Goal: Task Accomplishment & Management: Manage account settings

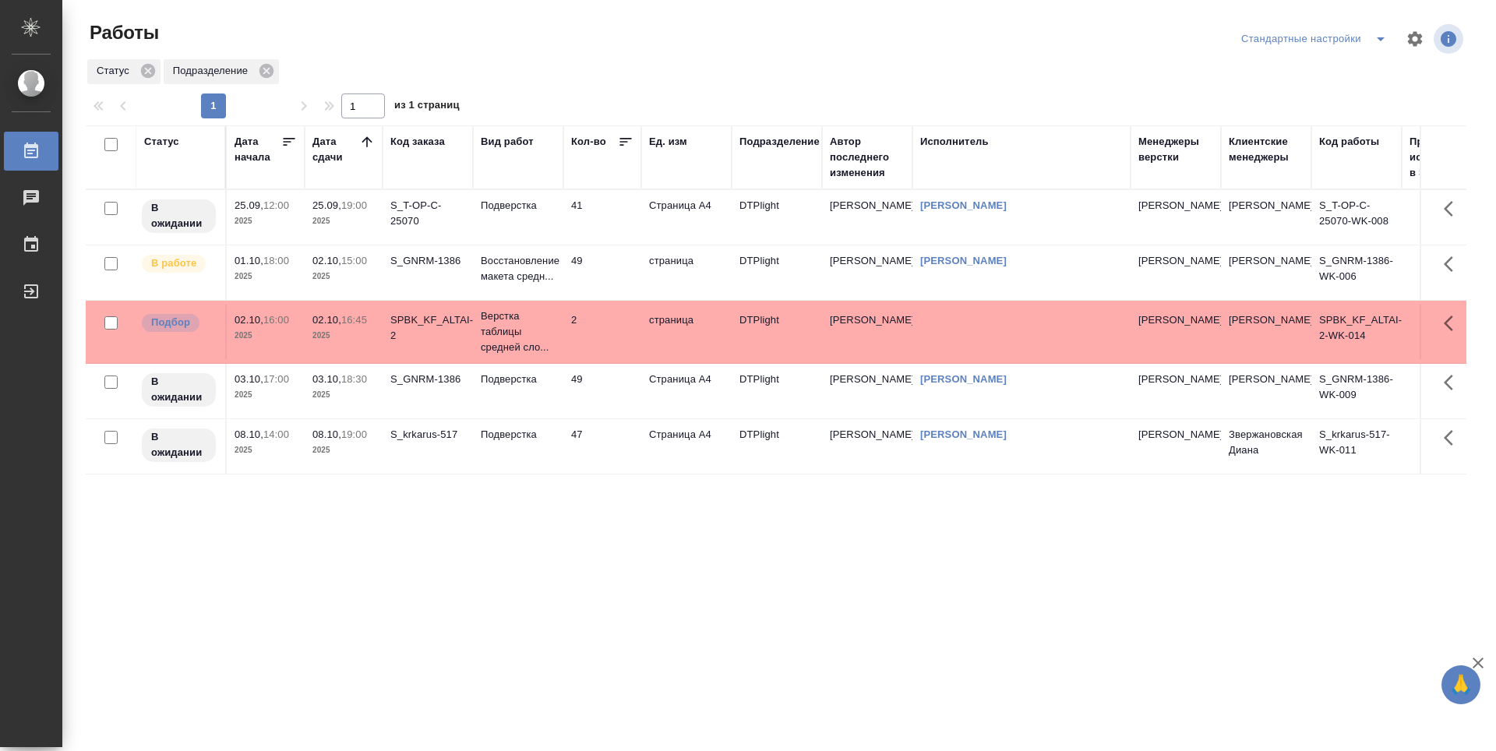
click at [621, 557] on div "Статус Дата начала Дата сдачи Код заказа Вид работ Кол-во Ед. изм Подразделение…" at bounding box center [776, 405] width 1381 height 561
click at [609, 273] on td "49" at bounding box center [602, 272] width 78 height 55
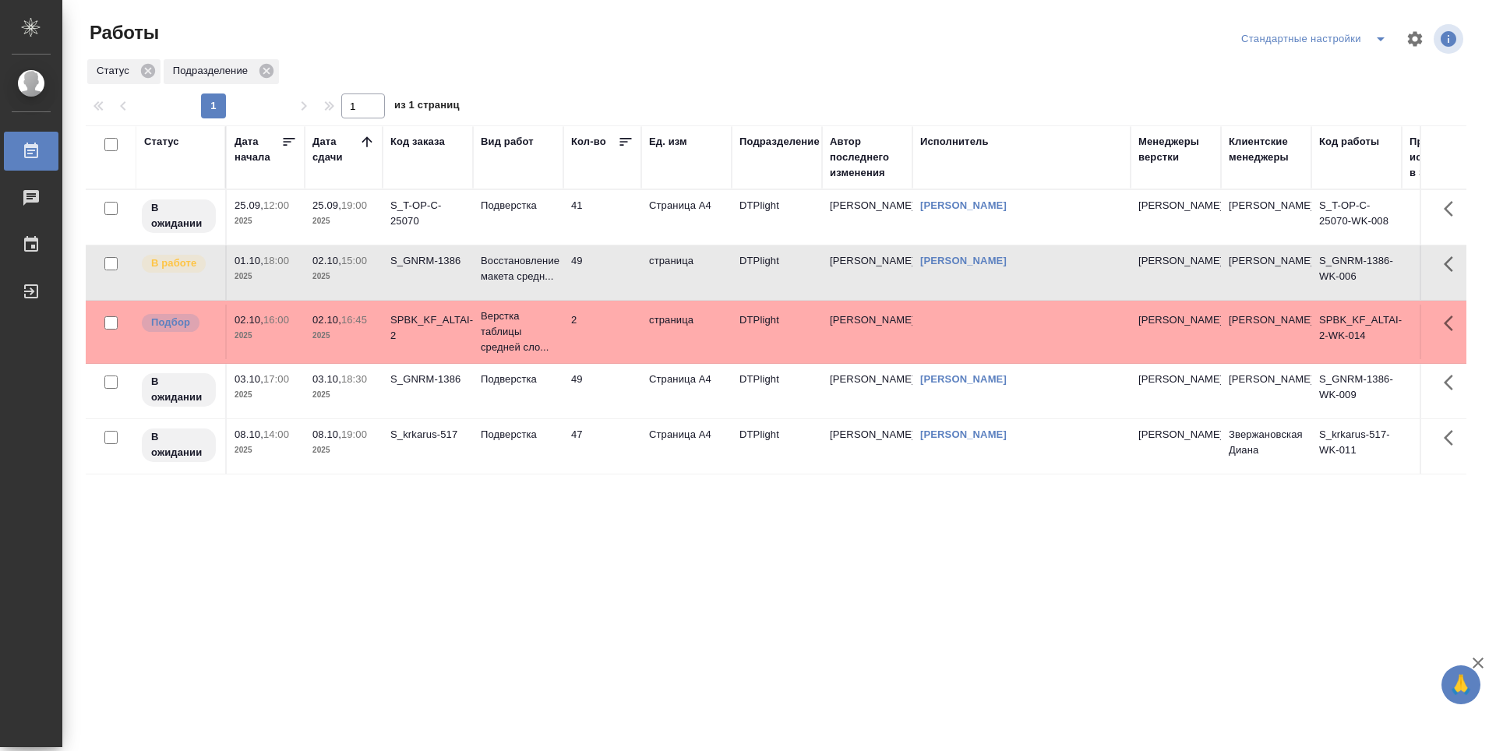
click at [606, 227] on td "41" at bounding box center [602, 217] width 78 height 55
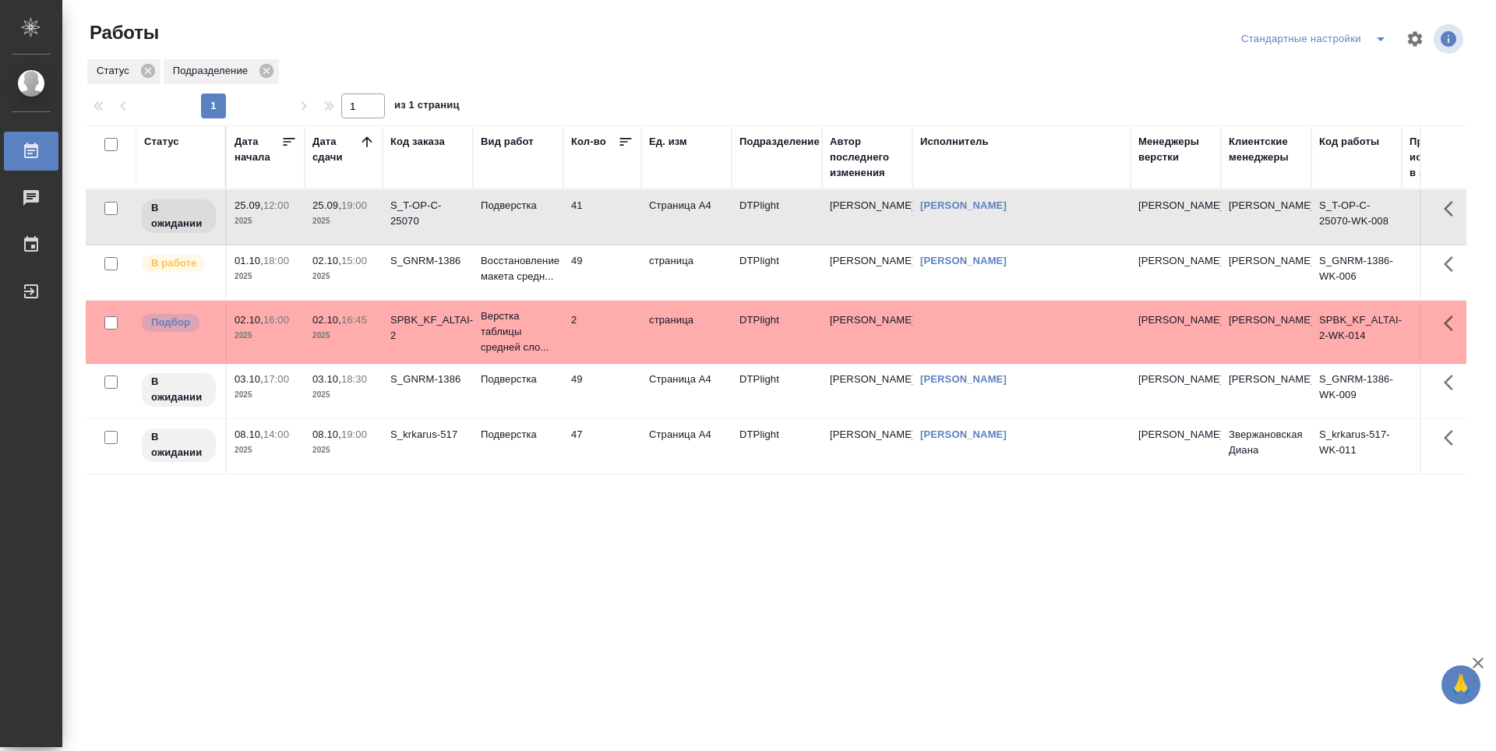
click at [606, 227] on td "41" at bounding box center [602, 217] width 78 height 55
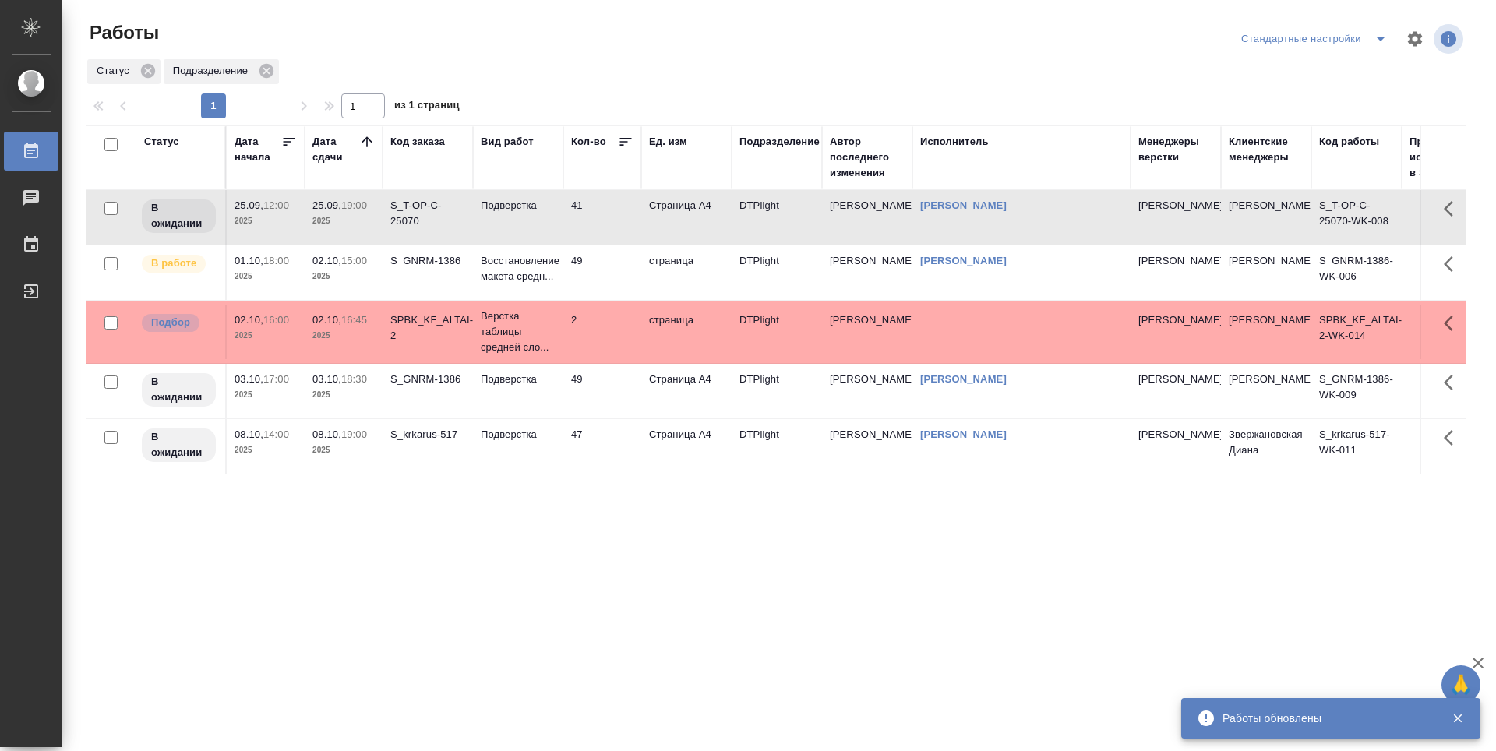
click at [492, 545] on div "Статус Дата начала Дата сдачи Код заказа Вид работ Кол-во Ед. изм Подразделение…" at bounding box center [776, 405] width 1381 height 561
click at [616, 267] on td "49" at bounding box center [602, 272] width 78 height 55
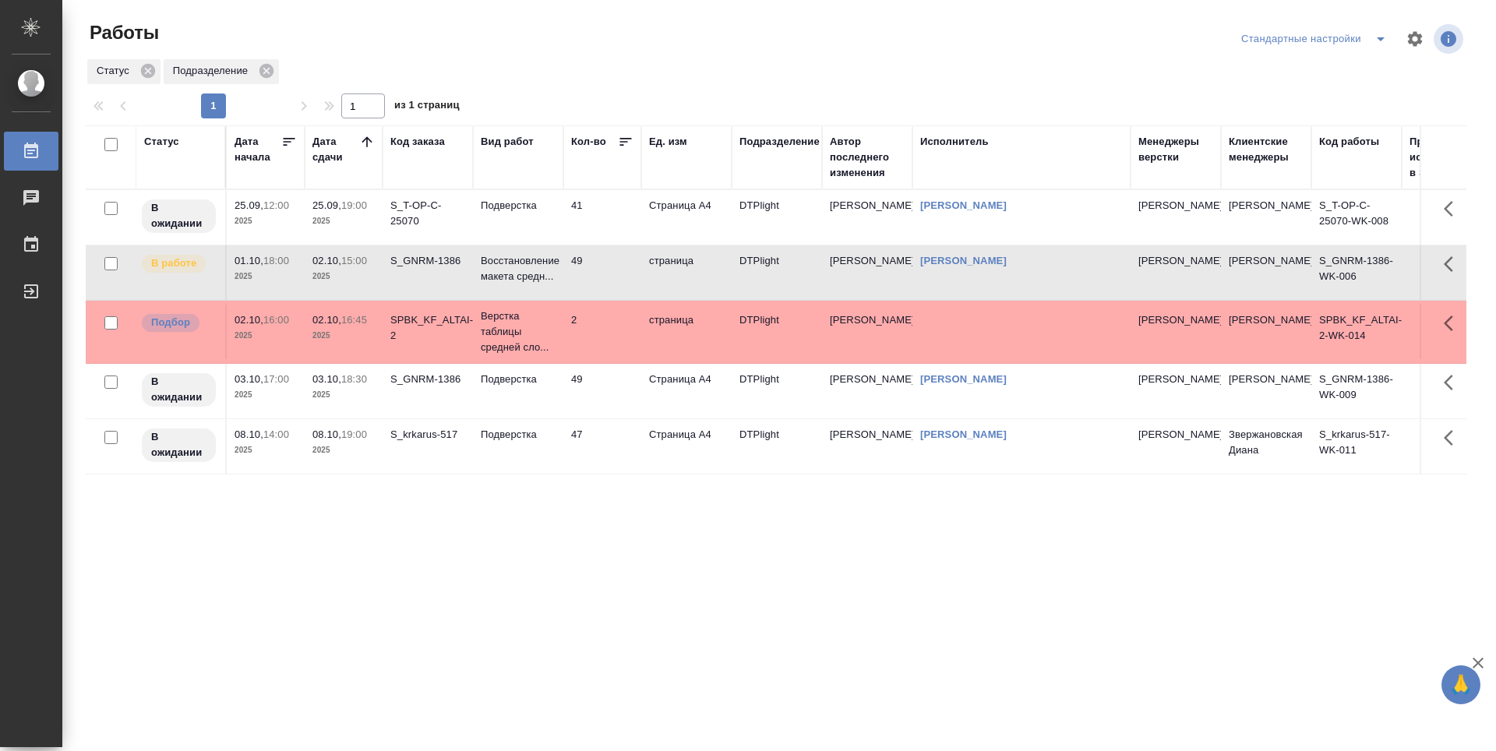
click at [616, 267] on td "49" at bounding box center [602, 272] width 78 height 55
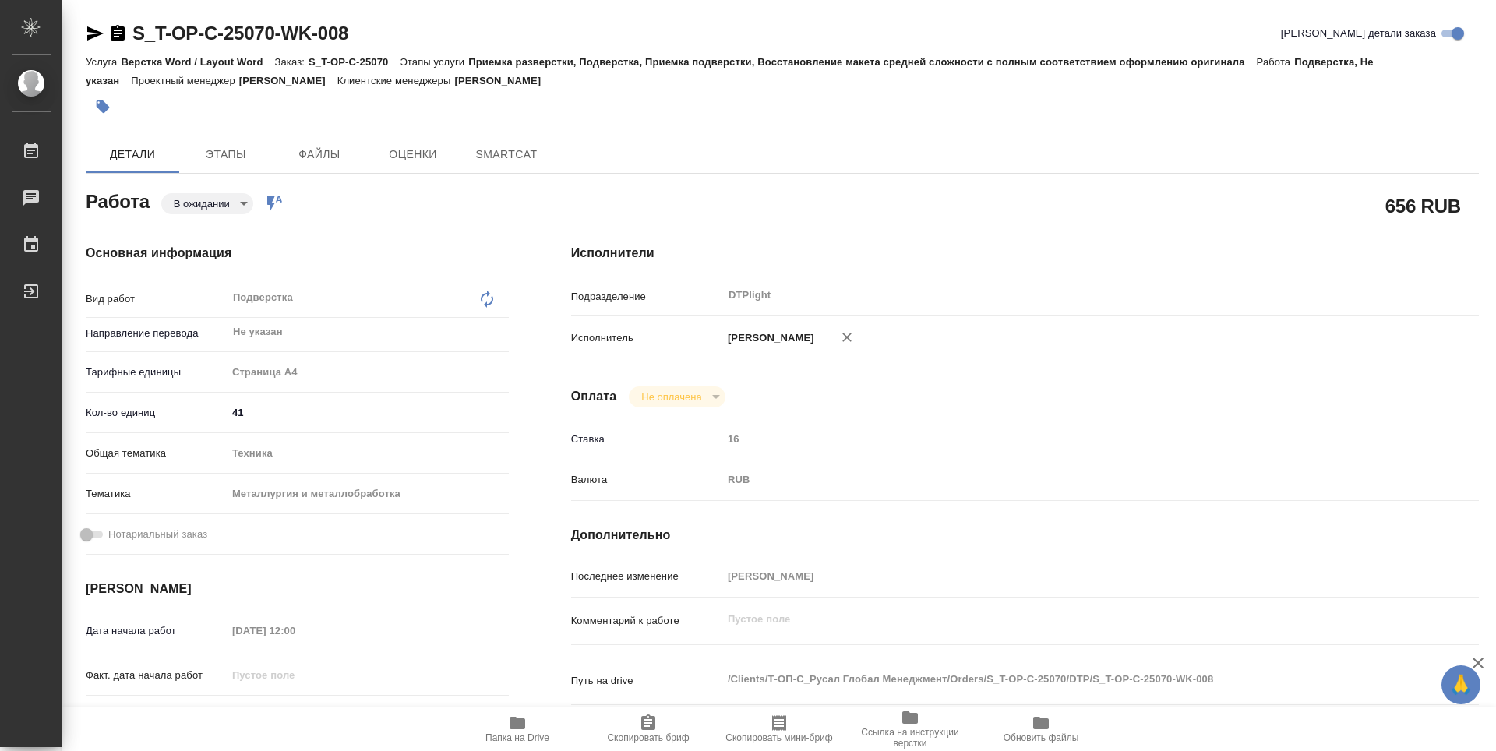
type textarea "x"
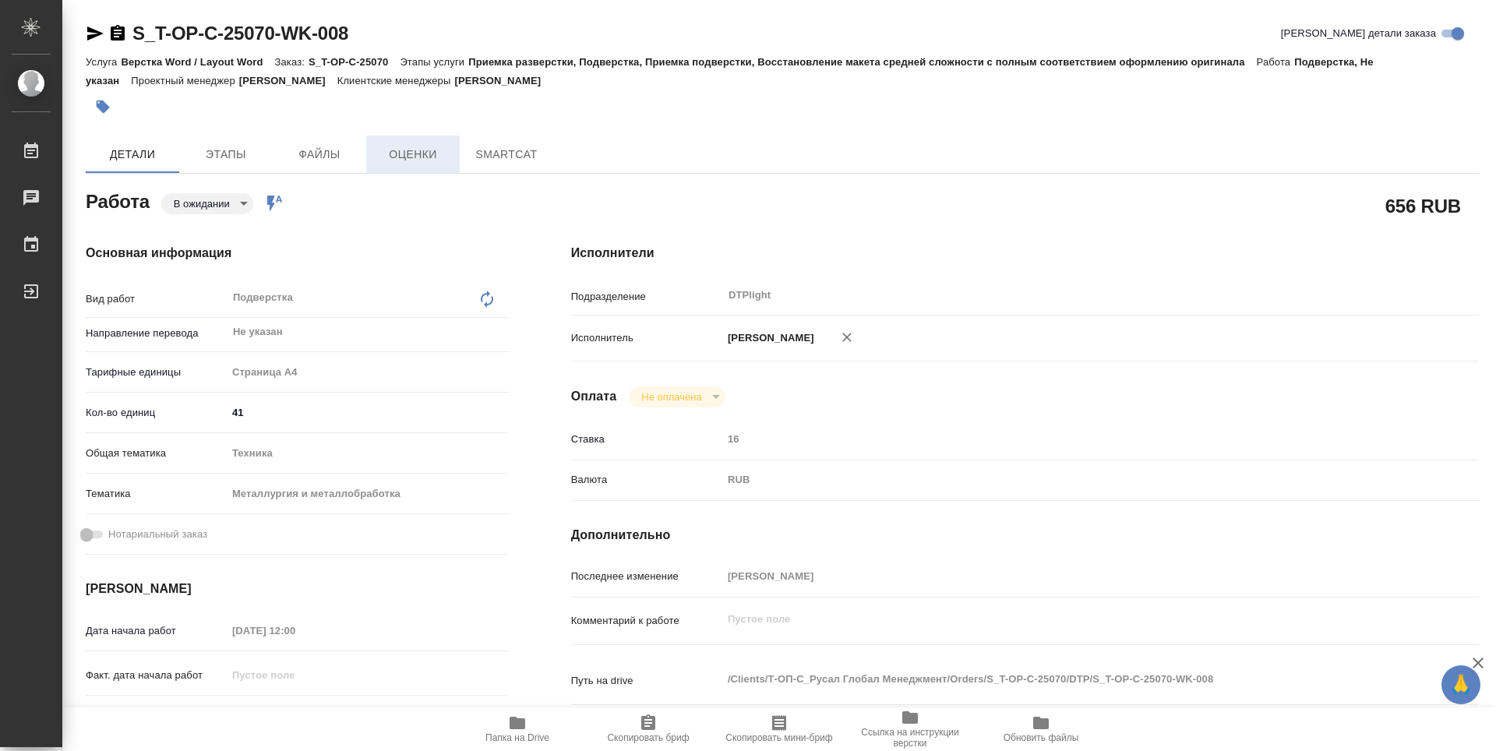
type textarea "x"
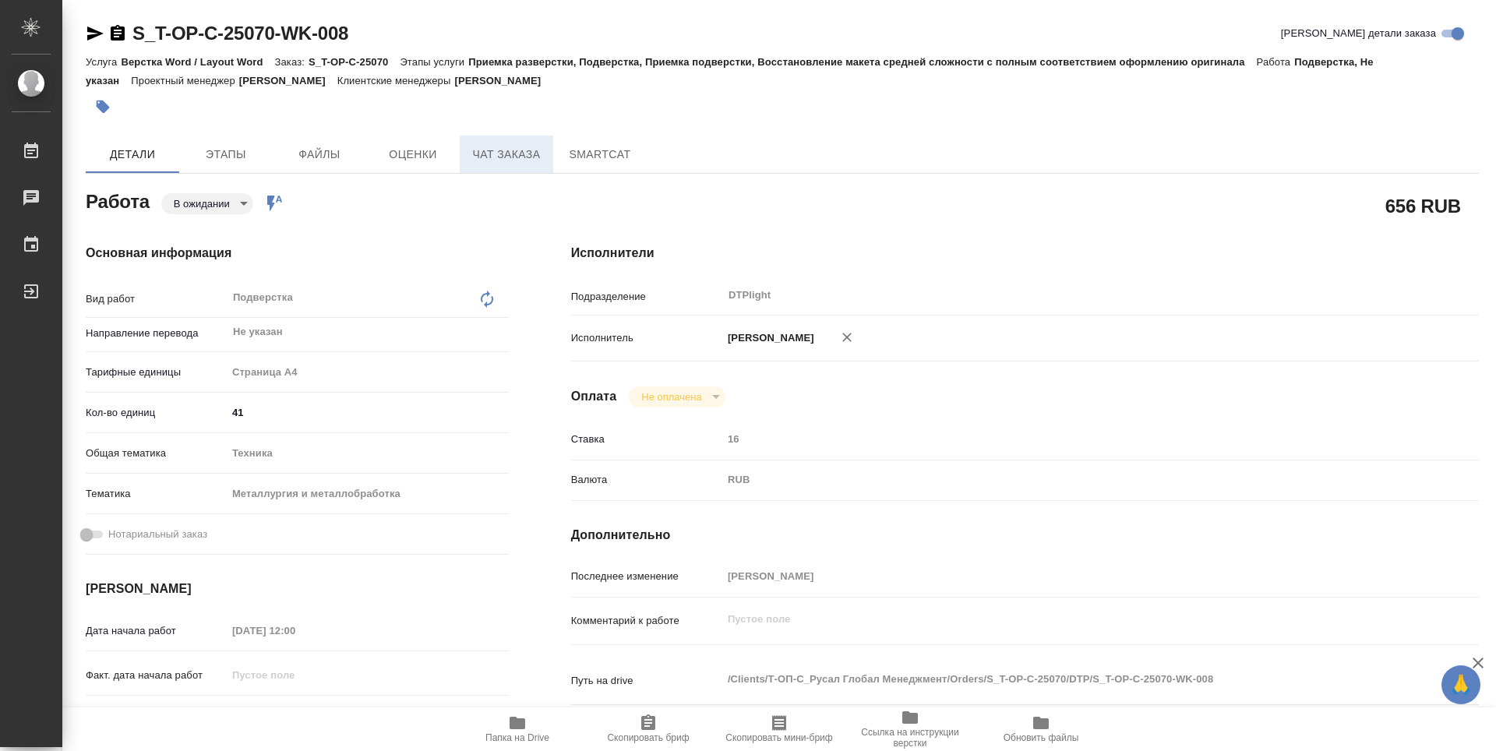
click at [488, 158] on span "Чат заказа" at bounding box center [506, 154] width 75 height 19
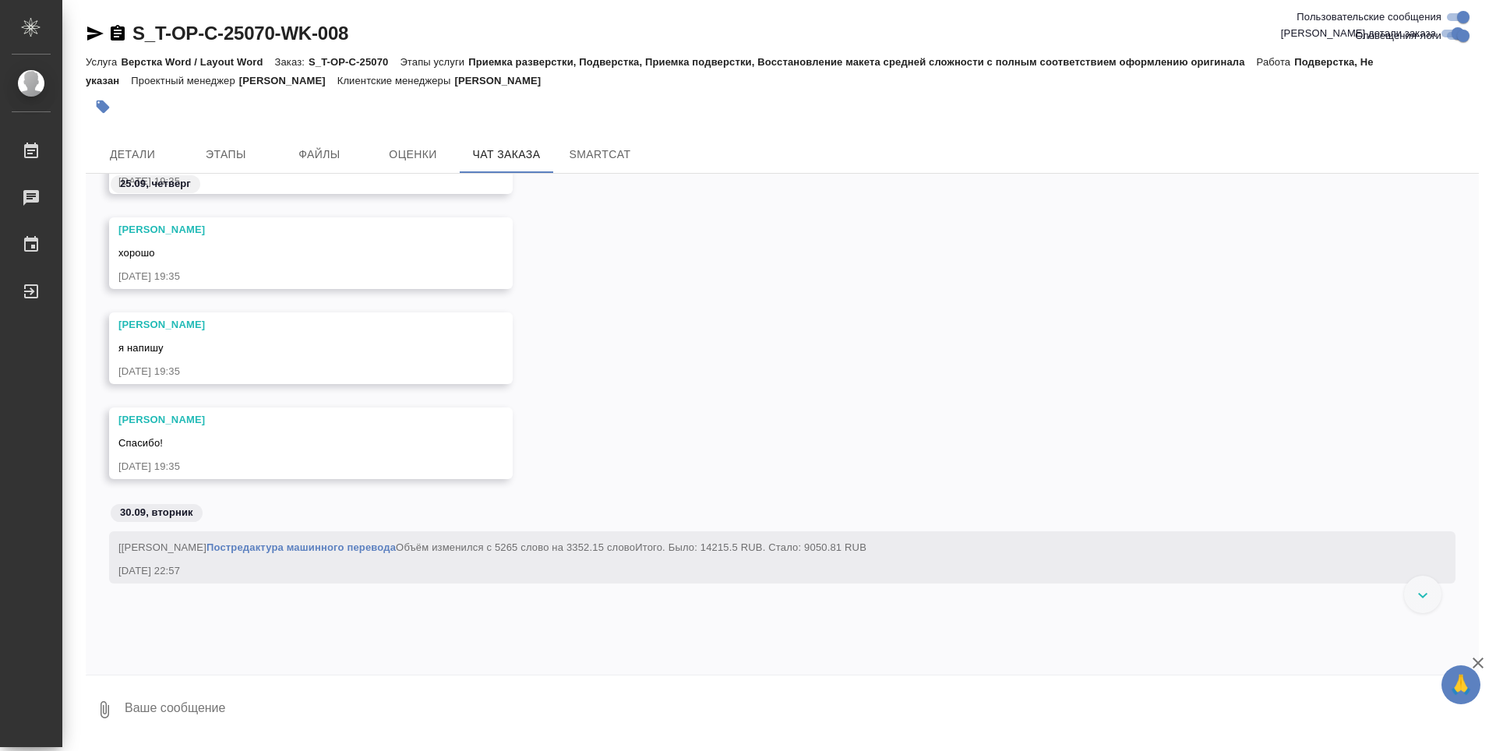
scroll to position [14172, 0]
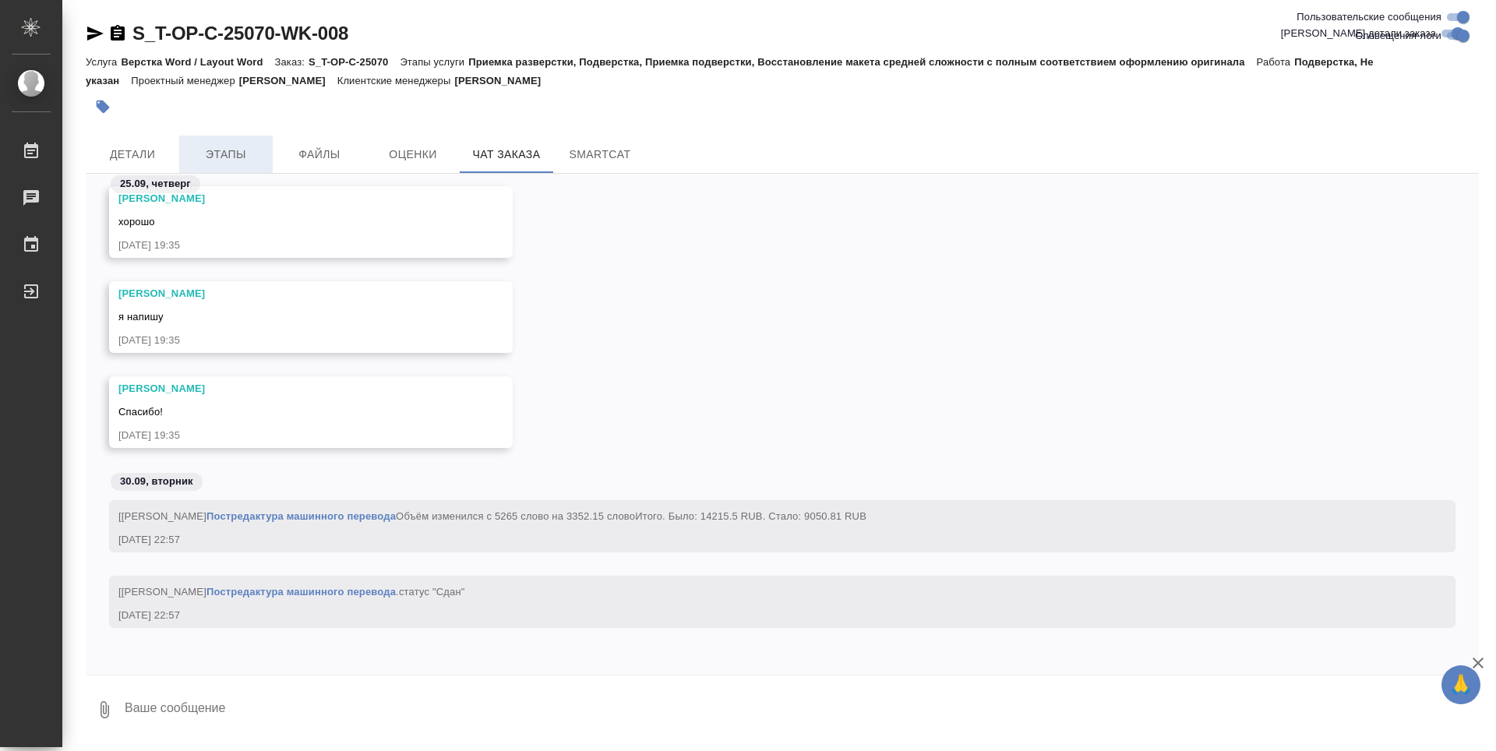
click at [213, 157] on span "Этапы" at bounding box center [226, 154] width 75 height 19
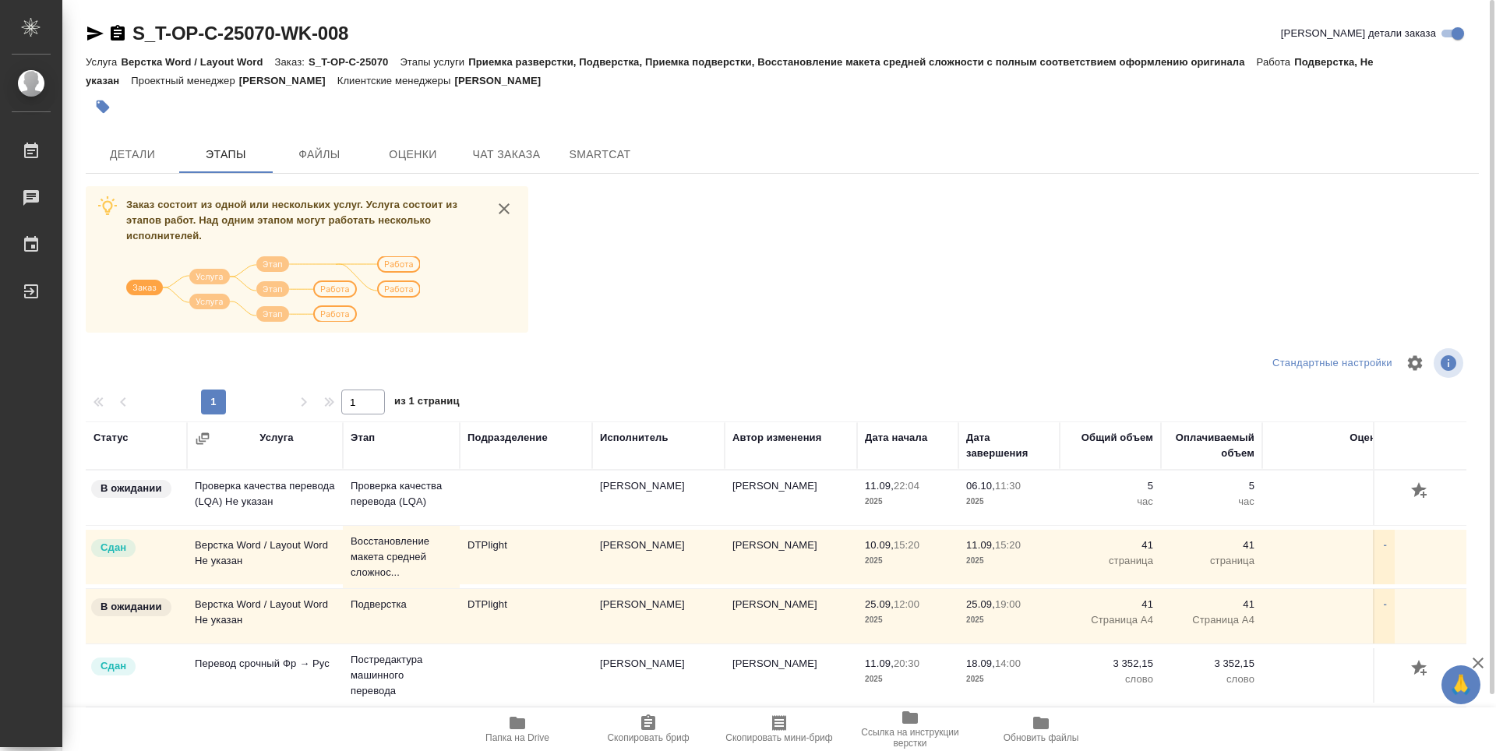
scroll to position [61, 0]
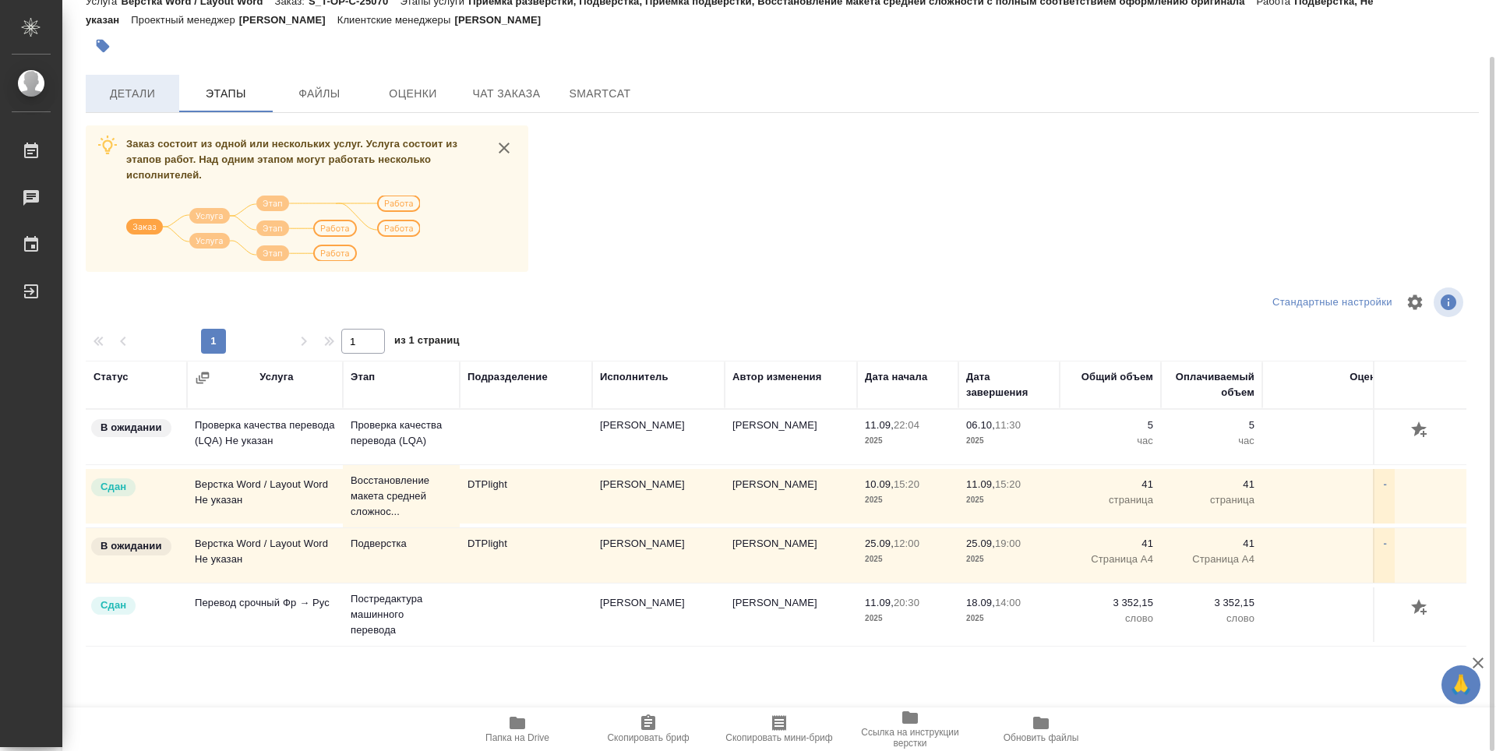
click at [155, 105] on button "Детали" at bounding box center [132, 93] width 93 height 37
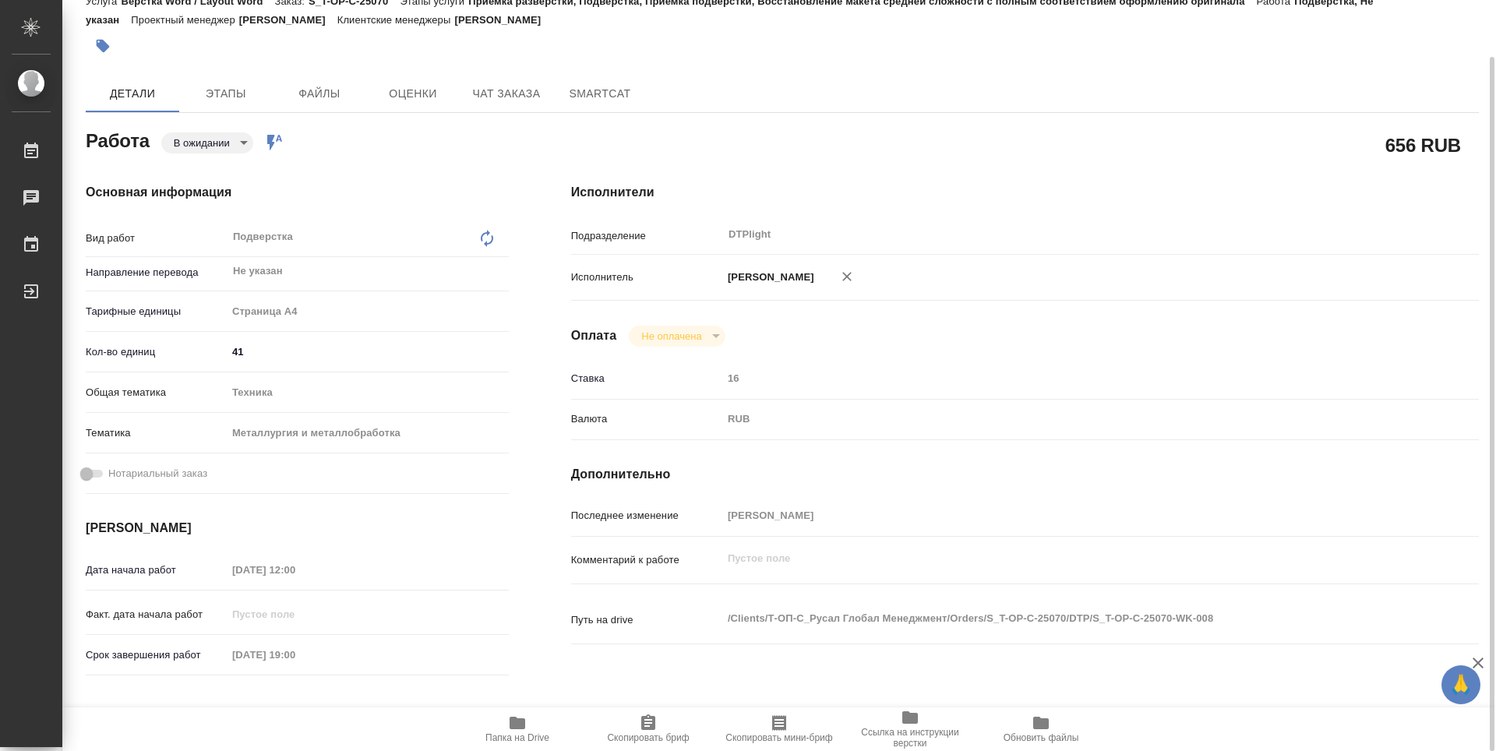
type textarea "x"
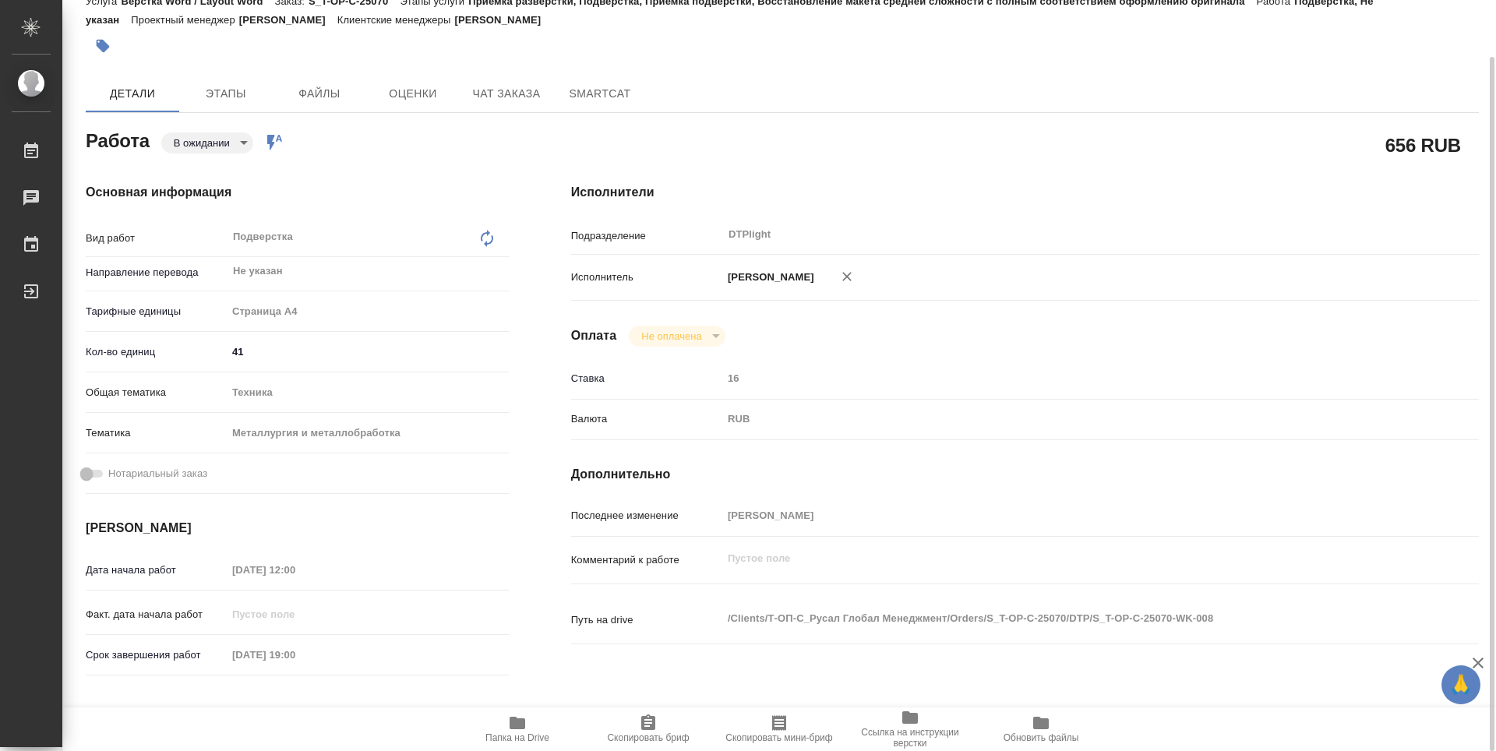
type textarea "x"
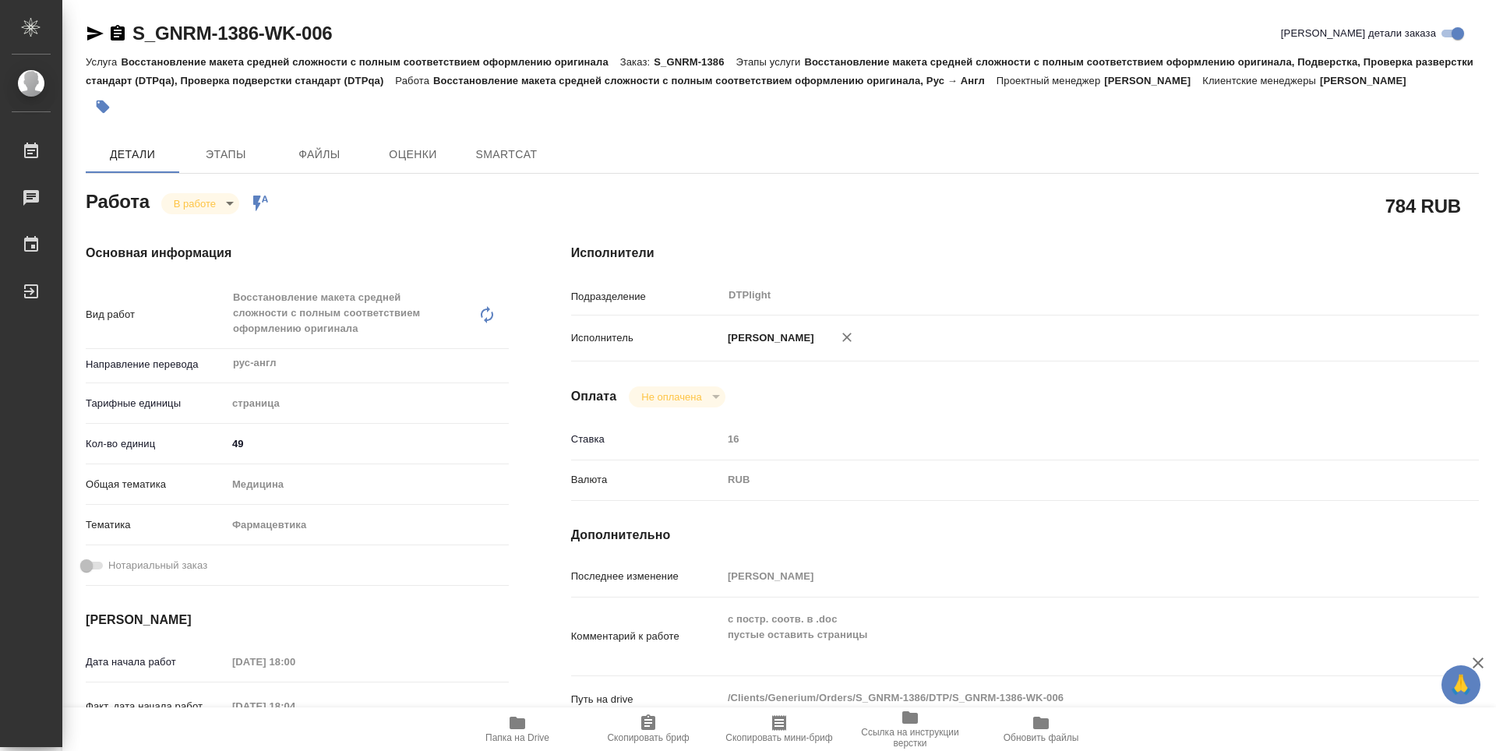
type textarea "x"
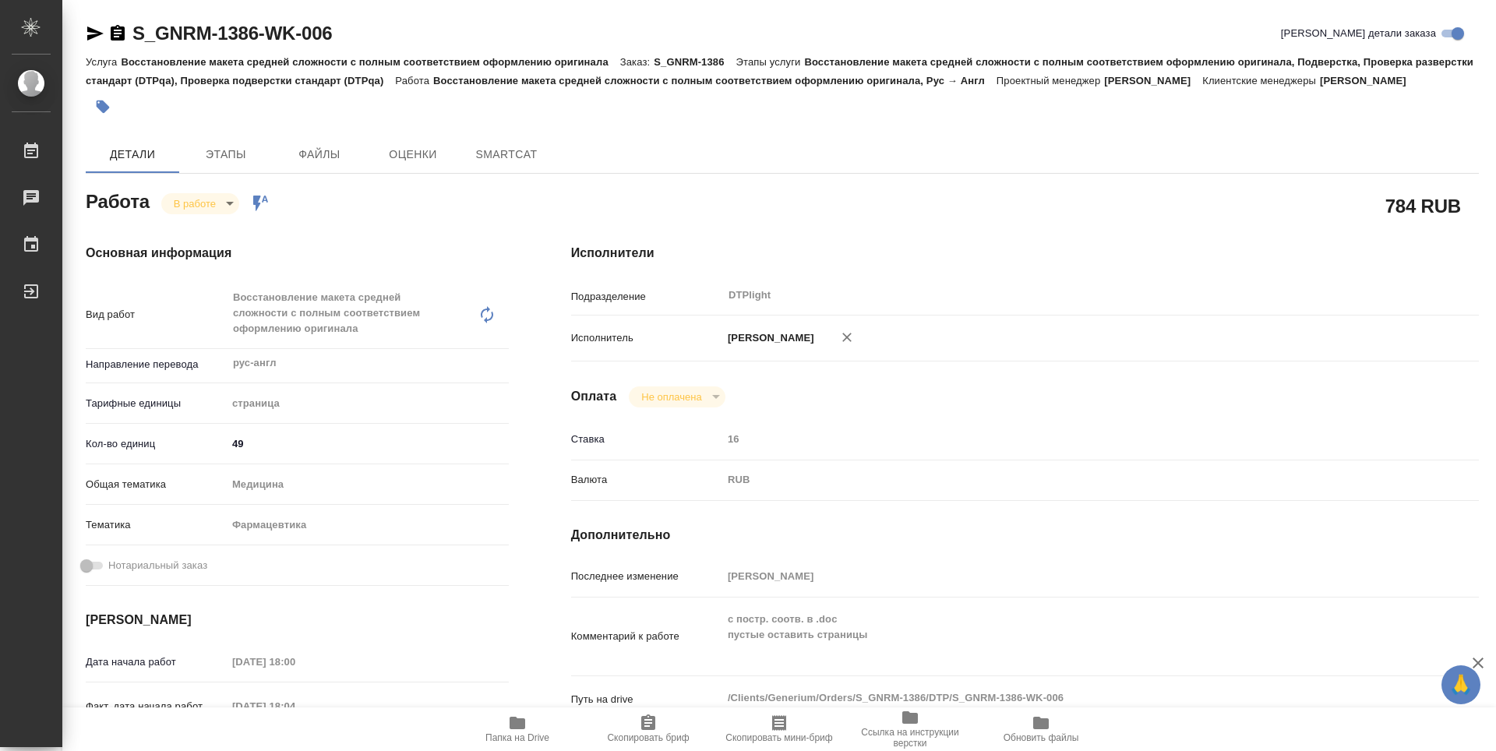
type textarea "x"
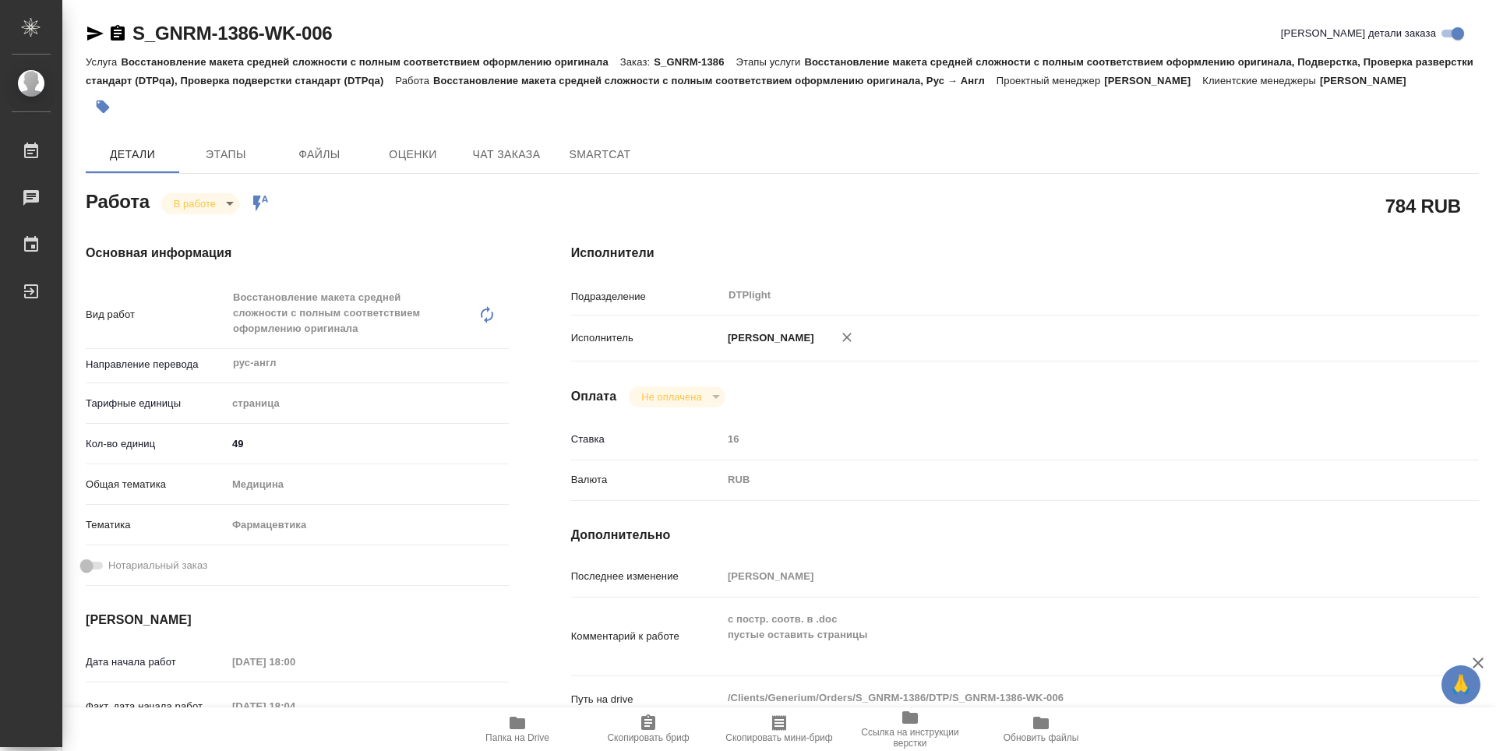
type textarea "x"
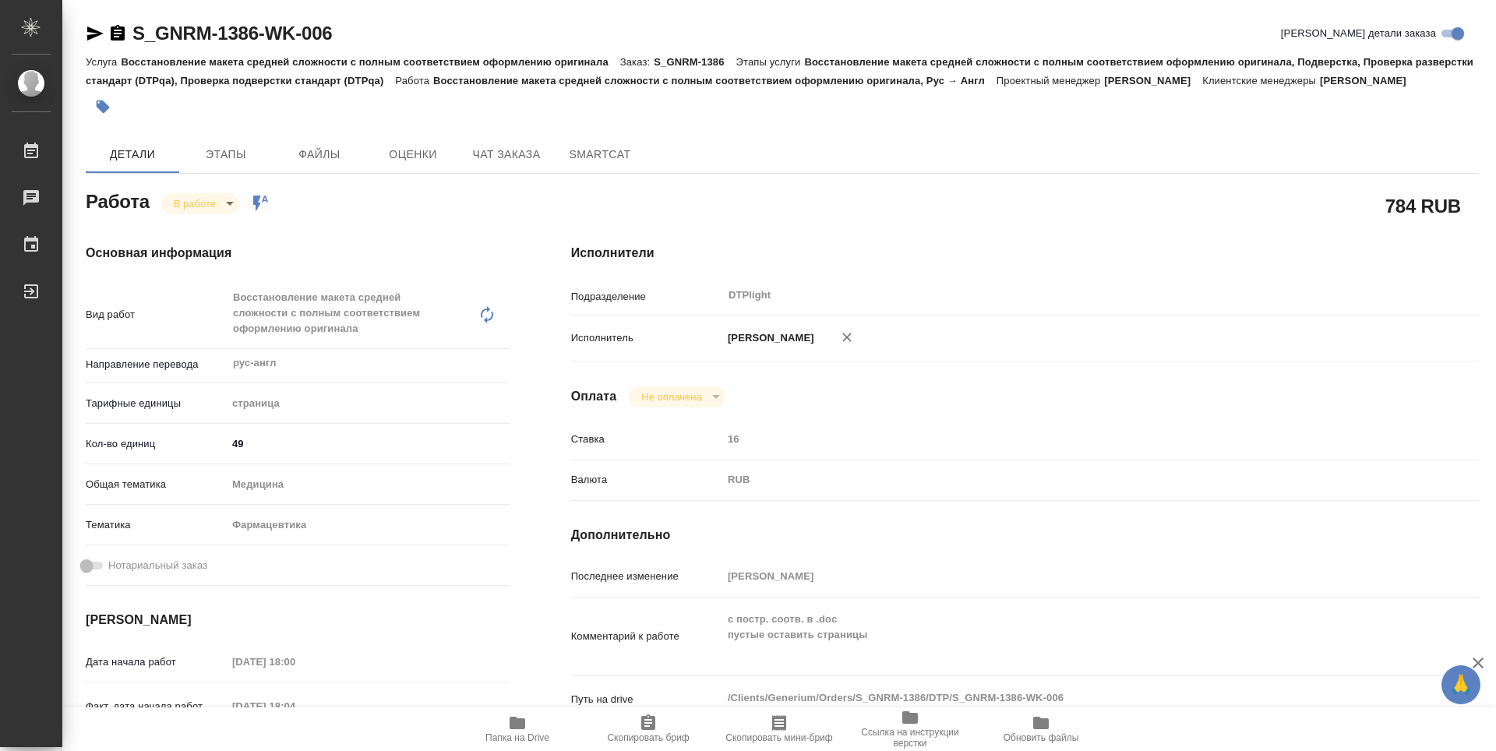
type textarea "x"
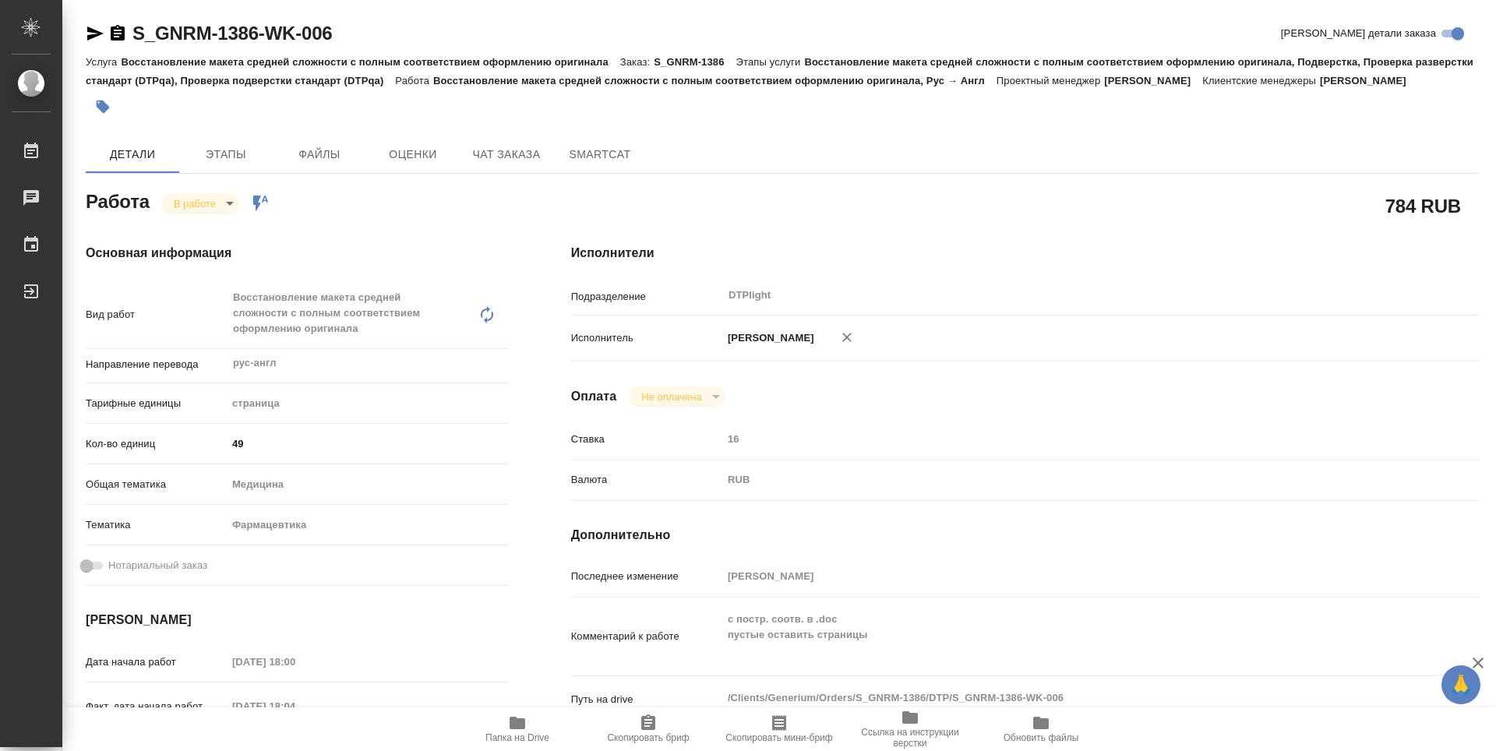
type textarea "x"
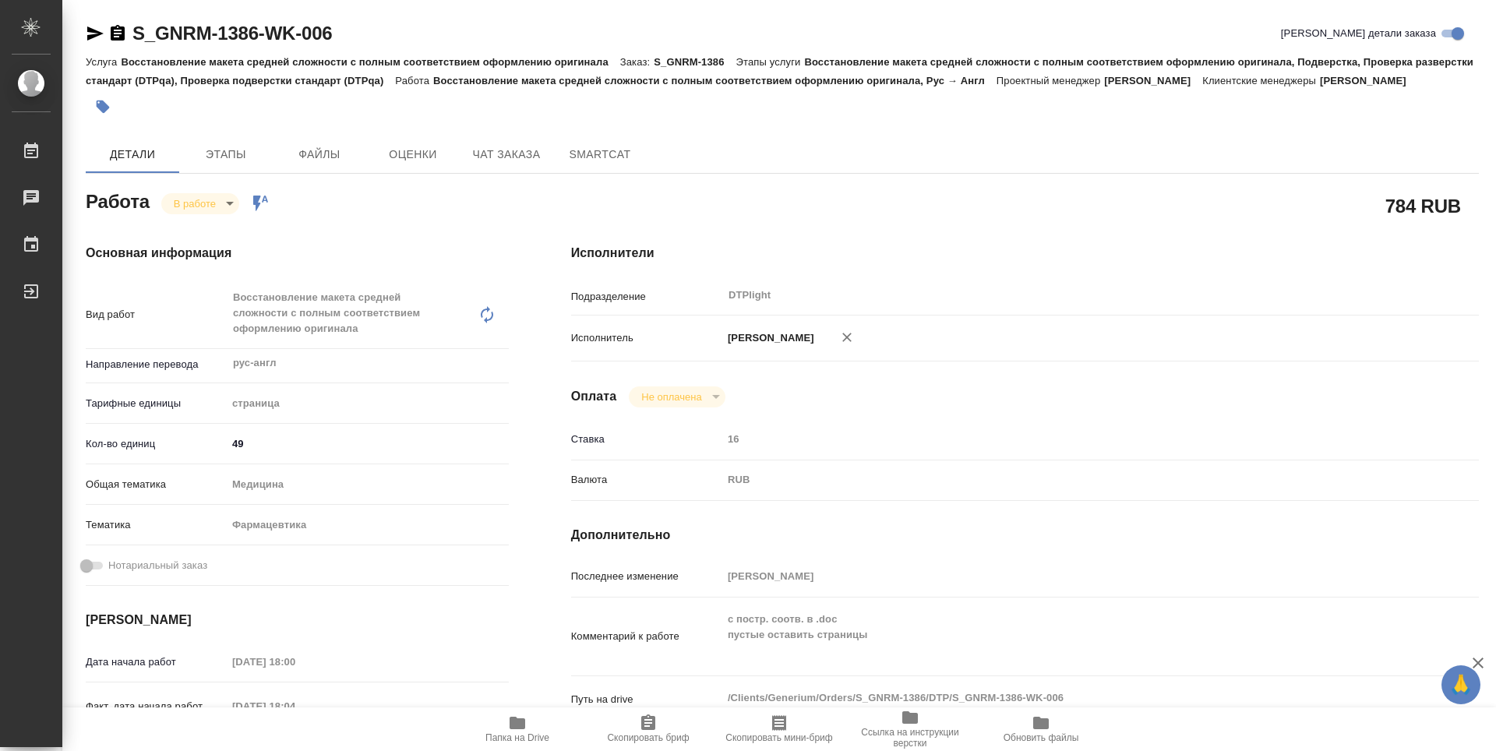
type textarea "x"
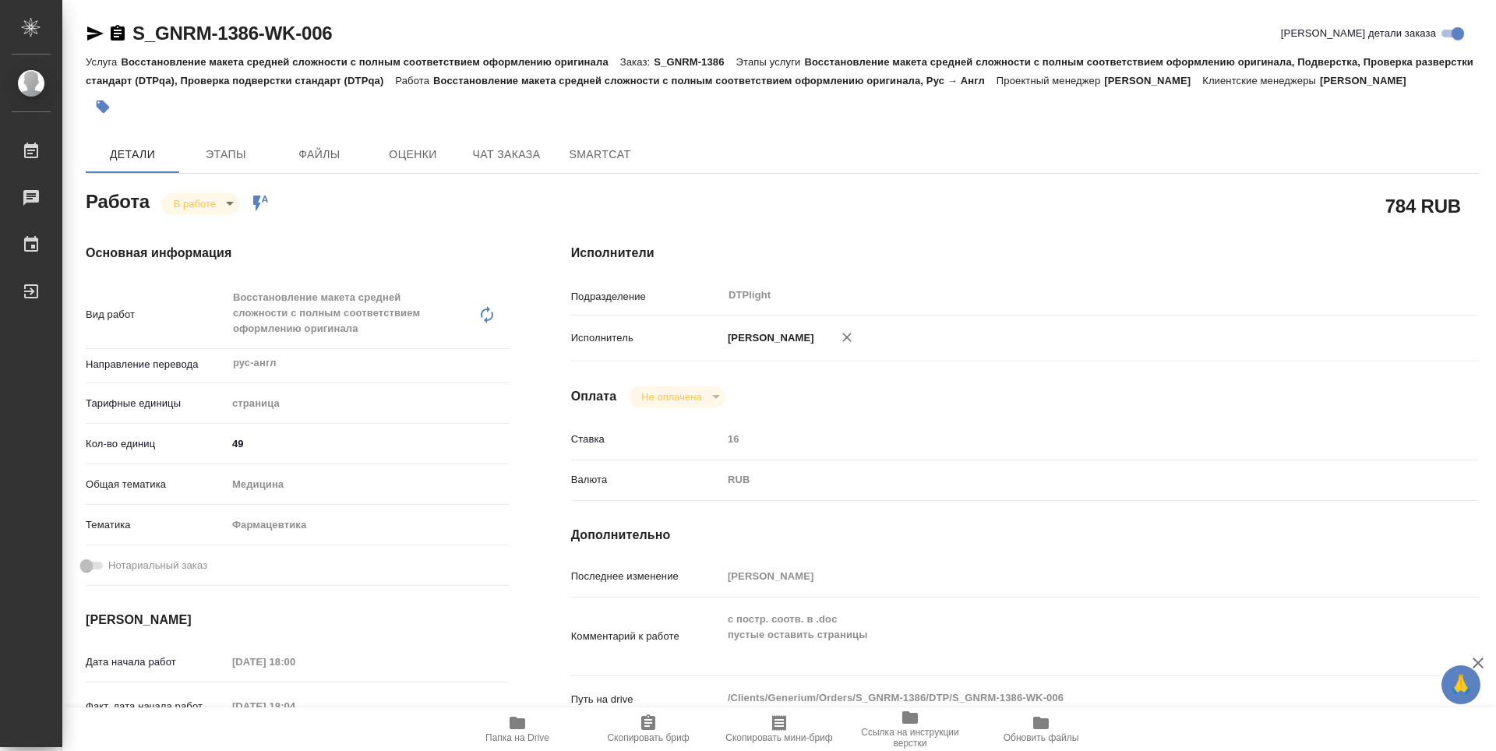
type textarea "x"
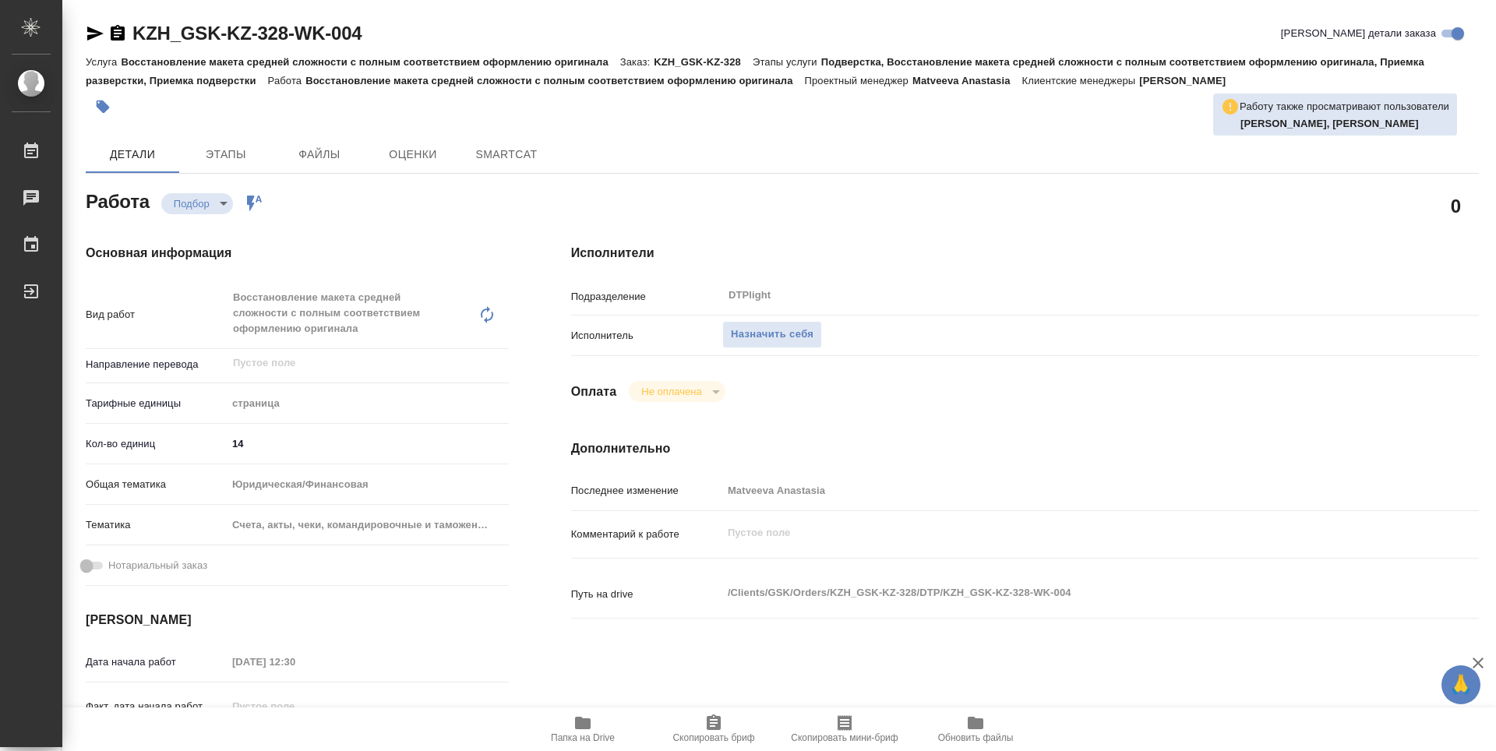
type textarea "x"
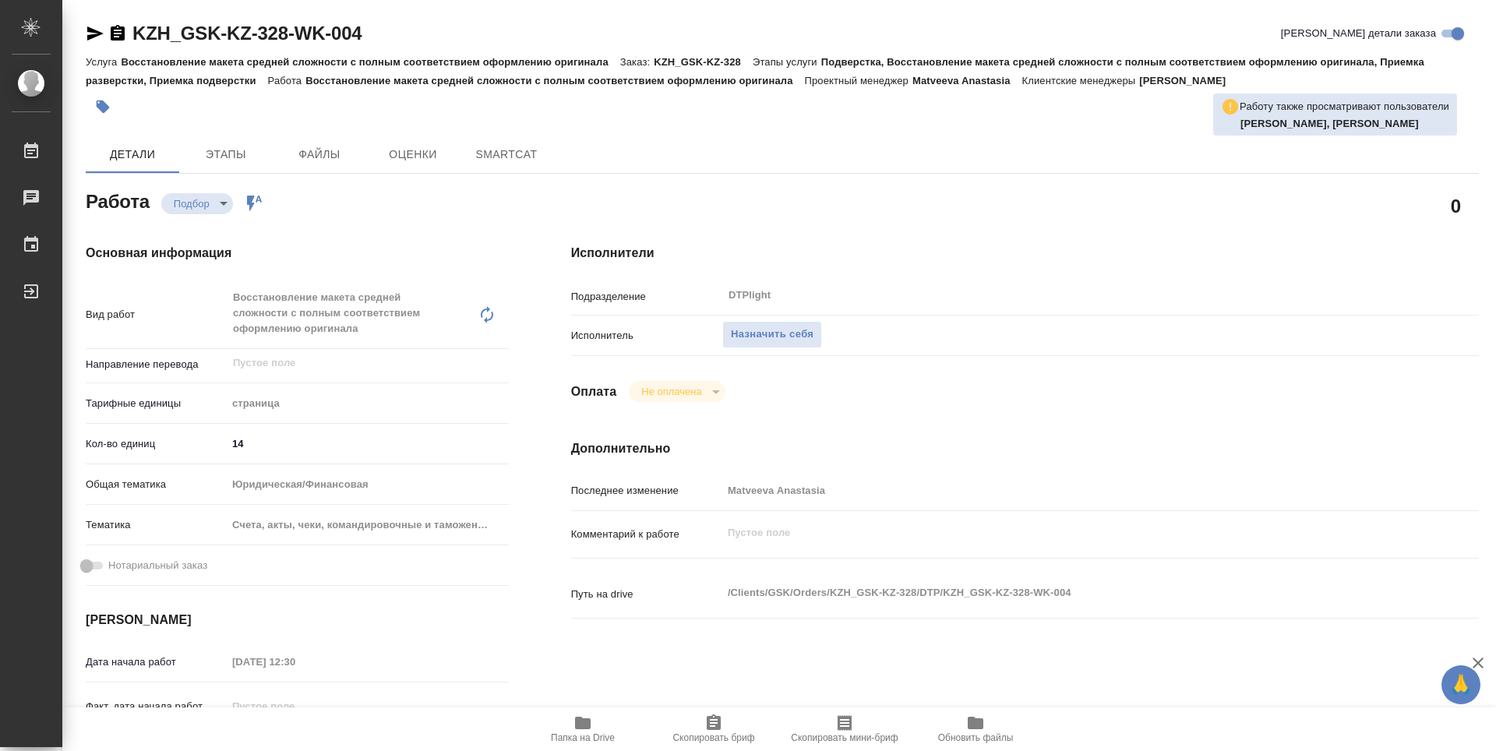
type textarea "x"
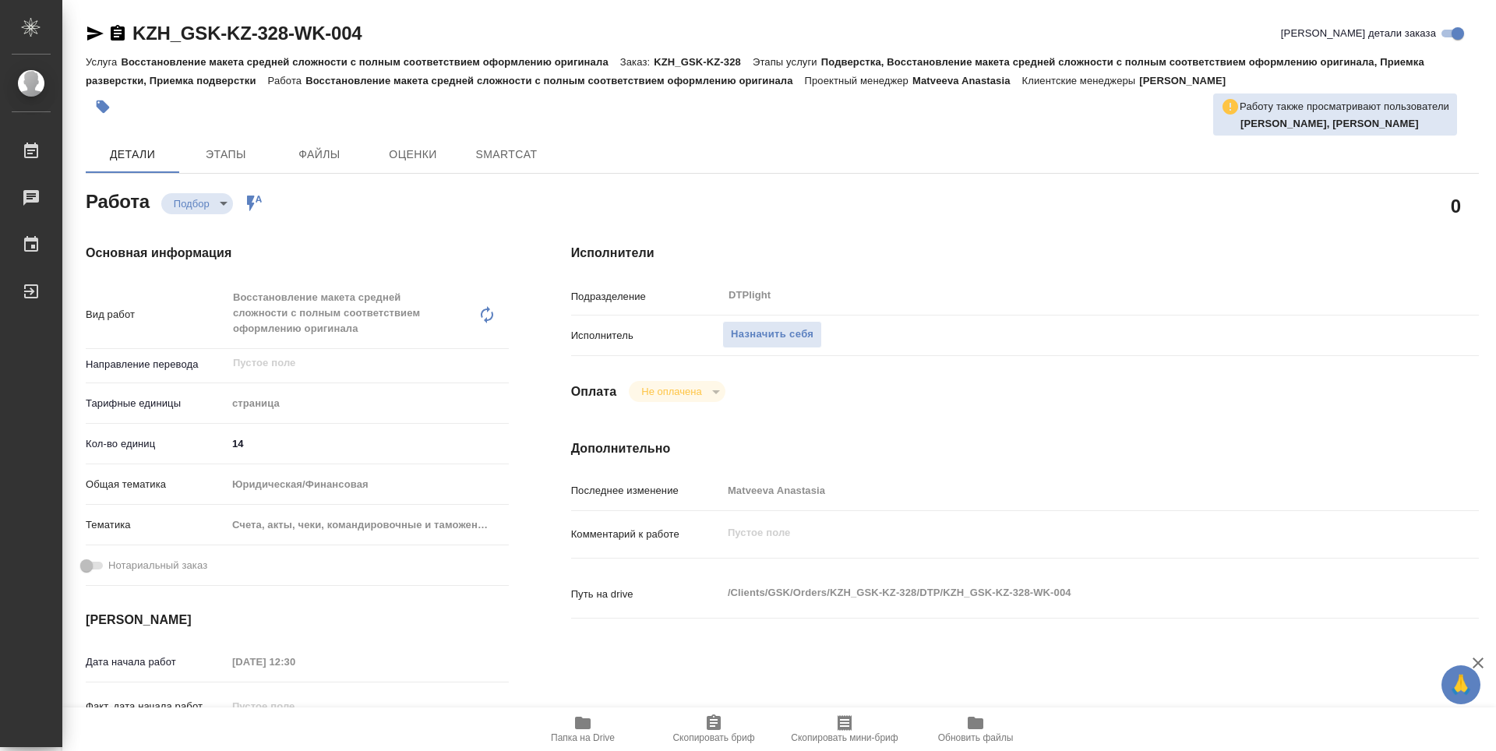
type textarea "x"
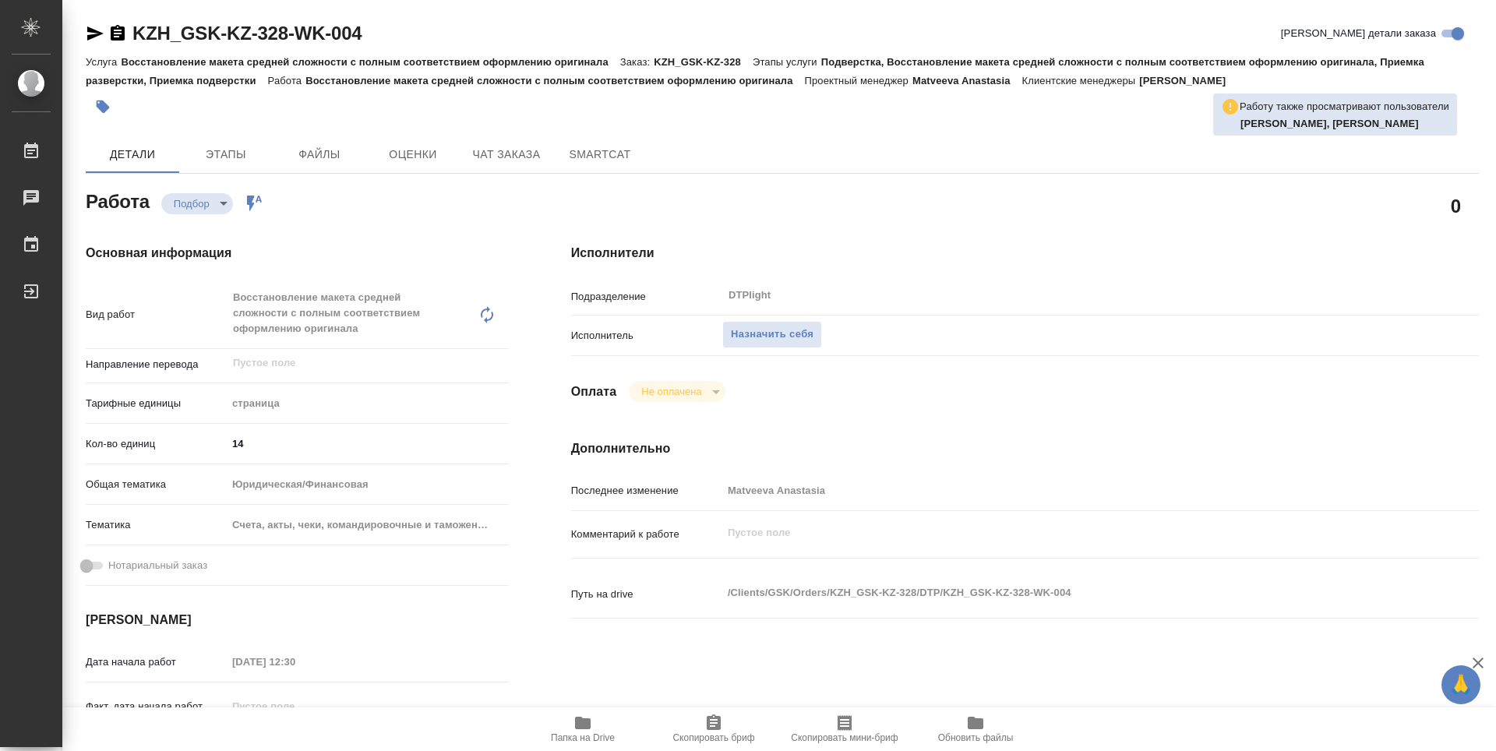
click at [580, 730] on icon "button" at bounding box center [582, 723] width 19 height 19
type textarea "x"
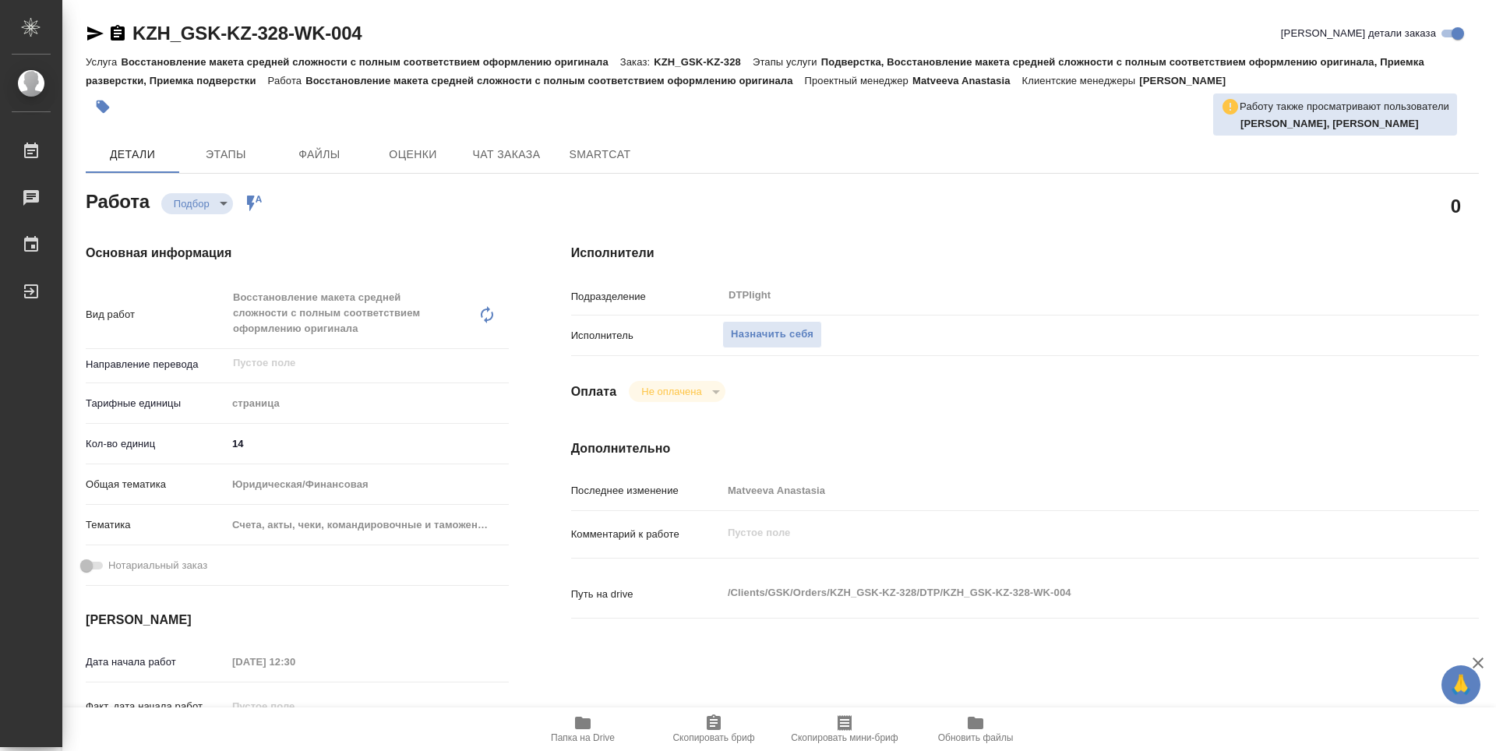
type textarea "x"
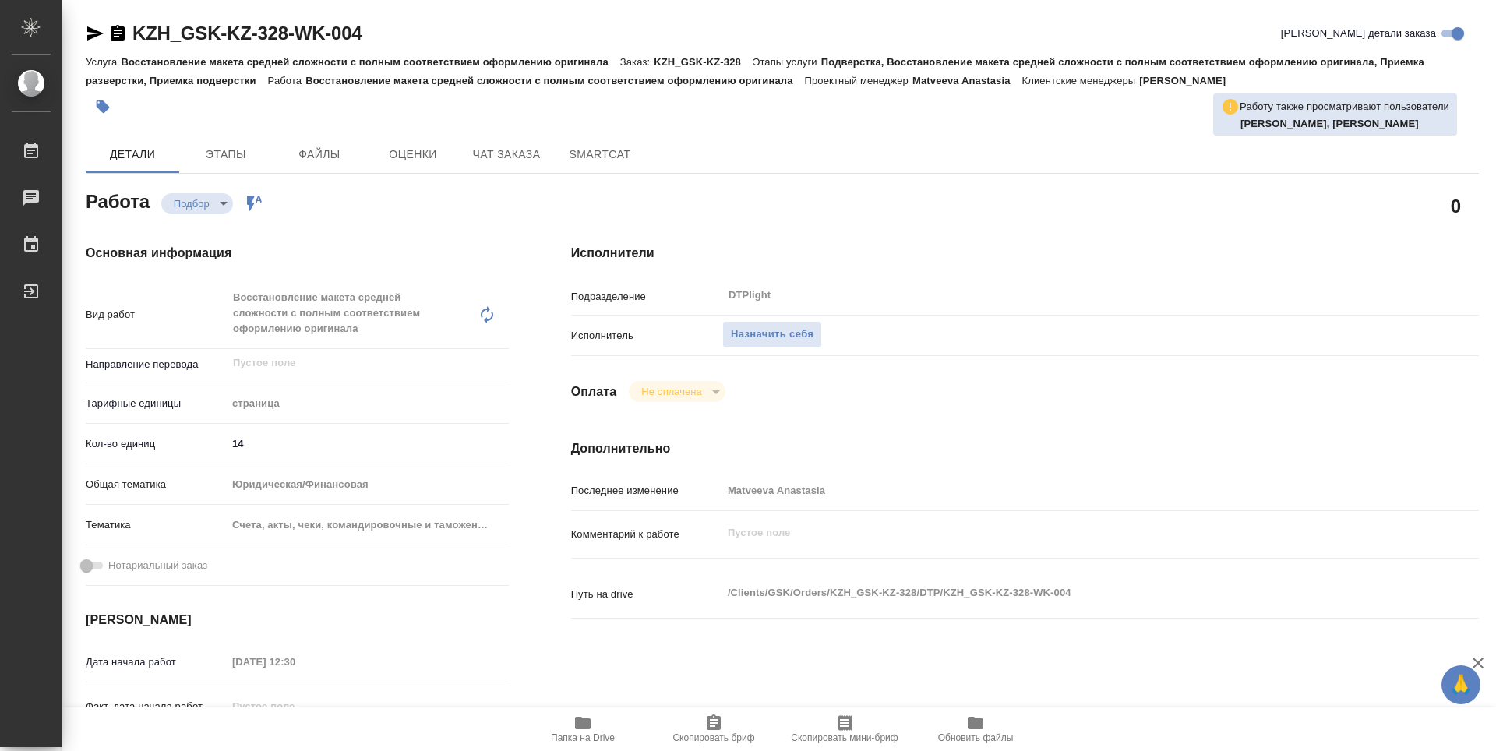
type textarea "x"
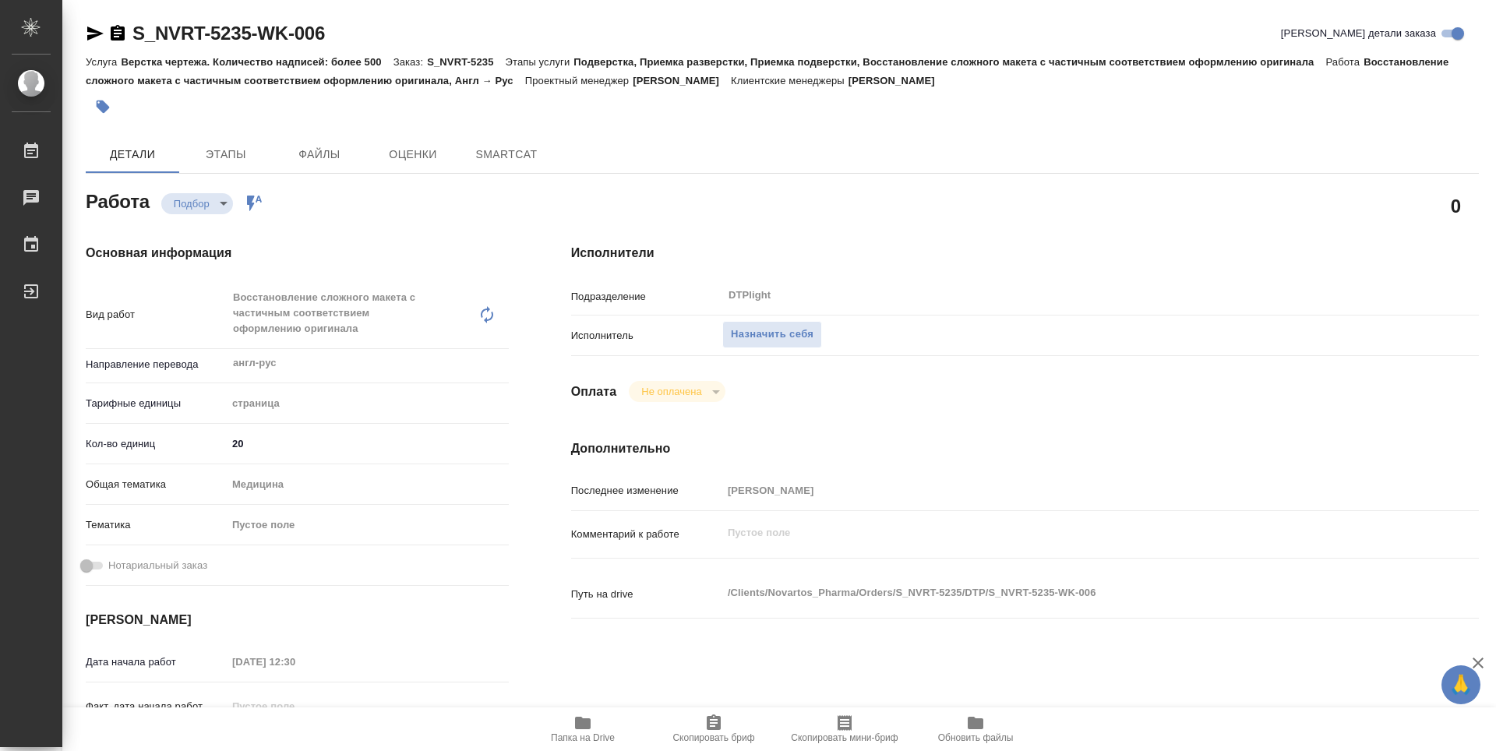
type textarea "x"
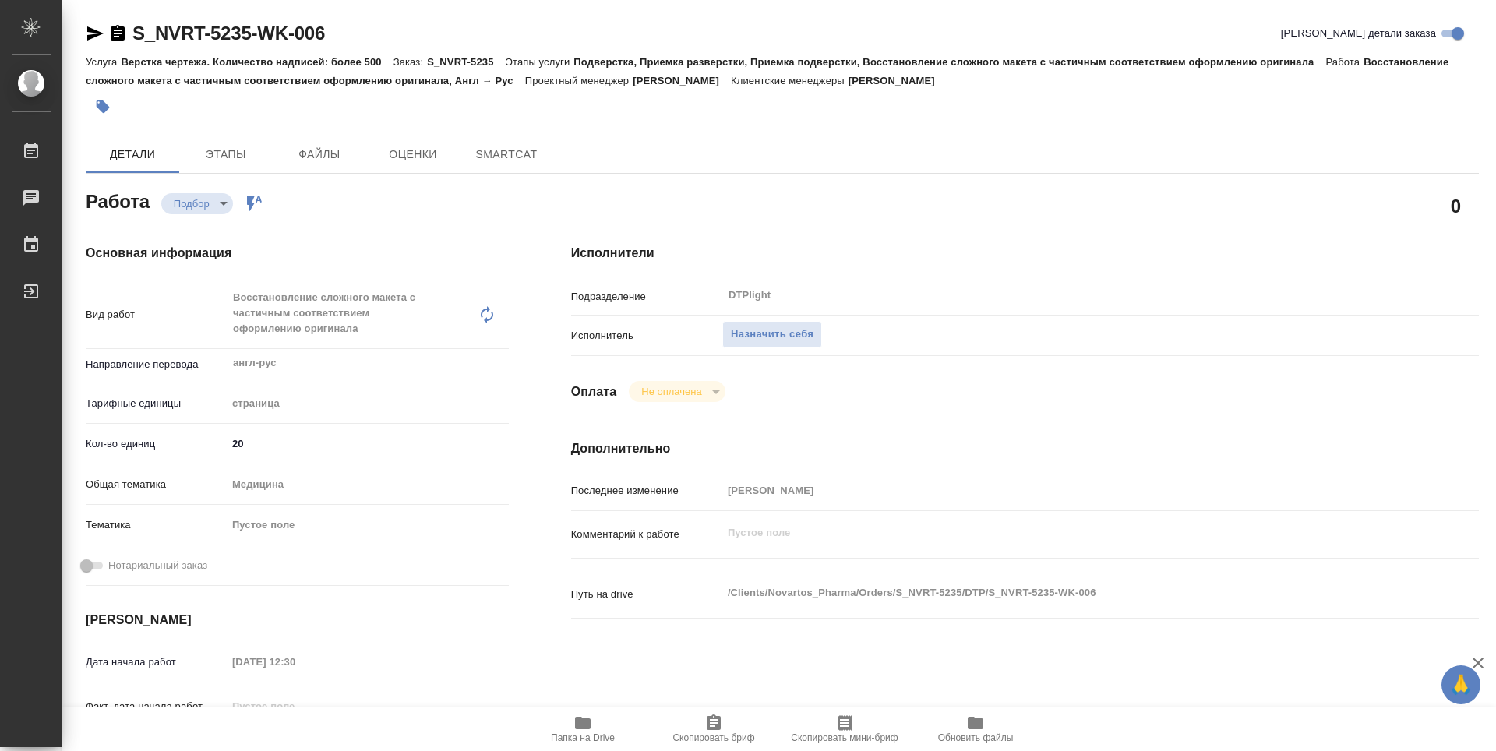
type textarea "x"
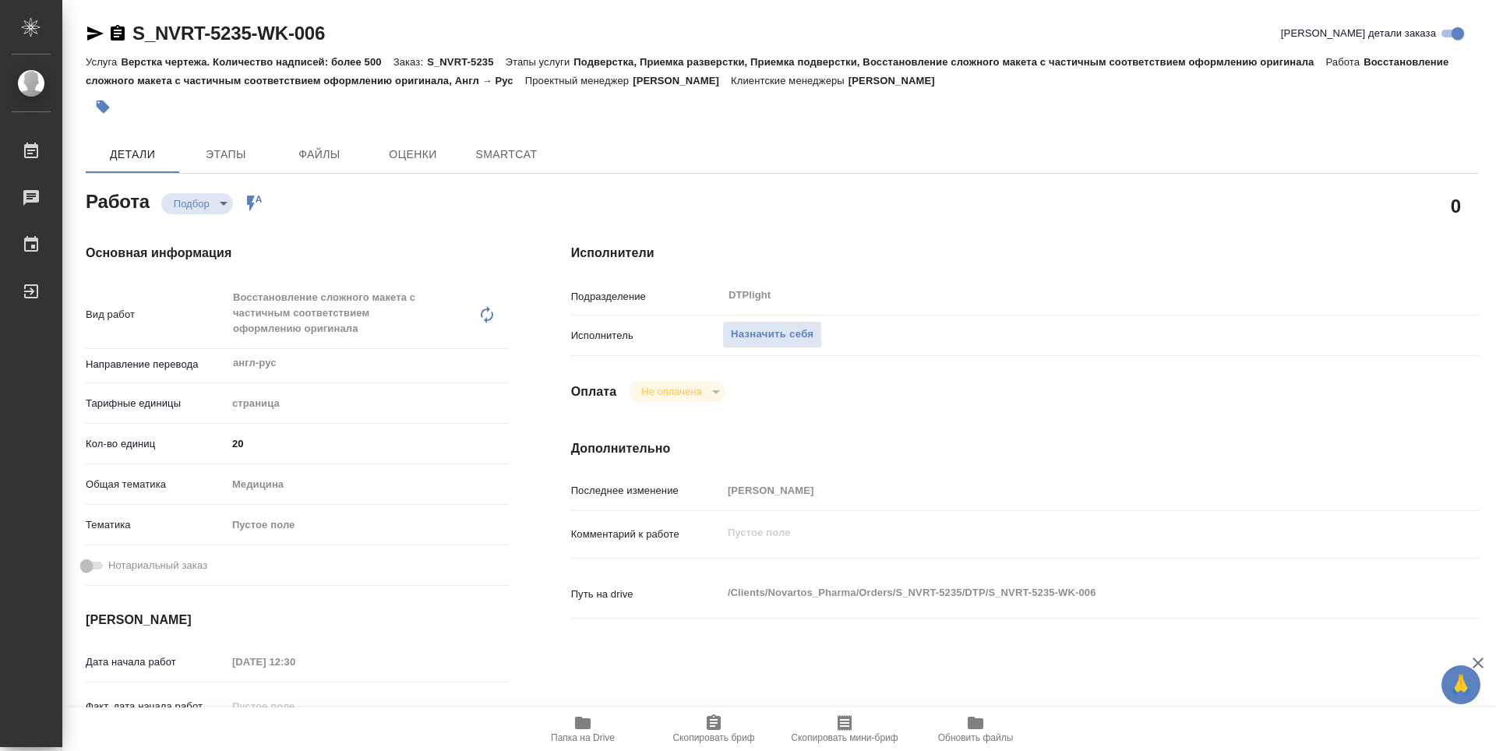
type textarea "x"
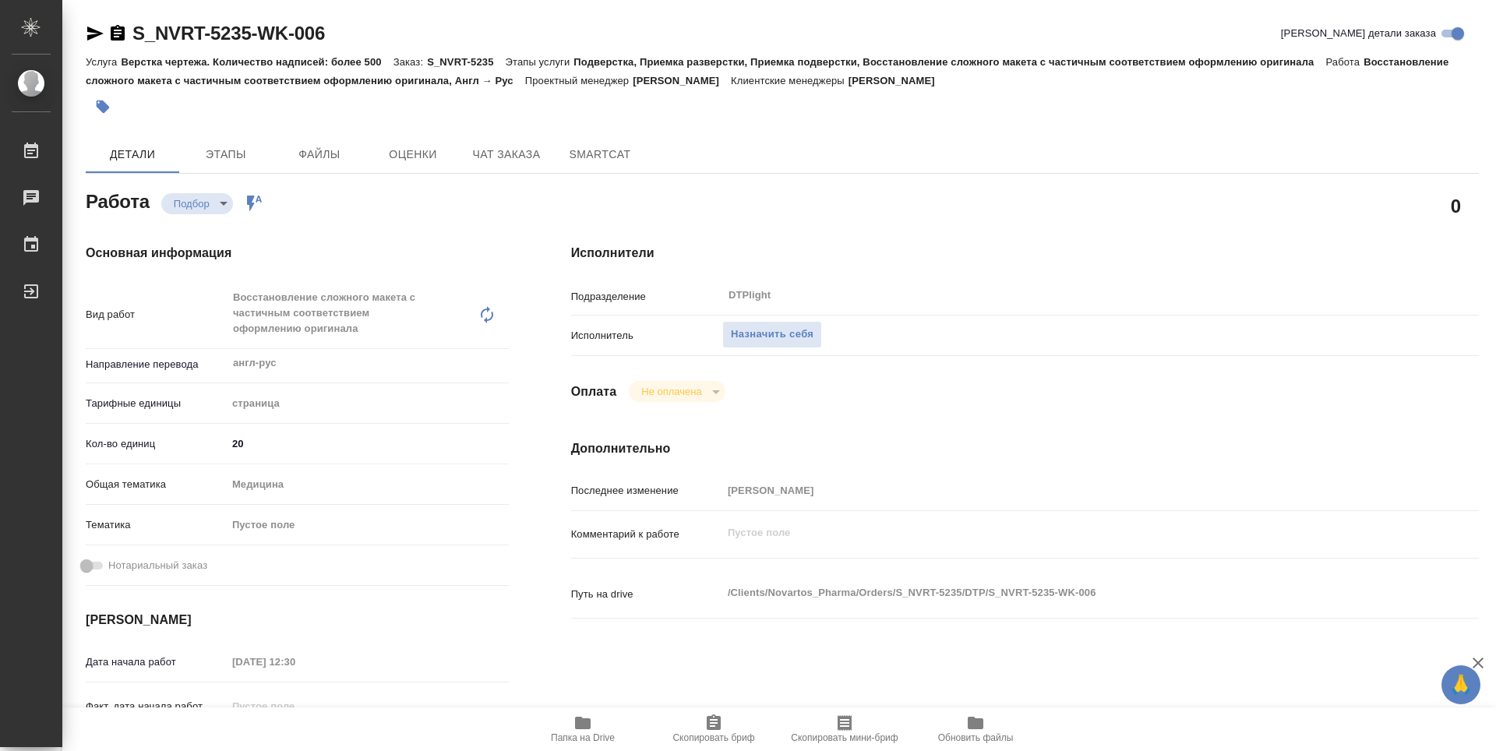
type textarea "x"
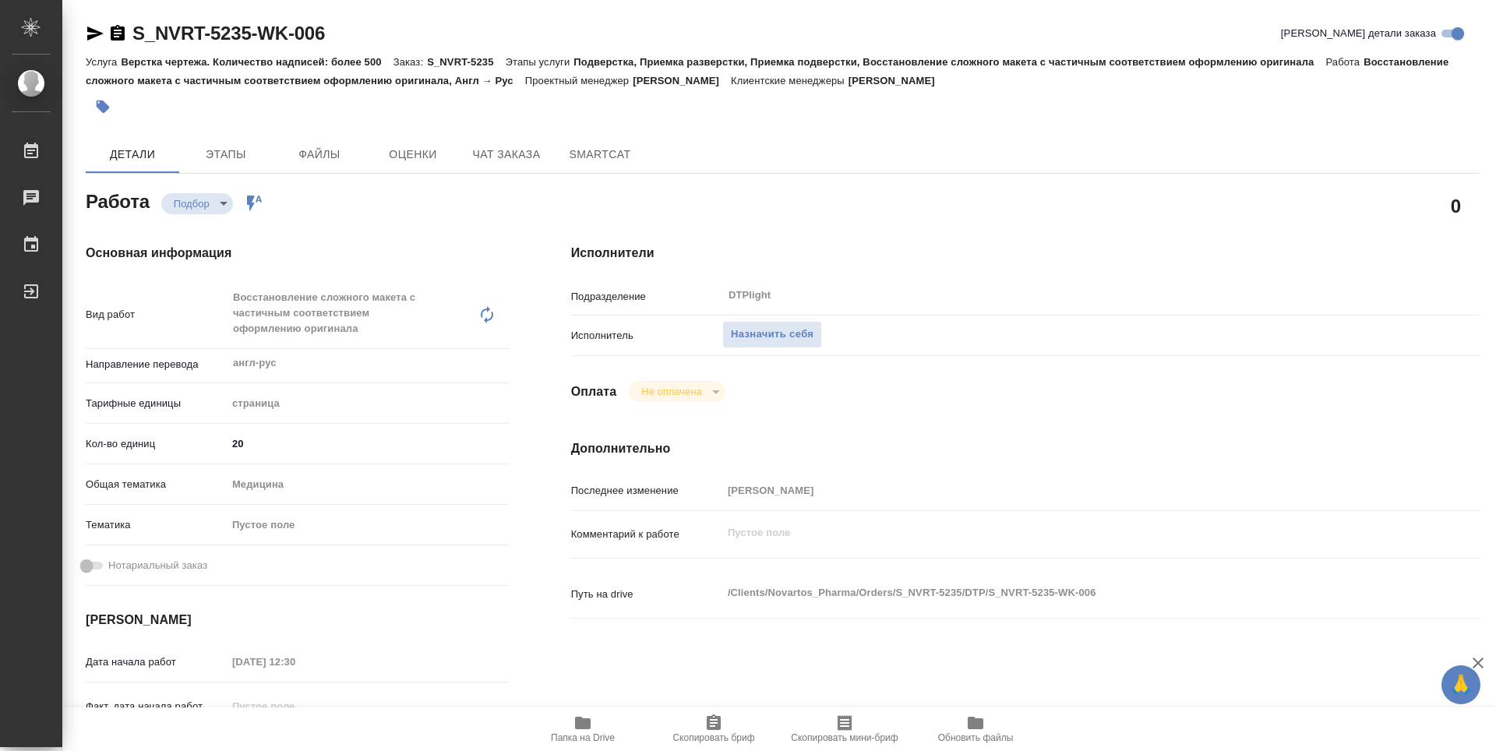
click at [568, 724] on span "Папка на Drive" at bounding box center [583, 729] width 112 height 30
type textarea "x"
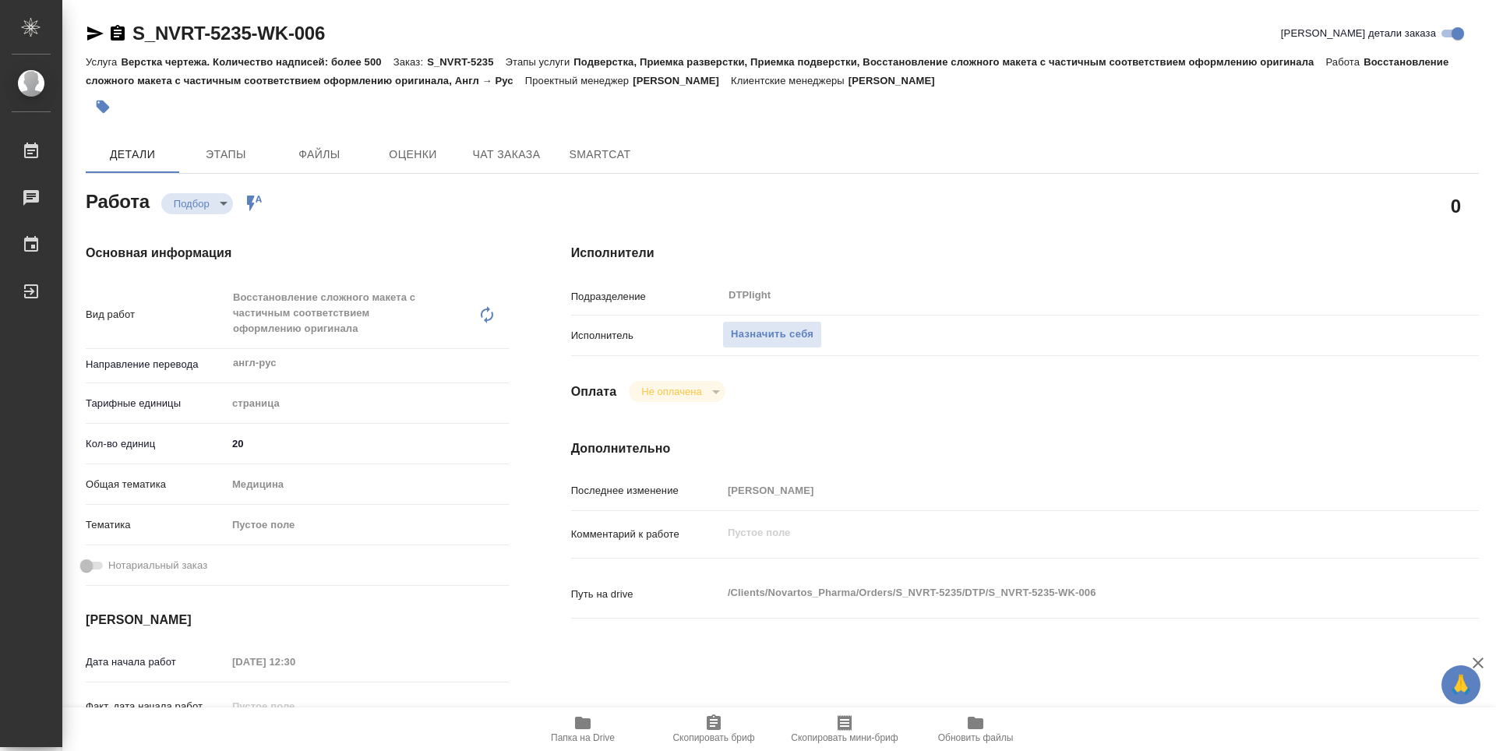
type textarea "x"
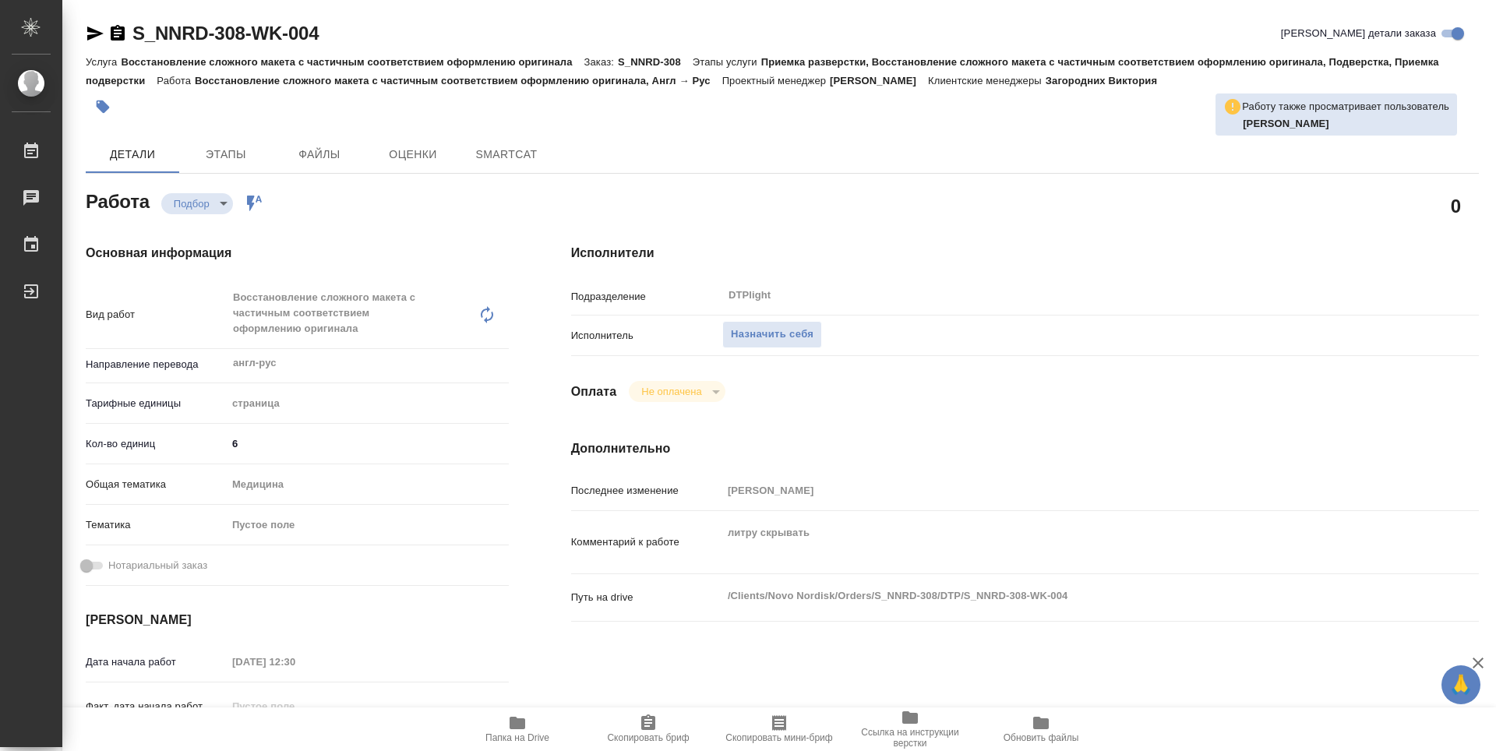
type textarea "x"
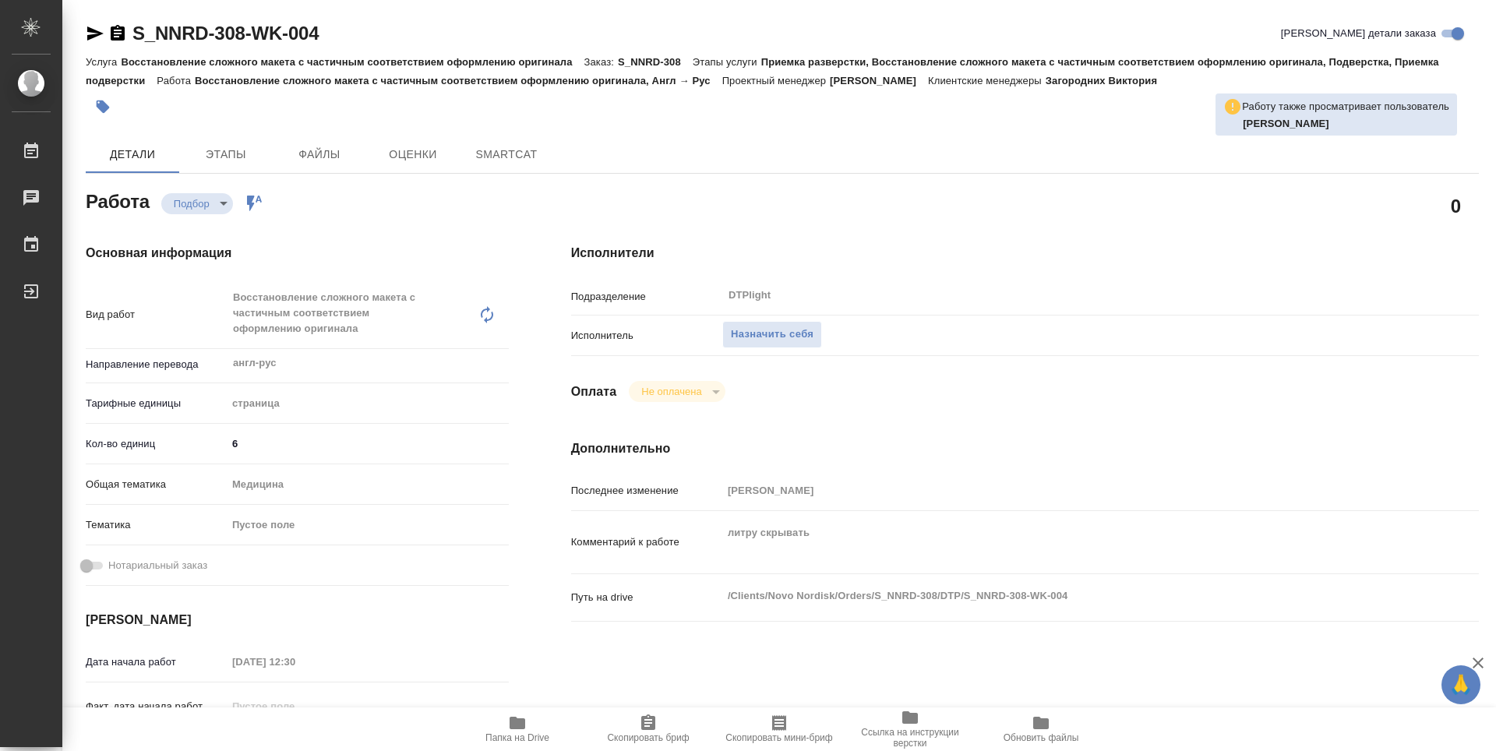
type textarea "x"
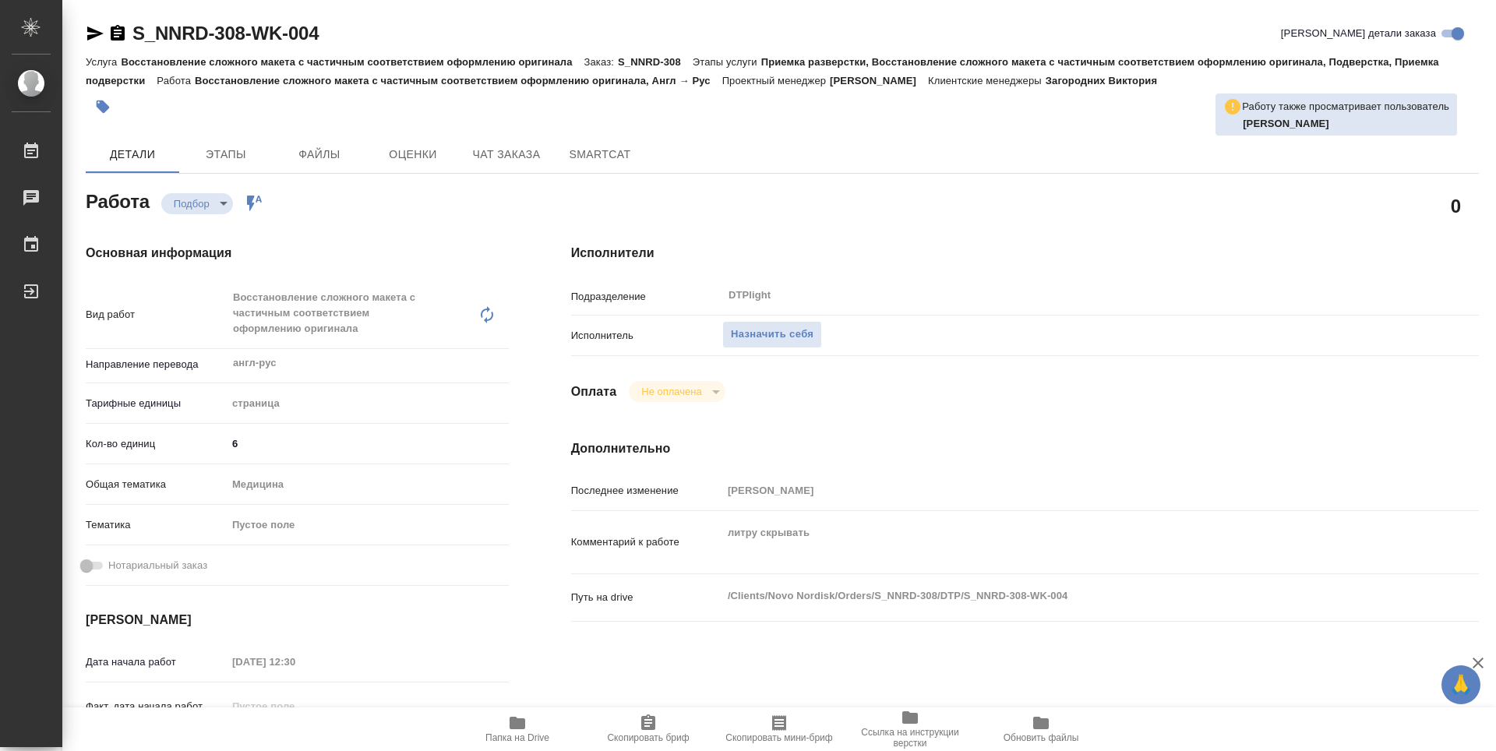
click at [539, 725] on span "Папка на Drive" at bounding box center [517, 729] width 112 height 30
type textarea "x"
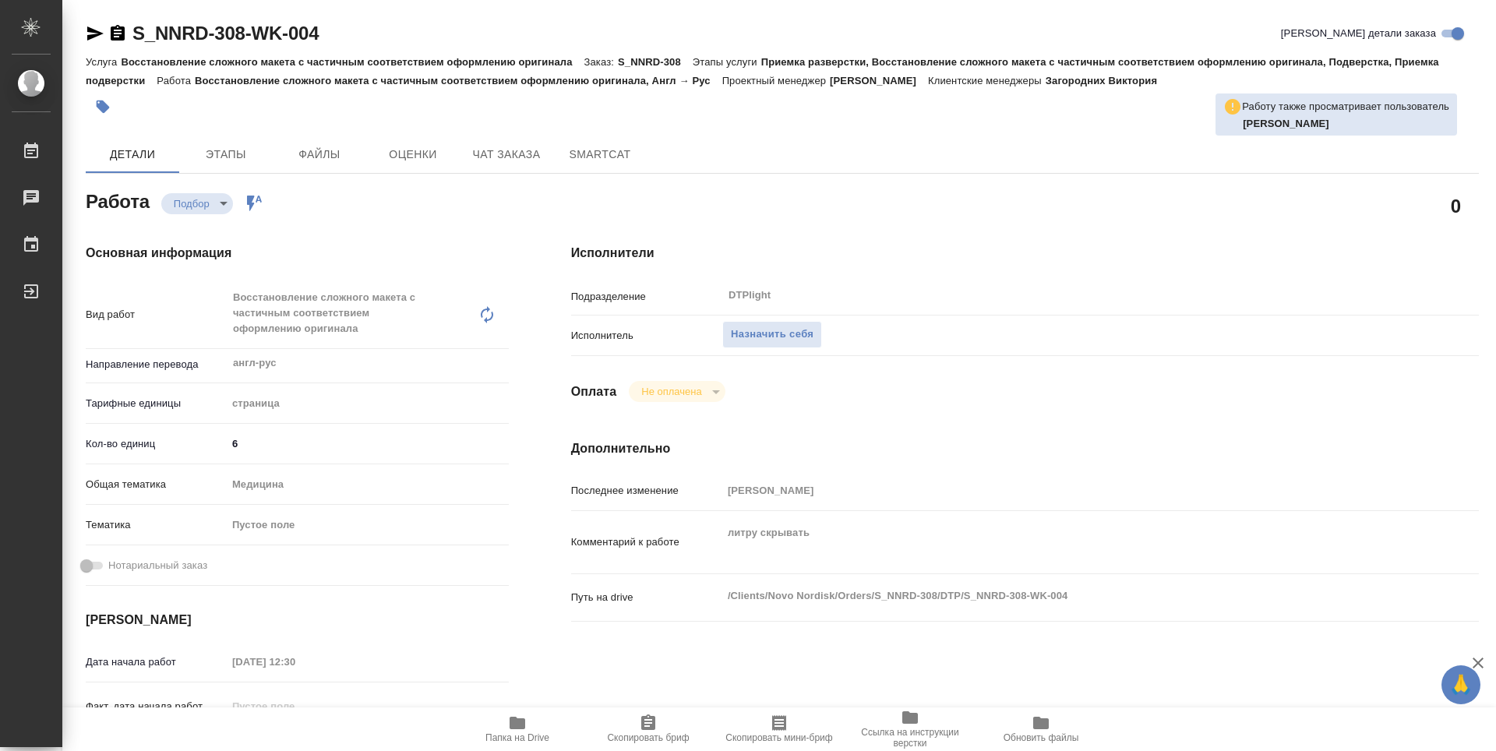
type textarea "x"
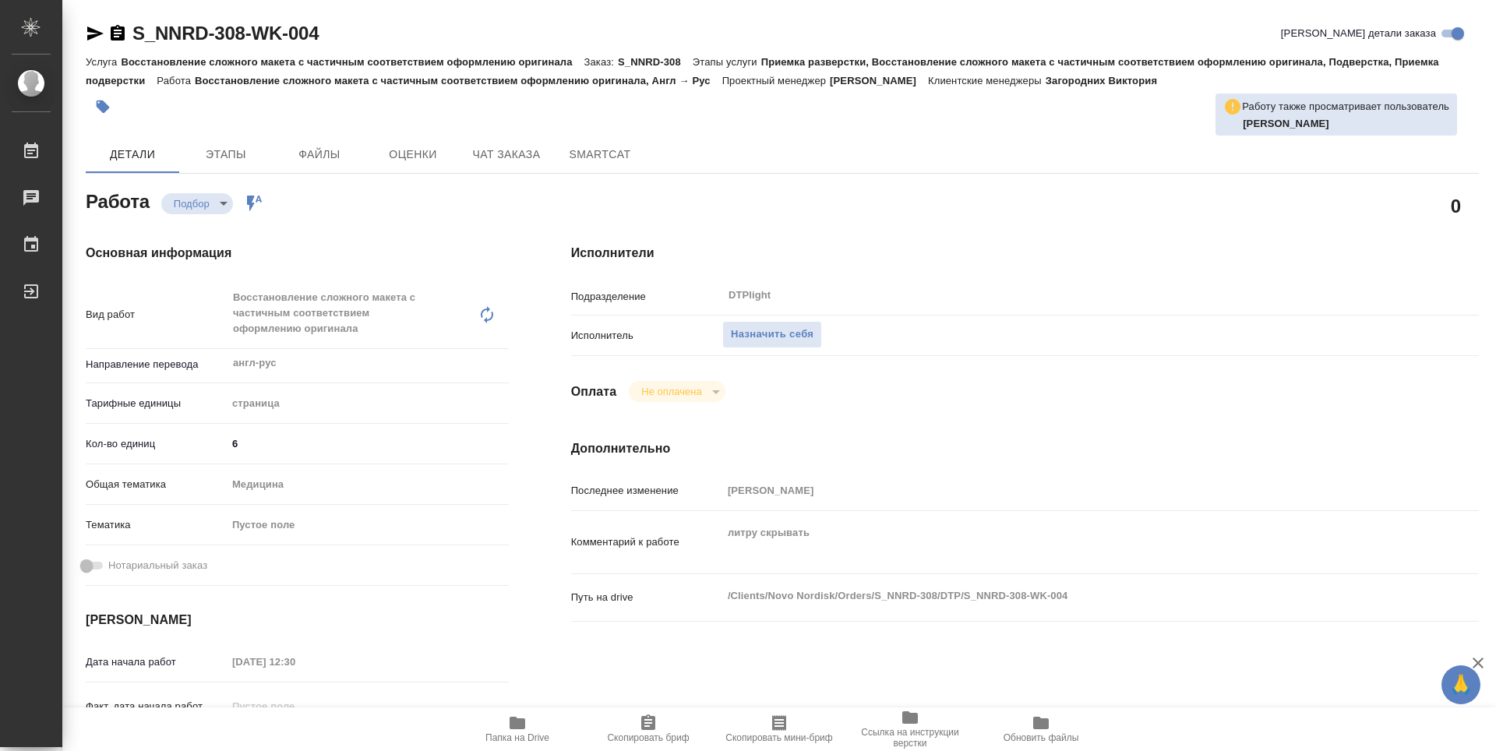
type textarea "x"
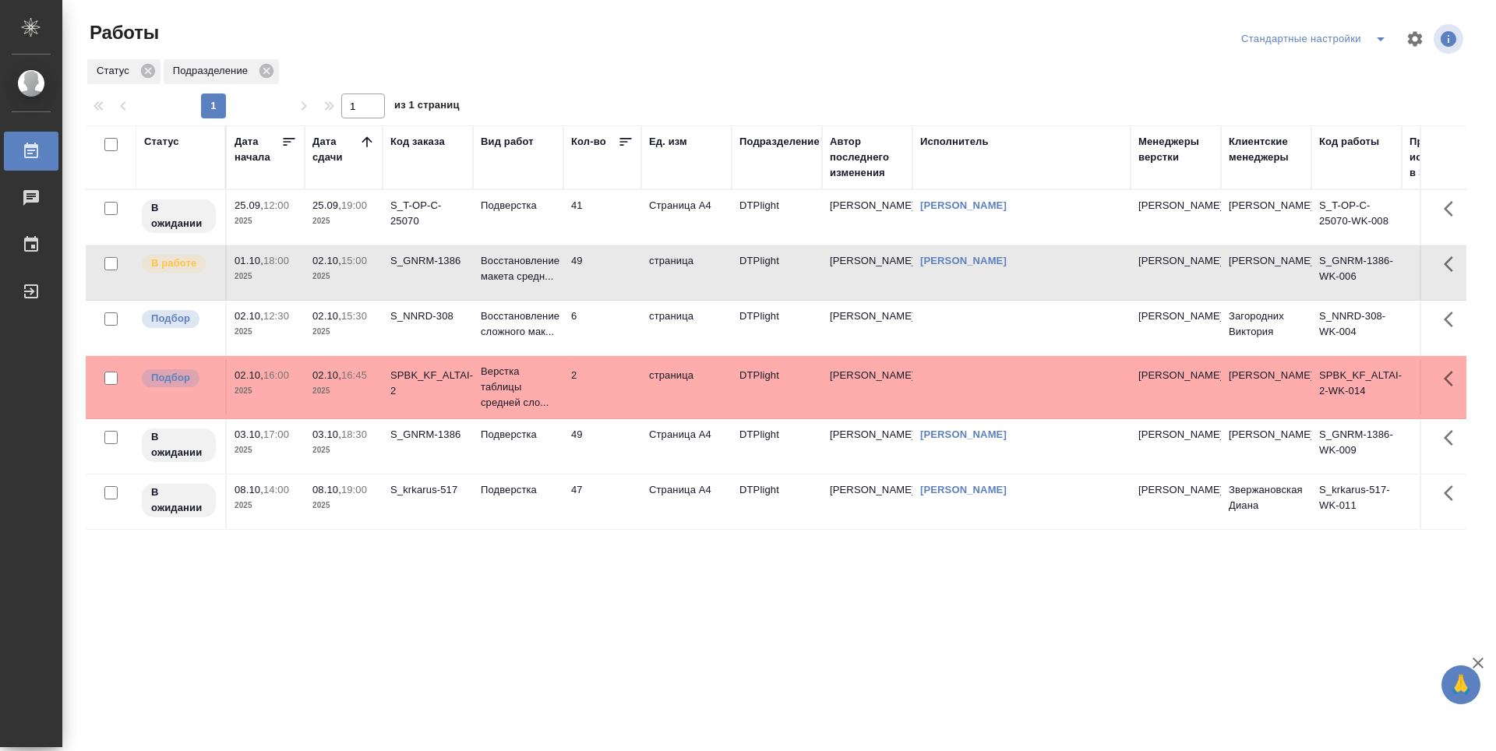
click at [616, 397] on td "2" at bounding box center [602, 387] width 78 height 55
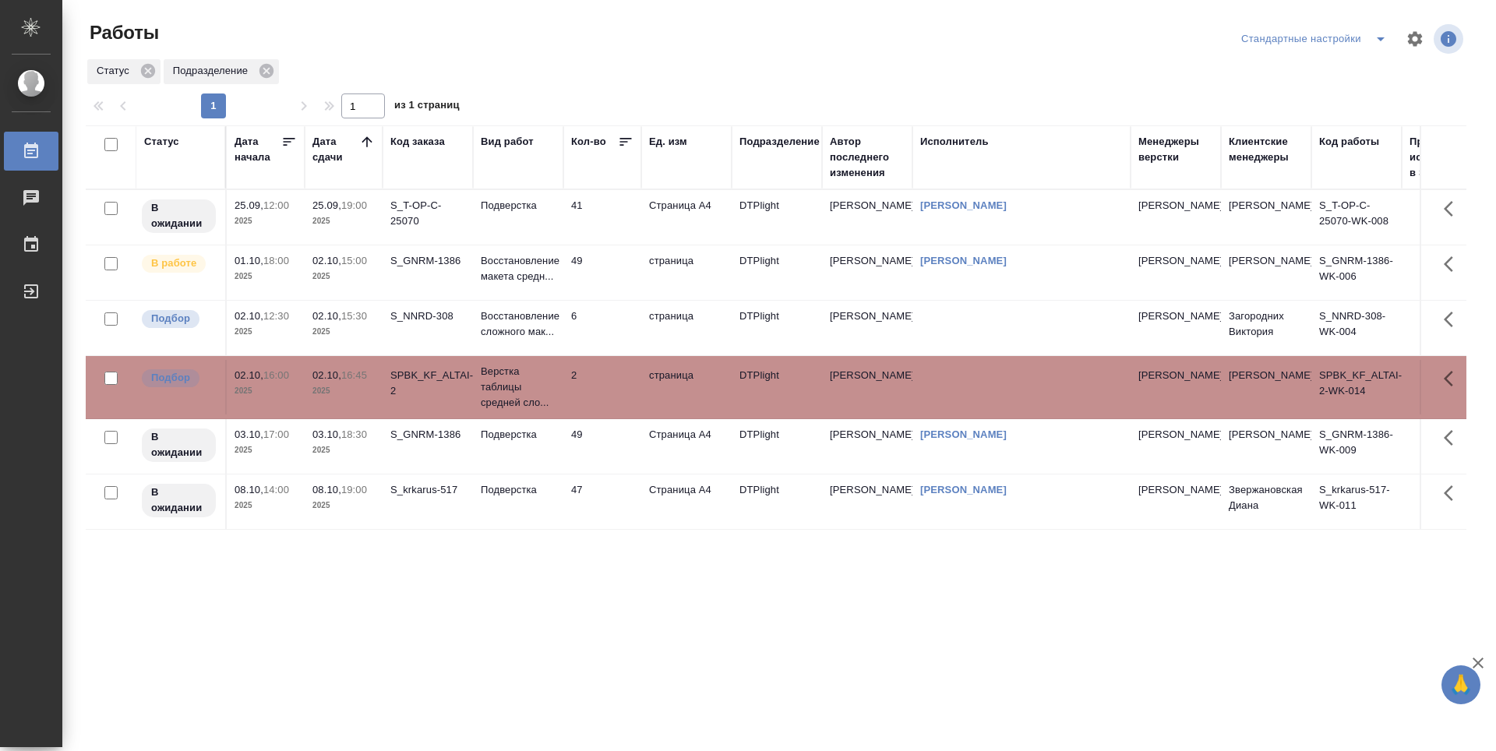
click at [616, 397] on td "2" at bounding box center [602, 387] width 78 height 55
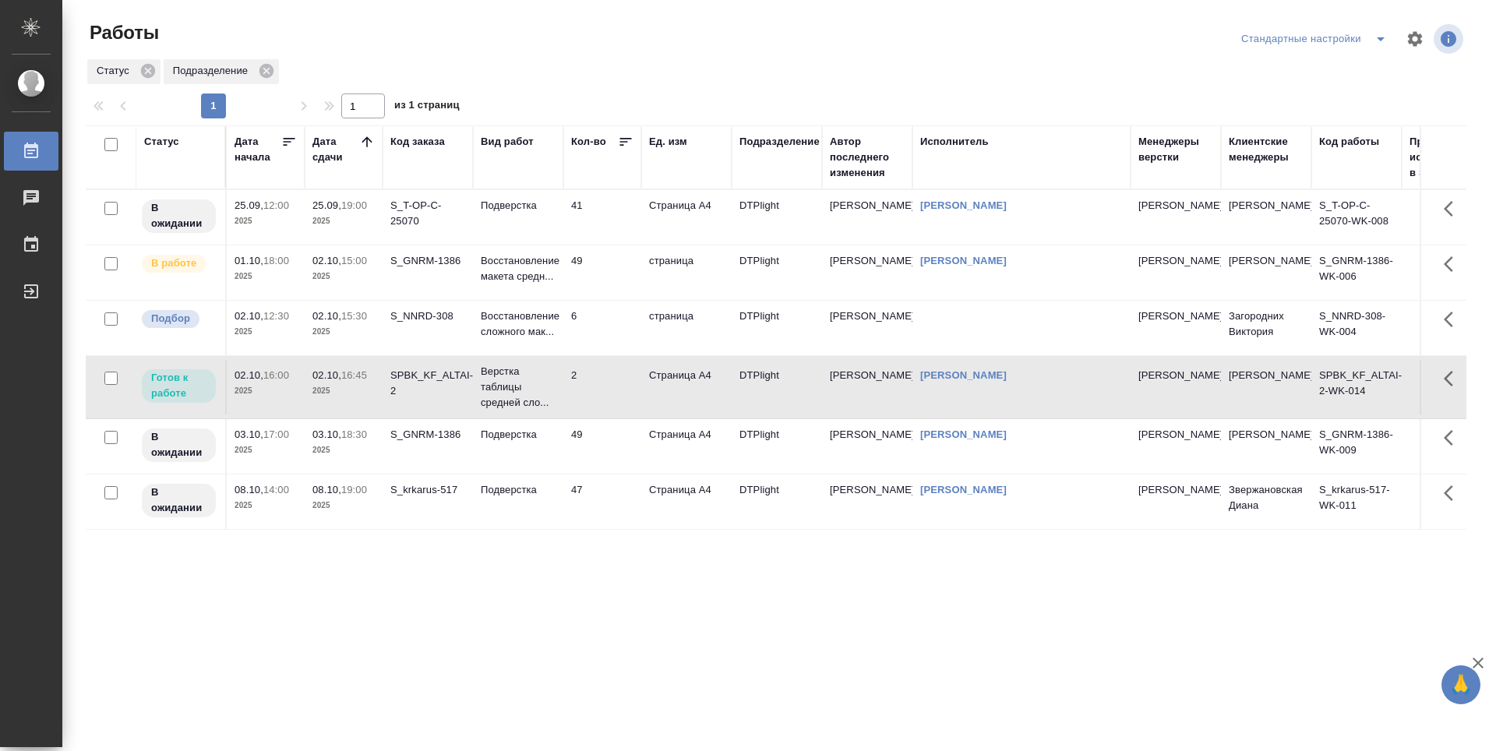
click at [621, 321] on td "6" at bounding box center [602, 328] width 78 height 55
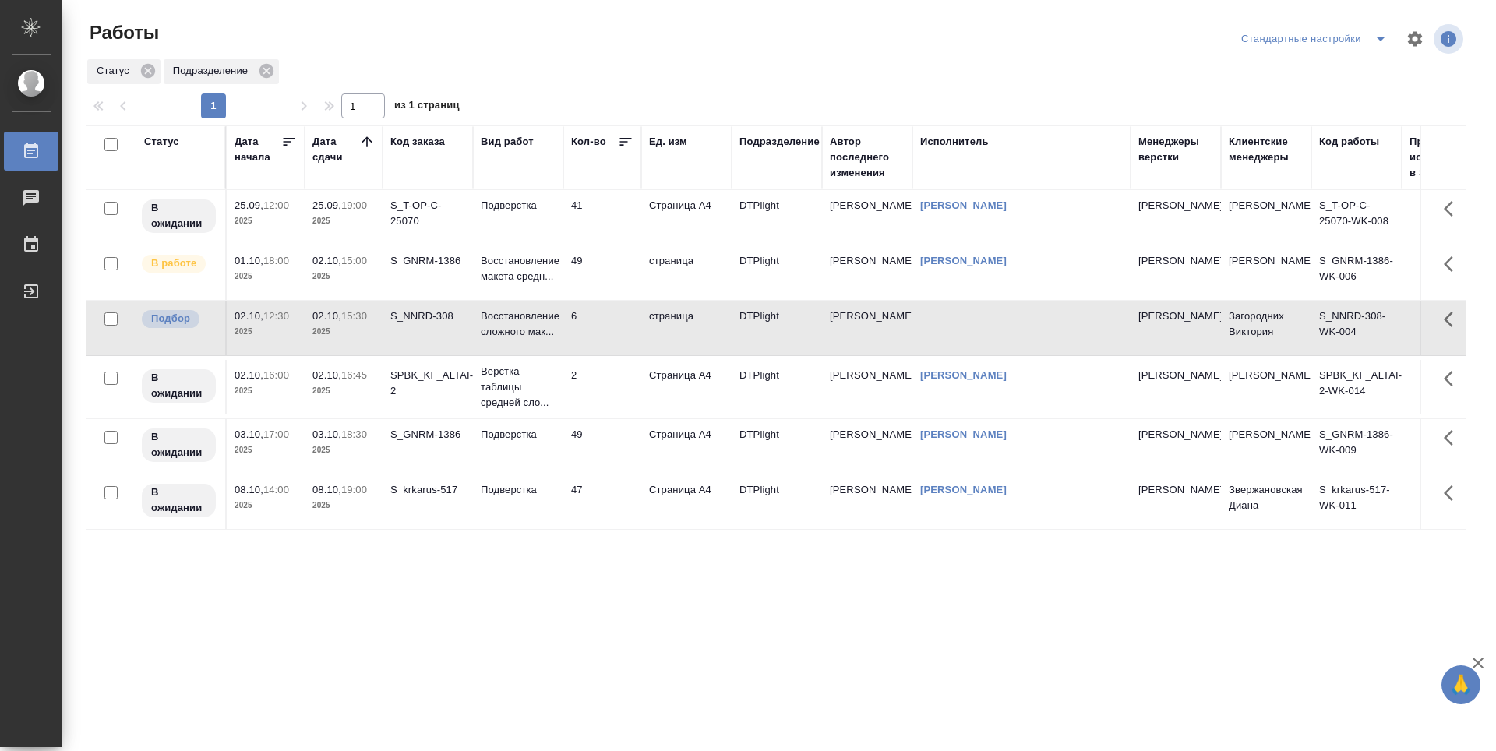
click at [604, 553] on div "Статус Дата начала Дата сдачи Код заказа Вид работ Кол-во Ед. изм Подразделение…" at bounding box center [776, 405] width 1381 height 561
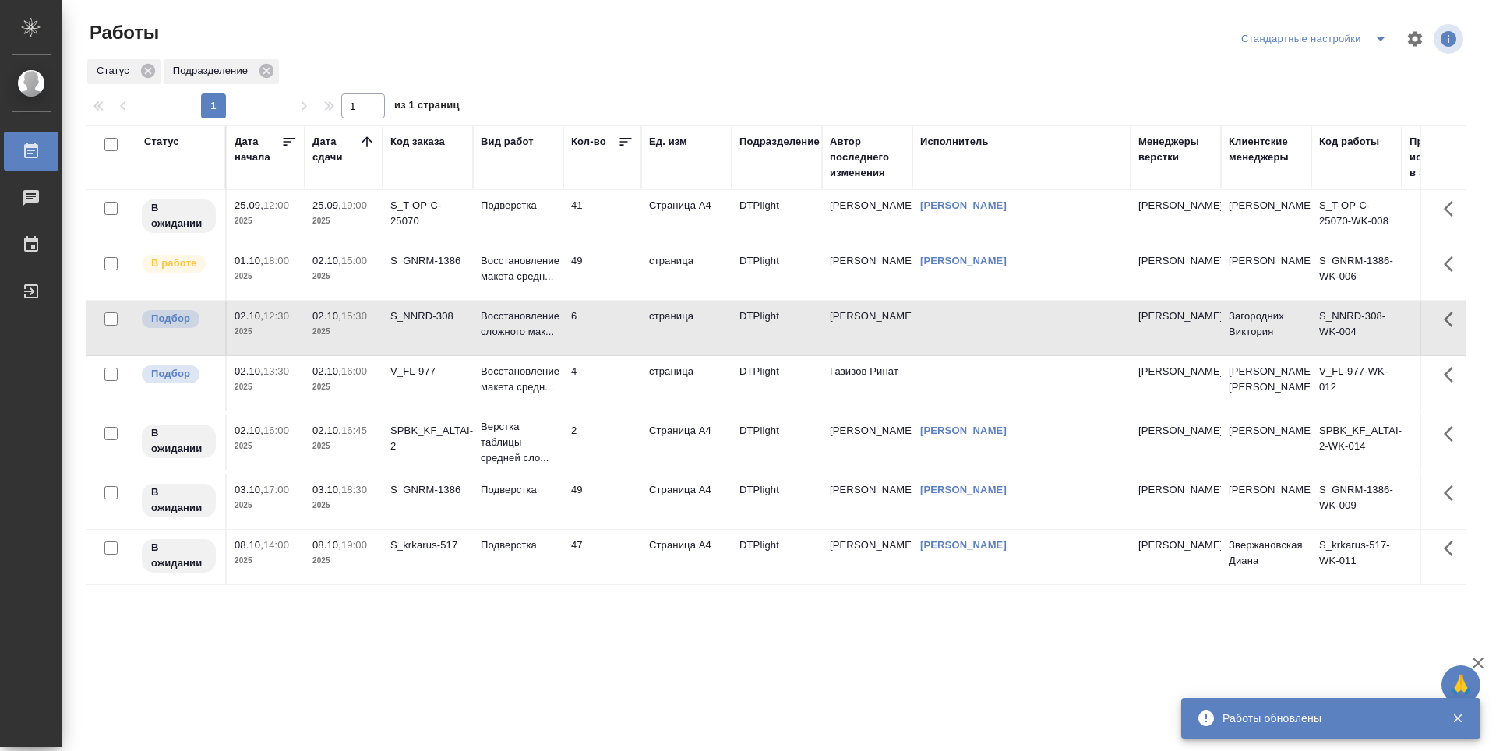
click at [619, 407] on td "4" at bounding box center [602, 383] width 78 height 55
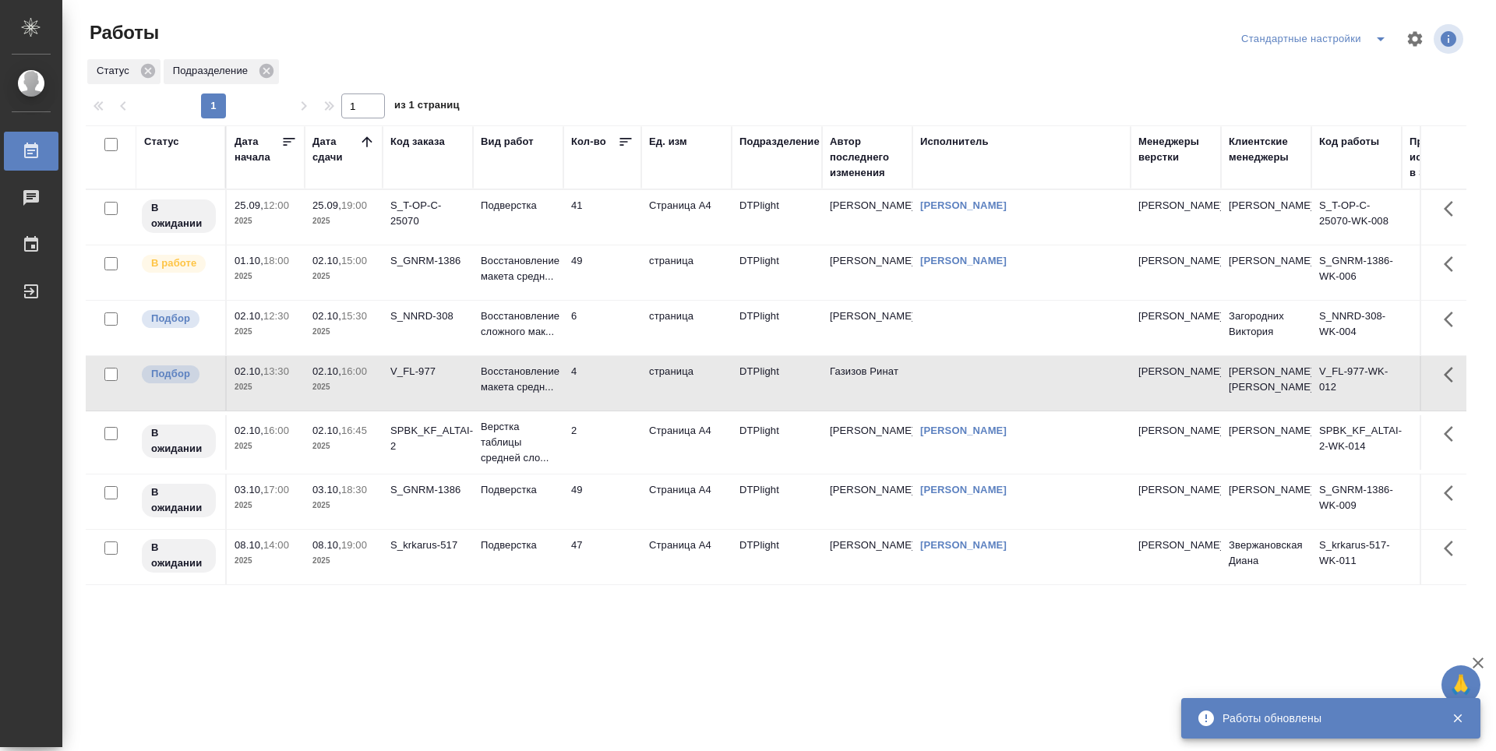
click at [620, 406] on td "4" at bounding box center [602, 383] width 78 height 55
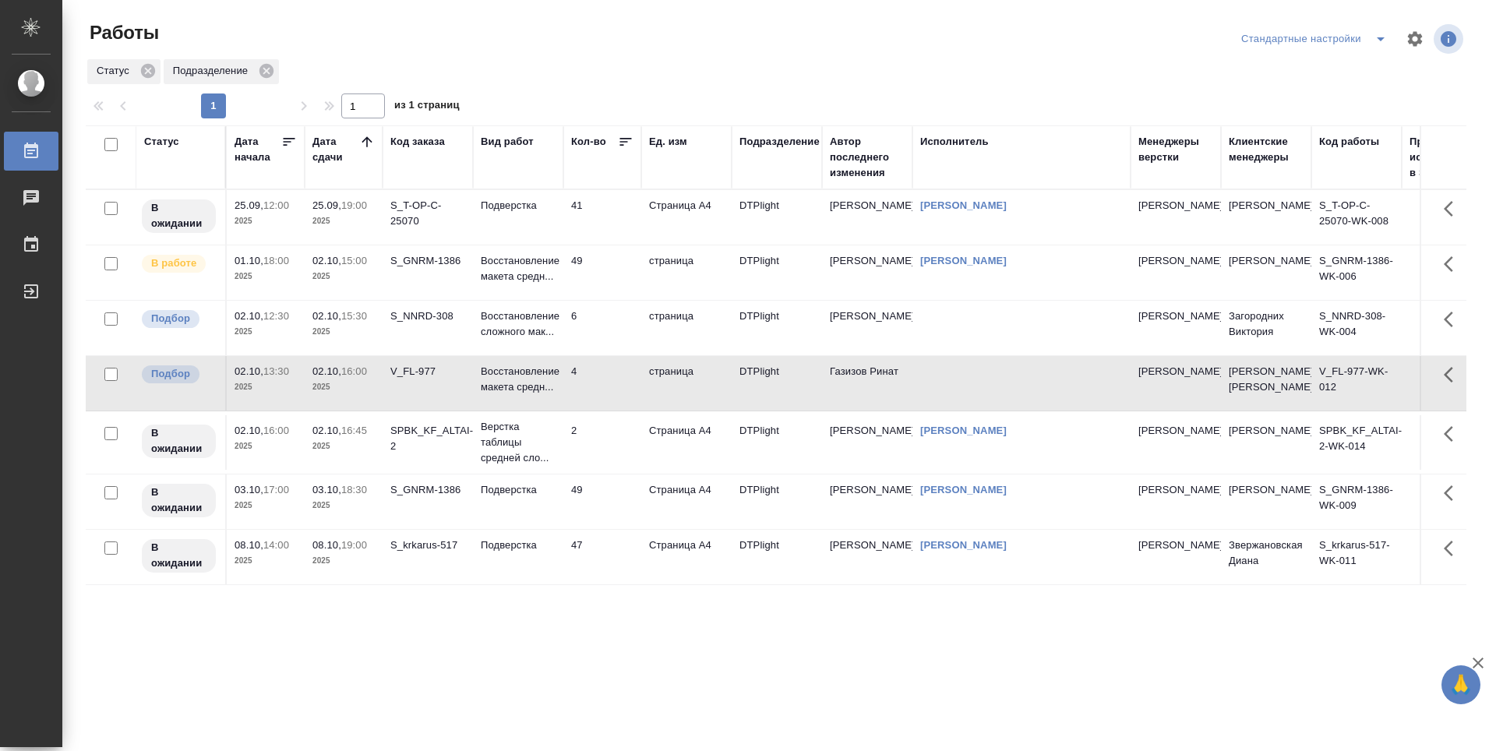
click at [612, 400] on td "4" at bounding box center [602, 383] width 78 height 55
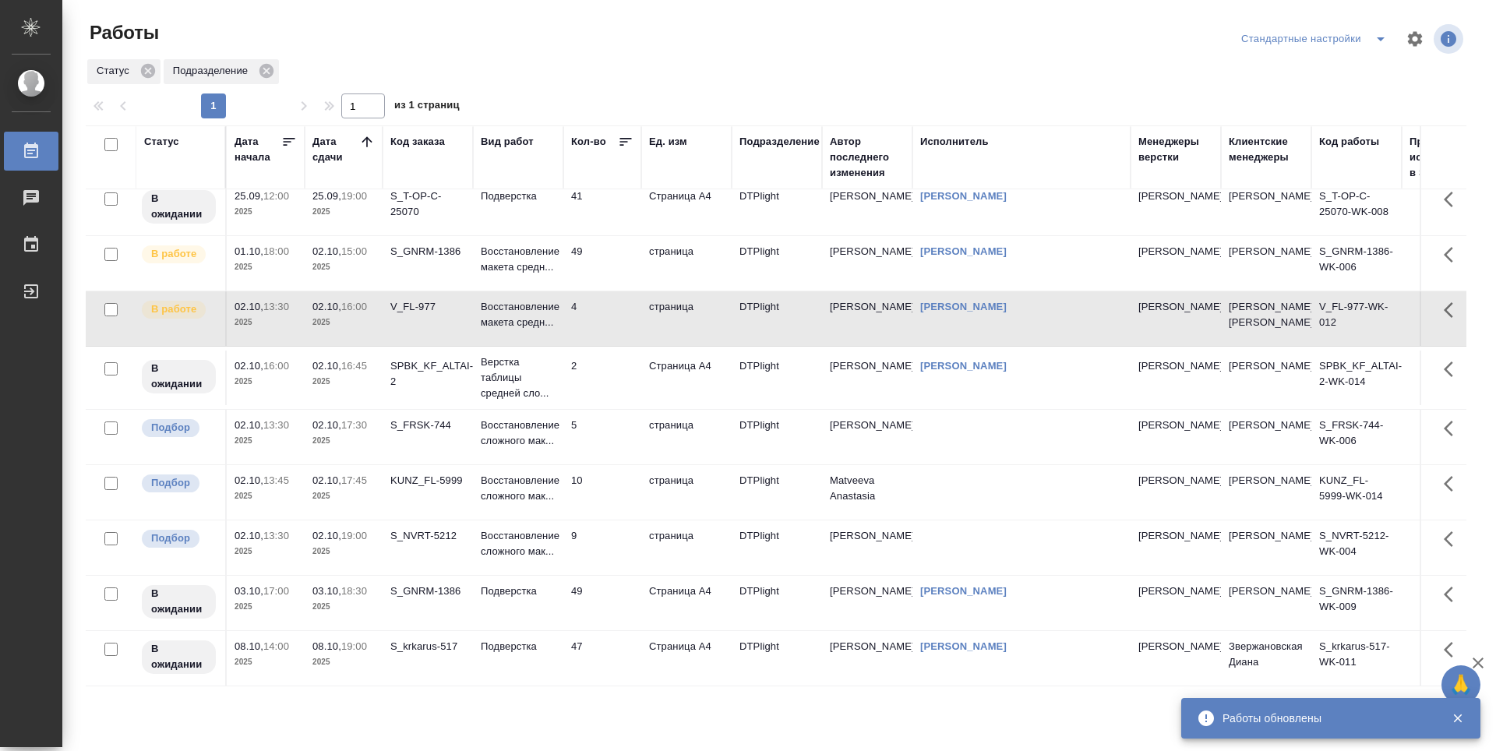
scroll to position [44, 0]
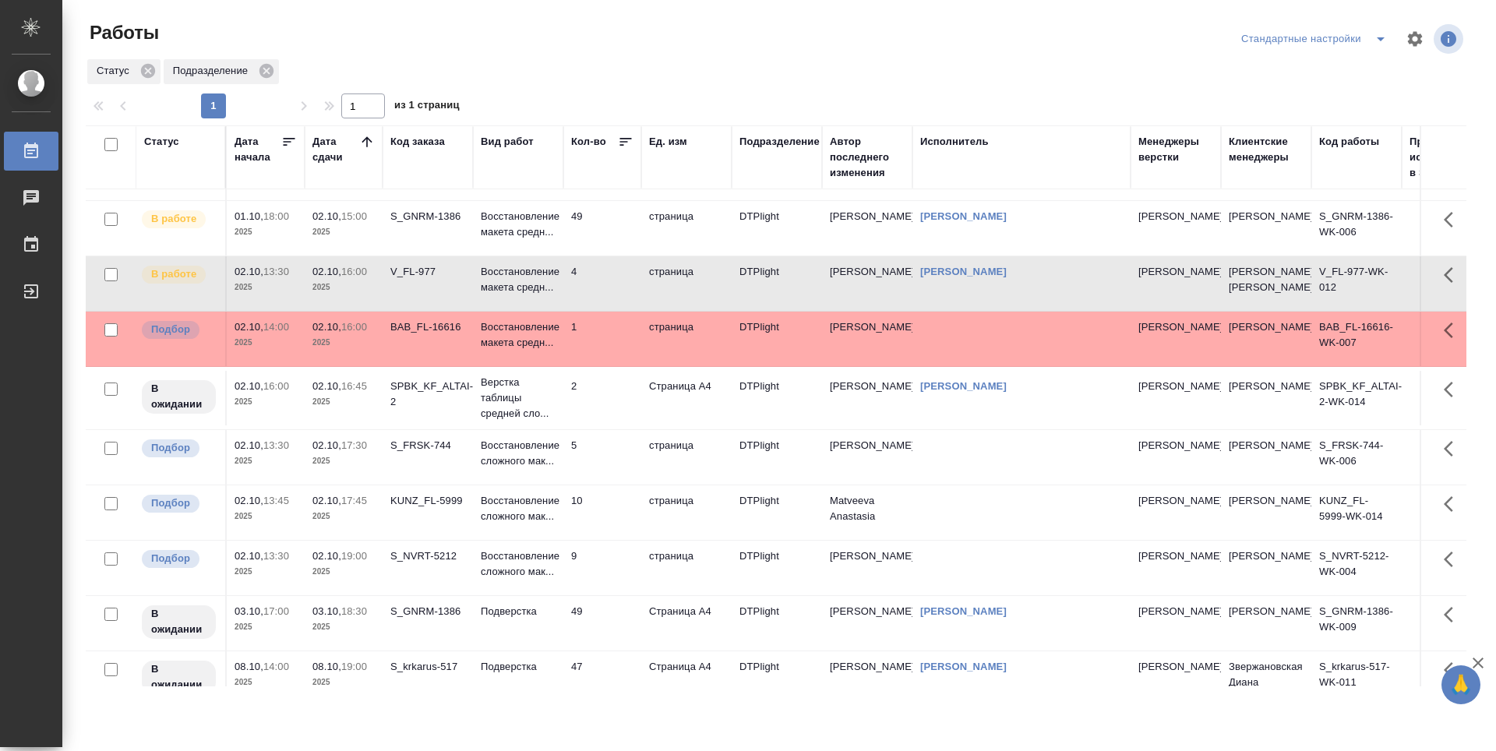
click at [600, 212] on td "49" at bounding box center [602, 228] width 78 height 55
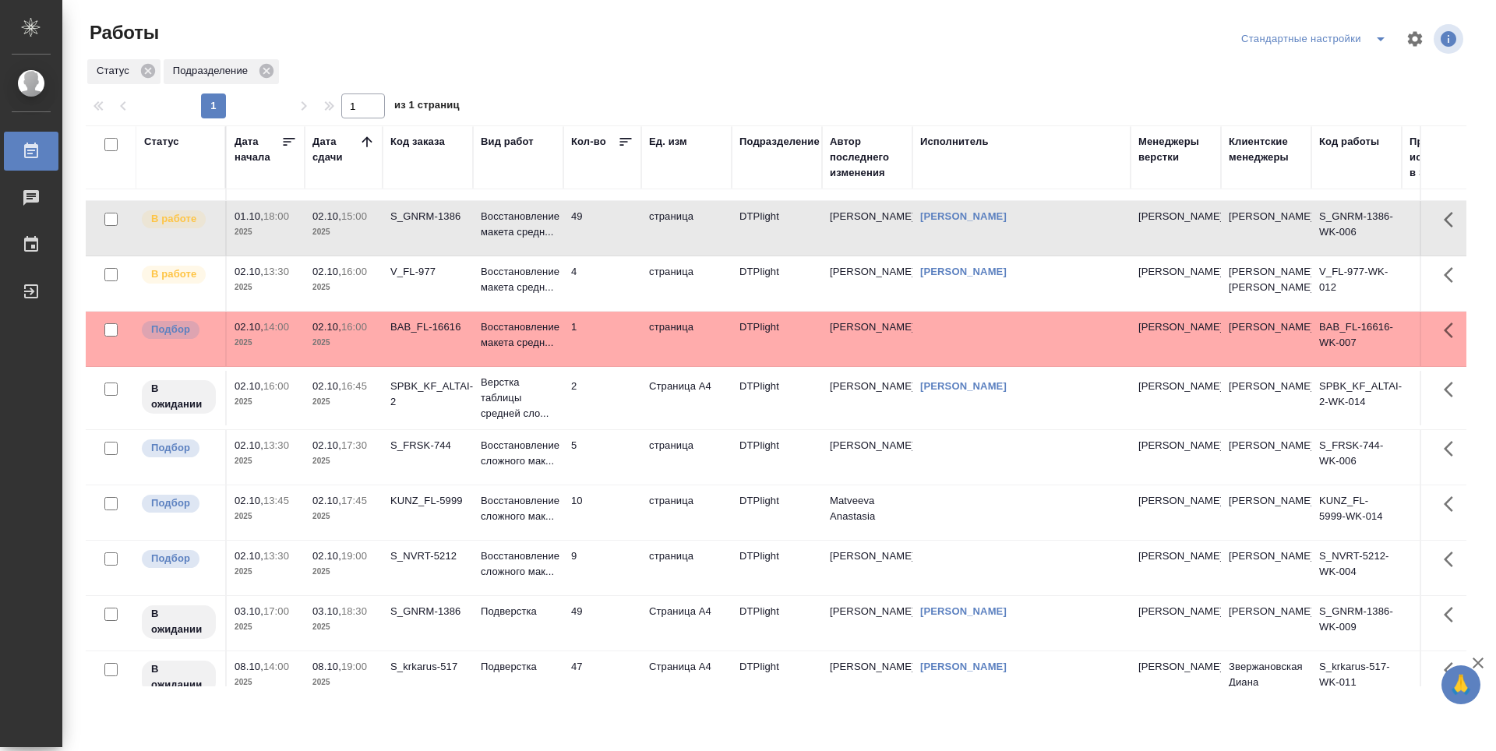
click at [594, 299] on td "4" at bounding box center [602, 283] width 78 height 55
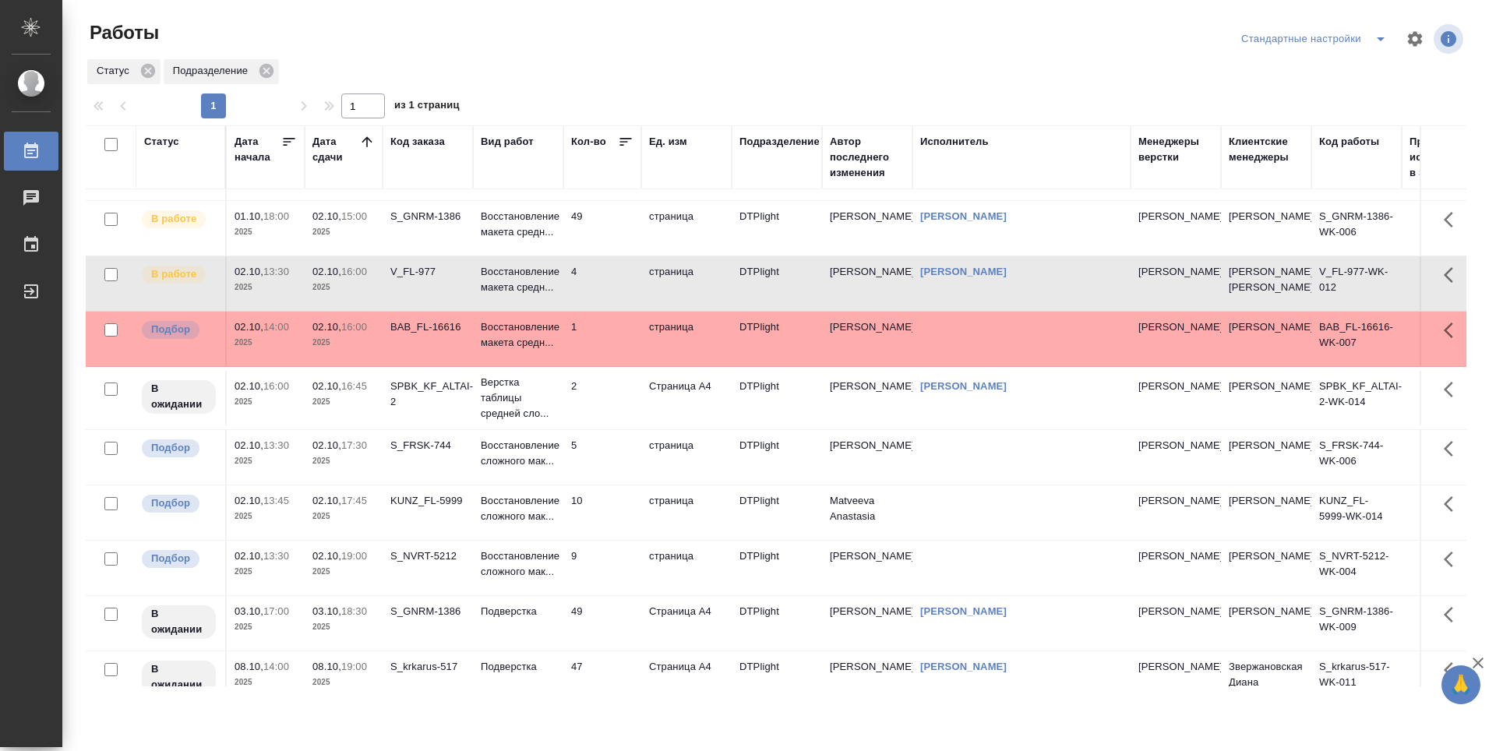
click at [610, 298] on td "4" at bounding box center [602, 283] width 78 height 55
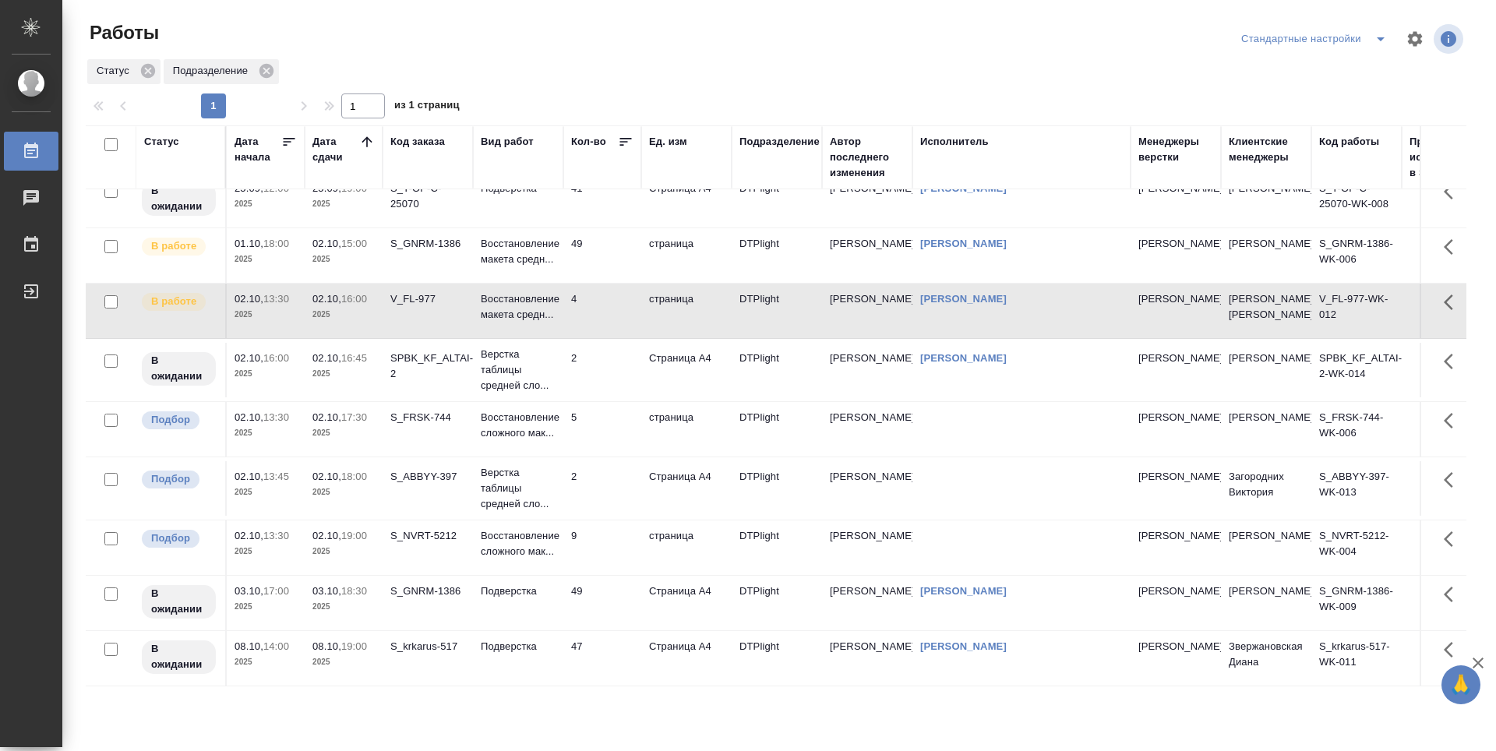
click at [608, 502] on td "2" at bounding box center [602, 488] width 78 height 55
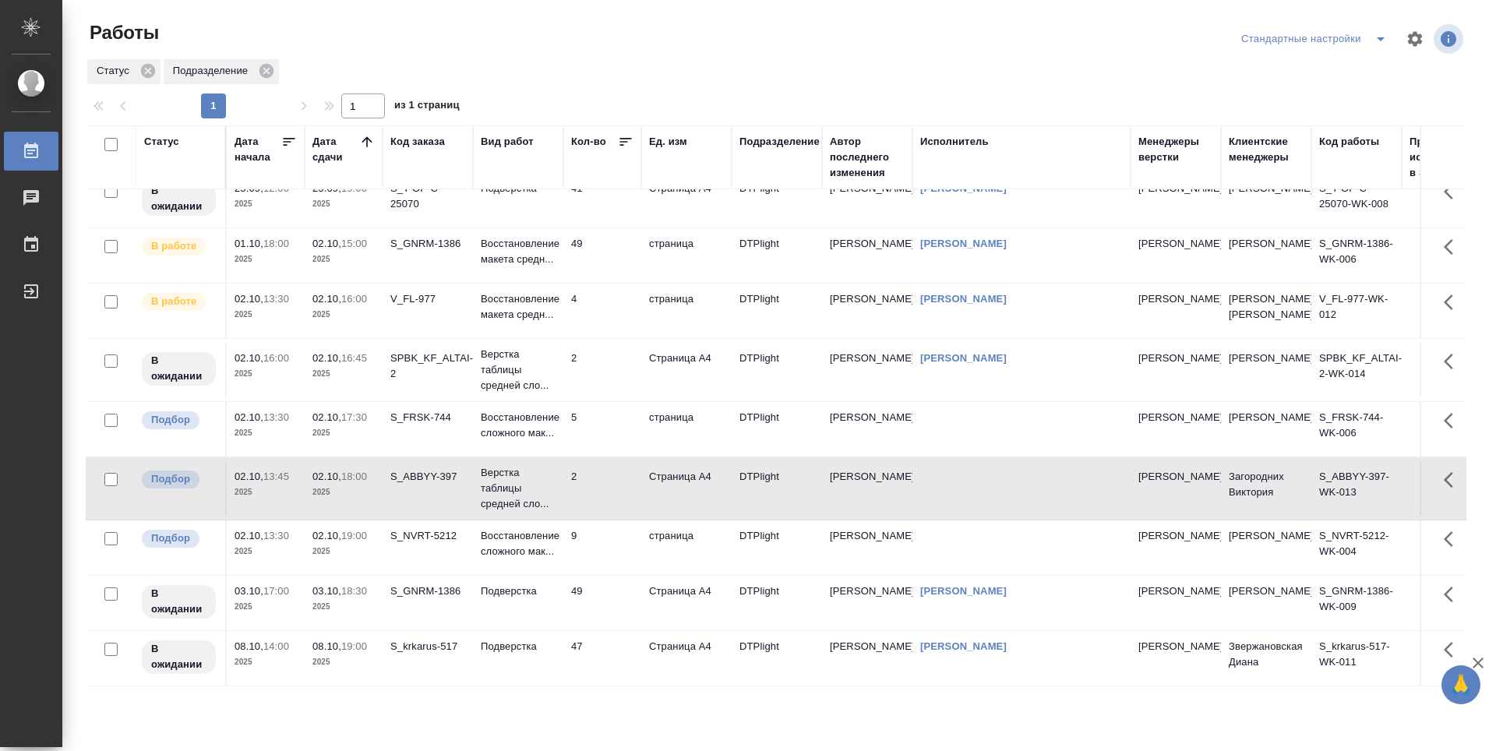
click at [608, 502] on td "2" at bounding box center [602, 488] width 78 height 55
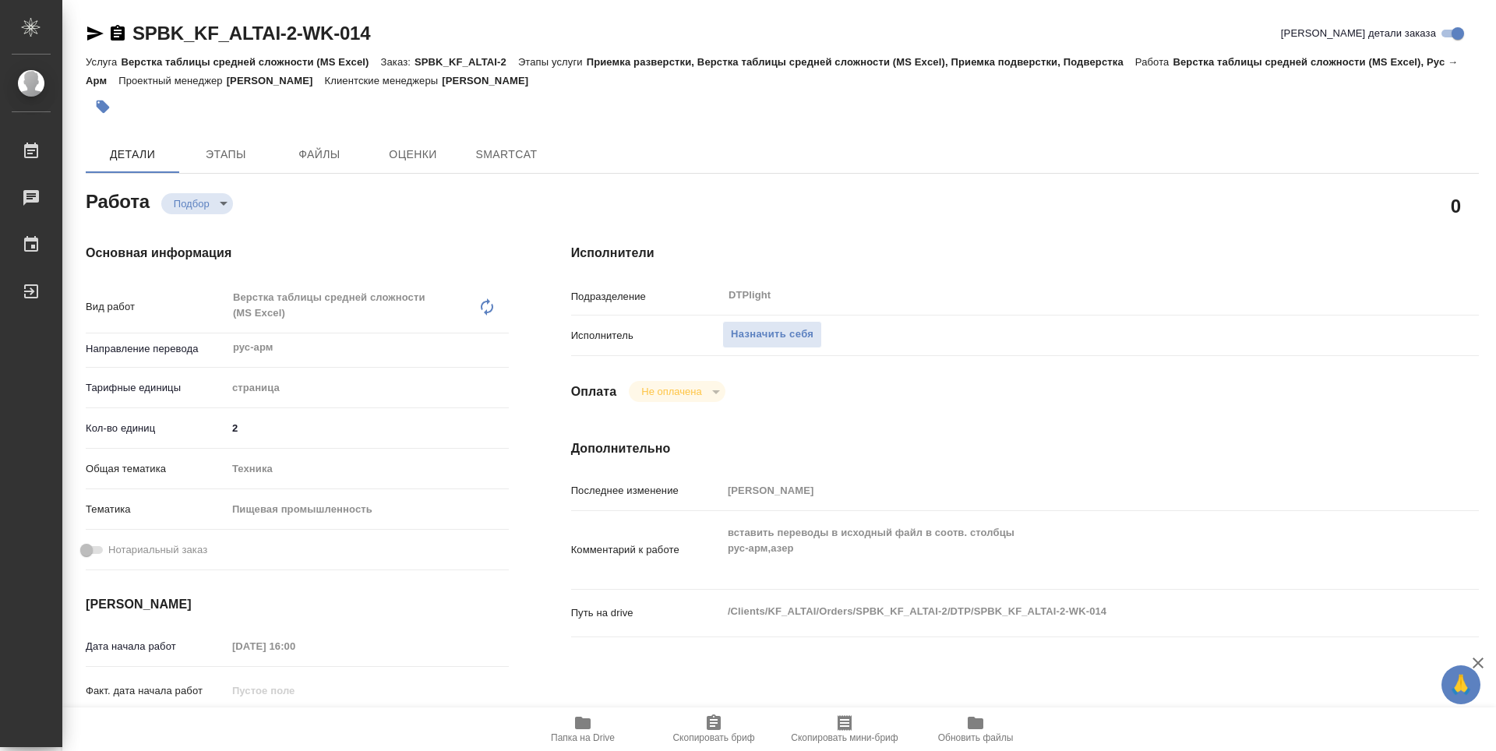
type textarea "x"
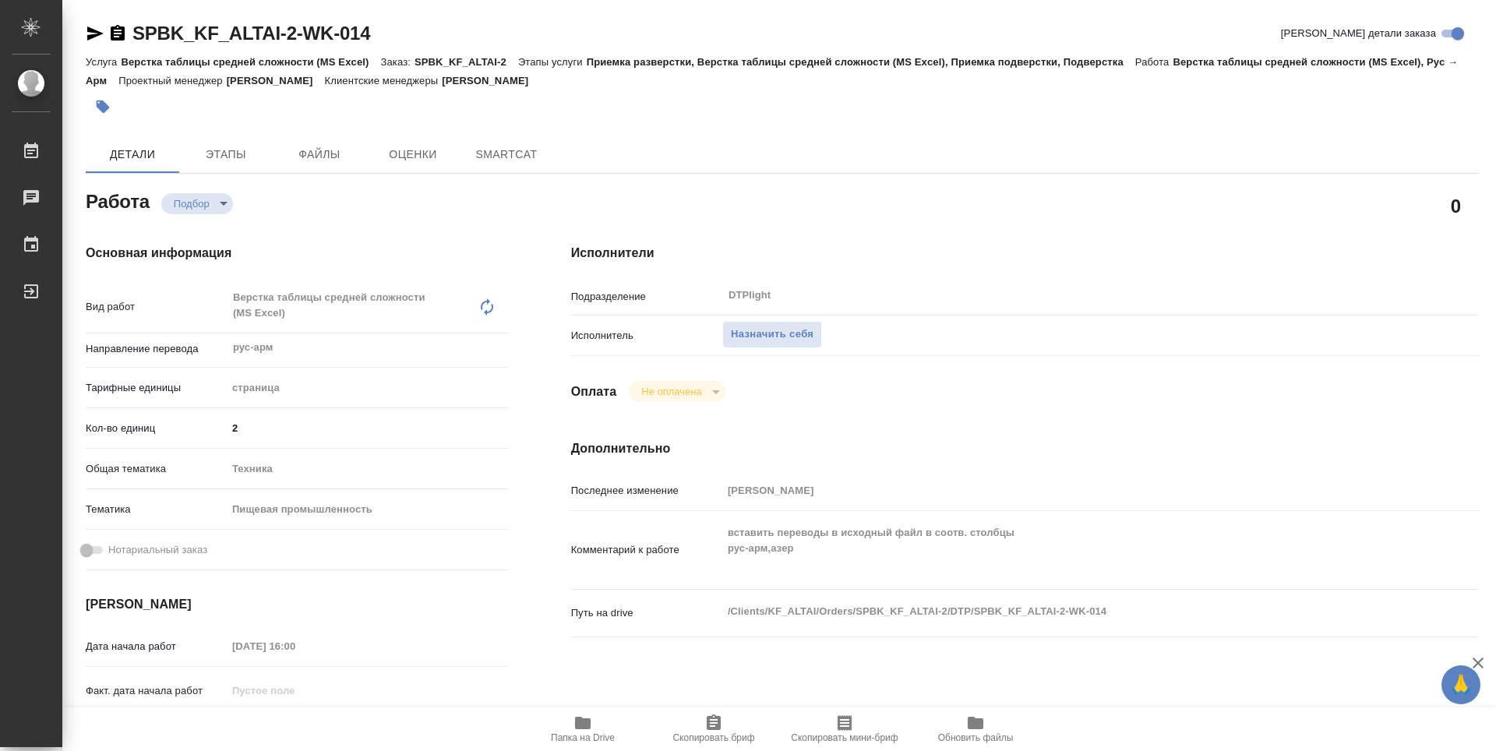
type textarea "x"
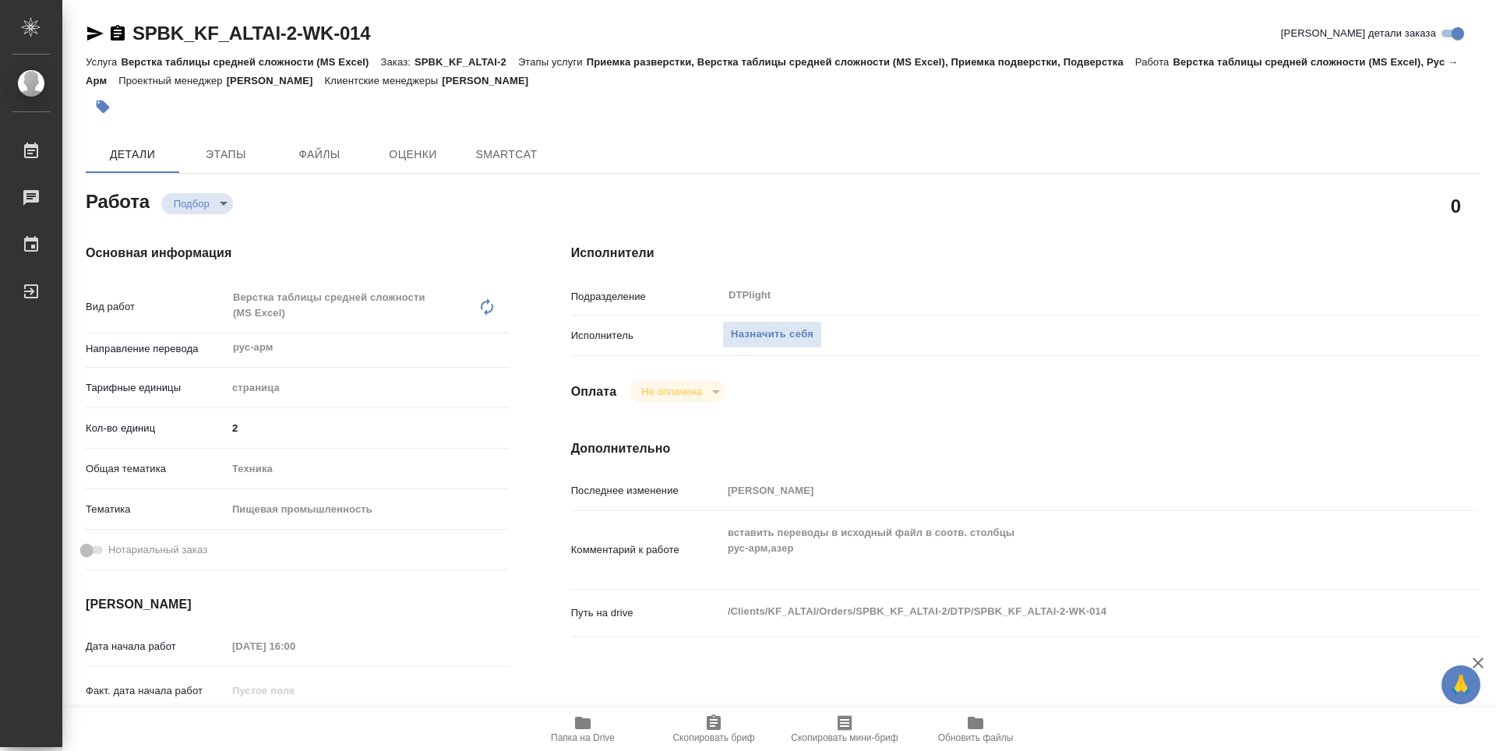
type textarea "x"
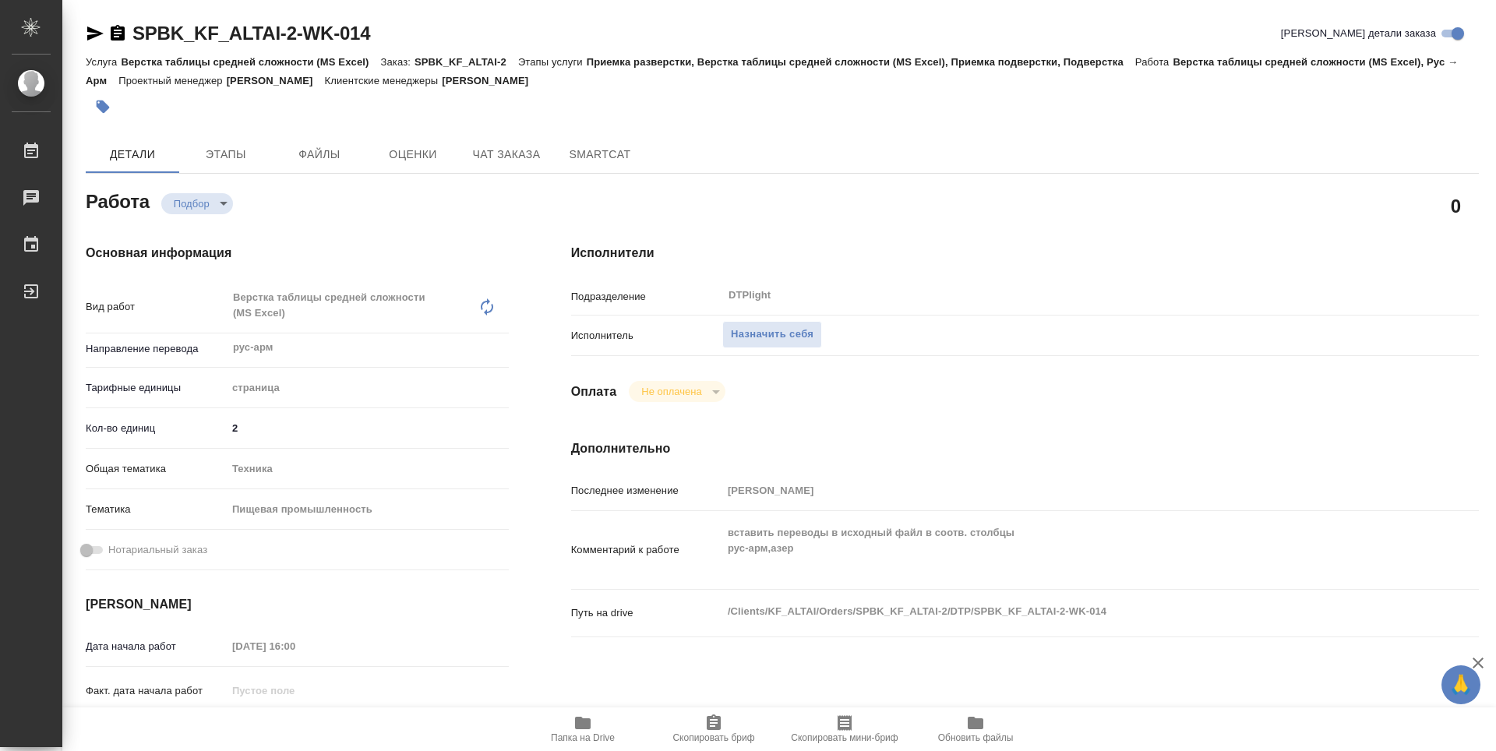
type textarea "x"
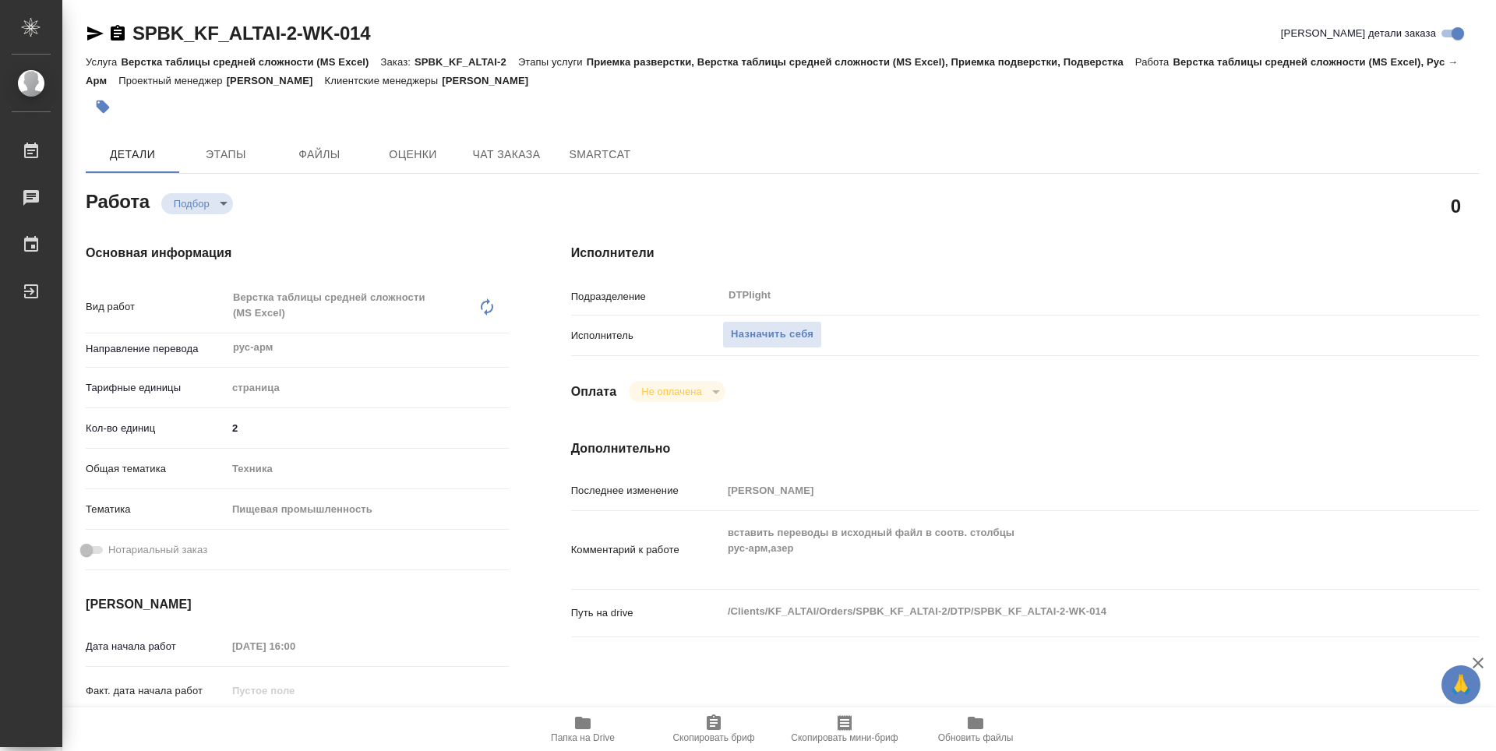
click at [614, 723] on span "Папка на Drive" at bounding box center [583, 729] width 112 height 30
type textarea "x"
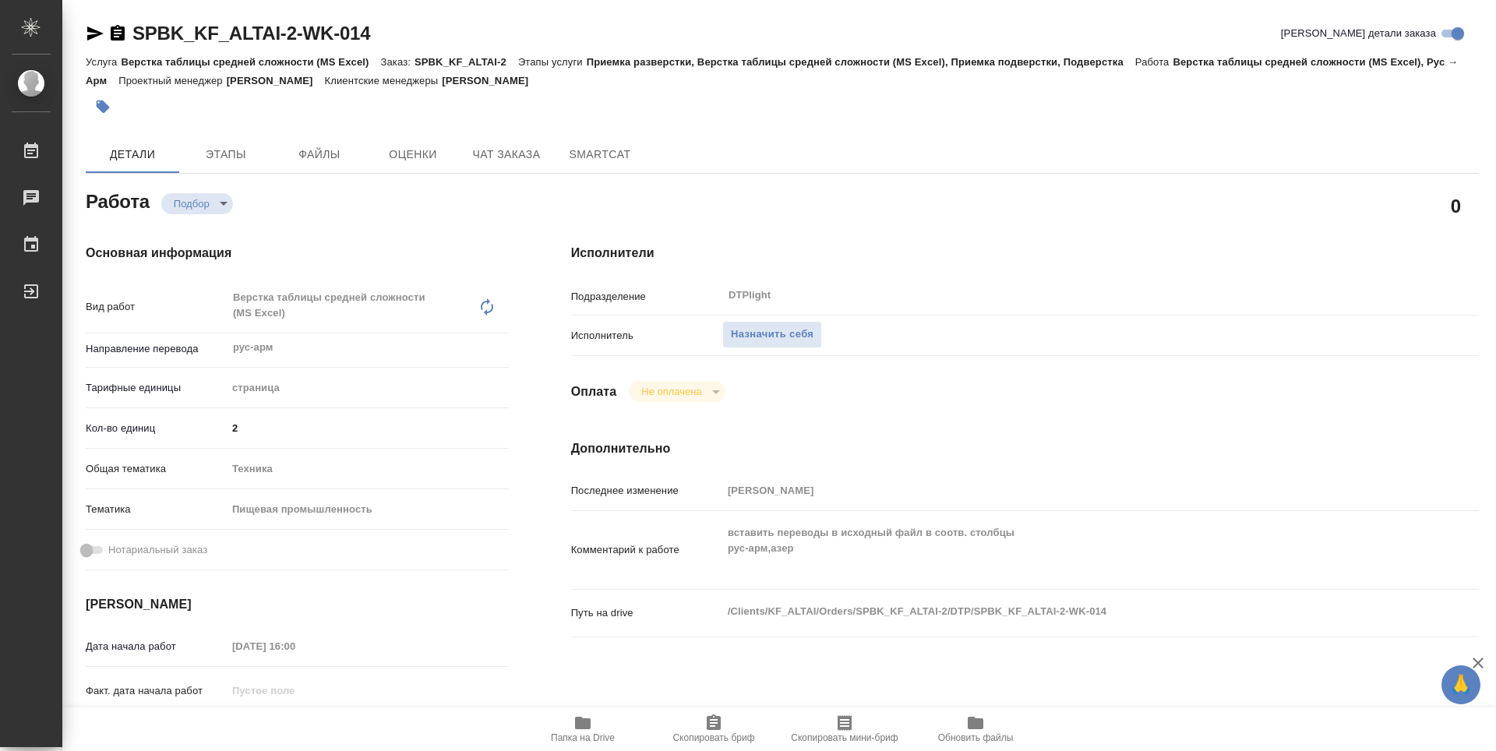
type textarea "x"
click at [795, 343] on span "Назначить себя" at bounding box center [772, 335] width 83 height 18
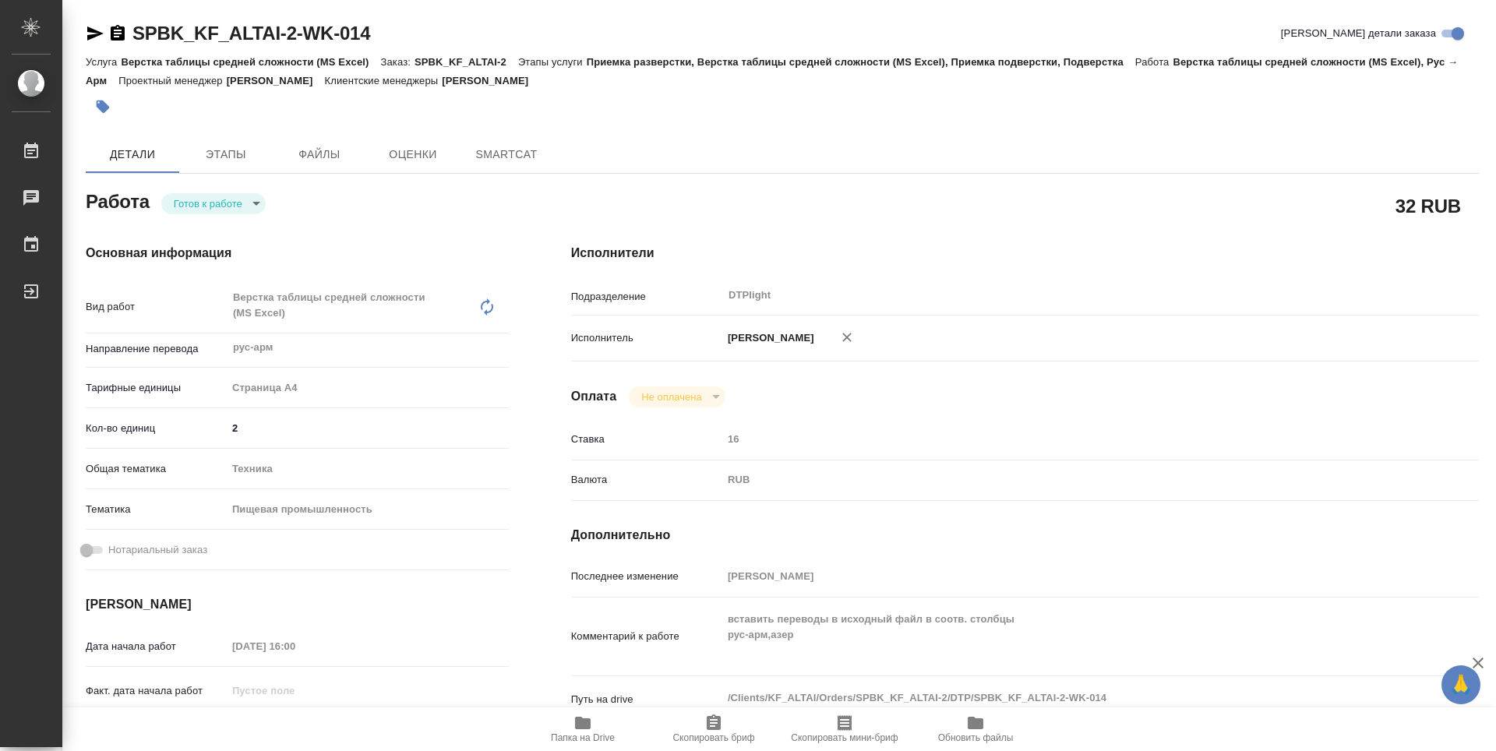
type textarea "x"
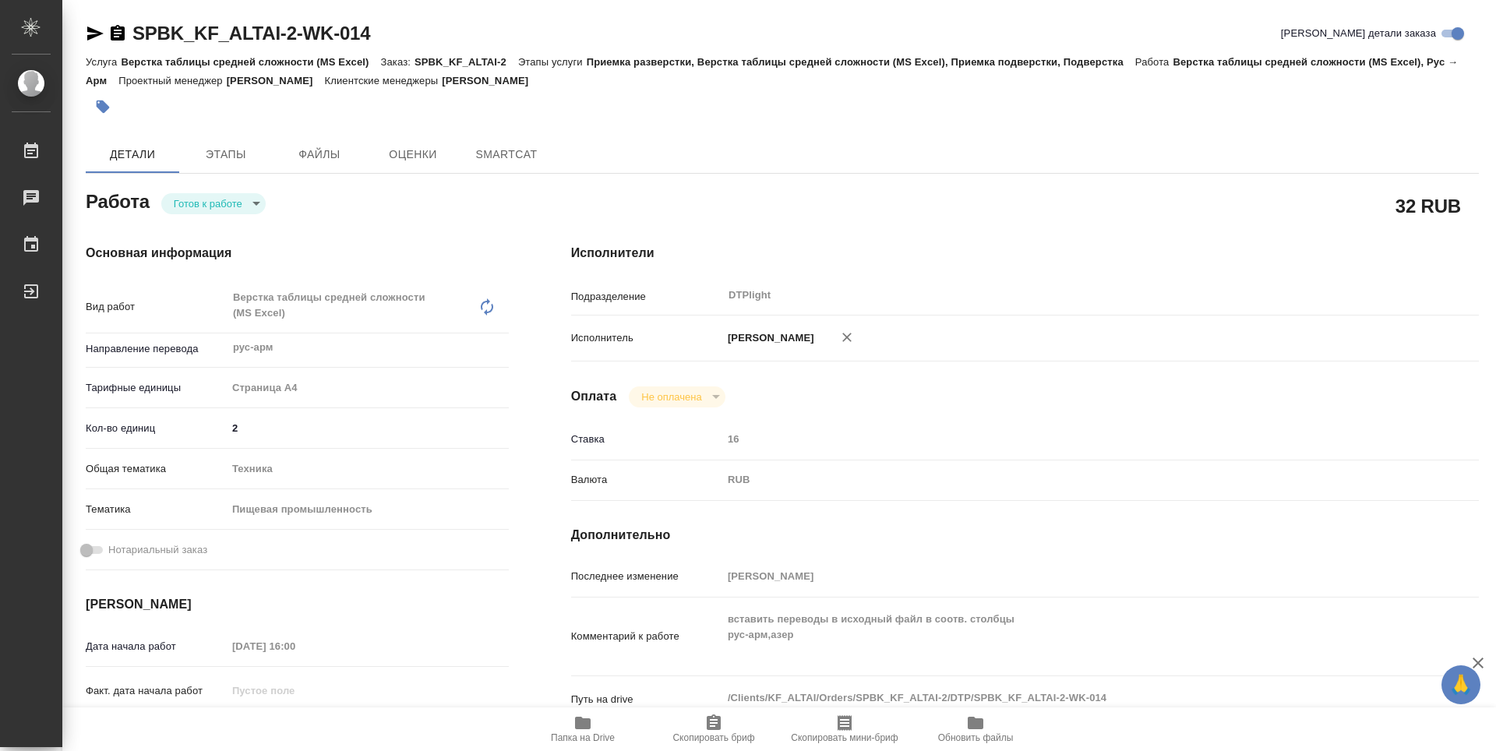
type textarea "x"
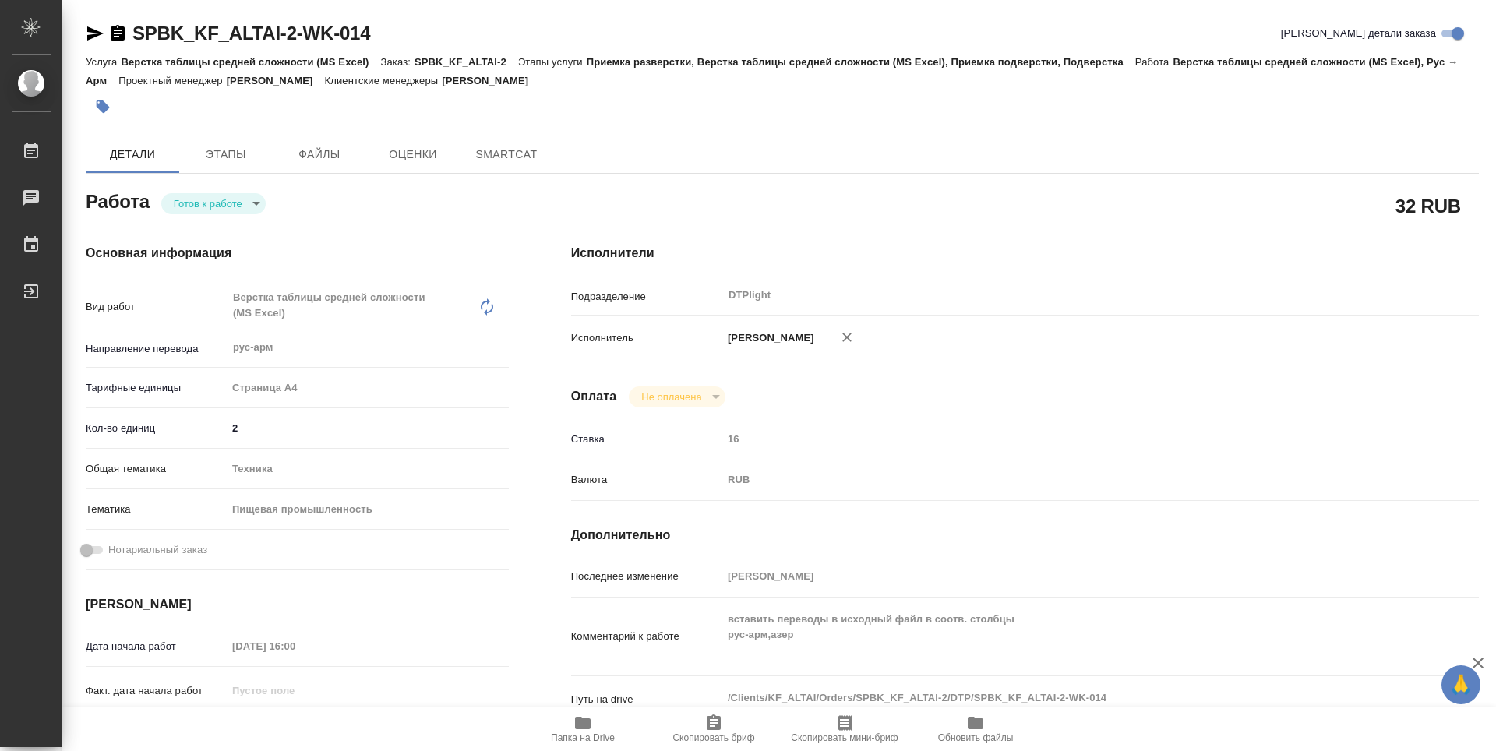
type textarea "x"
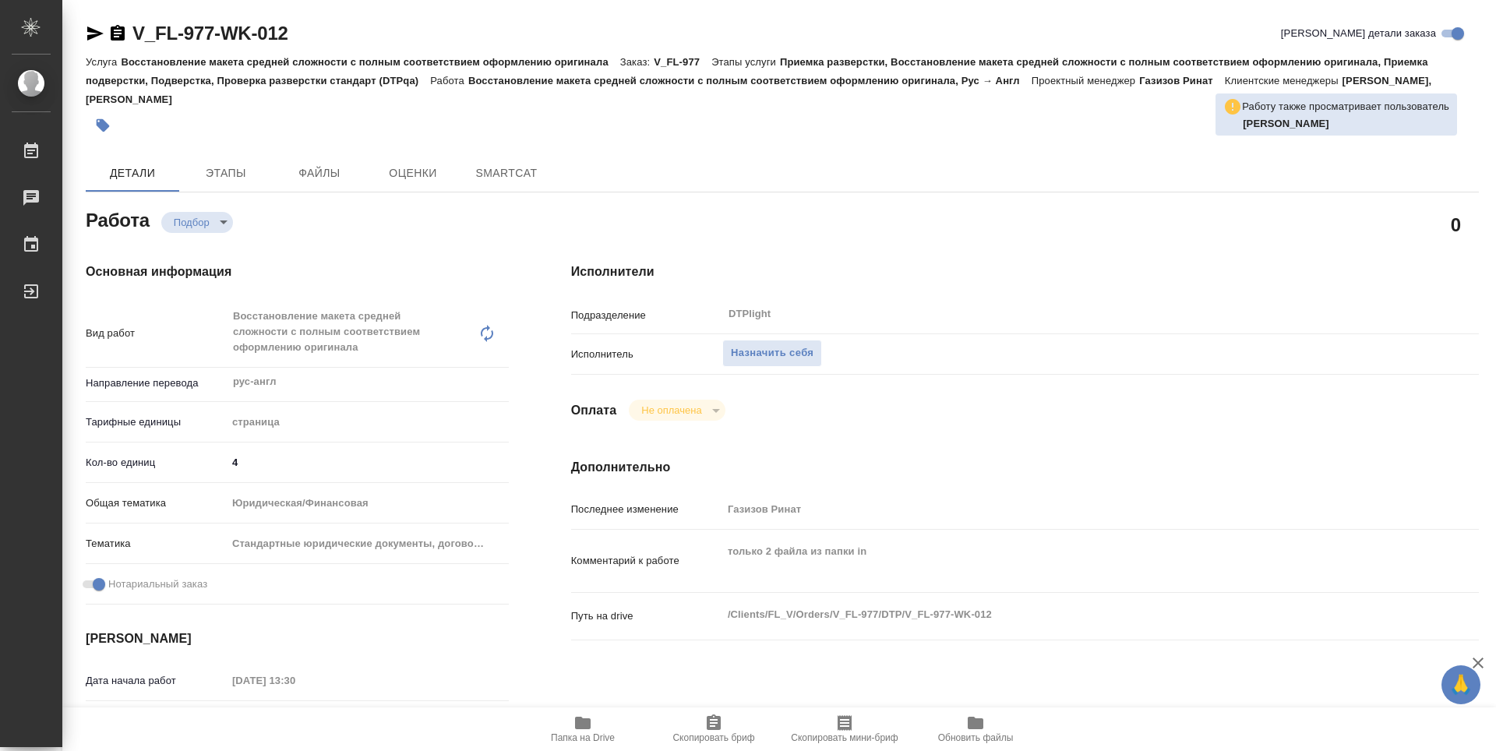
type textarea "x"
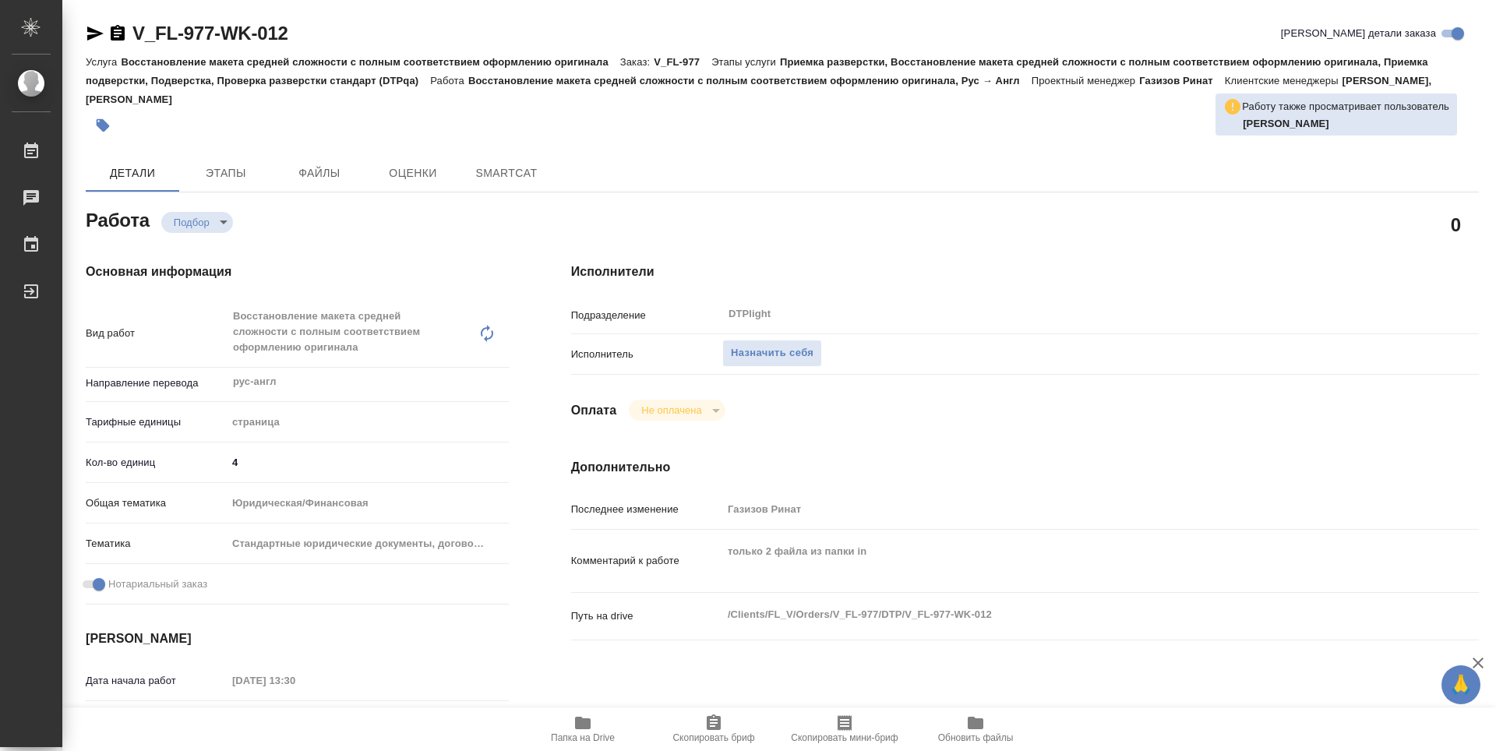
type textarea "x"
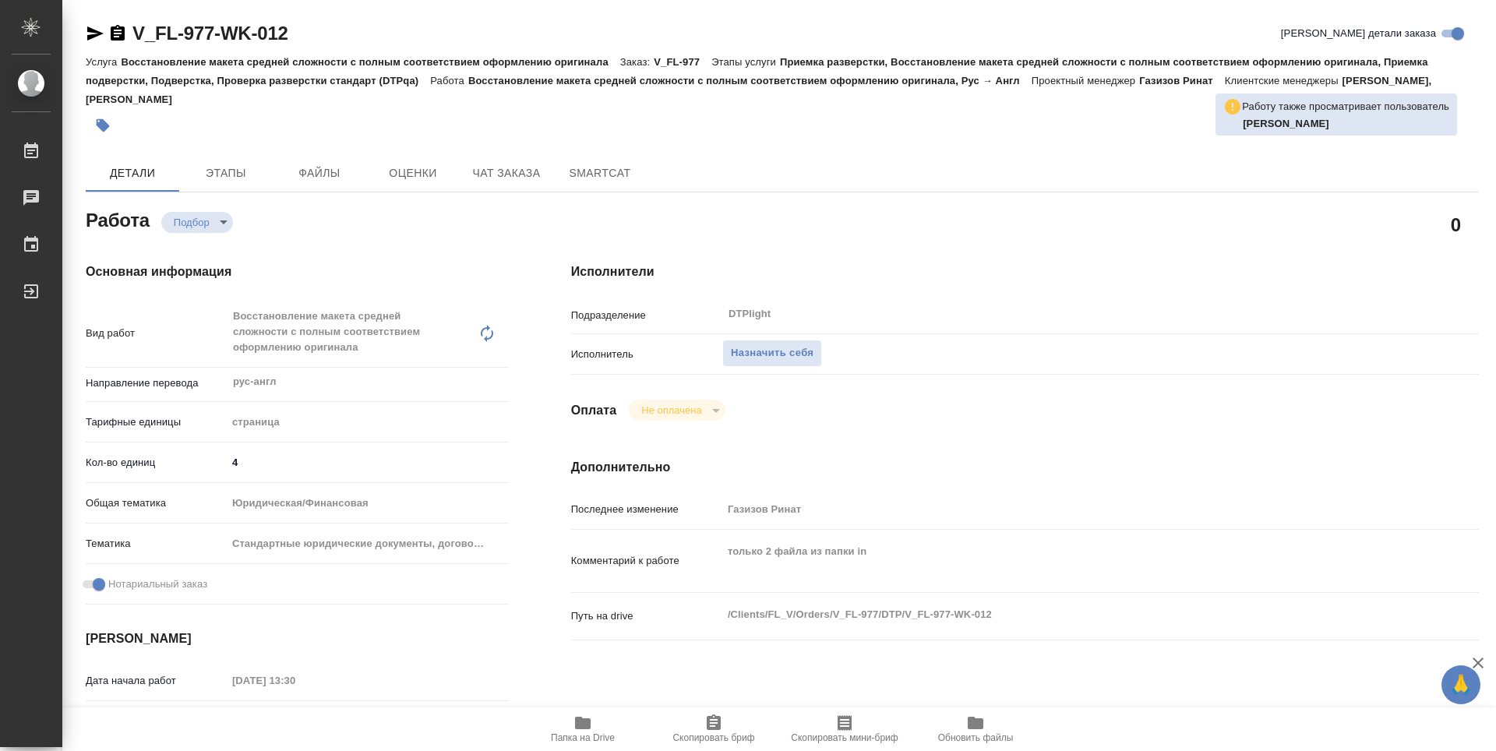
click at [566, 715] on span "Папка на Drive" at bounding box center [583, 729] width 112 height 30
type textarea "x"
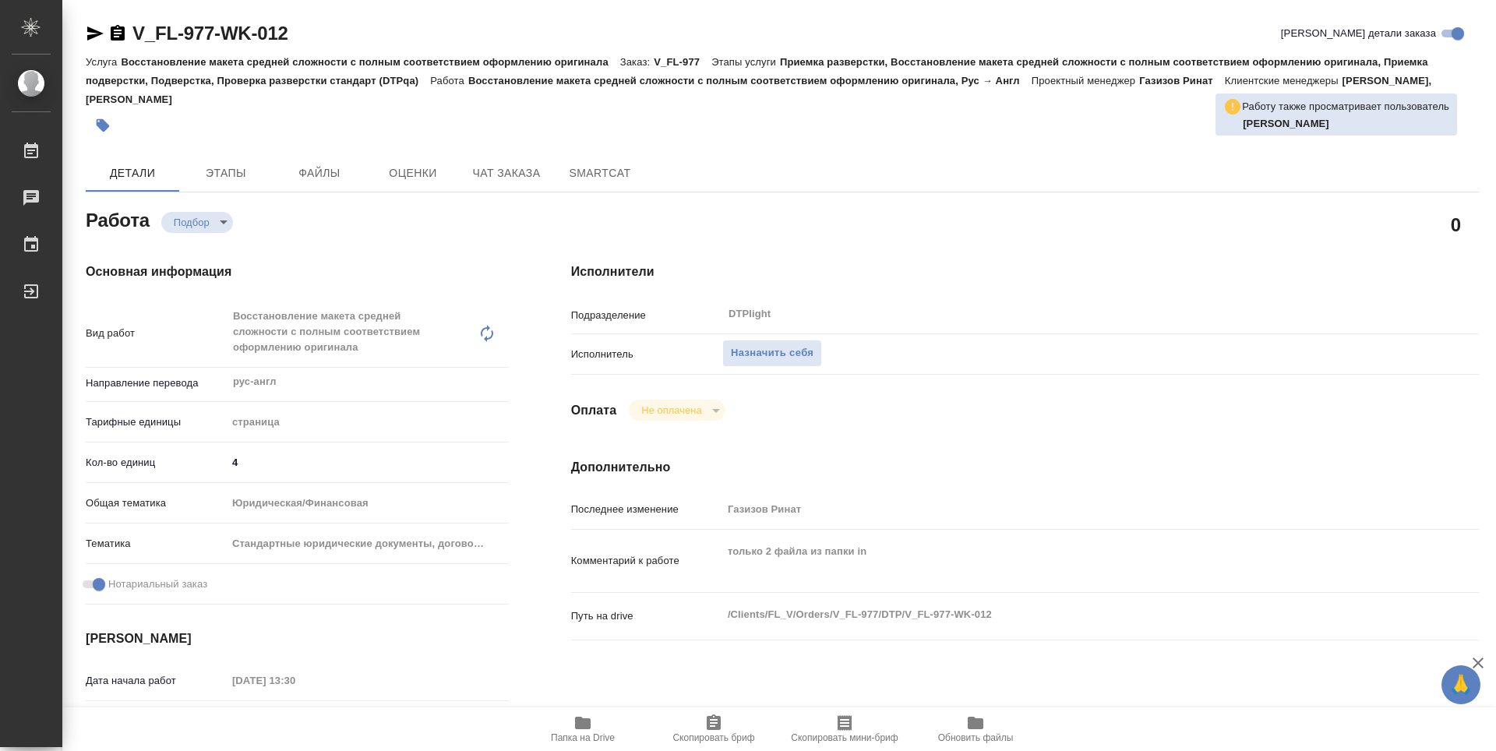
type textarea "x"
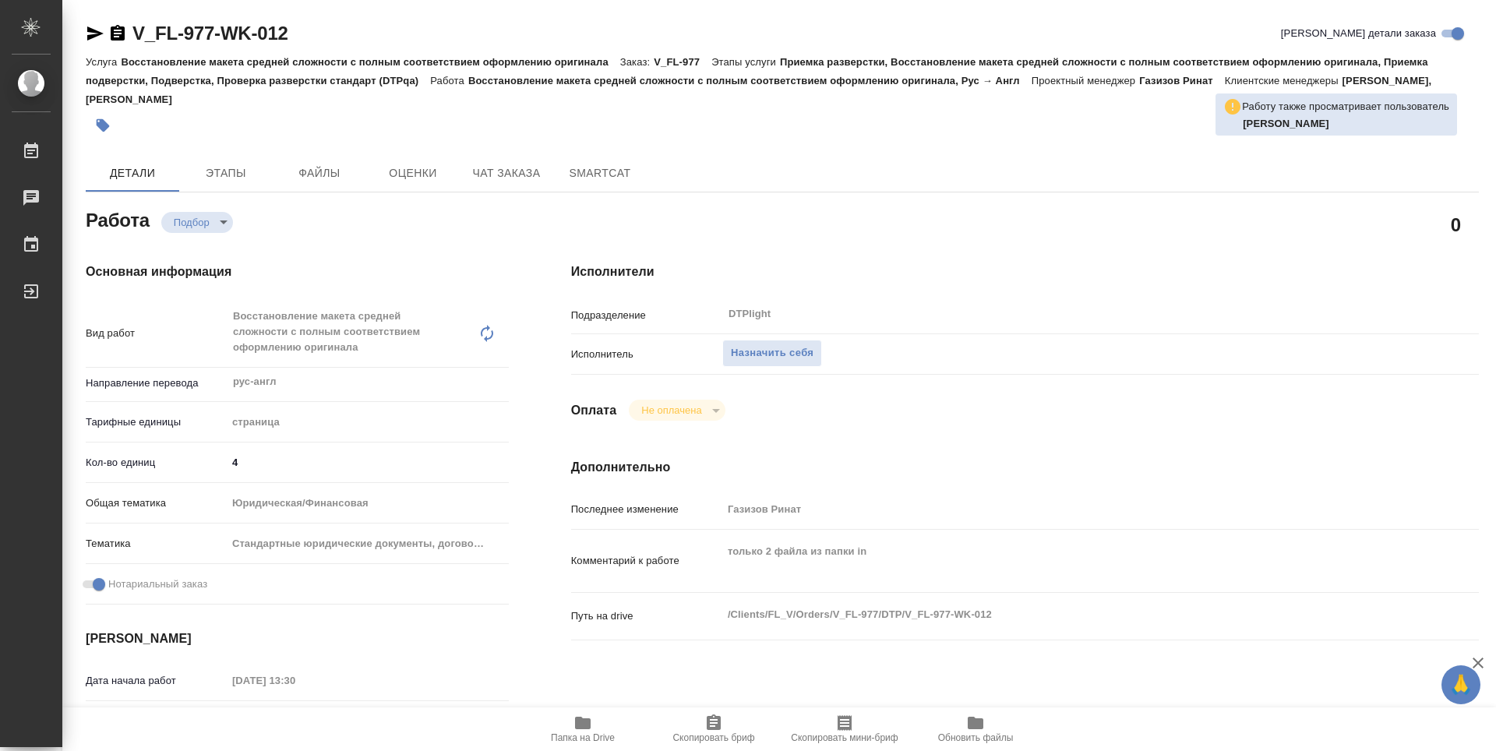
type textarea "x"
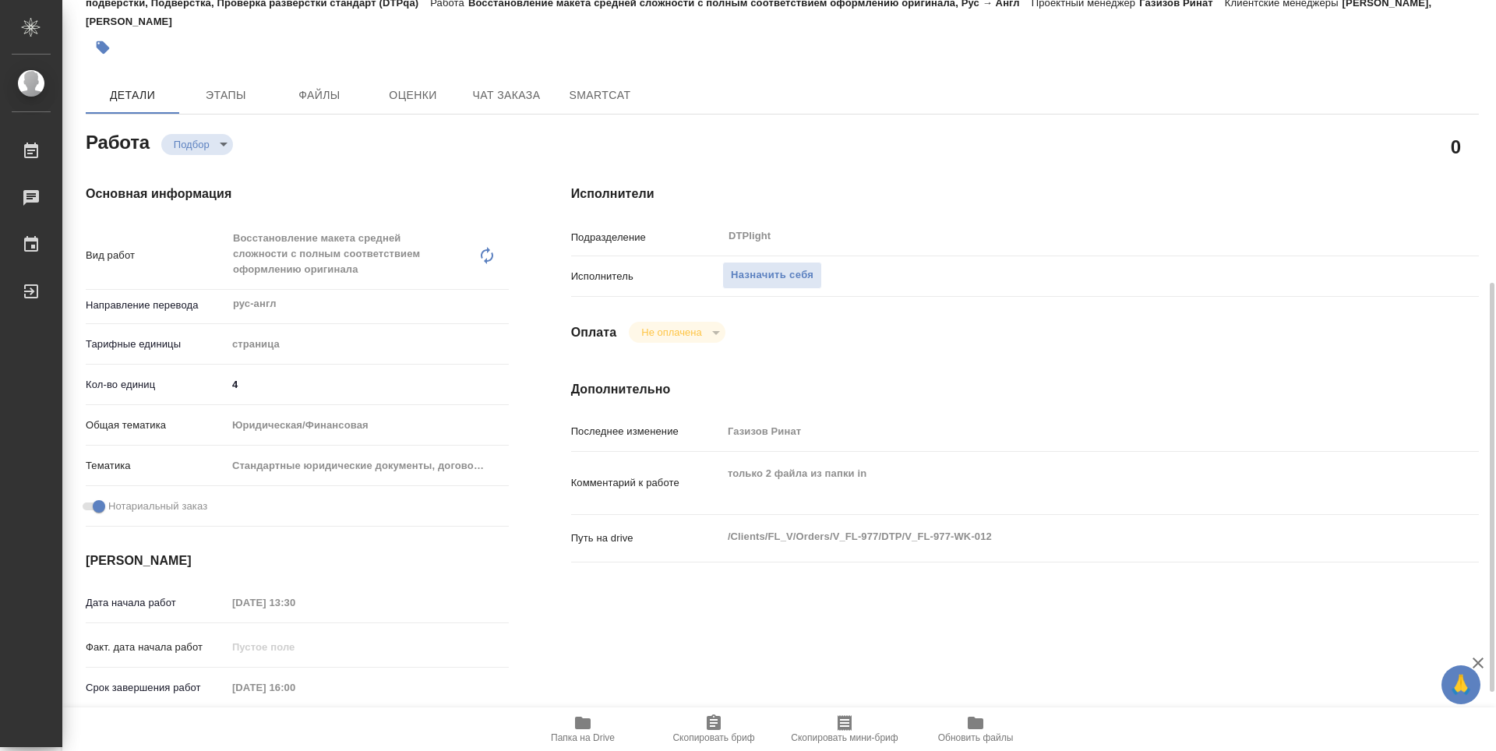
scroll to position [234, 0]
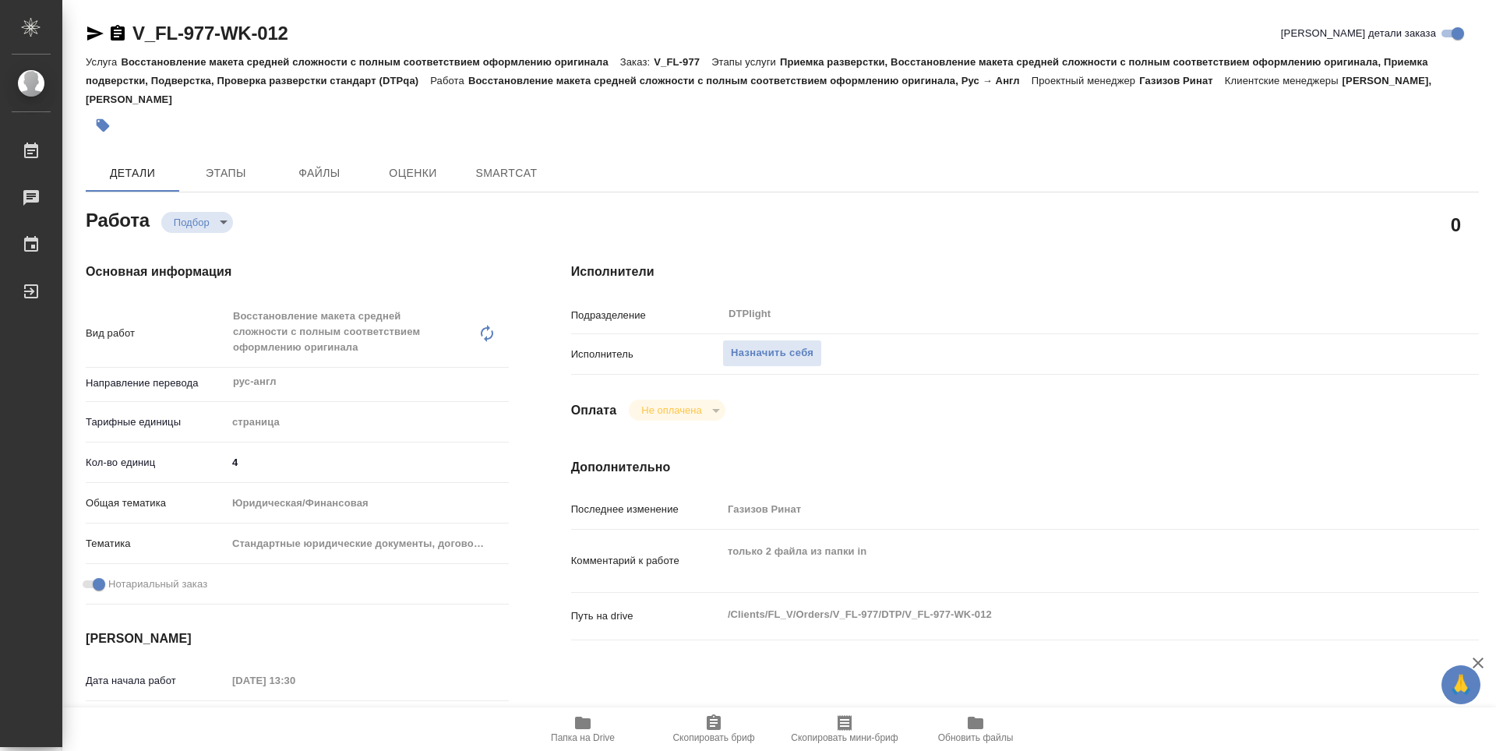
type textarea "x"
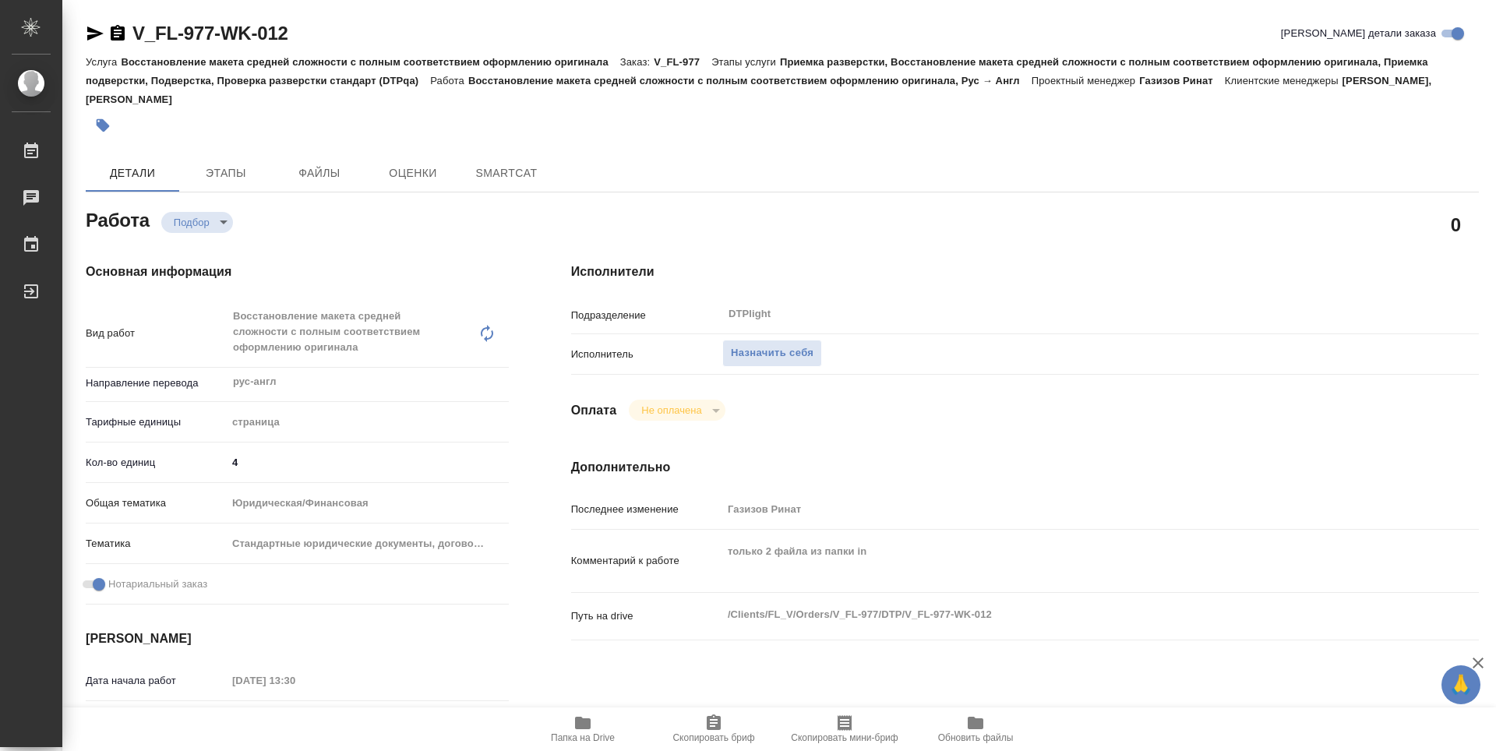
type textarea "x"
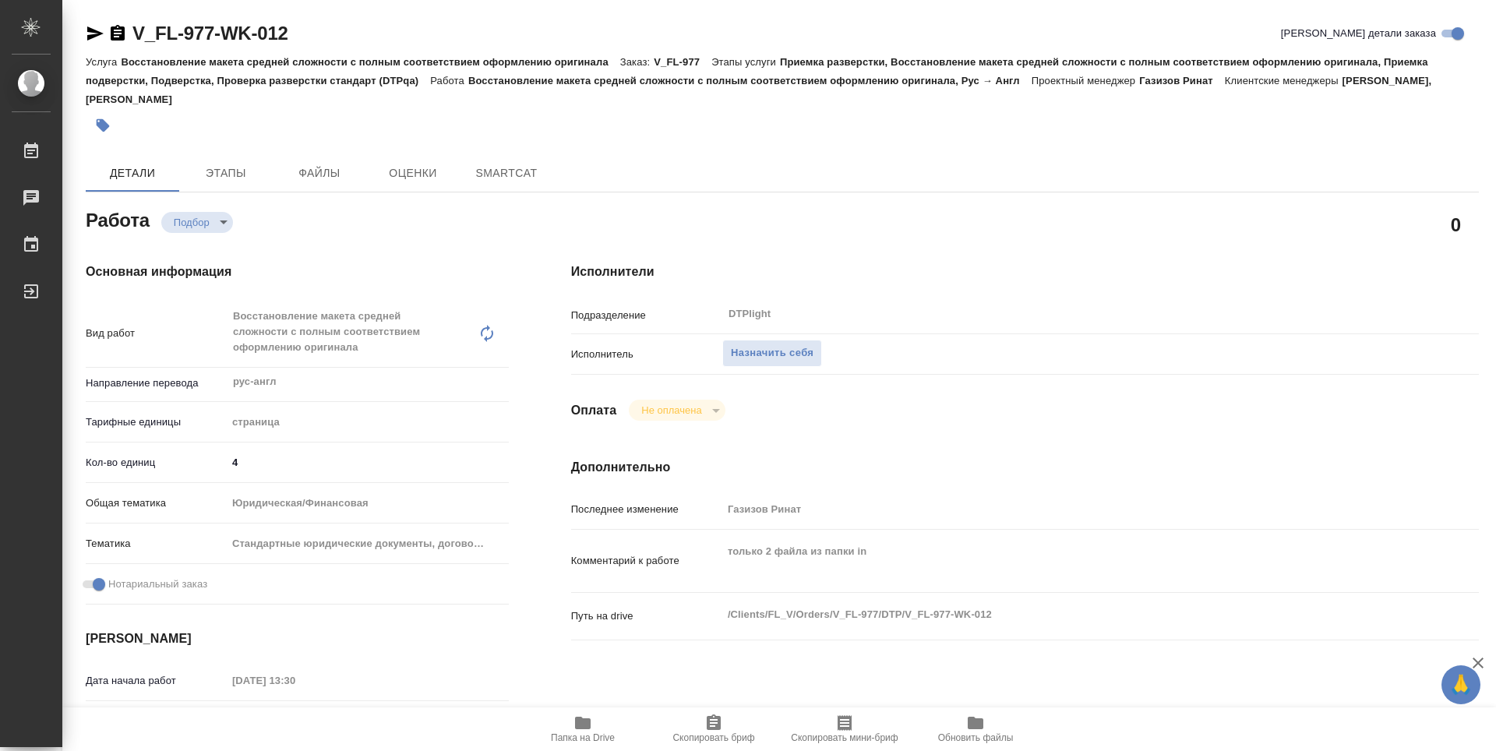
type textarea "x"
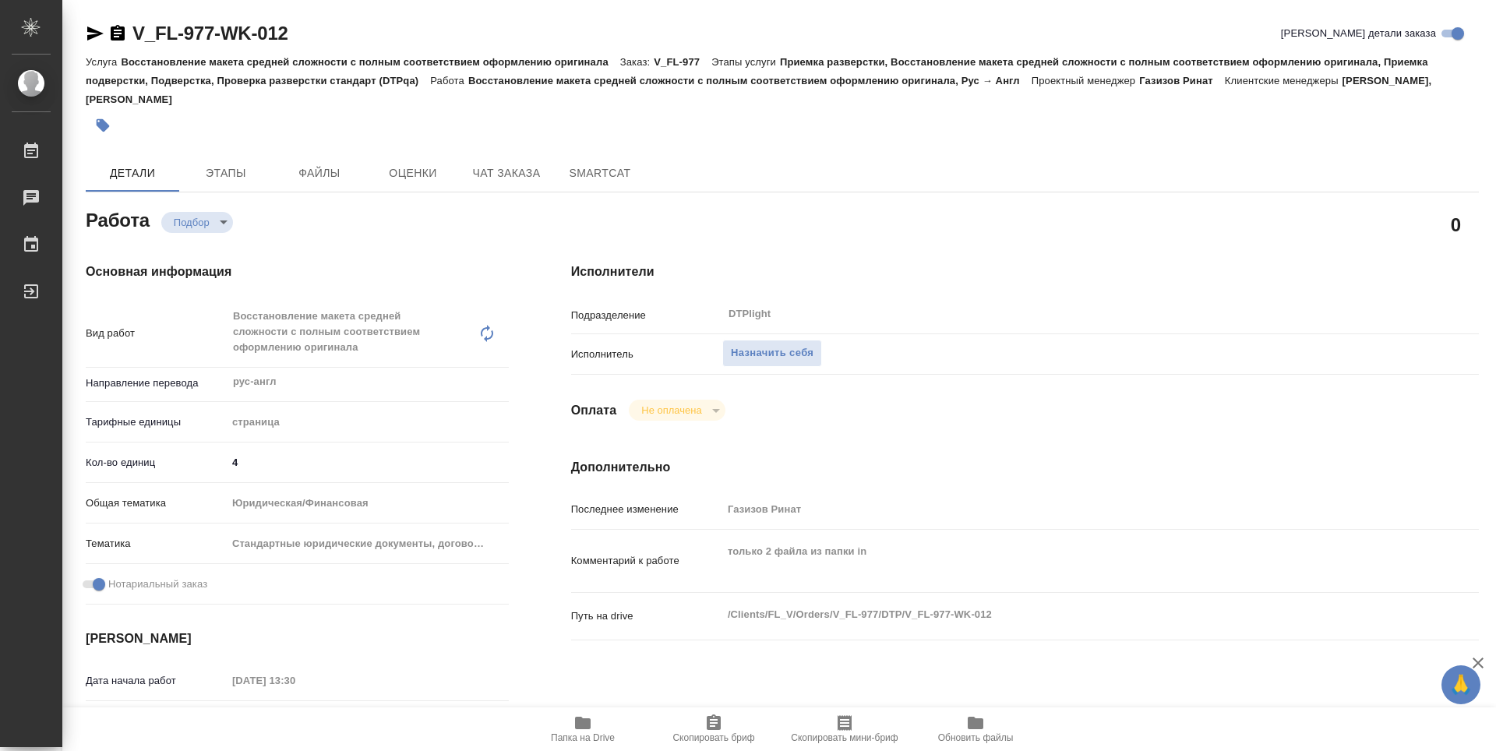
type textarea "x"
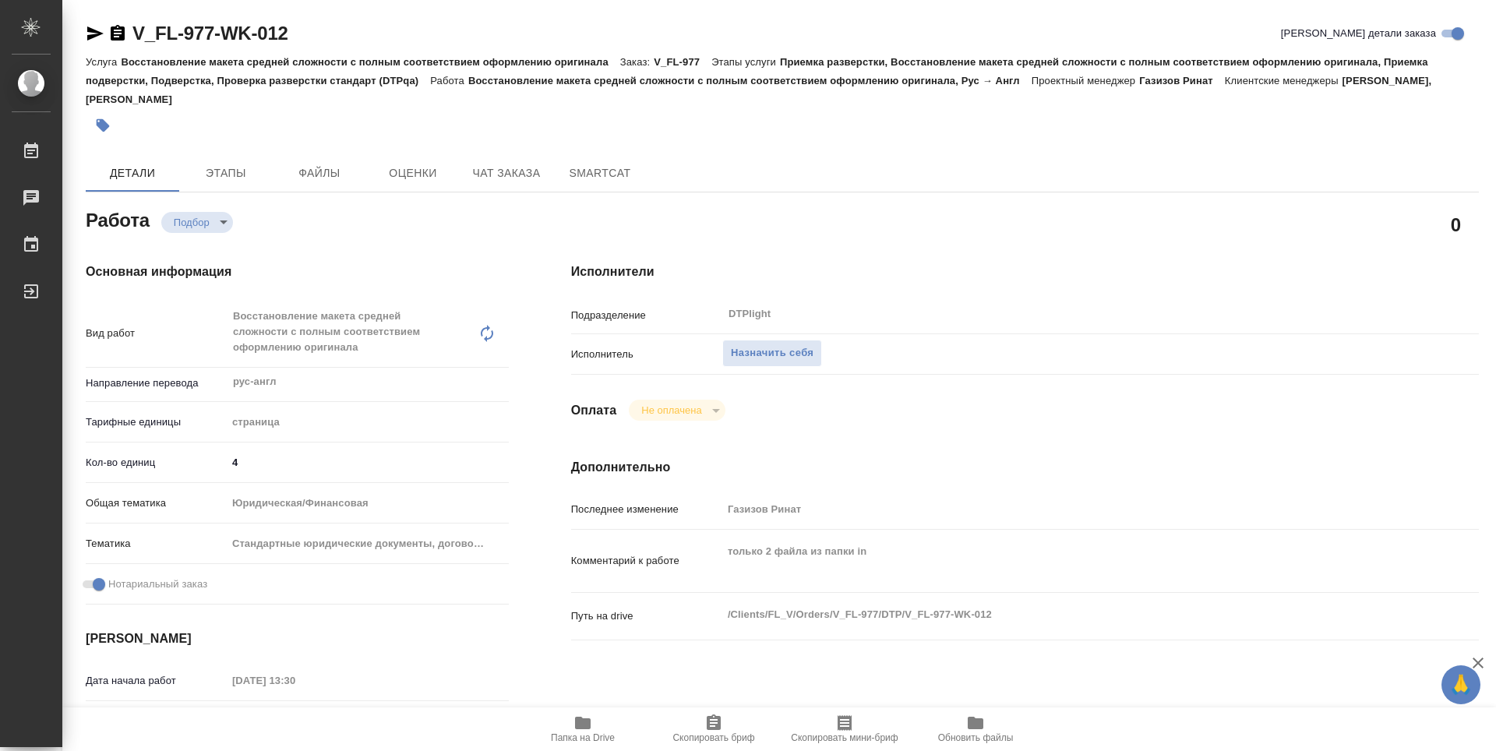
type textarea "x"
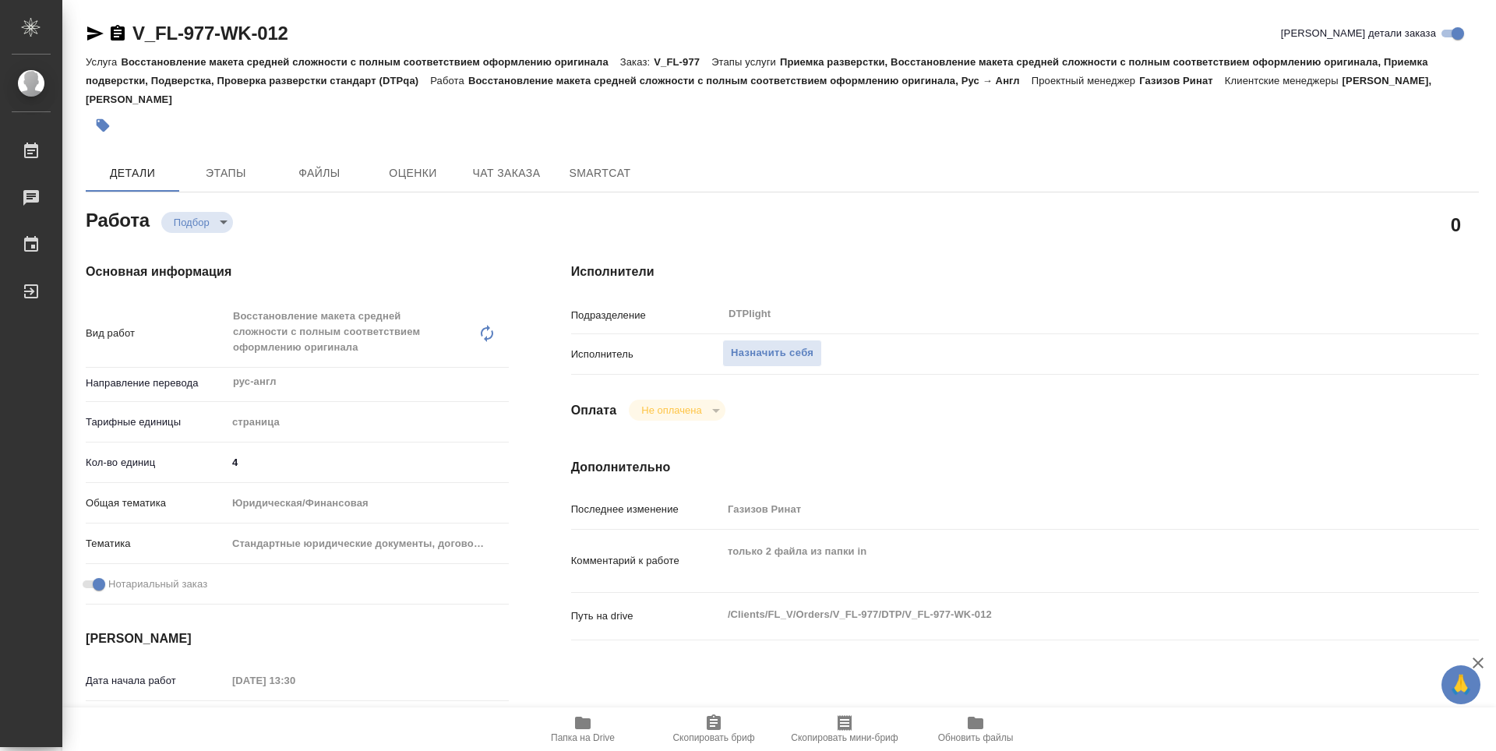
type textarea "x"
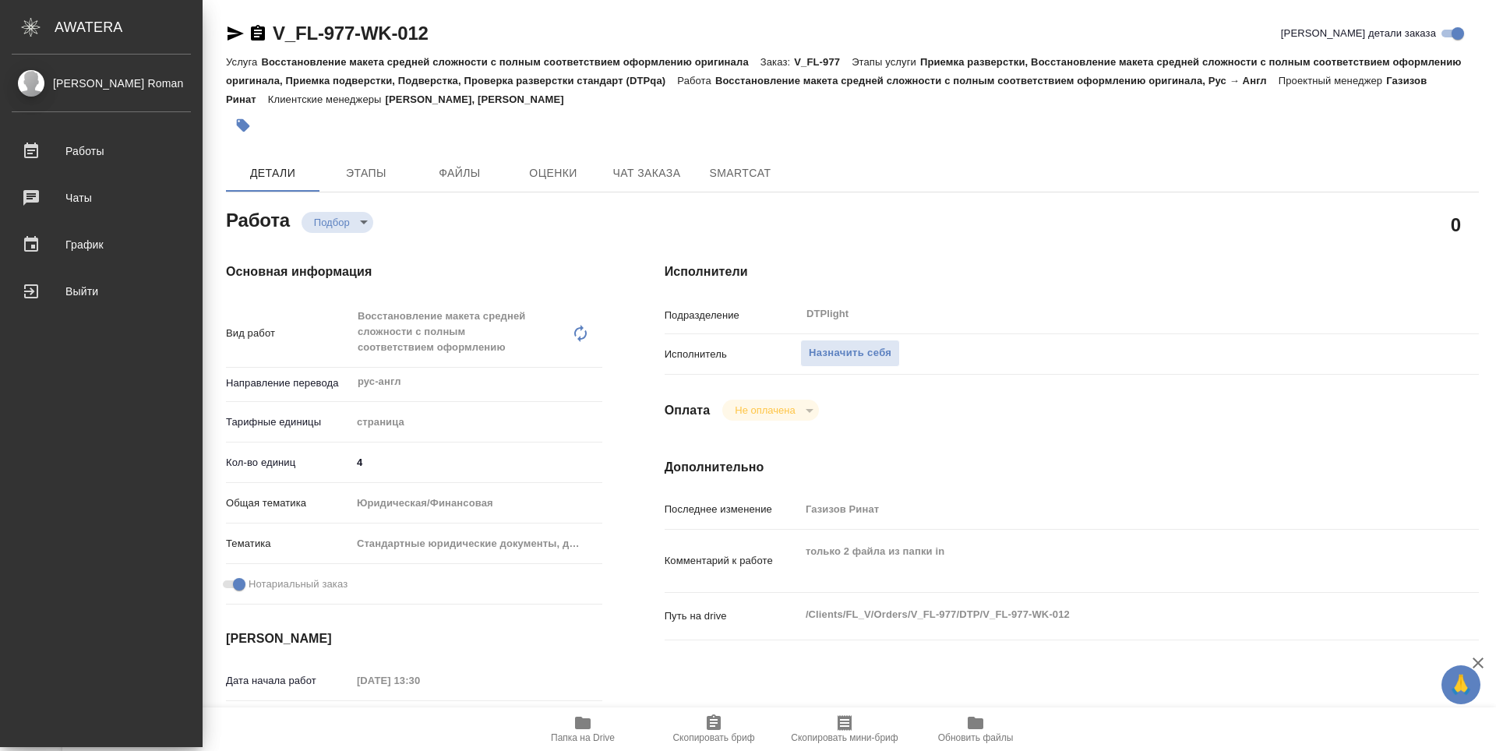
type textarea "x"
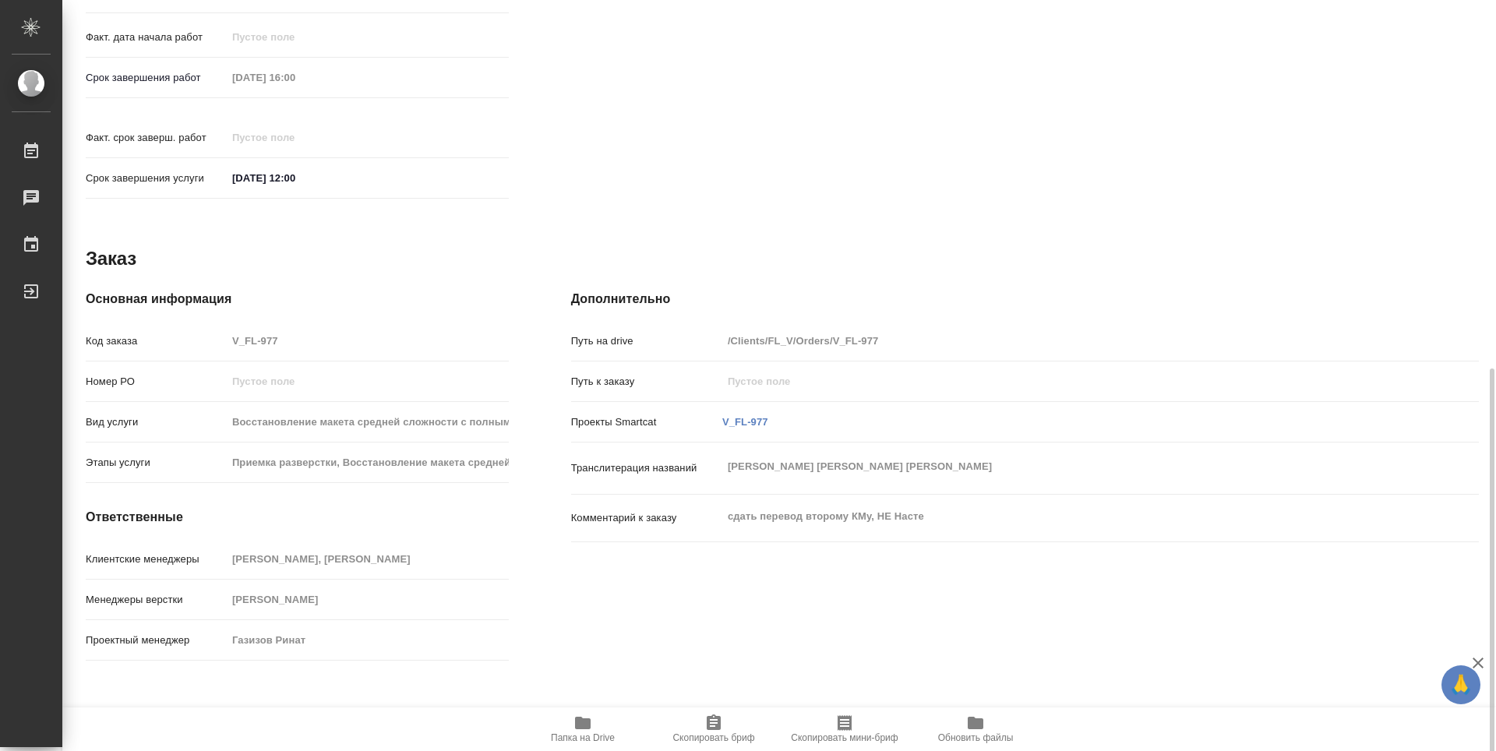
scroll to position [708, 0]
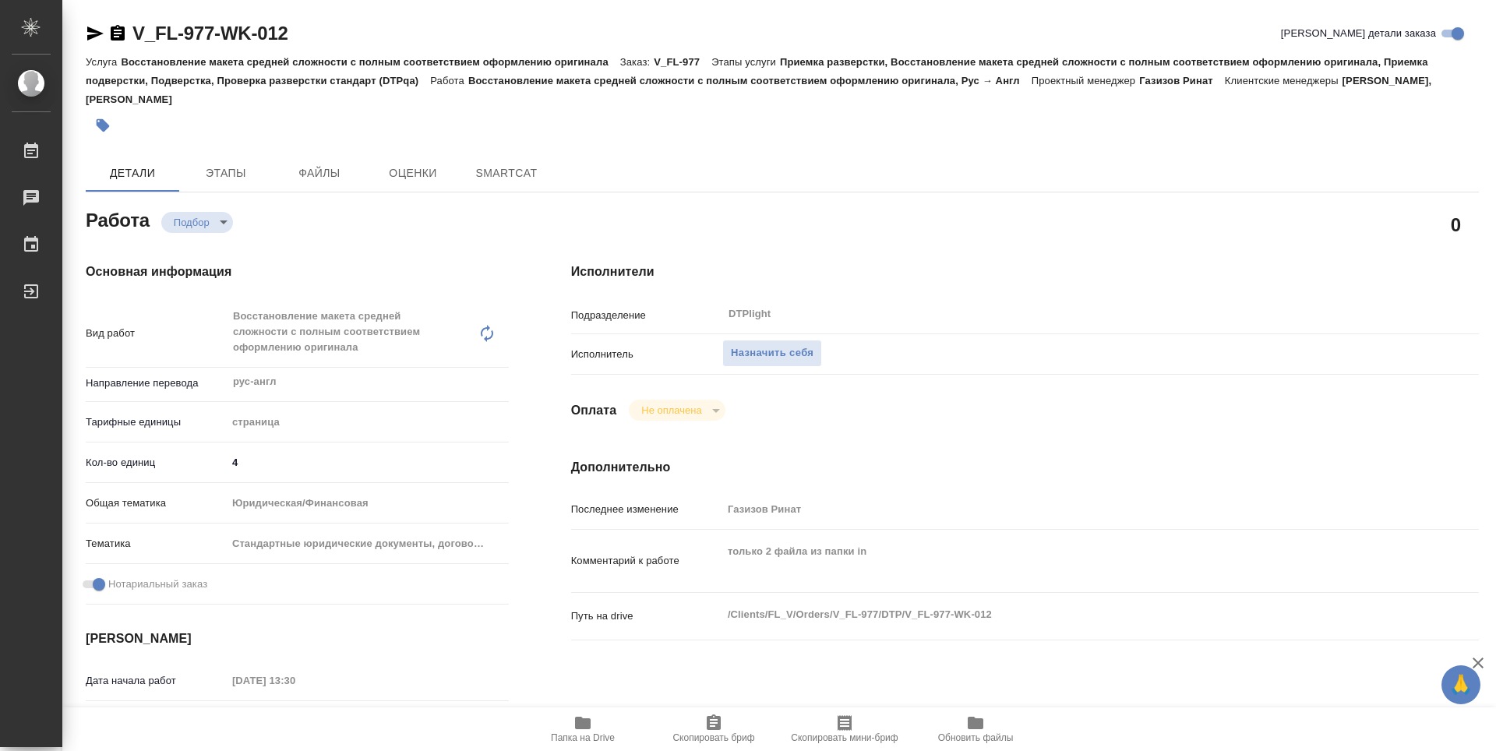
type textarea "x"
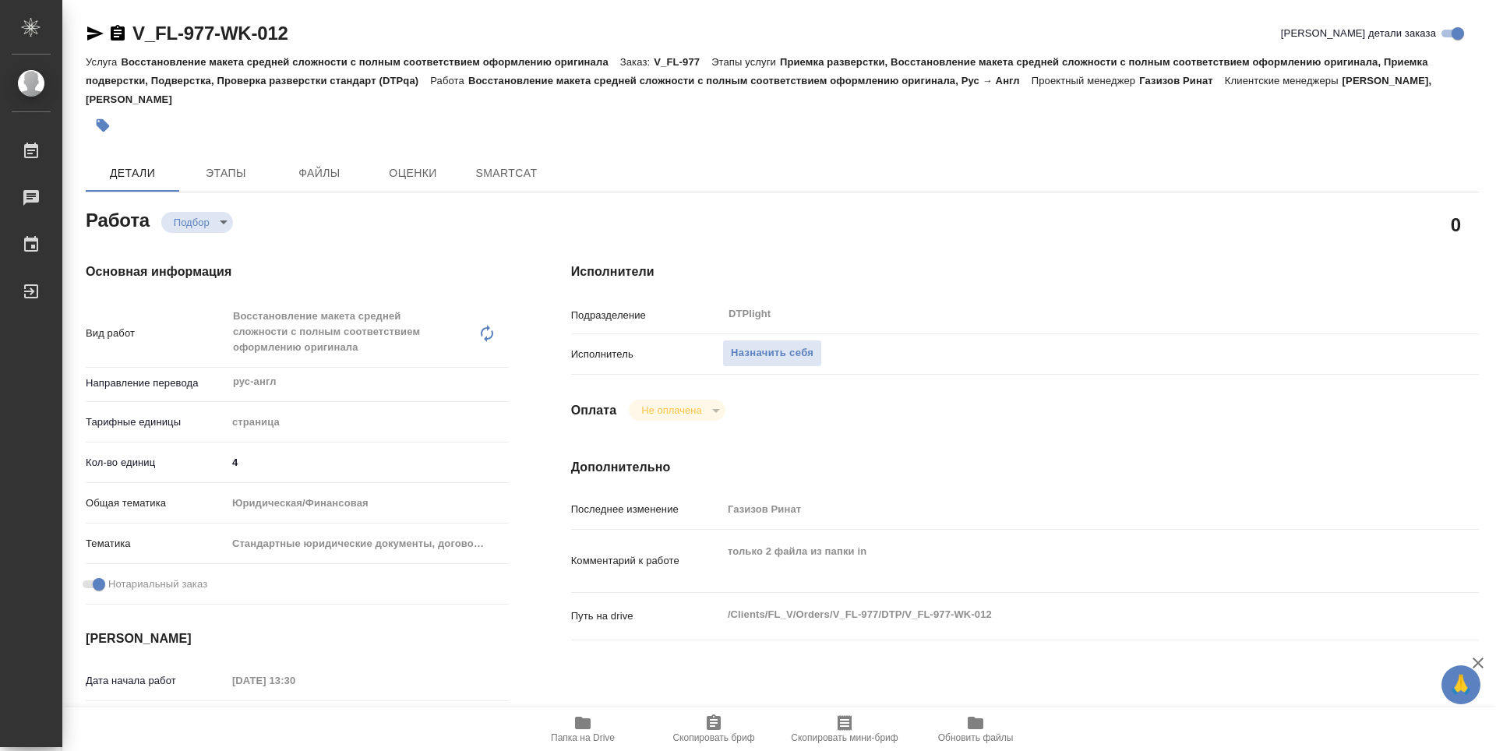
type textarea "x"
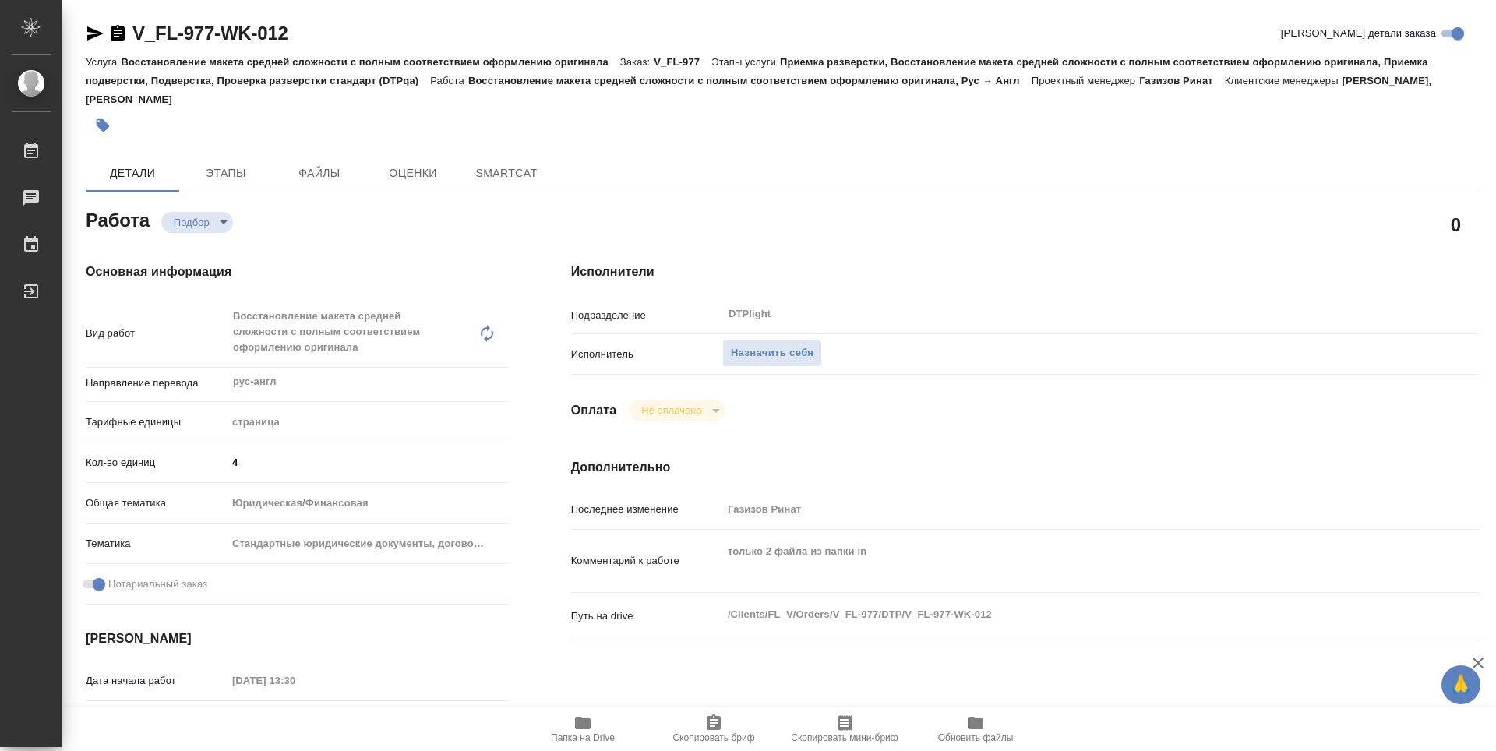
type textarea "x"
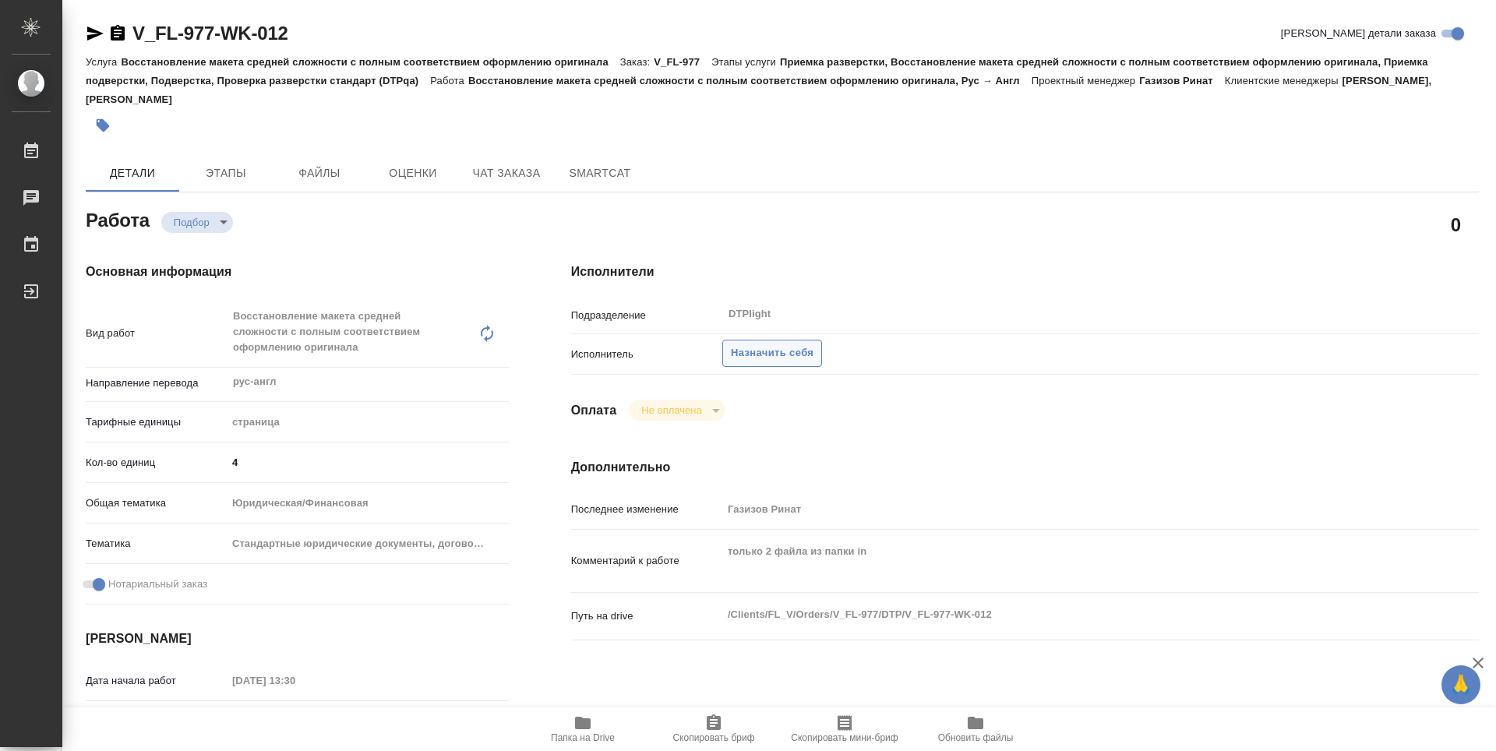
click at [767, 357] on span "Назначить себя" at bounding box center [772, 353] width 83 height 18
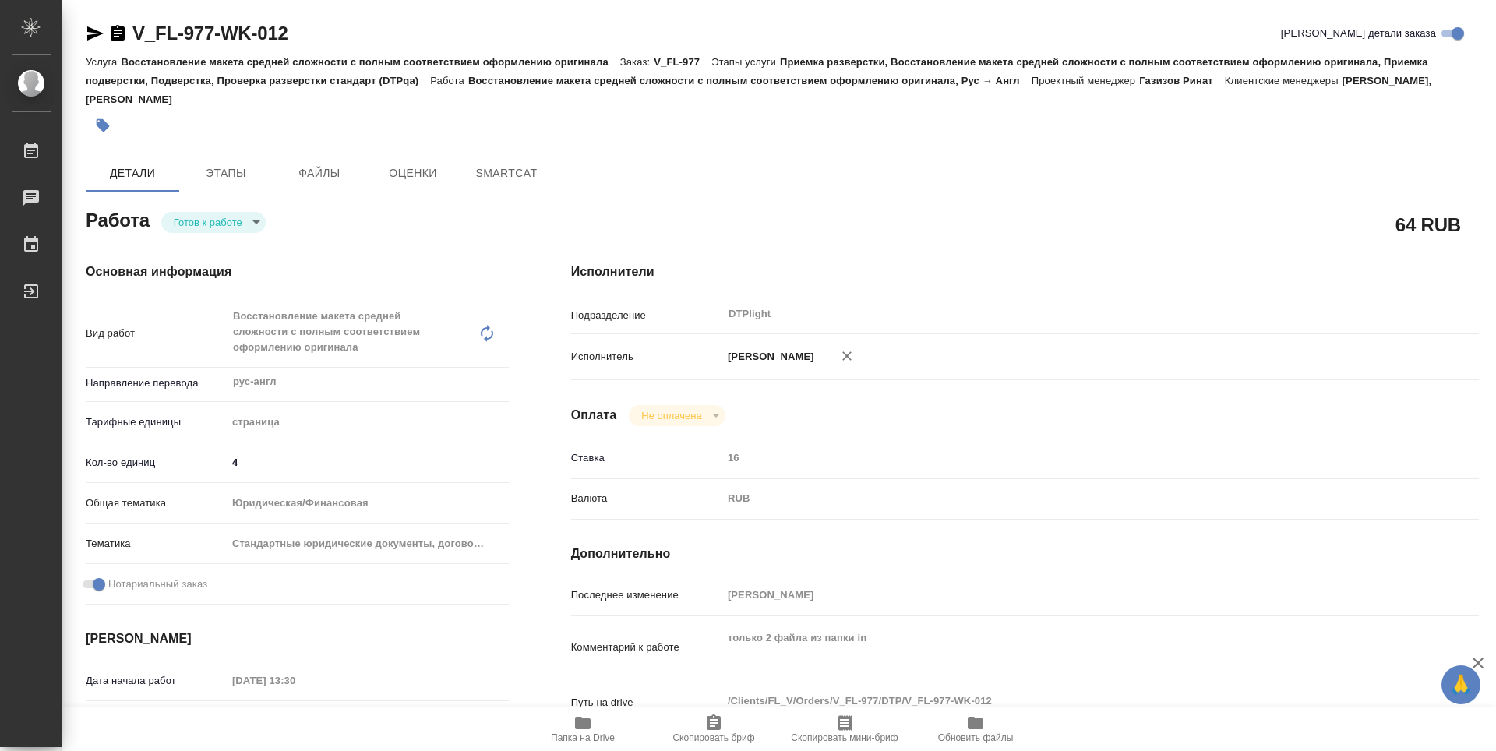
type textarea "x"
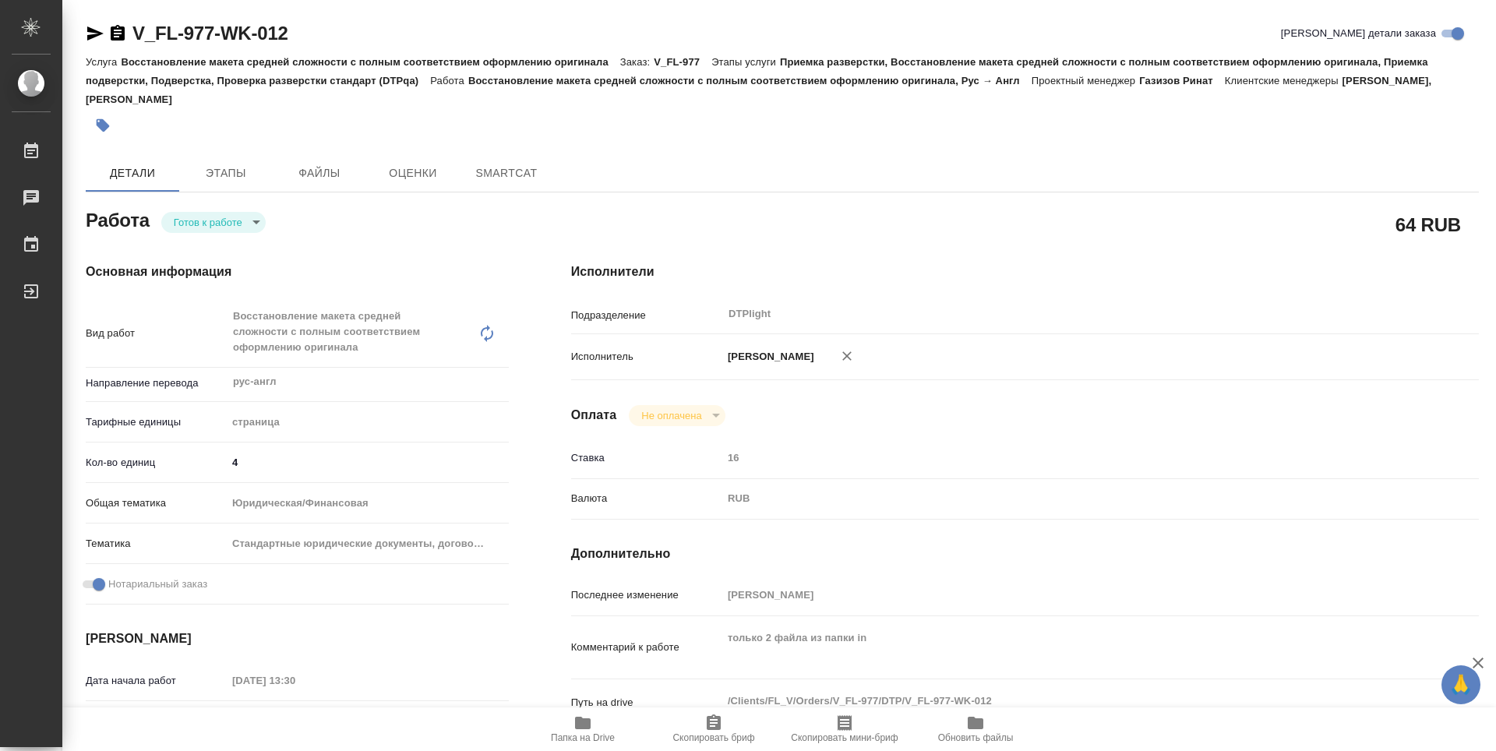
type textarea "x"
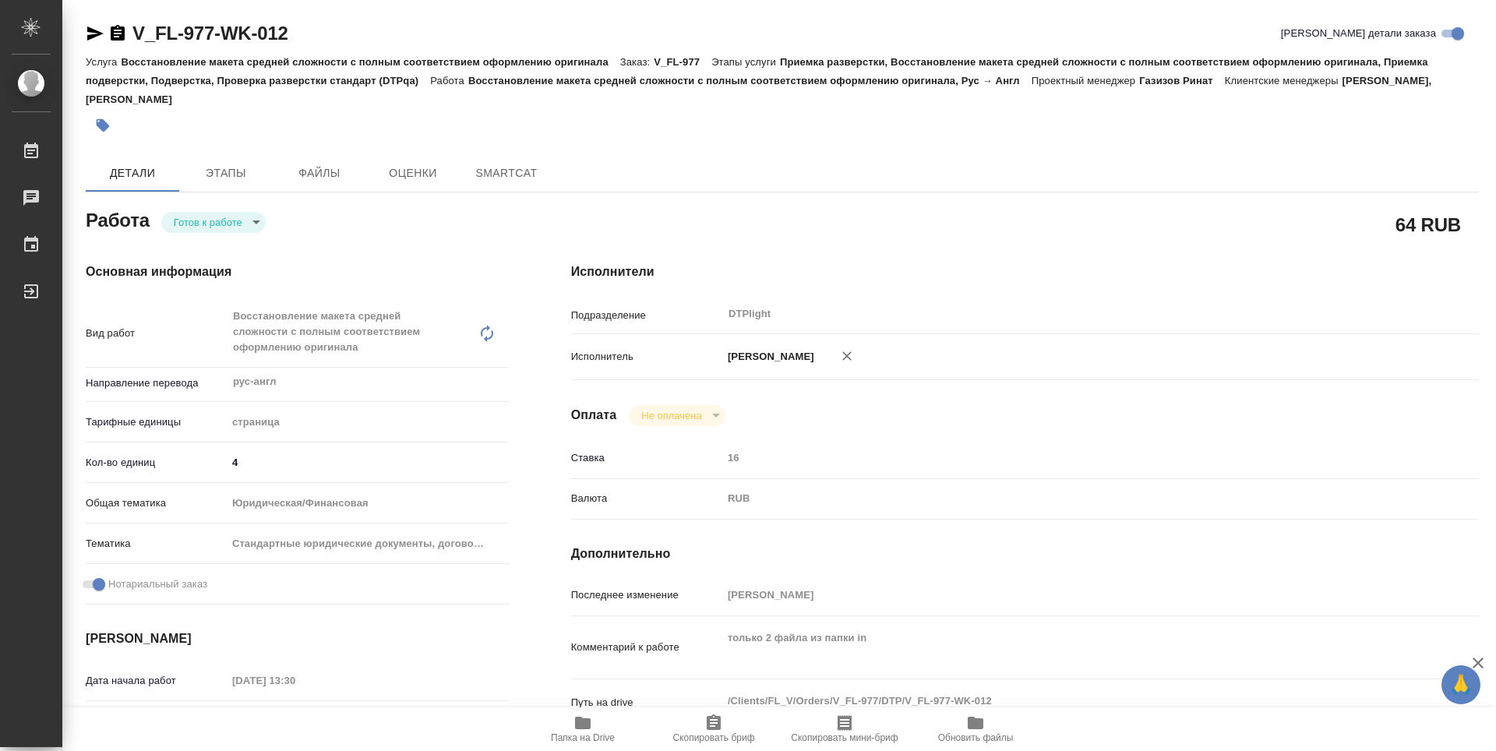
click at [231, 223] on body "🙏 .cls-1 fill:#fff; AWATERA Guselnikov Roman Работы Чаты График Выйти V_FL-977-…" at bounding box center [748, 375] width 1496 height 751
type textarea "x"
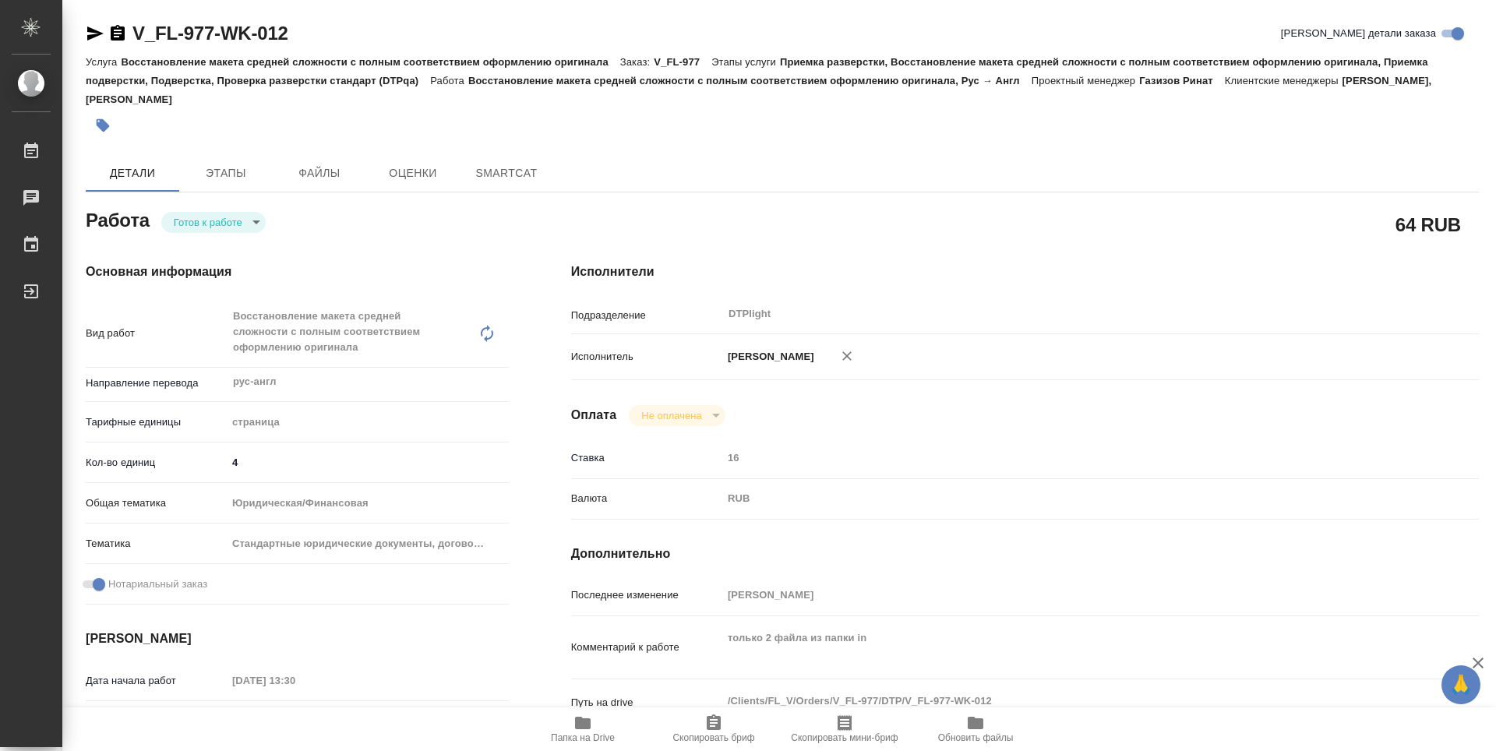
type textarea "x"
click at [211, 227] on button "В работе" at bounding box center [199, 221] width 51 height 17
type textarea "x"
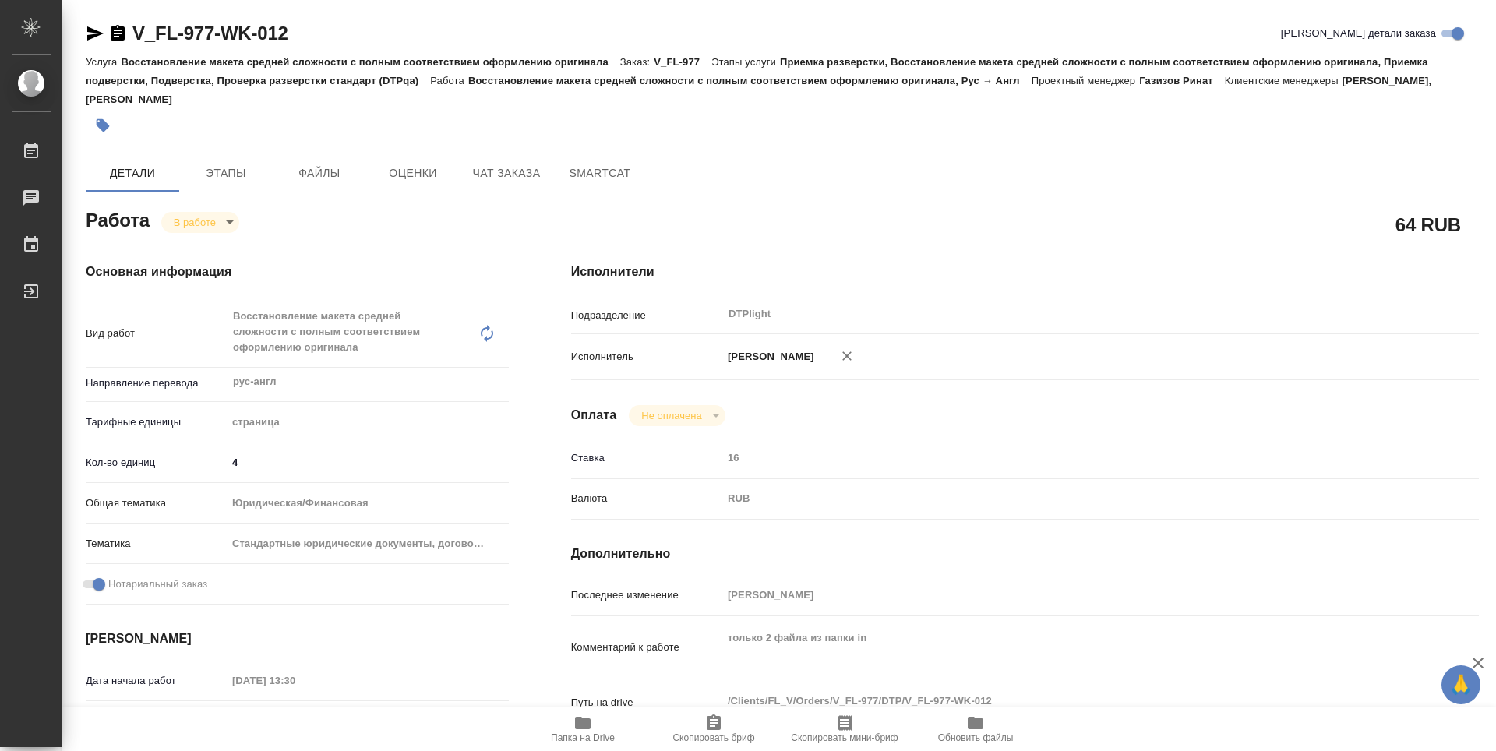
type textarea "x"
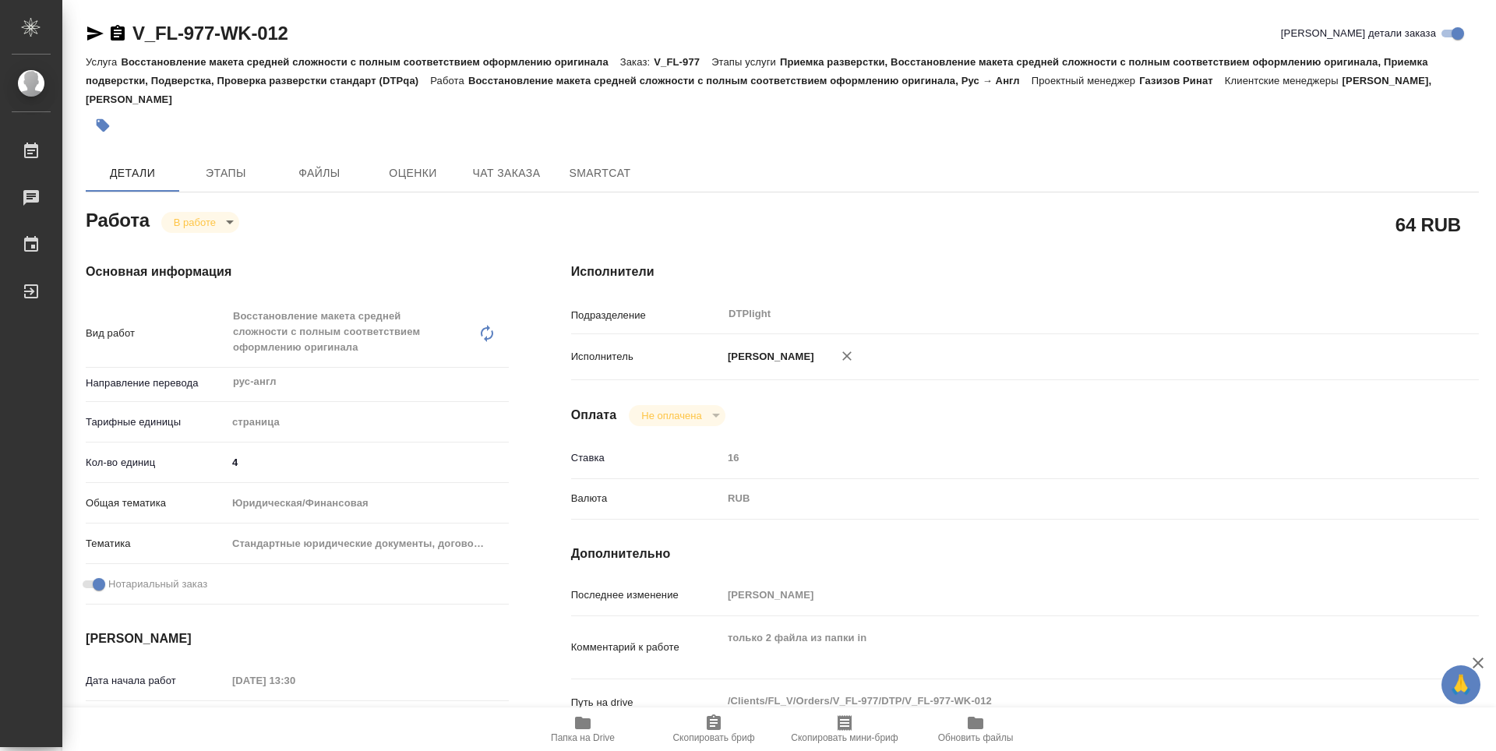
type textarea "x"
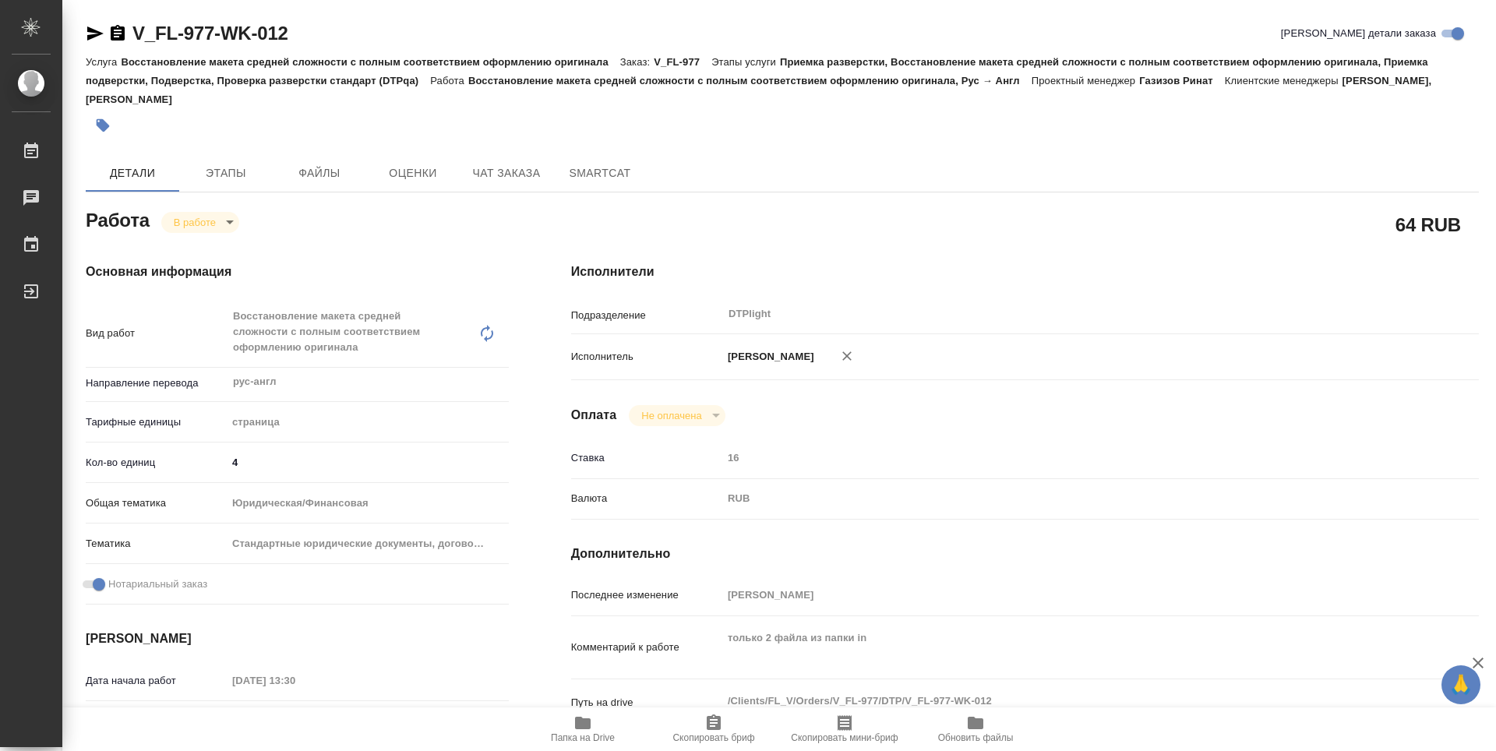
type textarea "x"
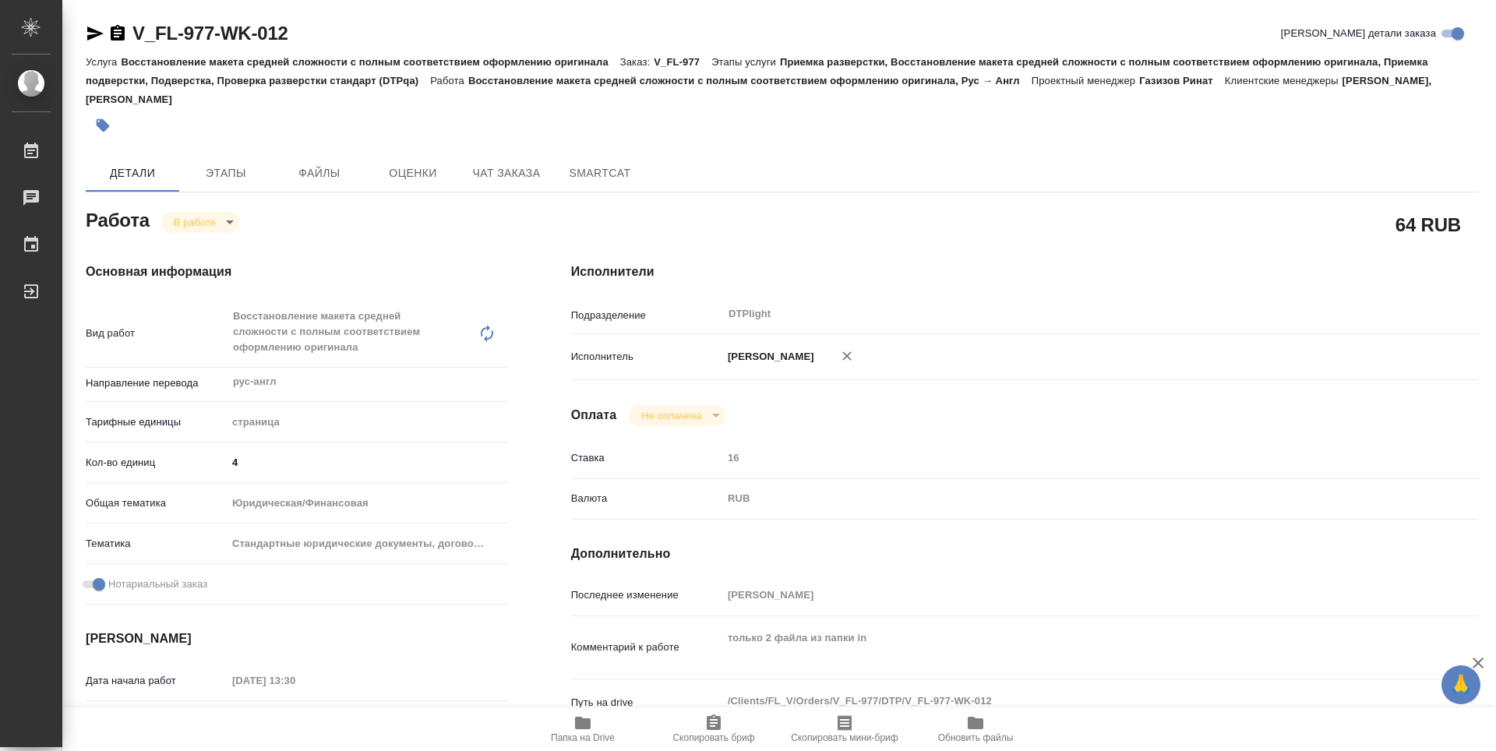
type textarea "x"
click at [117, 34] on icon "button" at bounding box center [117, 33] width 19 height 19
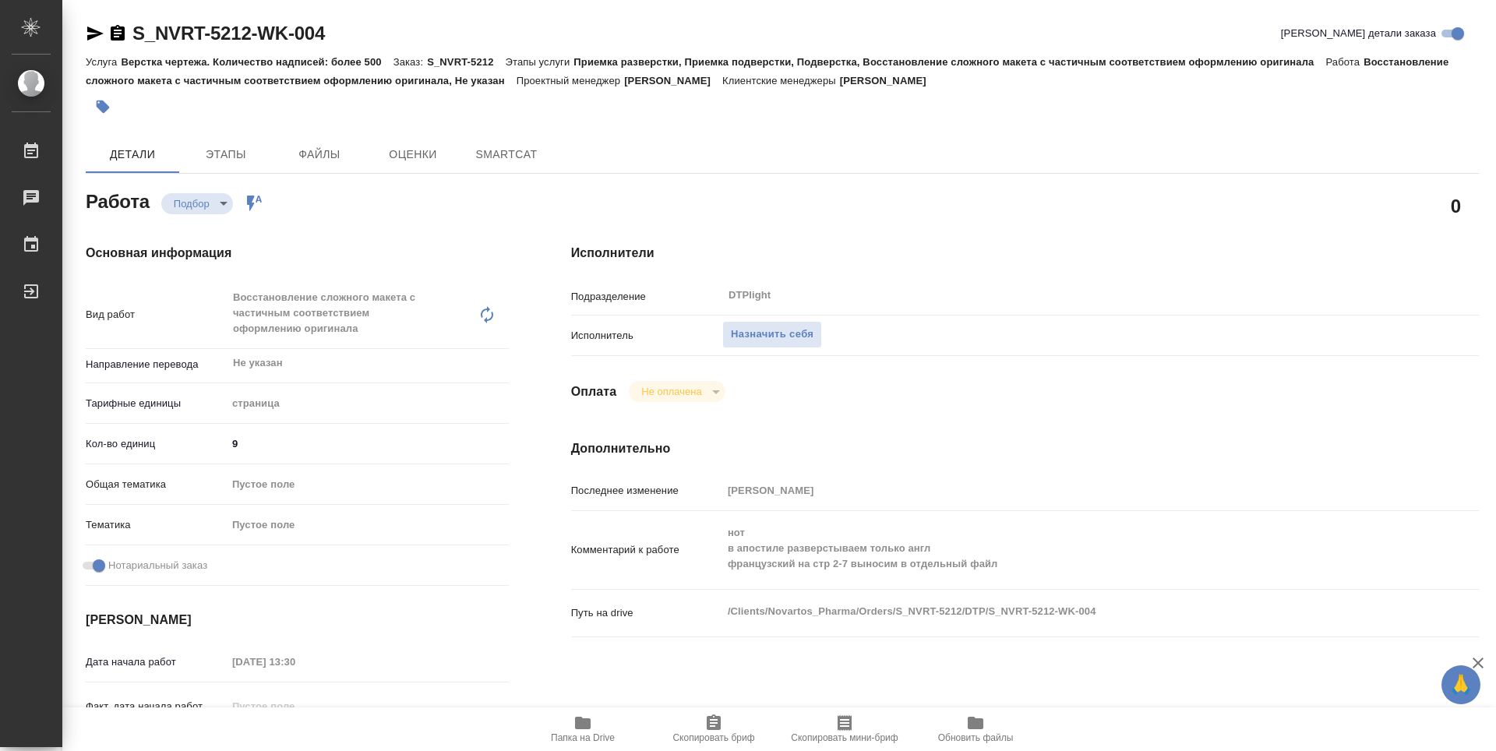
type textarea "x"
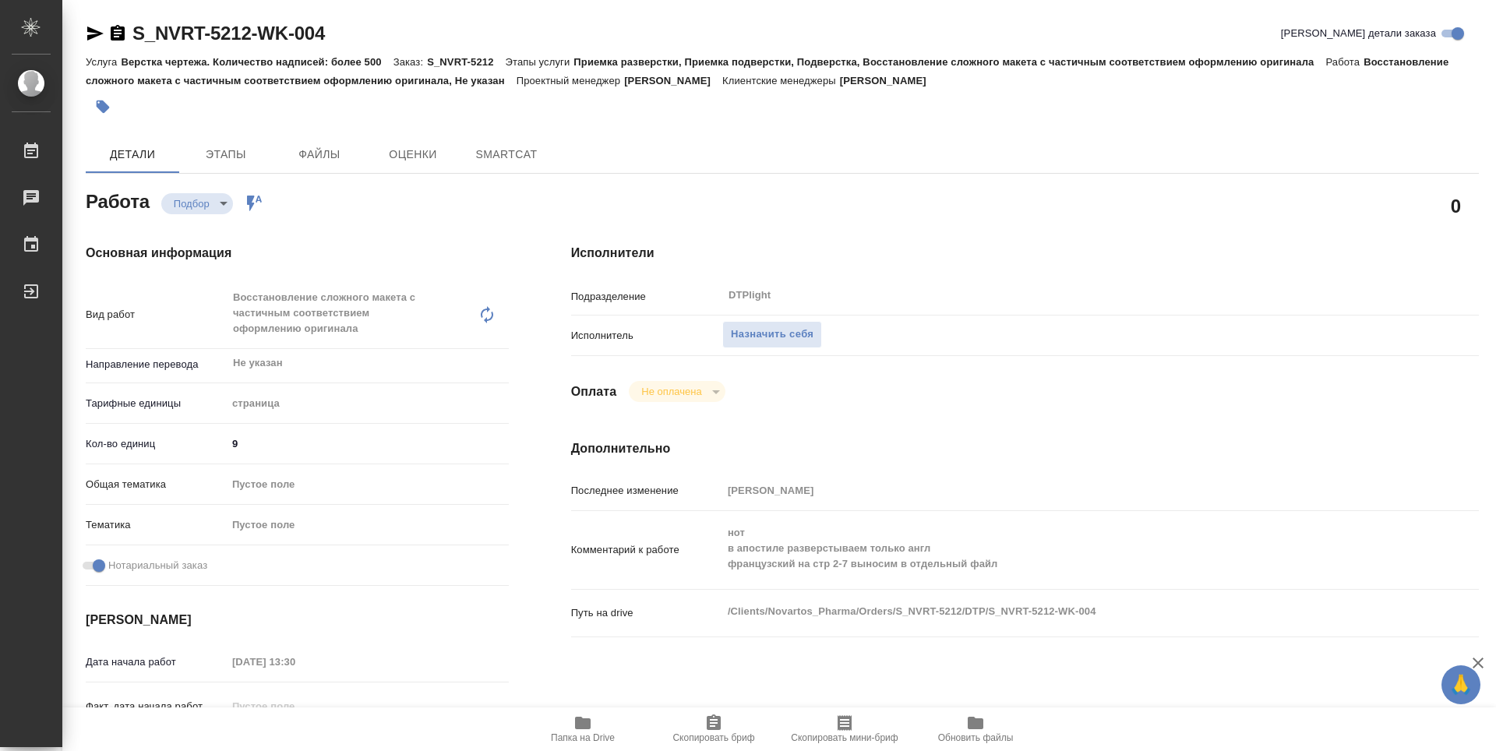
type textarea "x"
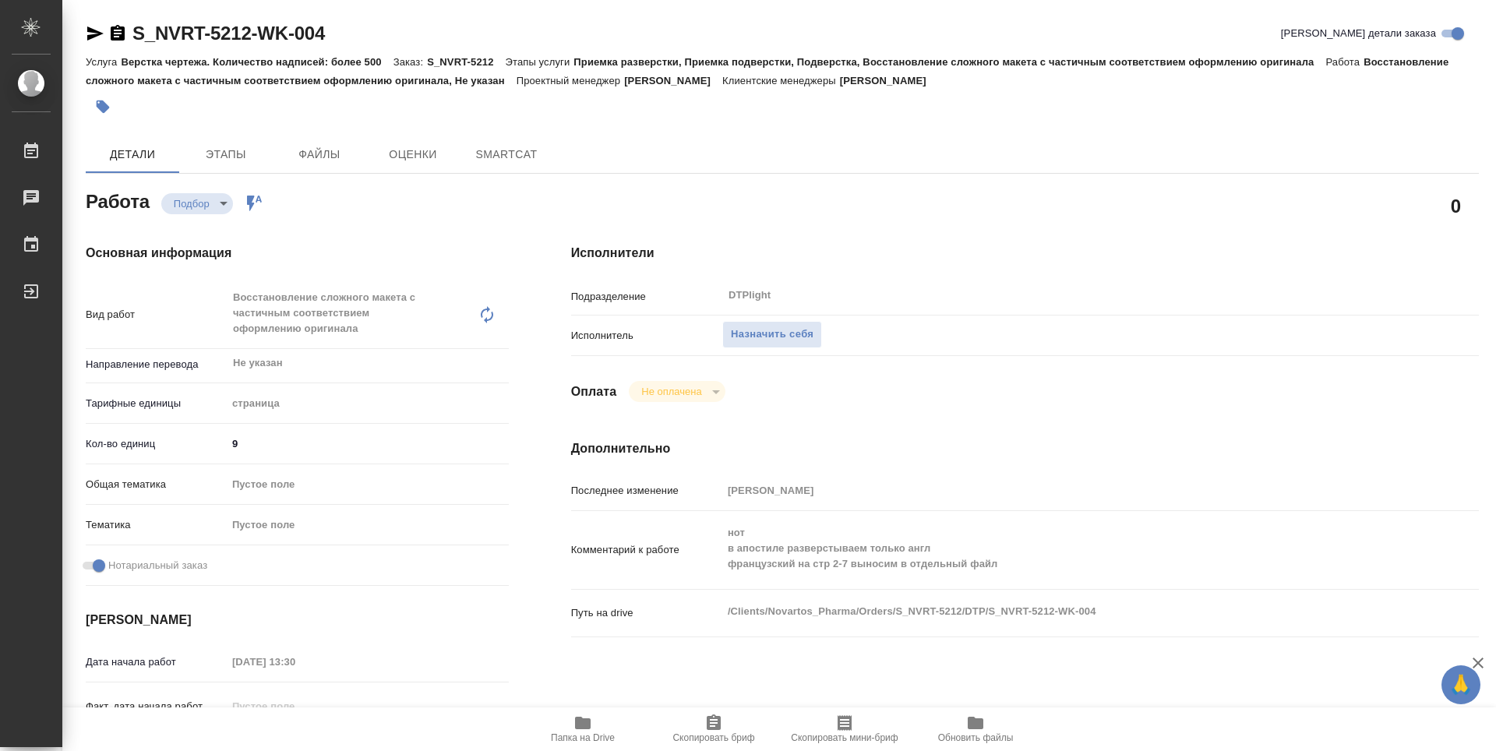
type textarea "x"
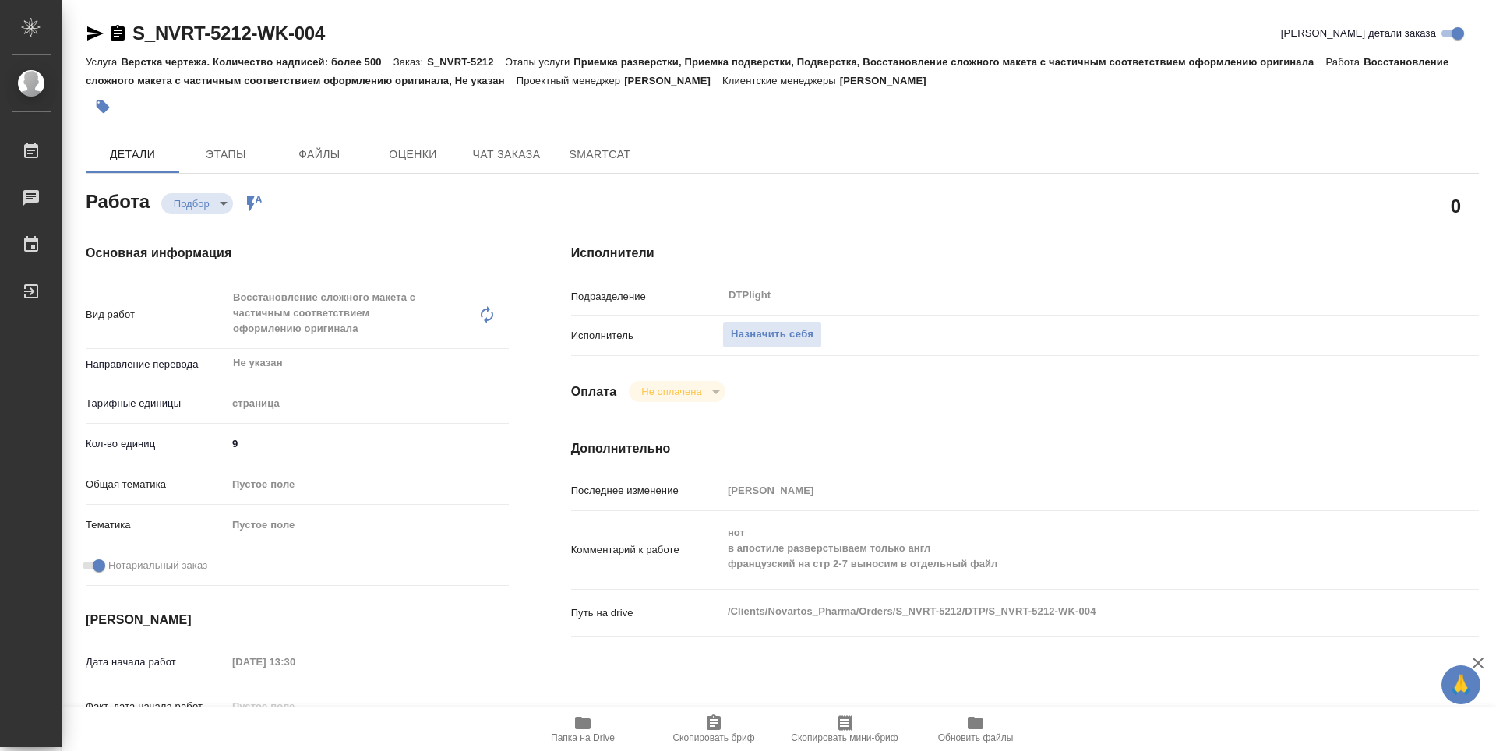
type textarea "x"
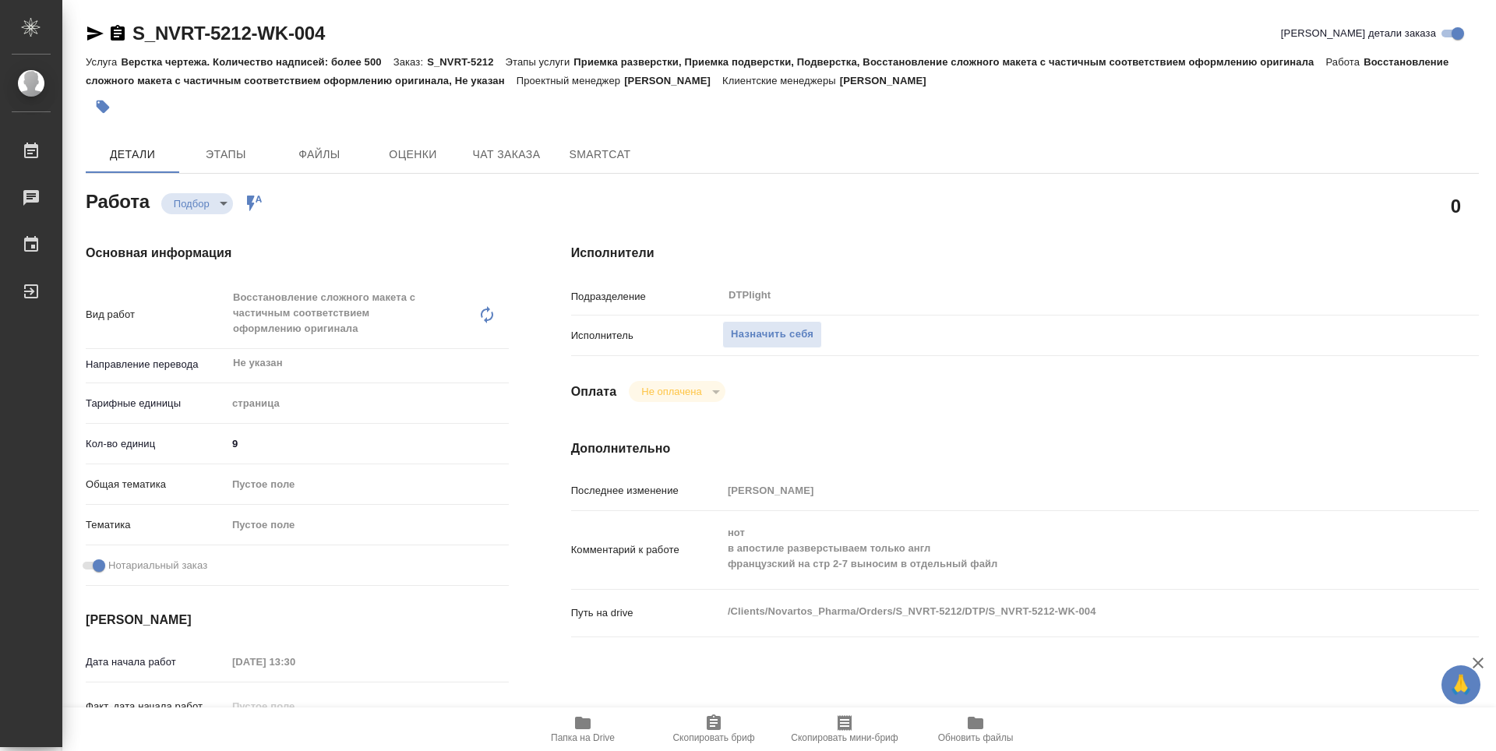
type textarea "x"
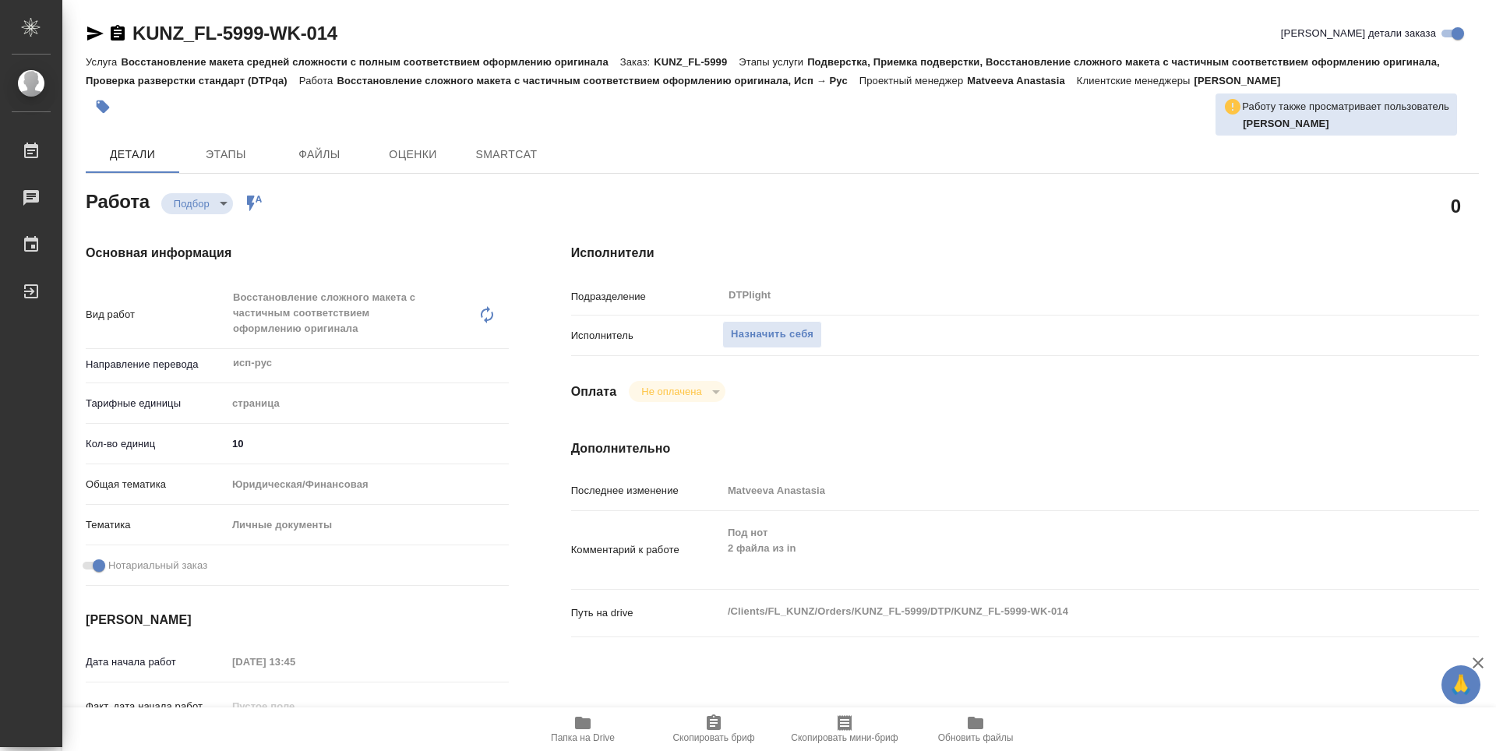
type textarea "x"
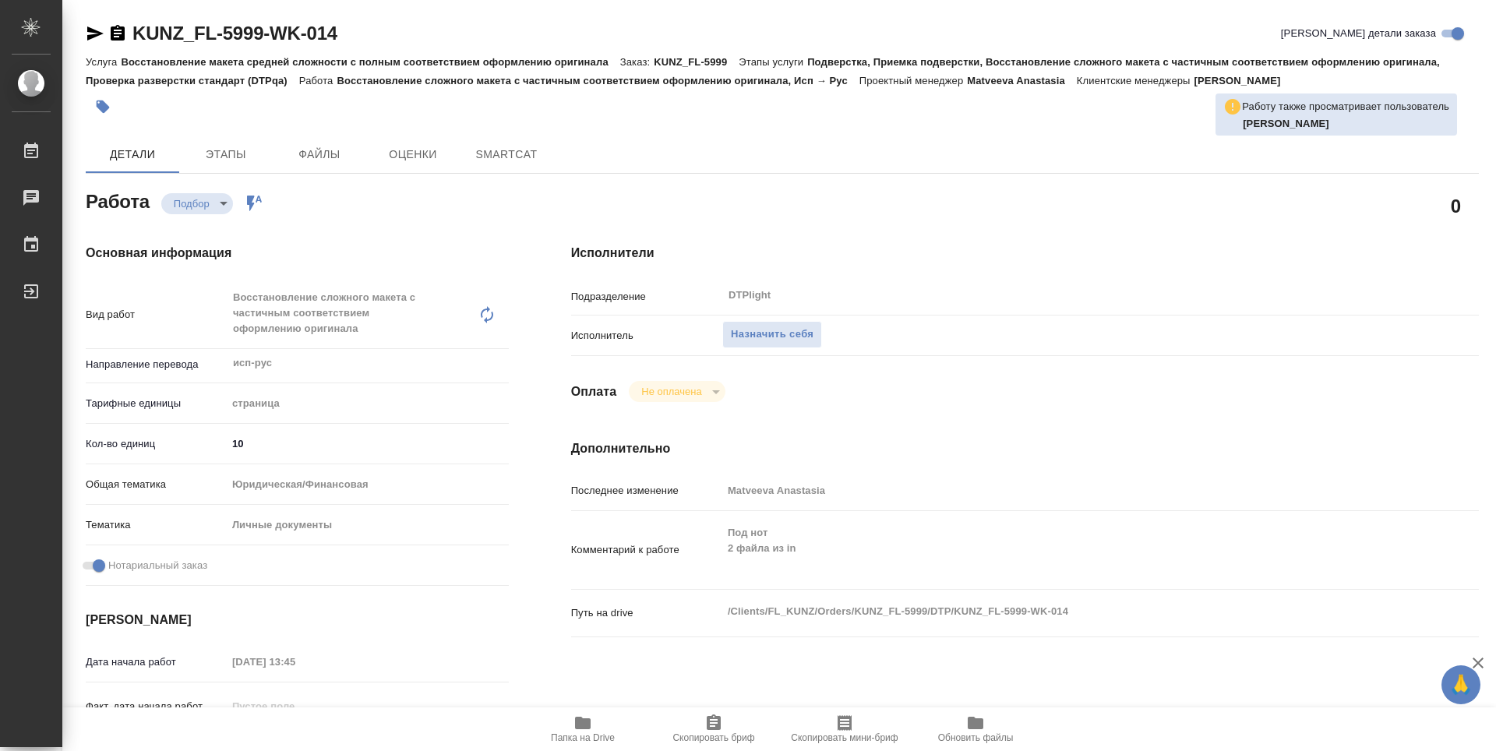
type textarea "x"
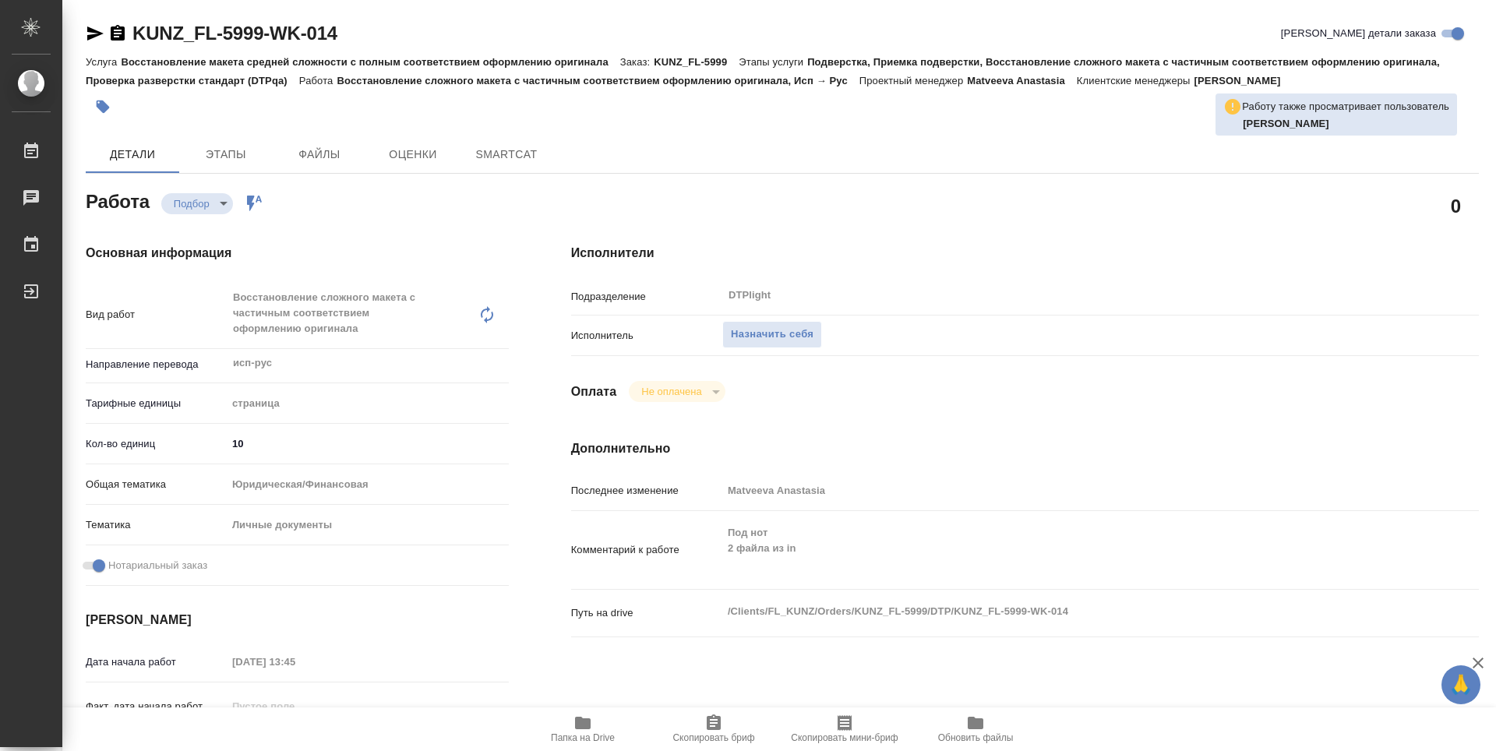
type textarea "x"
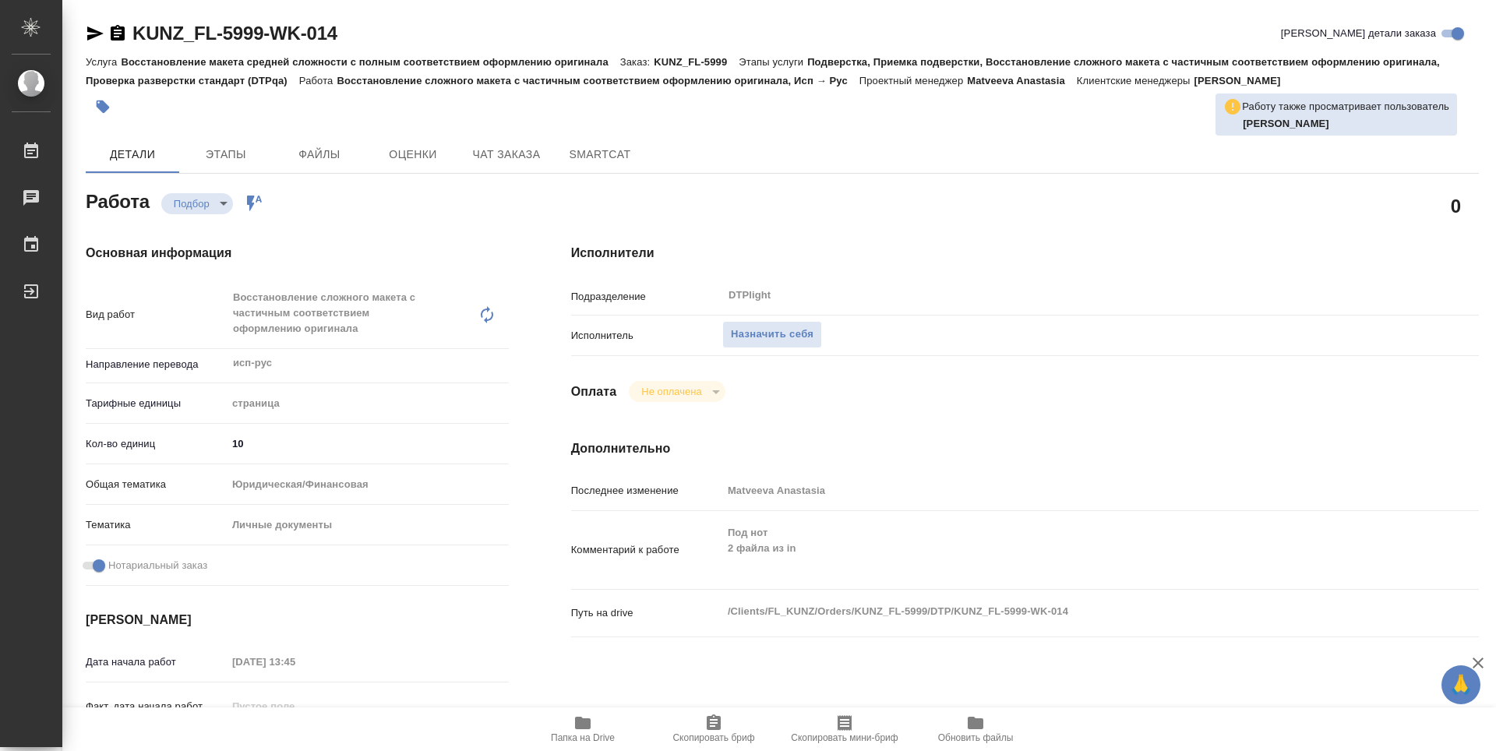
click at [577, 733] on span "Папка на Drive" at bounding box center [583, 737] width 64 height 11
type textarea "x"
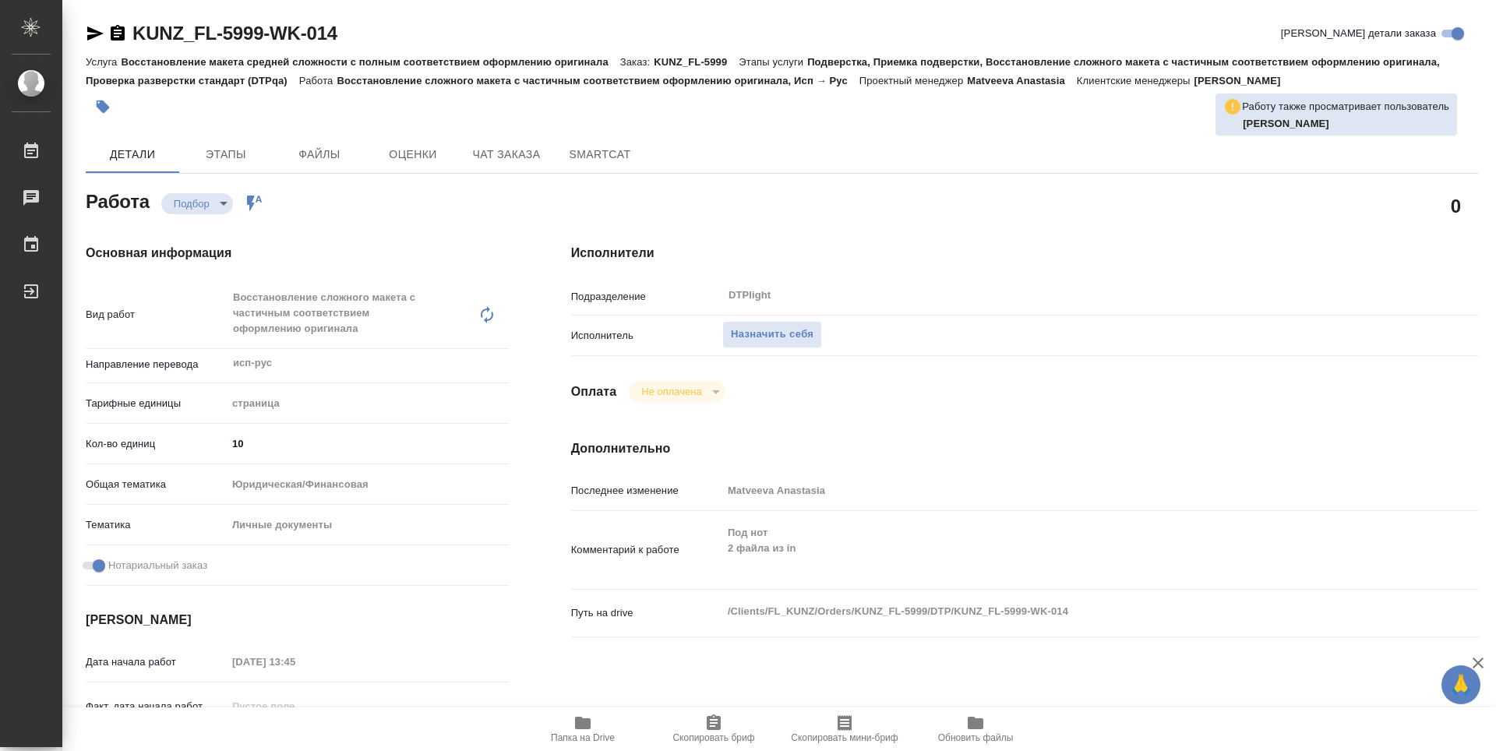
type textarea "x"
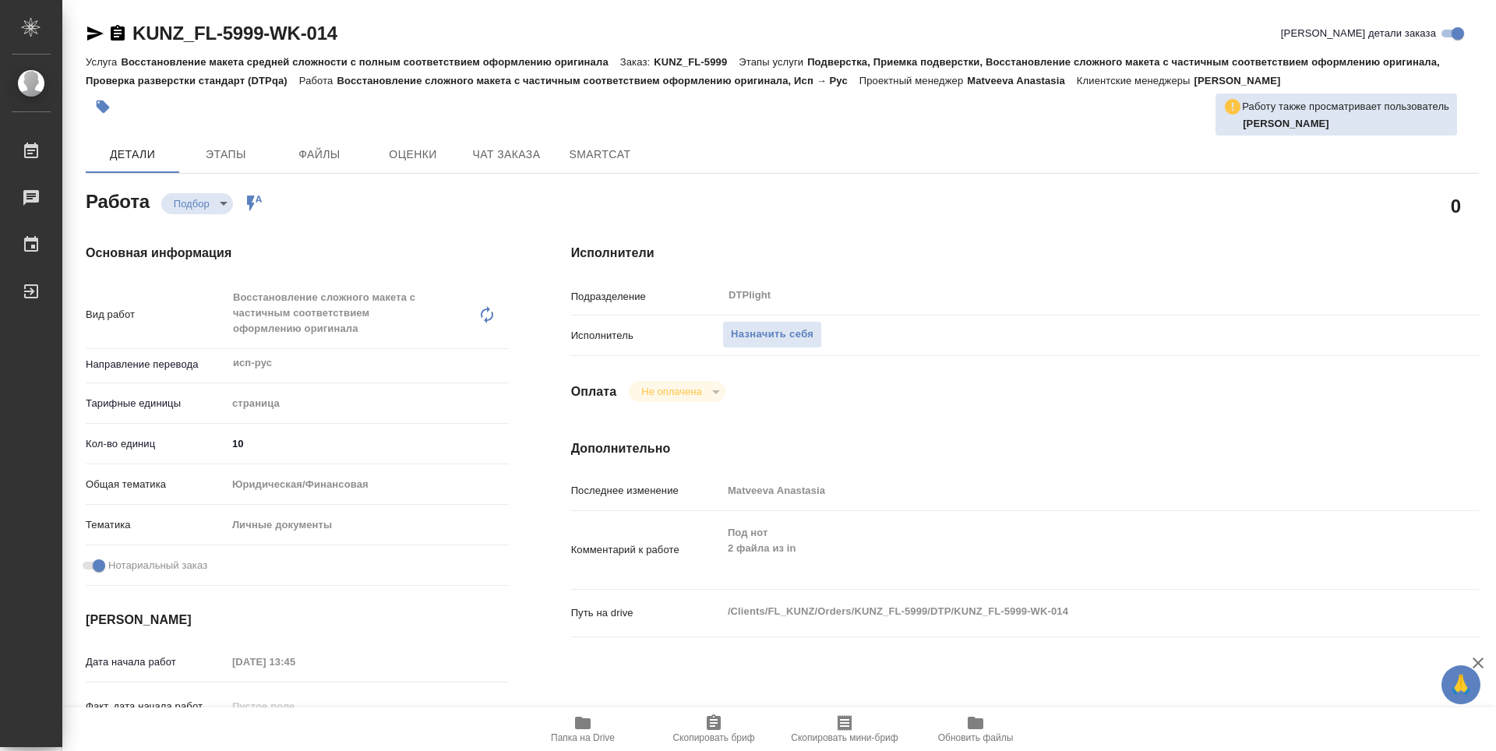
type textarea "x"
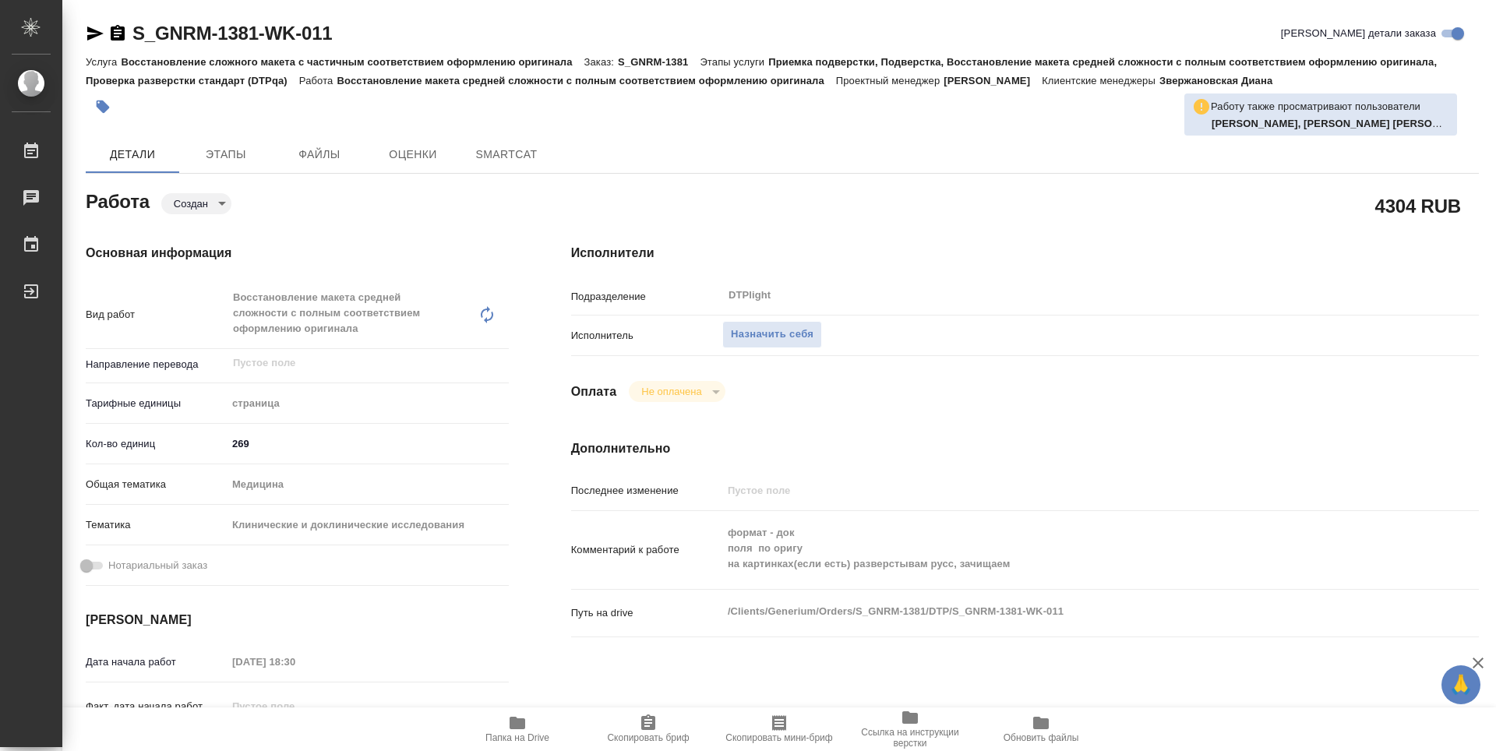
type textarea "x"
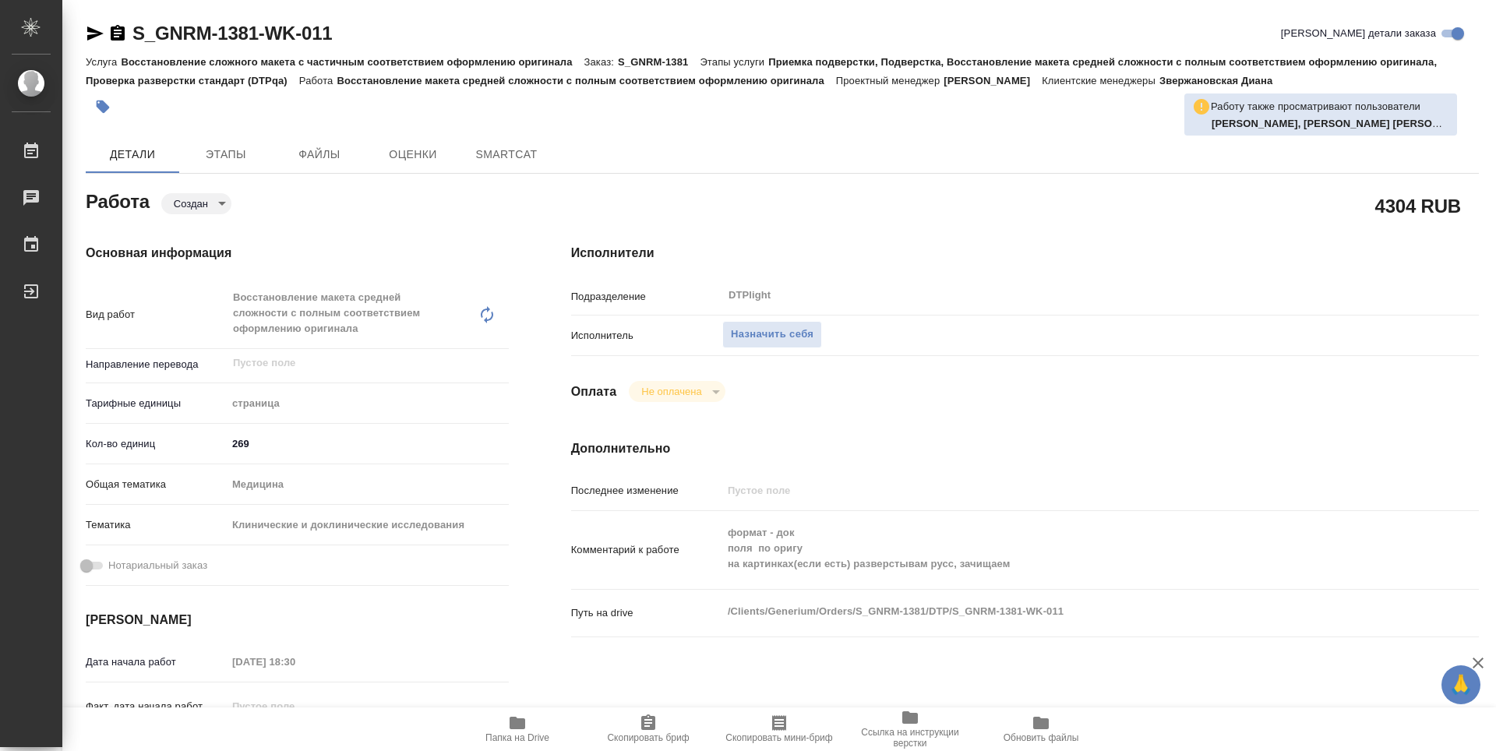
type textarea "x"
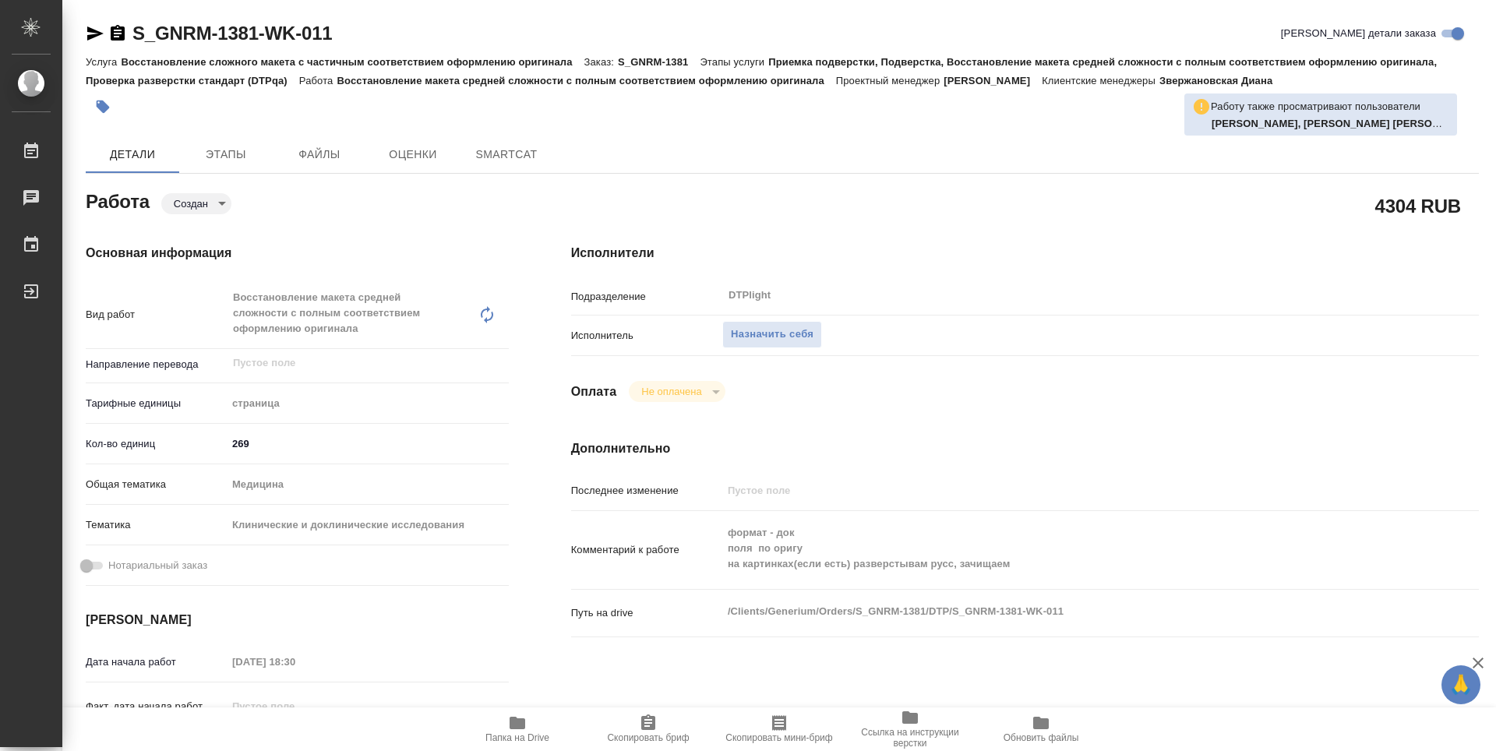
type textarea "x"
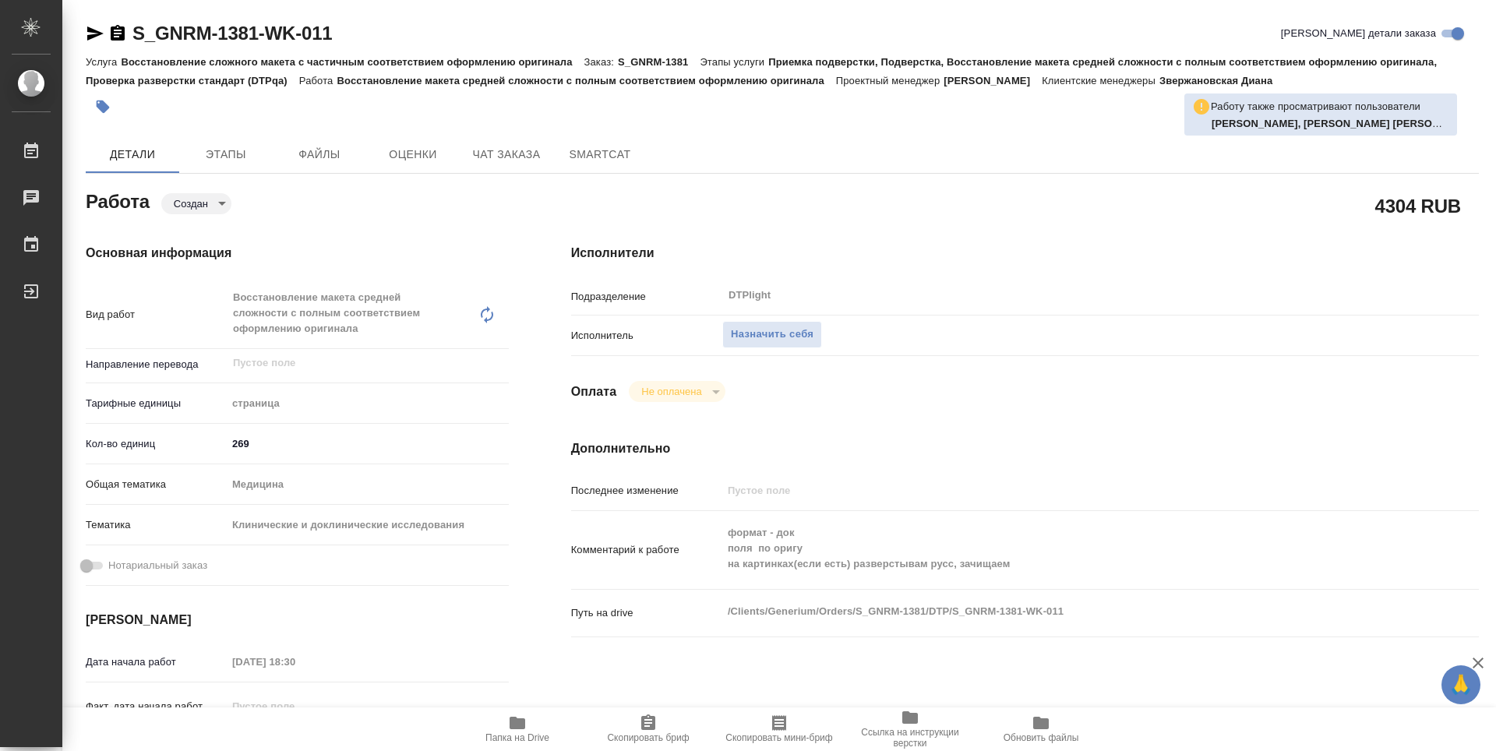
click at [526, 732] on icon "button" at bounding box center [517, 723] width 19 height 19
type textarea "x"
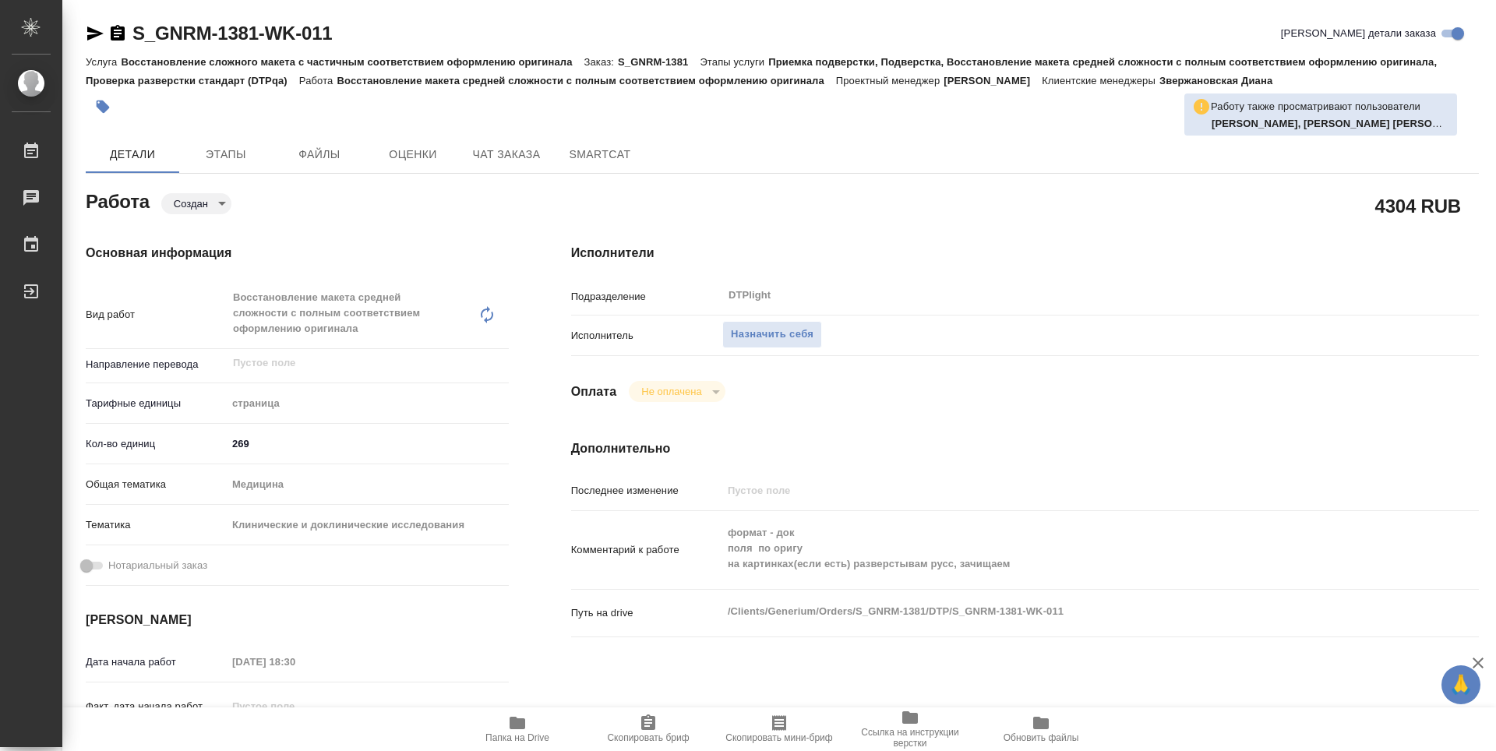
type textarea "x"
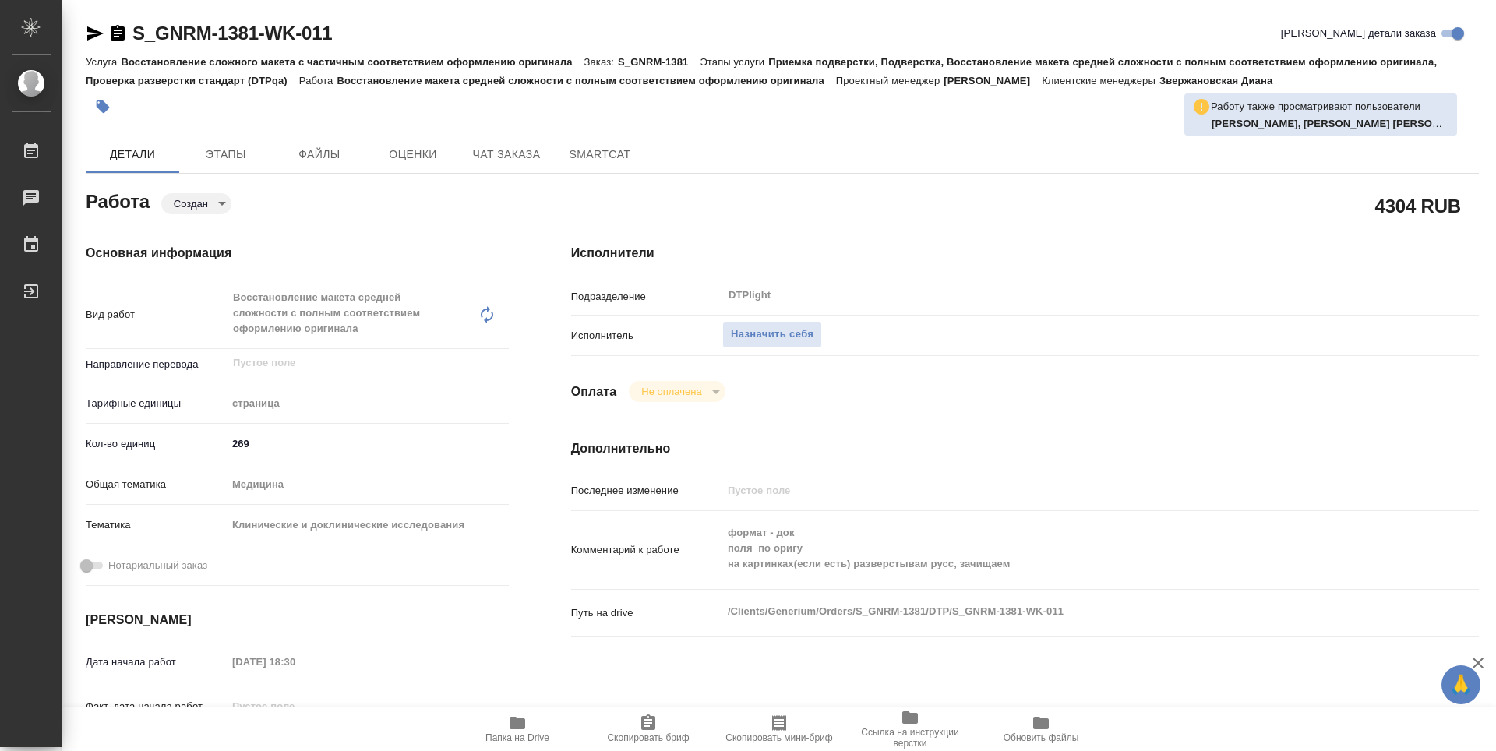
type textarea "x"
click at [767, 337] on span "Назначить себя" at bounding box center [772, 335] width 83 height 18
type textarea "x"
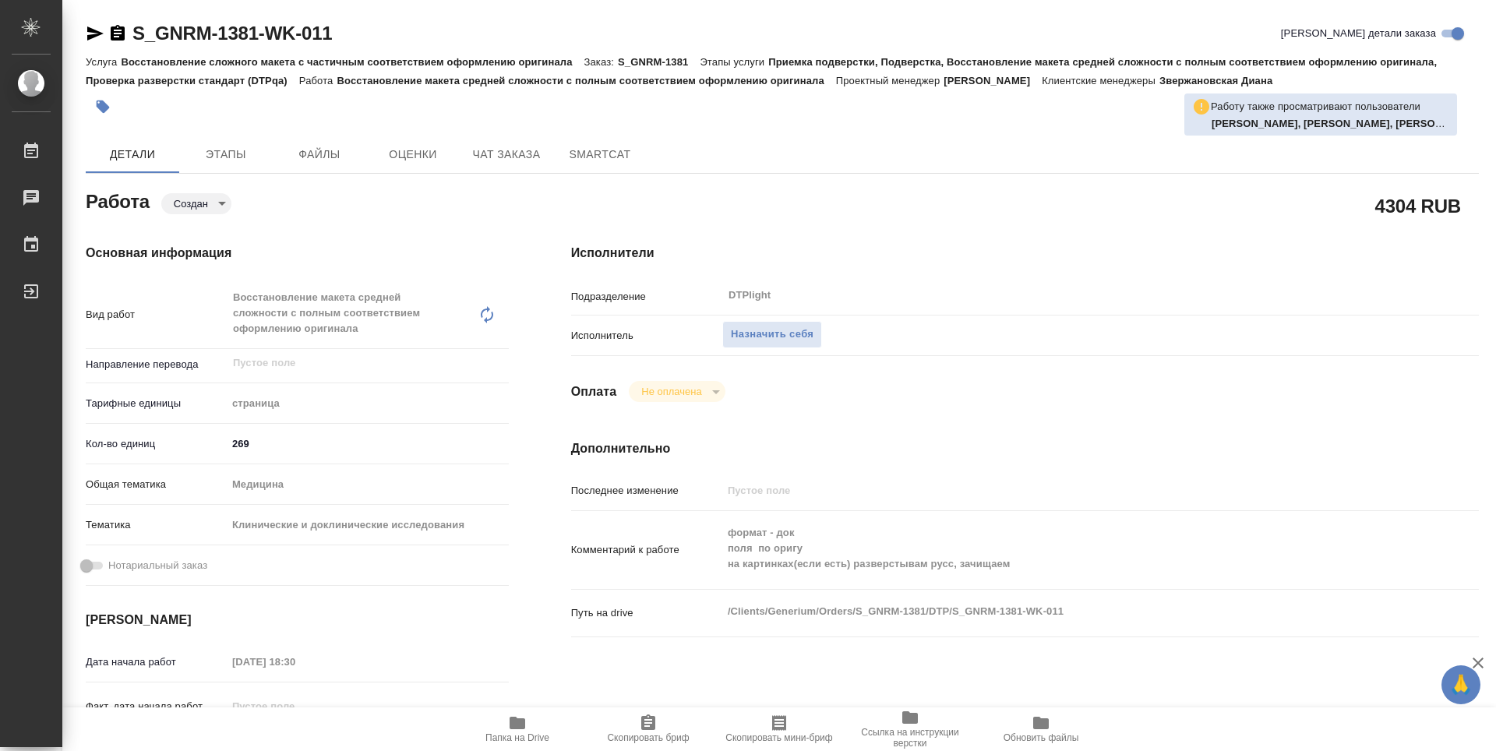
type textarea "x"
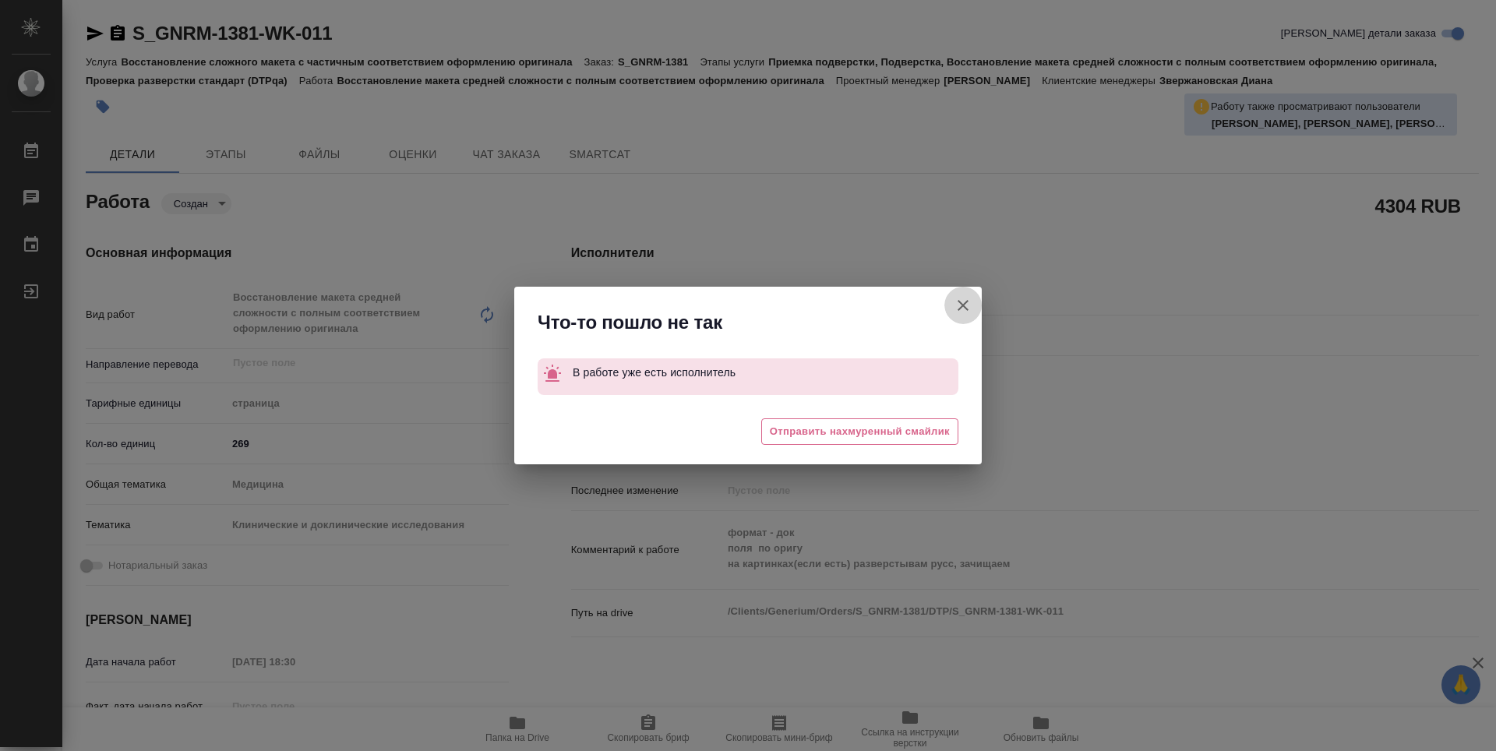
click at [959, 298] on icon "button" at bounding box center [963, 305] width 19 height 19
type textarea "x"
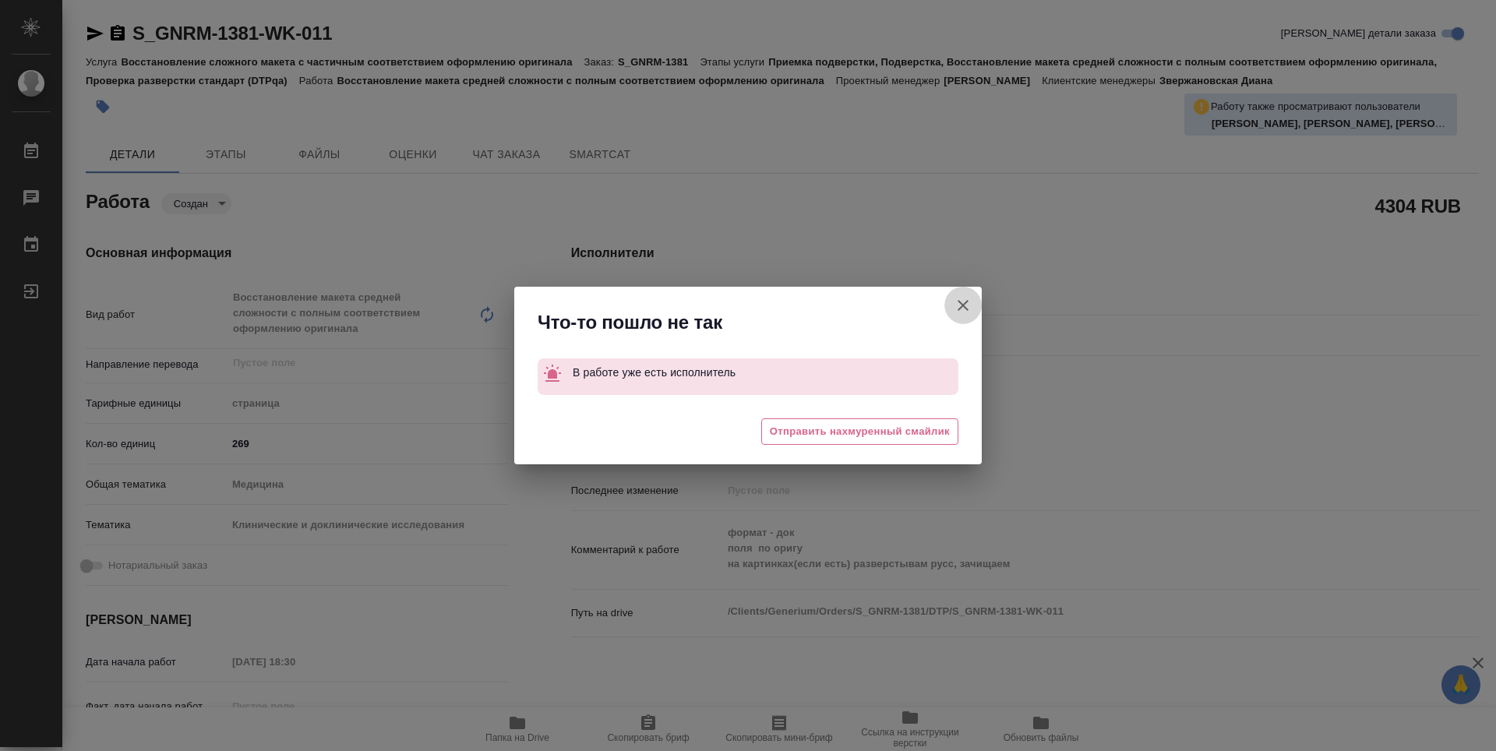
type textarea "x"
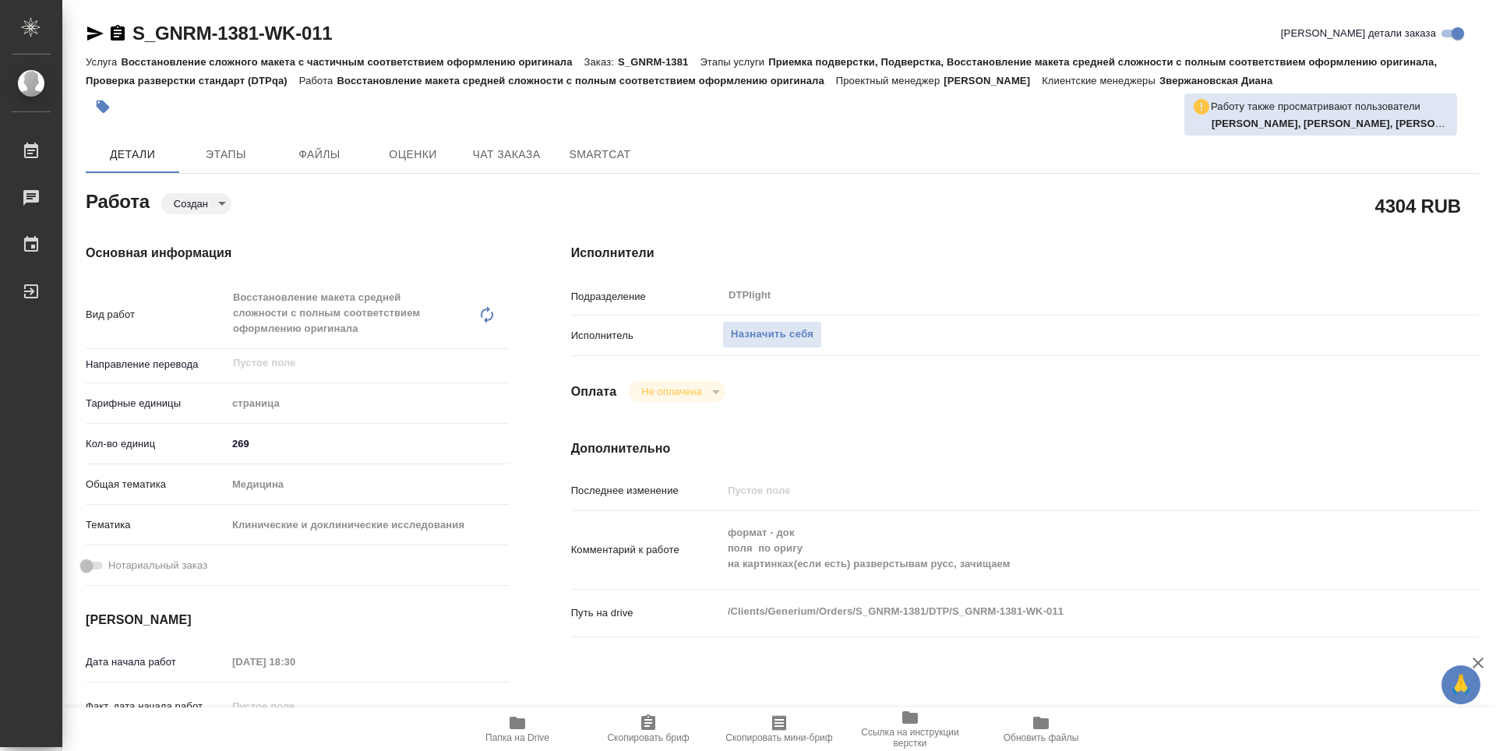
type textarea "x"
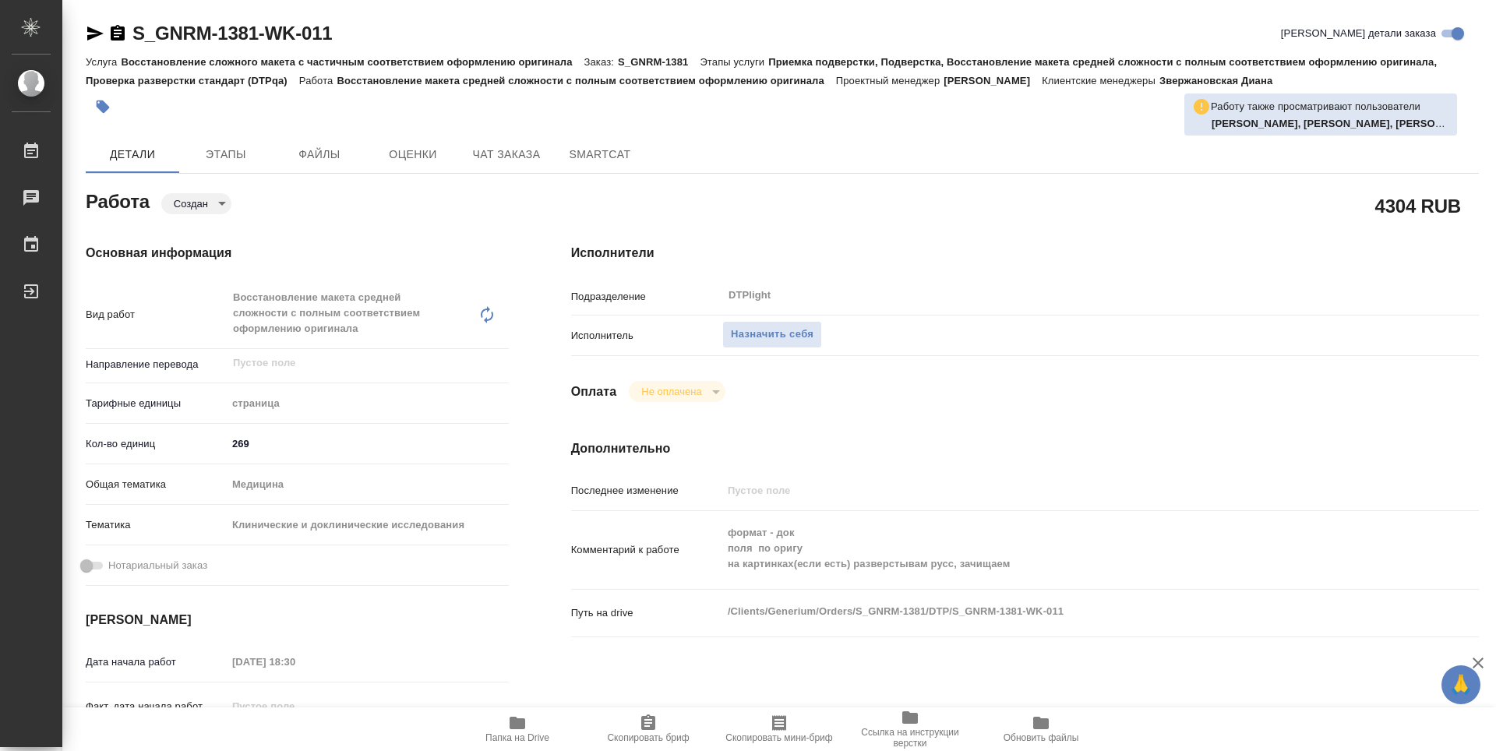
type textarea "x"
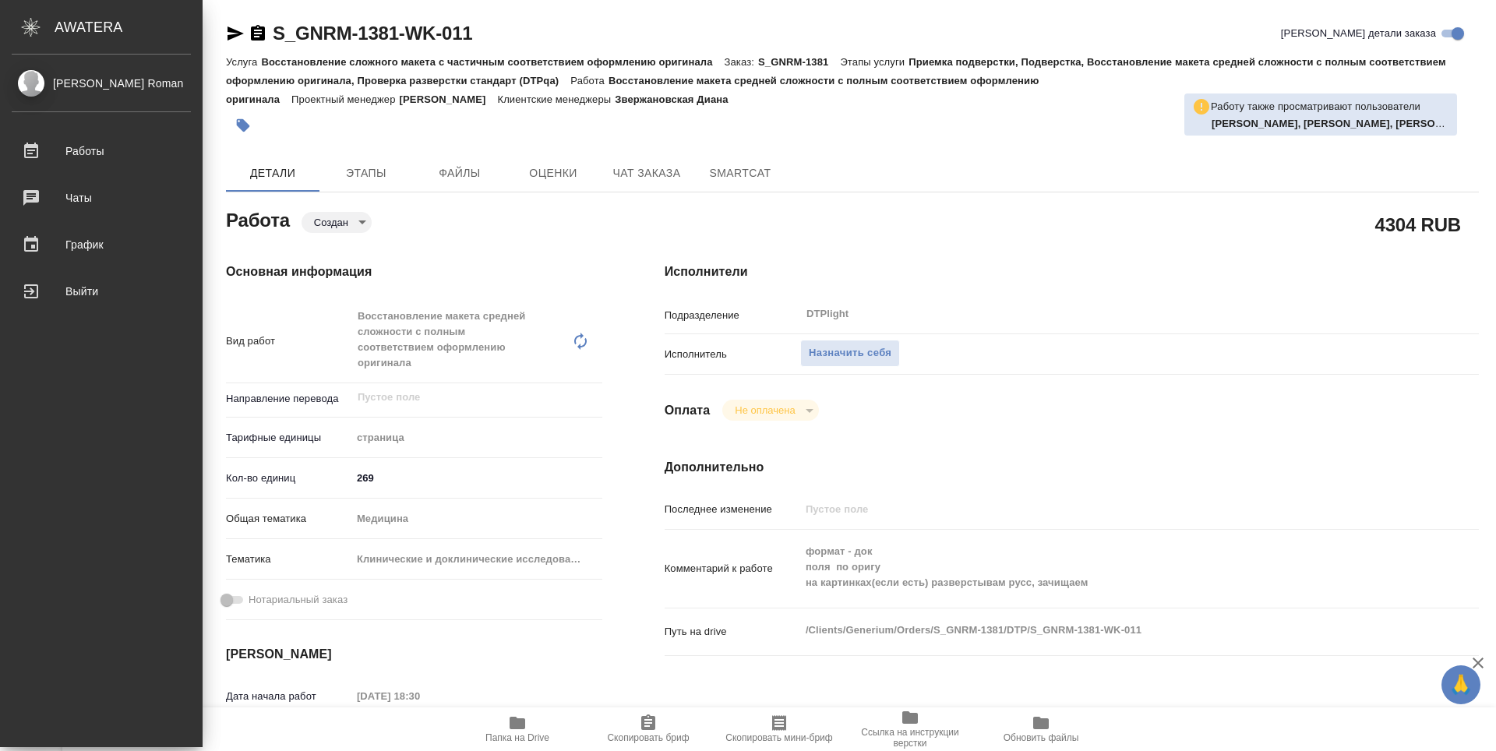
type textarea "x"
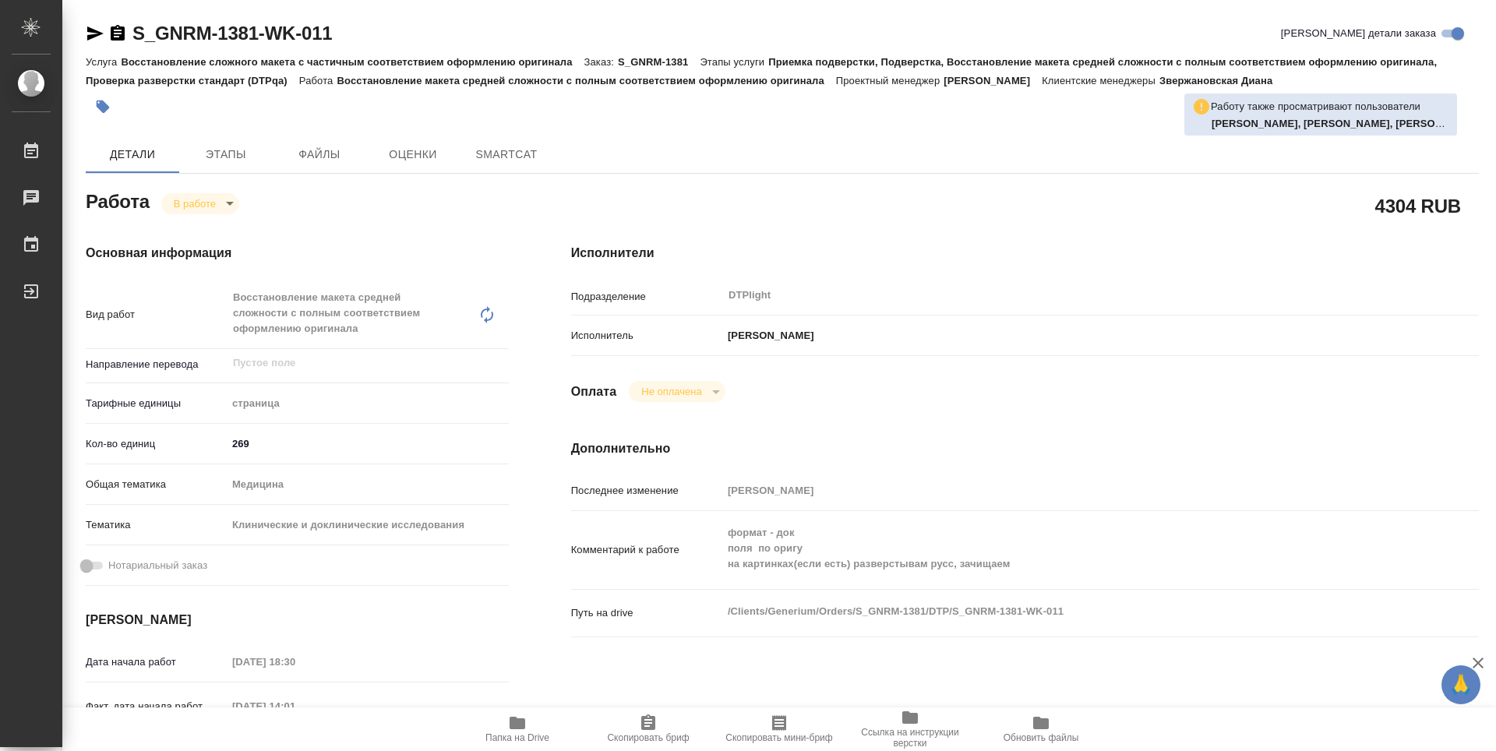
type textarea "x"
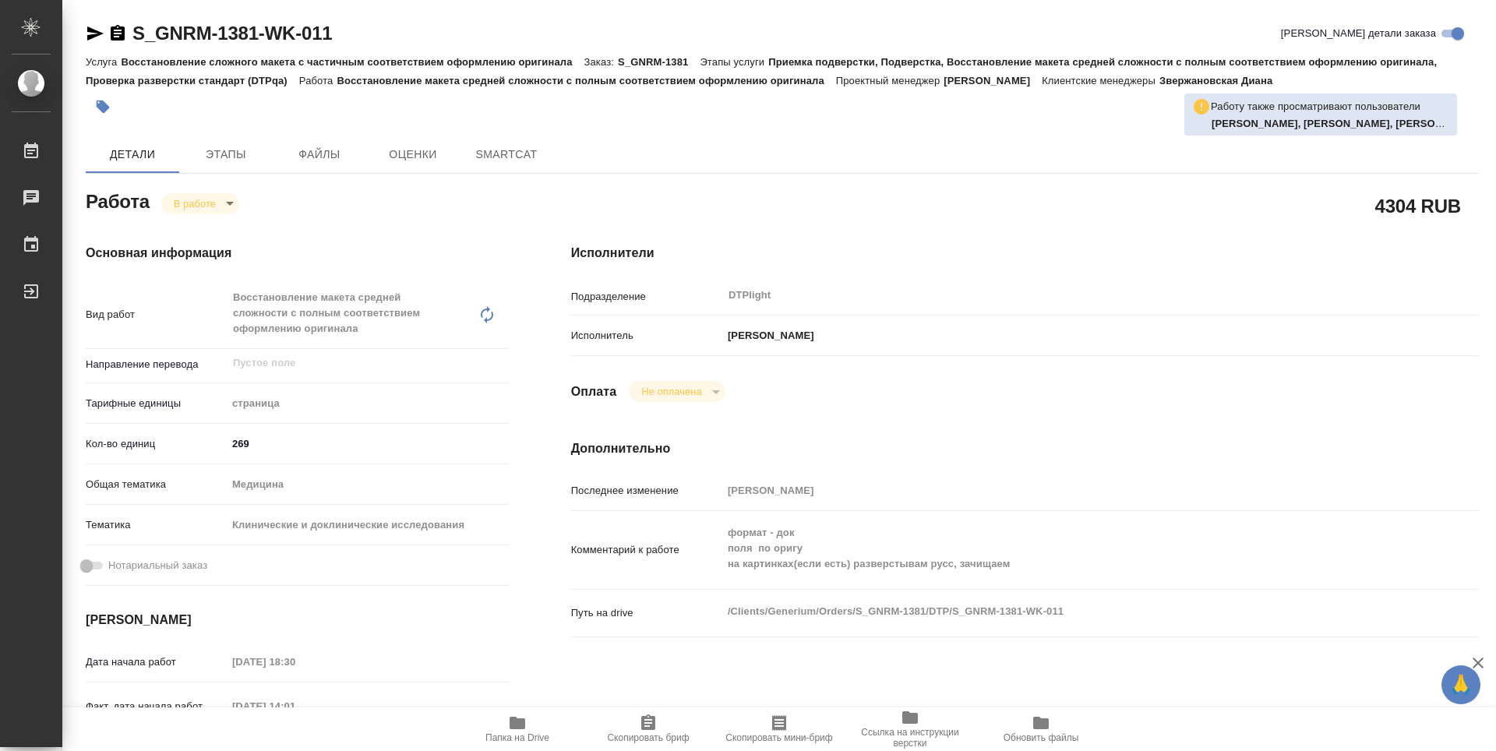
type textarea "x"
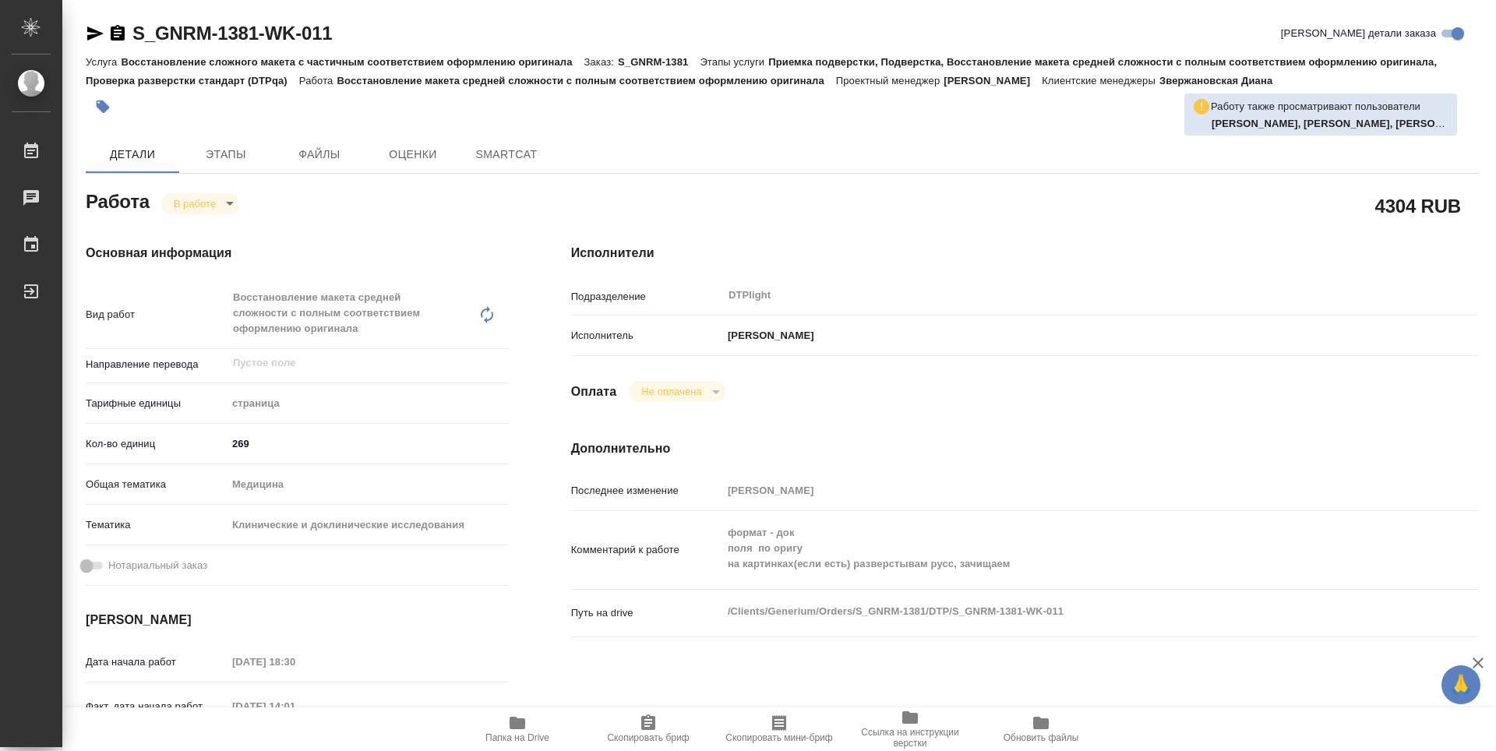
type textarea "x"
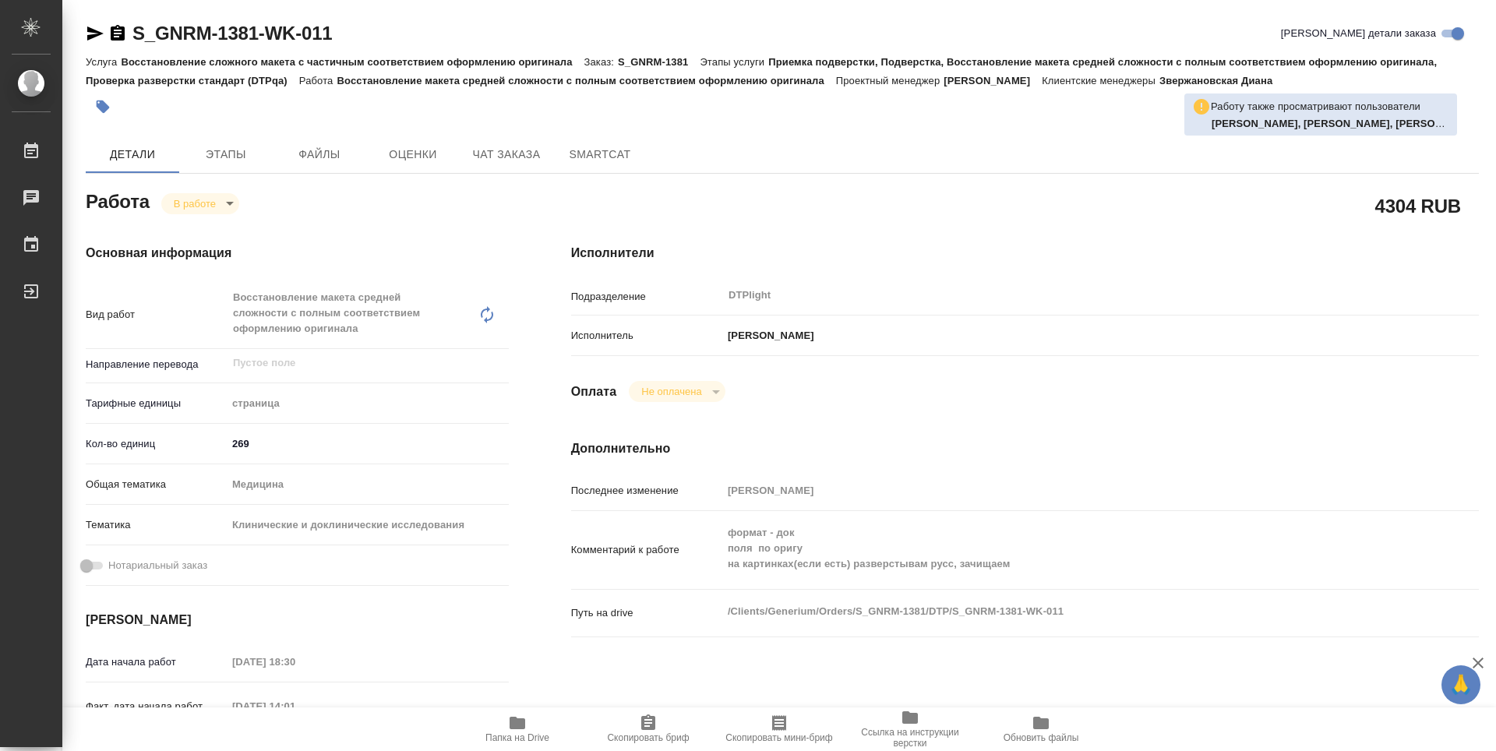
type textarea "x"
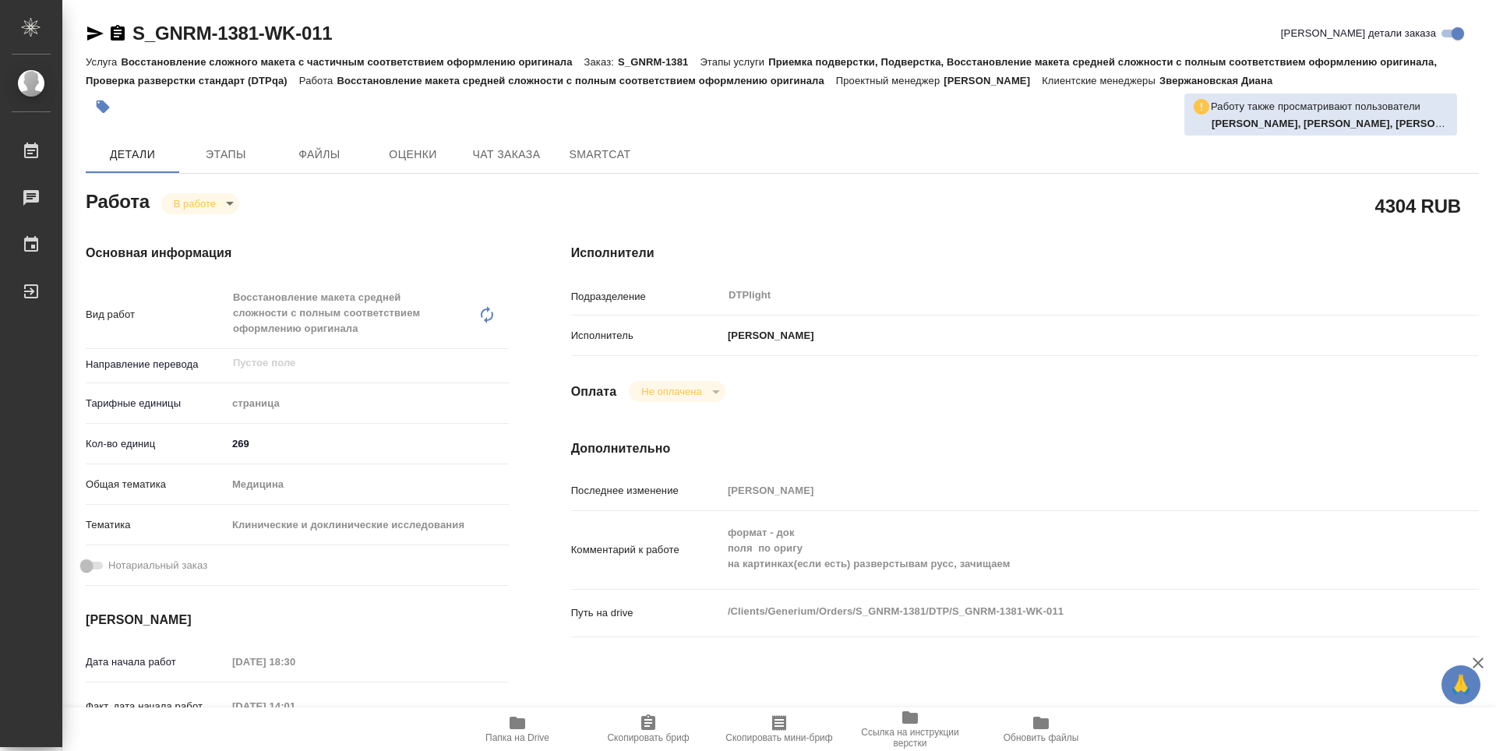
type textarea "x"
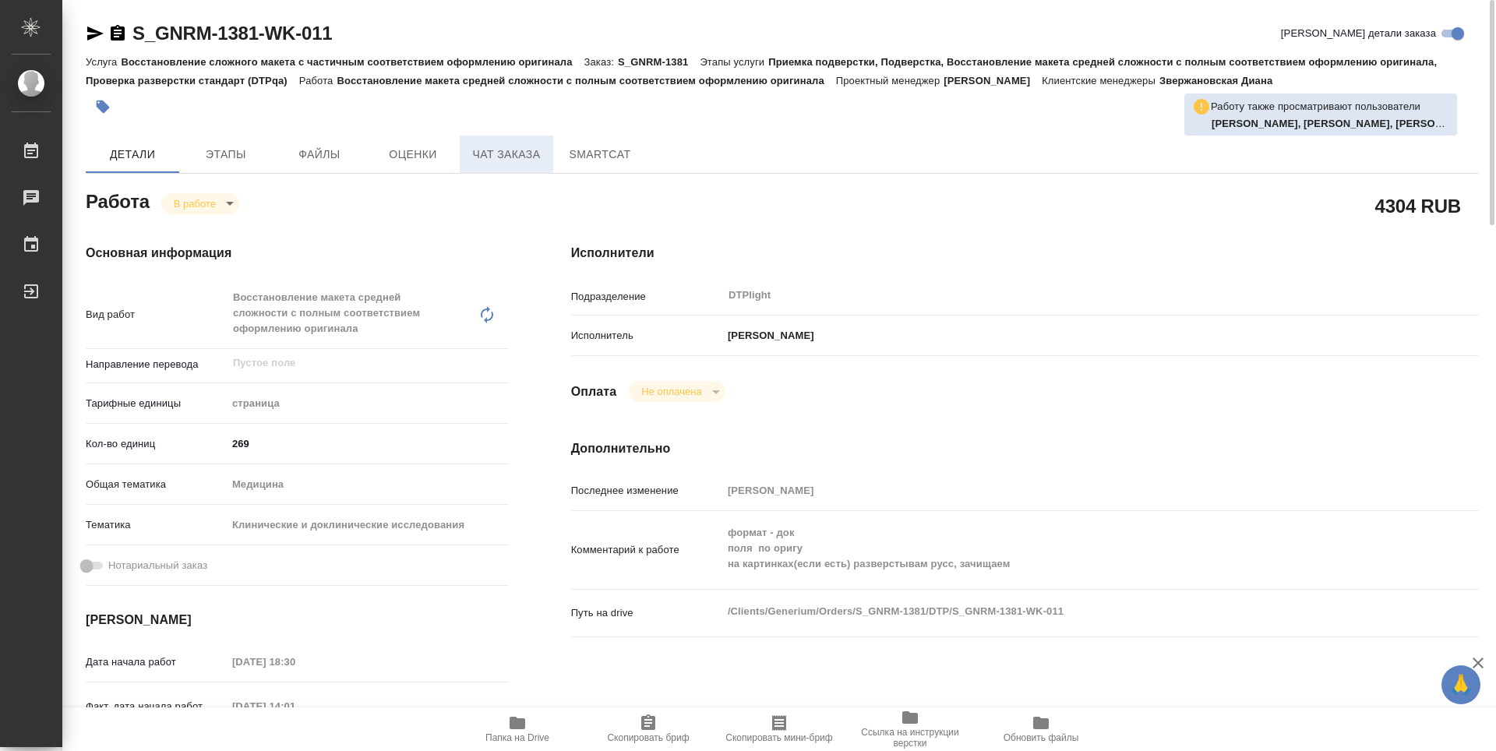
click at [494, 143] on button "Чат заказа" at bounding box center [506, 154] width 93 height 37
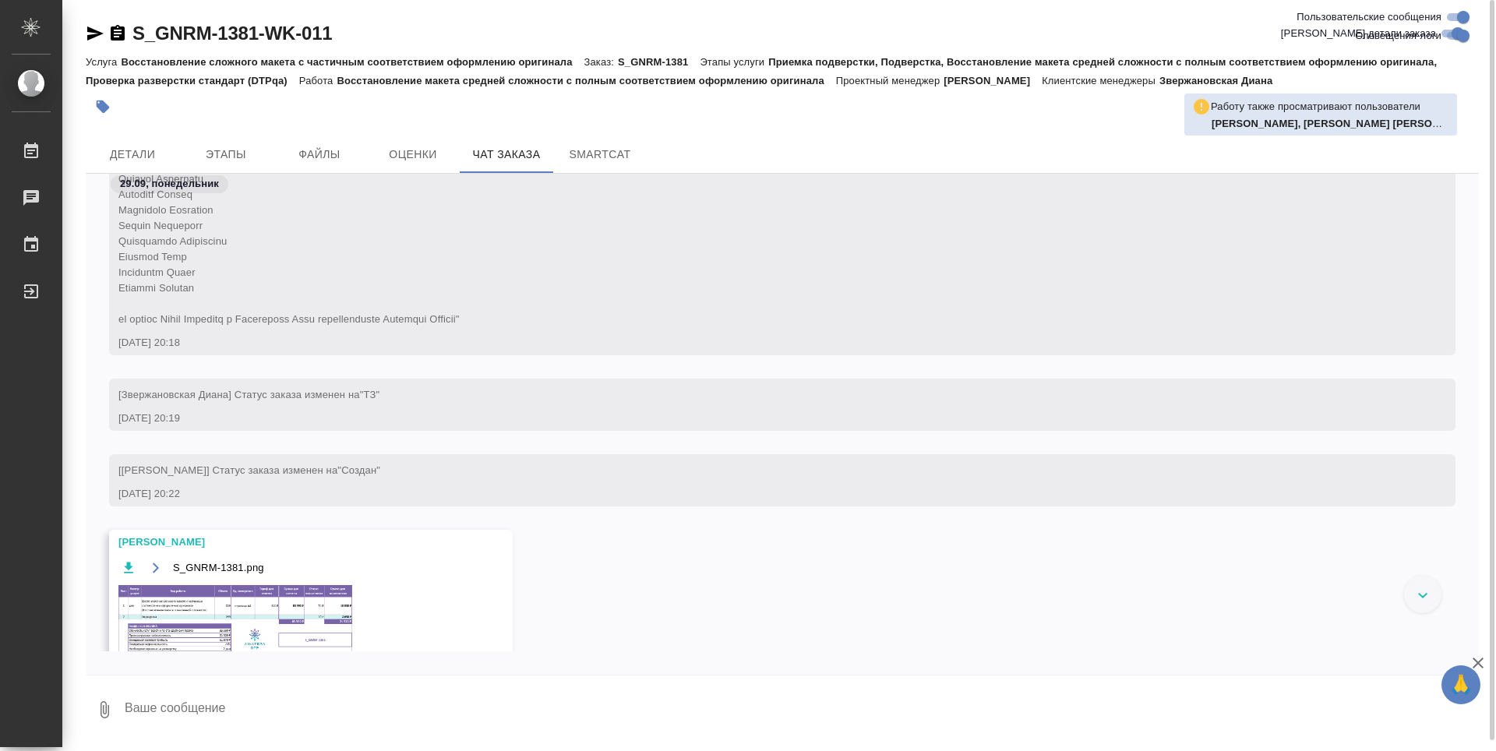
scroll to position [476, 0]
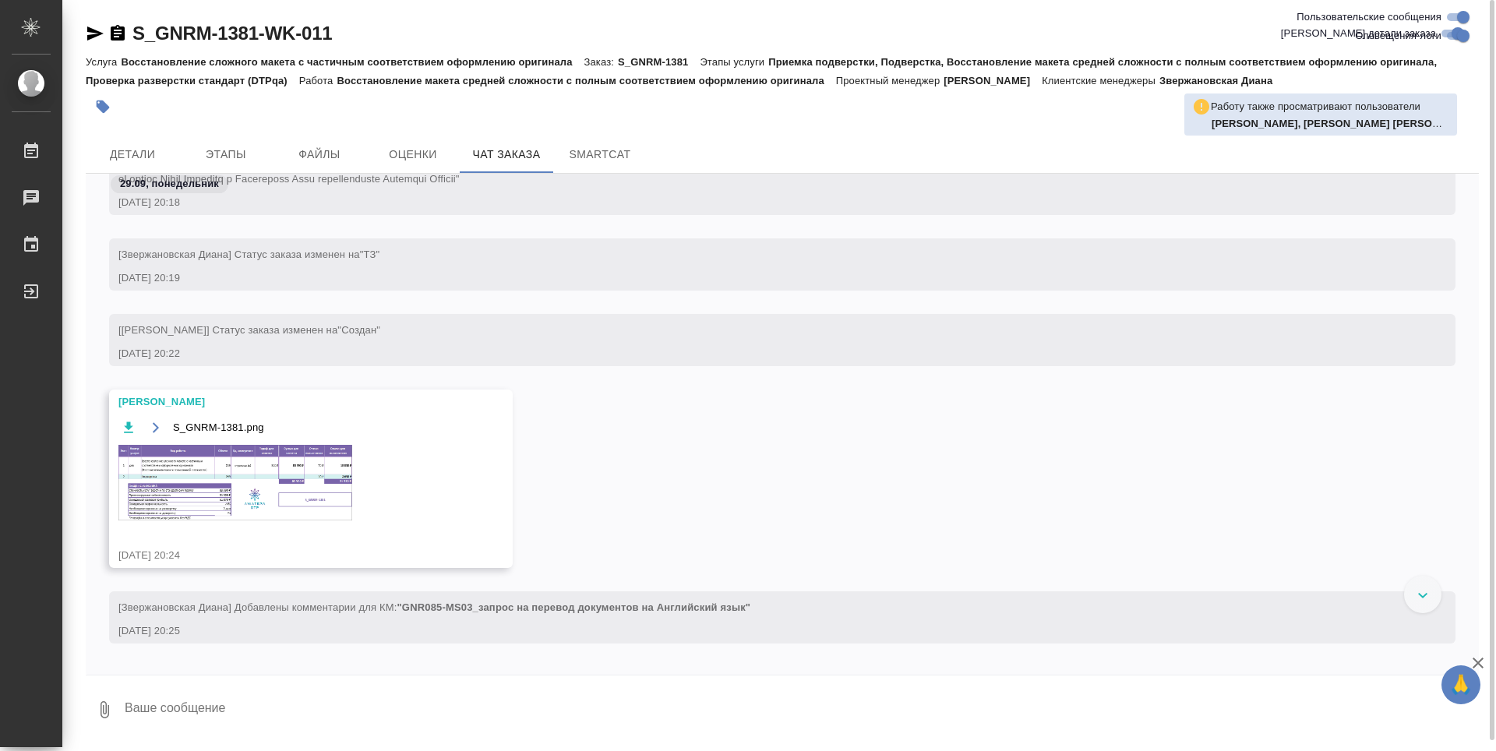
click at [163, 481] on img at bounding box center [235, 483] width 234 height 76
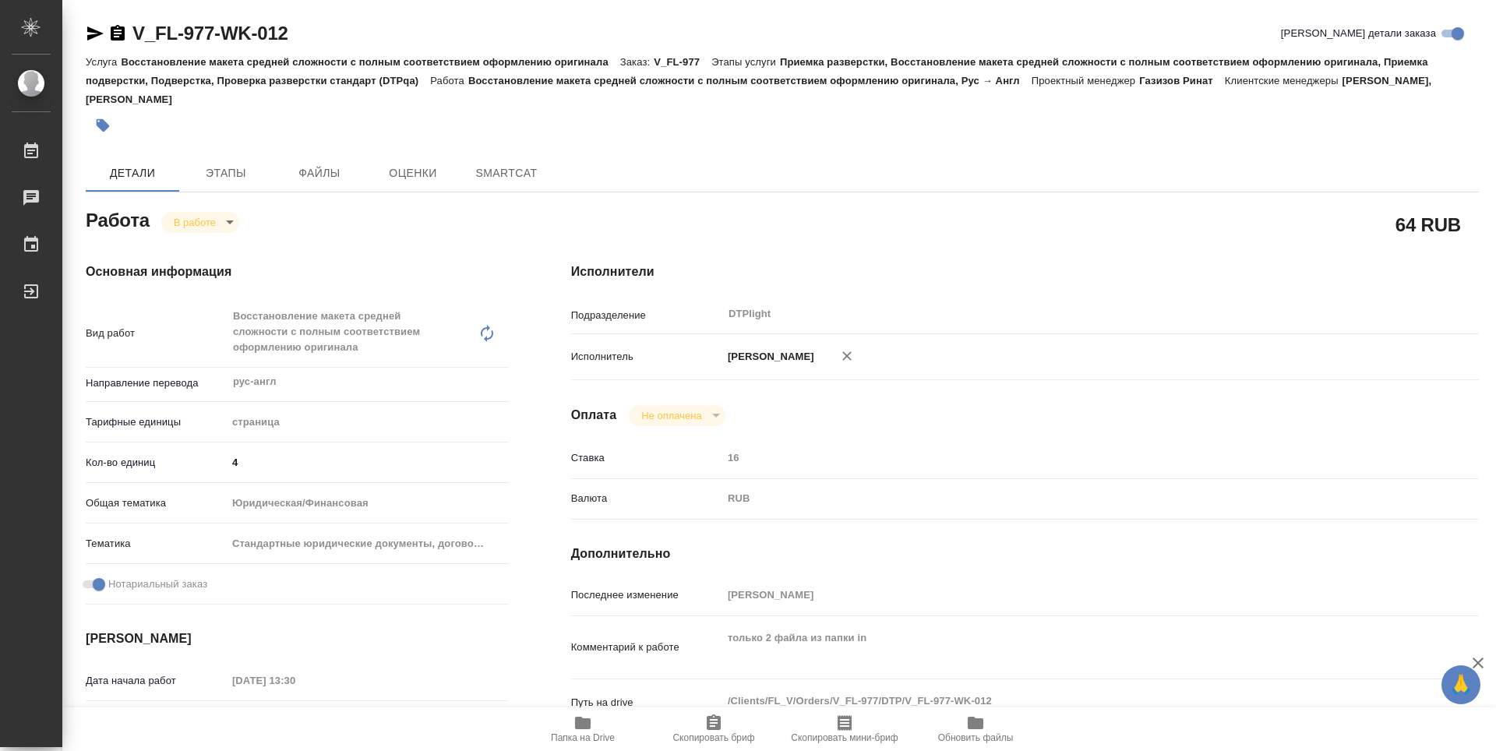
type textarea "x"
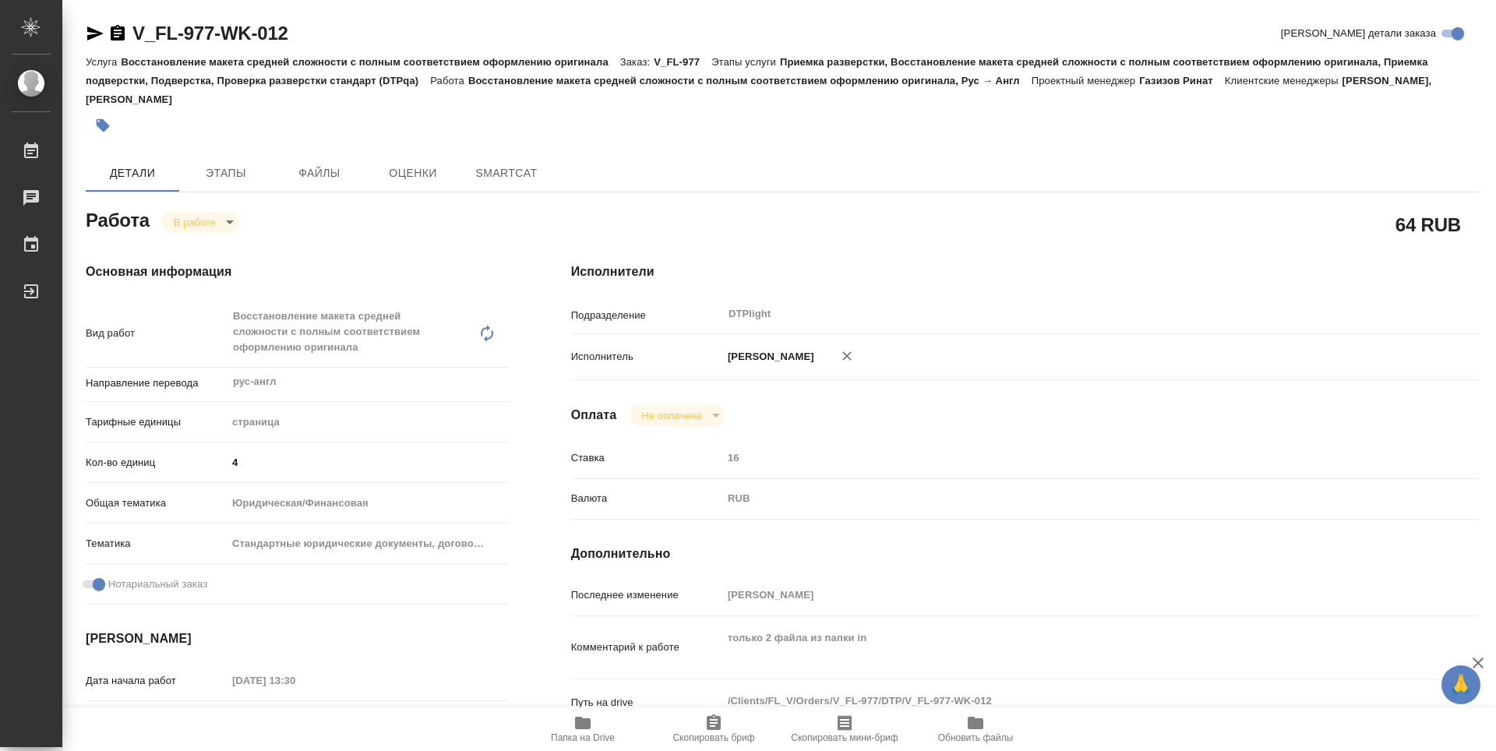
type textarea "x"
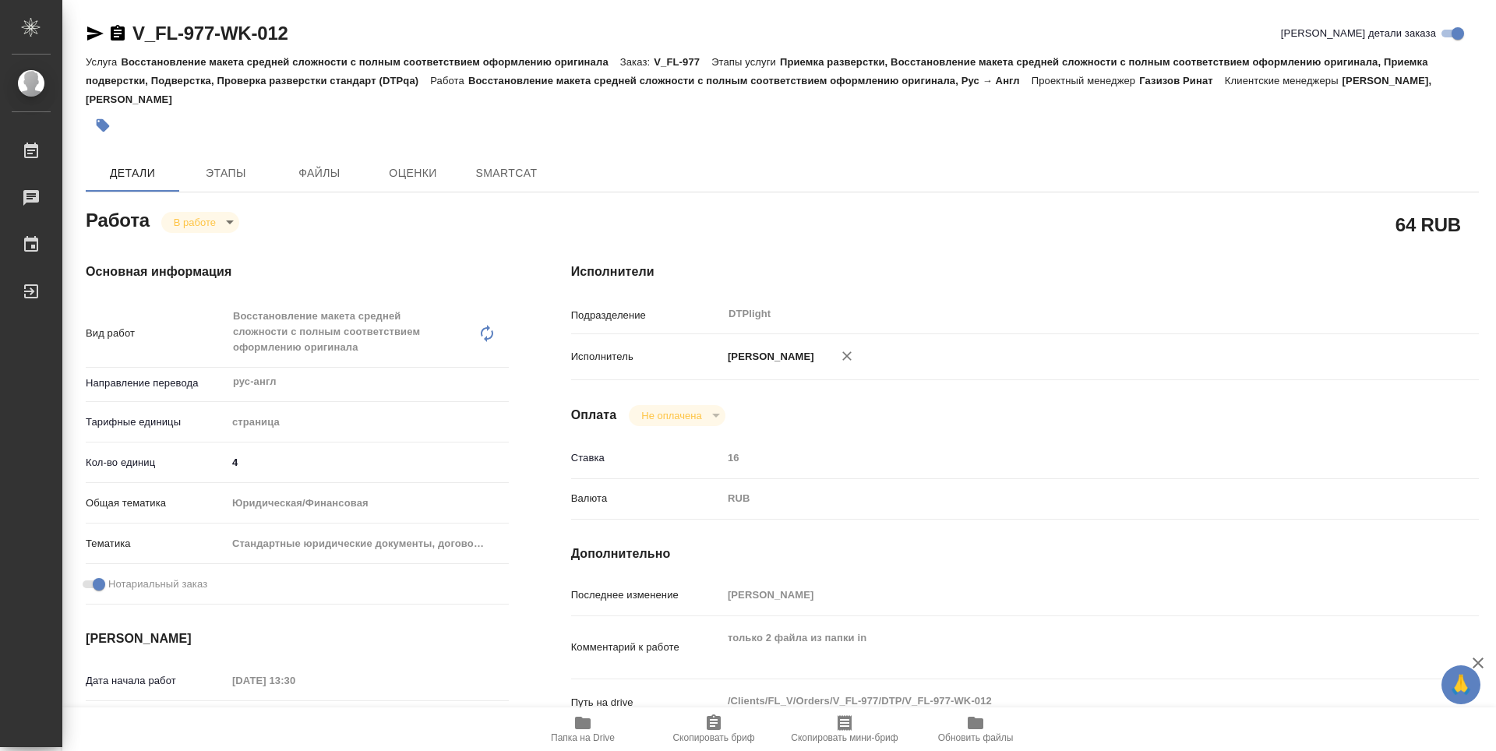
type textarea "x"
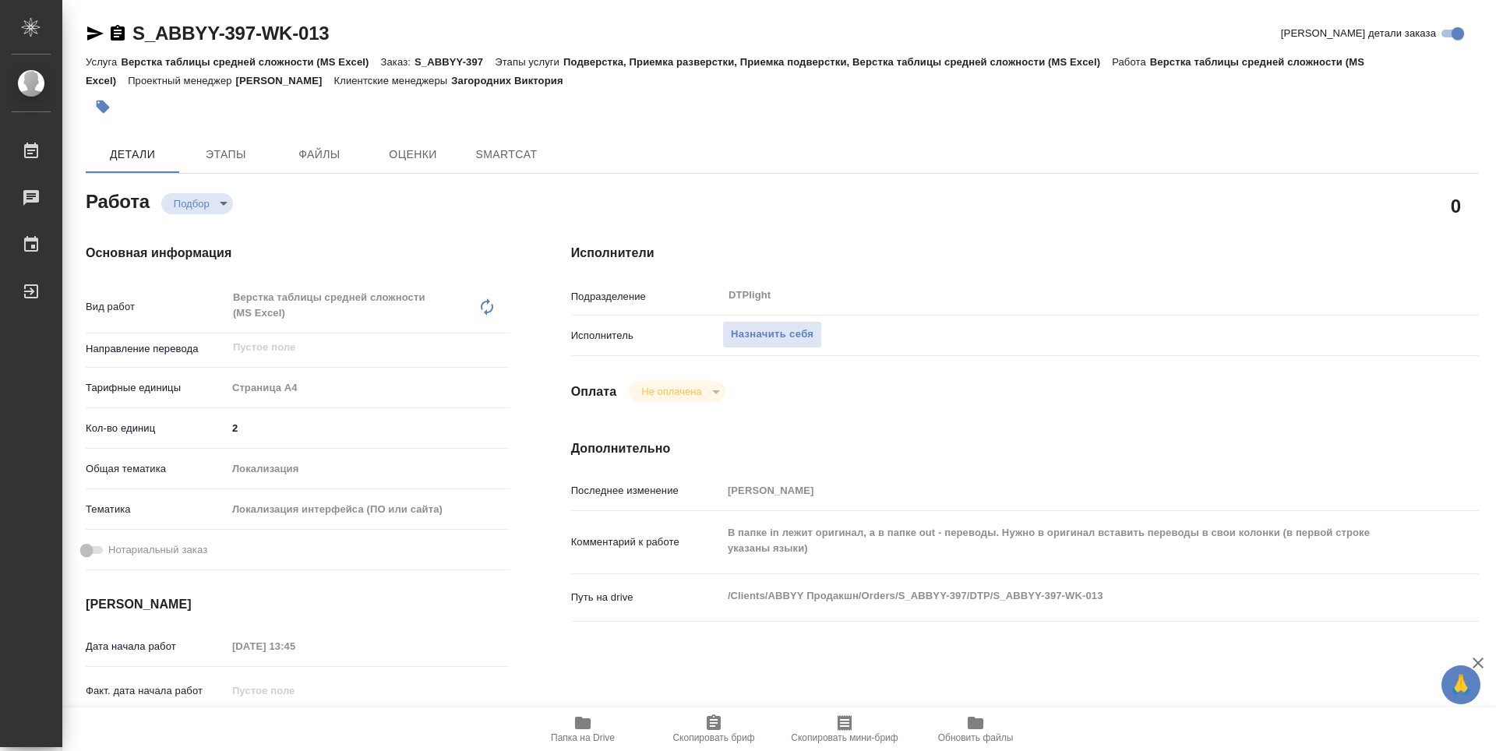
type textarea "x"
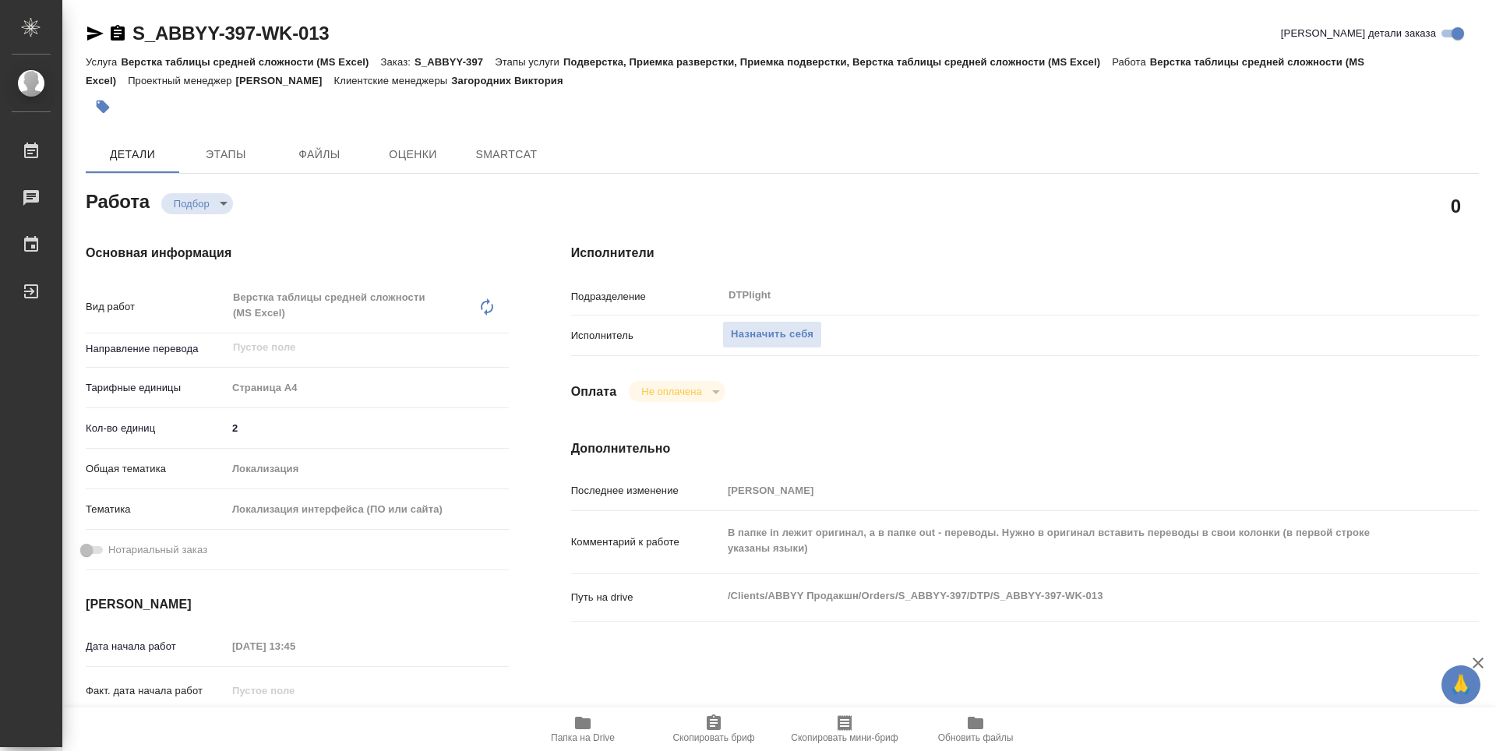
type textarea "x"
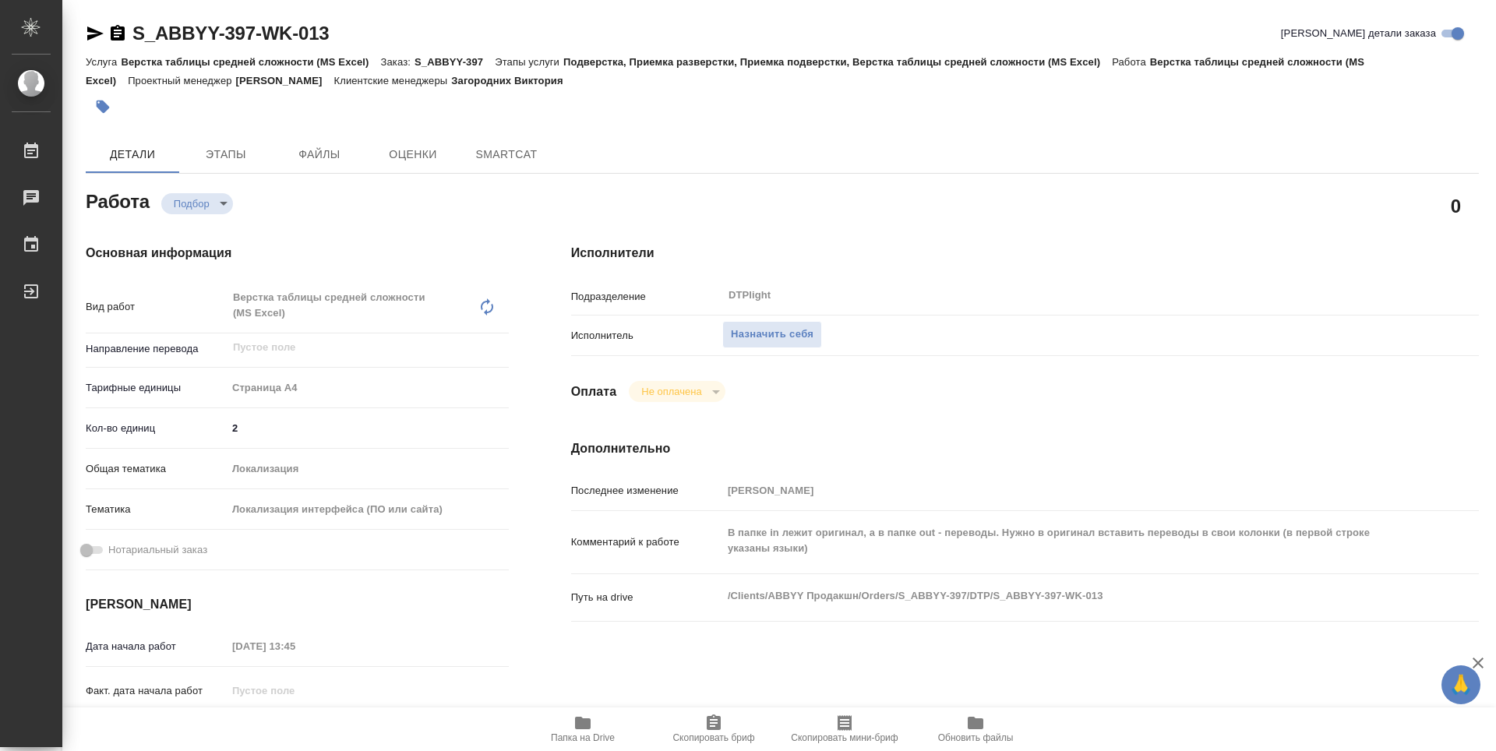
type textarea "x"
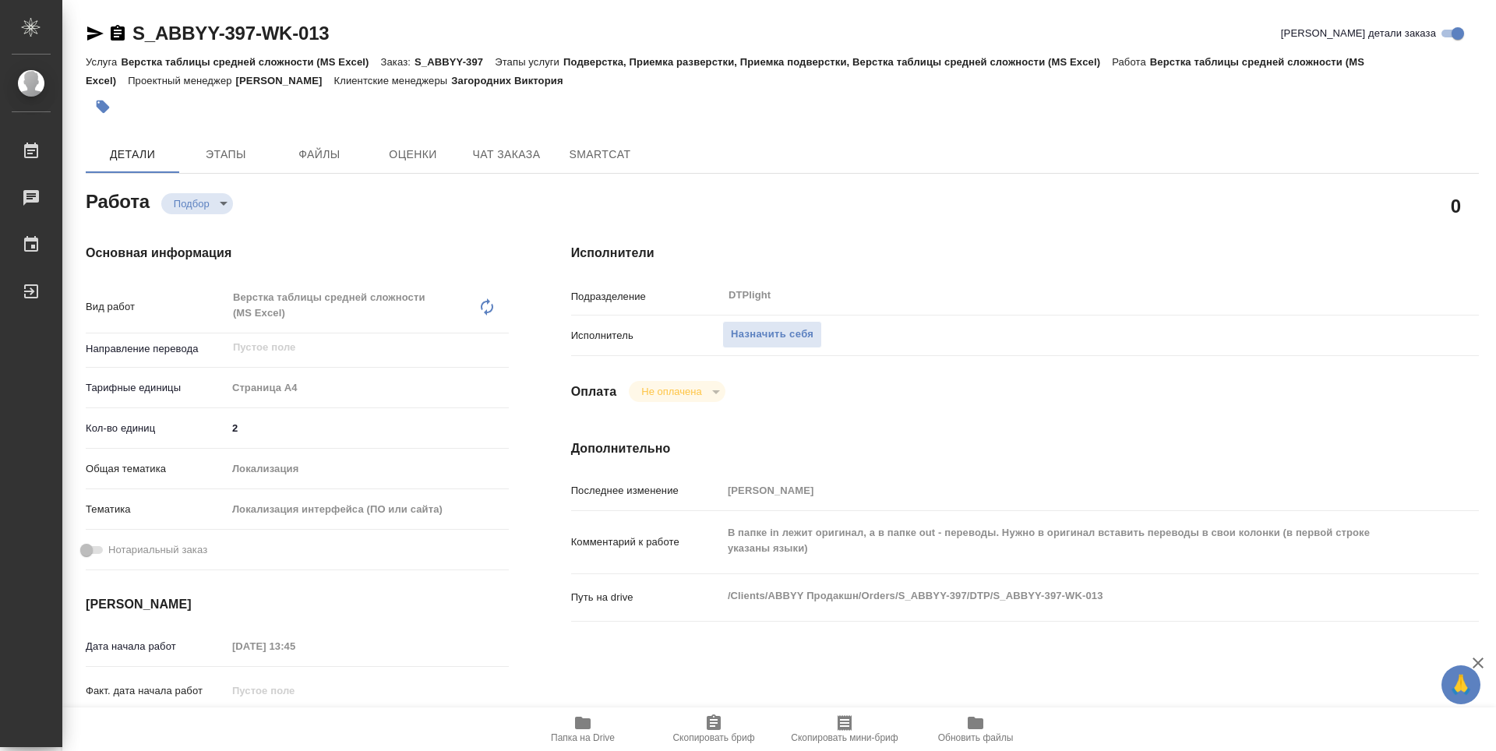
type textarea "x"
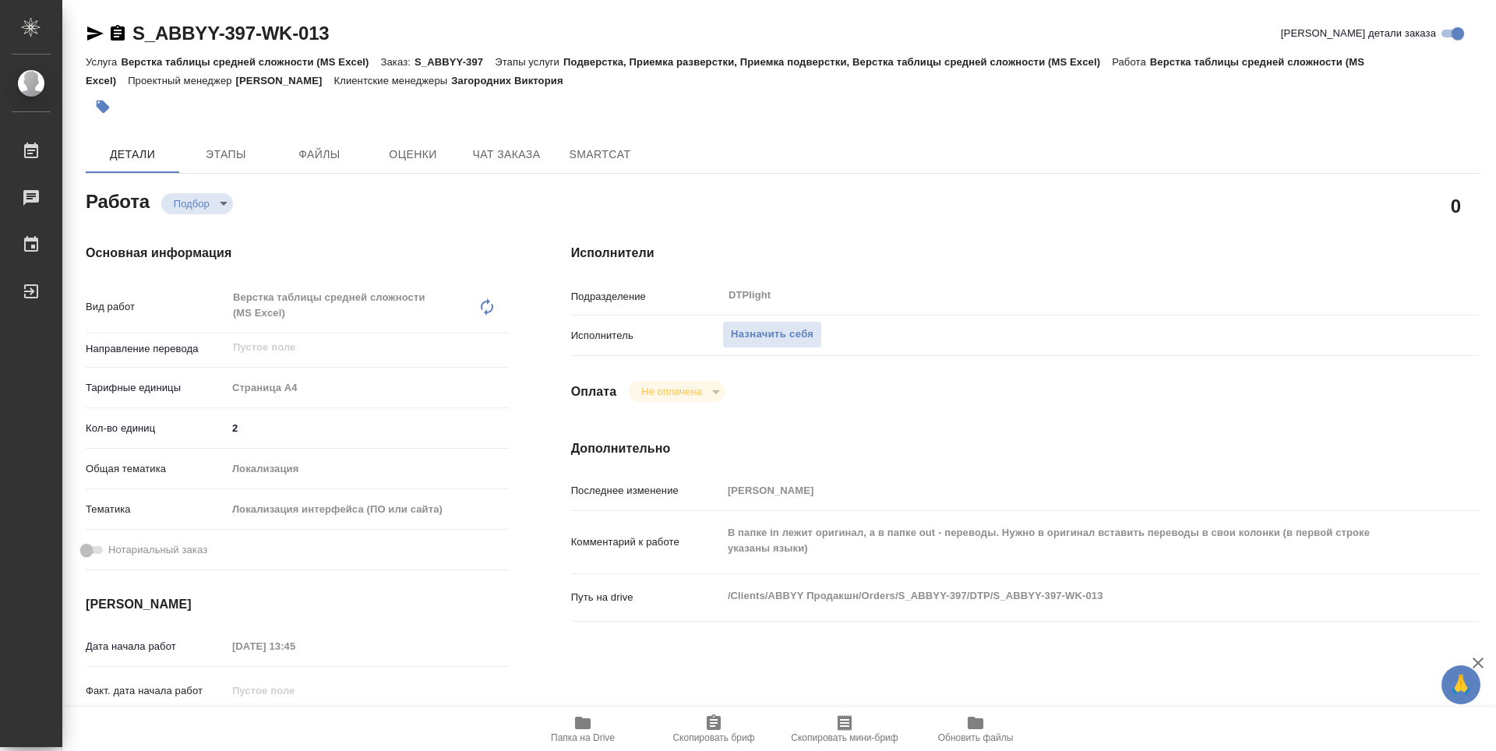
type textarea "x"
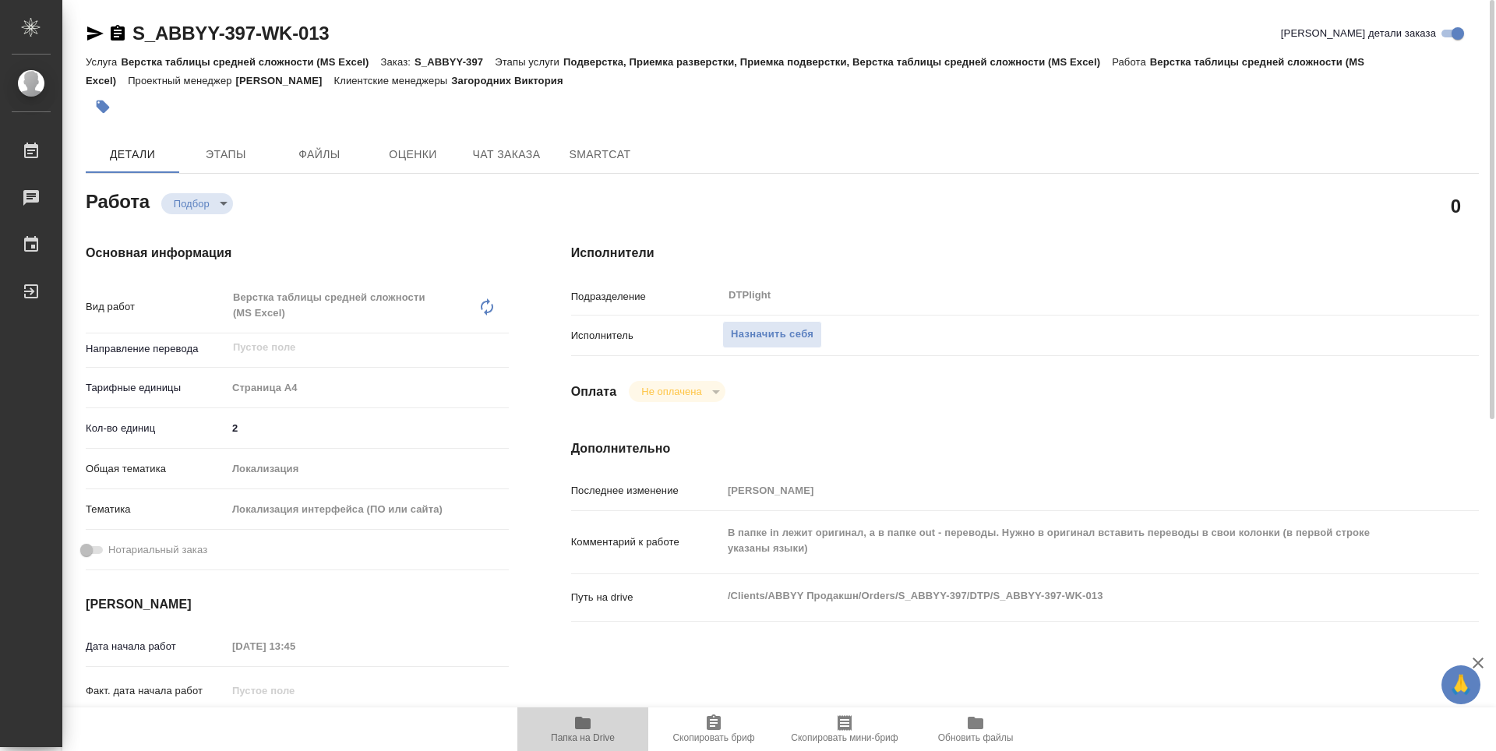
click at [560, 746] on button "Папка на Drive" at bounding box center [582, 729] width 131 height 44
click at [802, 340] on span "Назначить себя" at bounding box center [772, 335] width 83 height 18
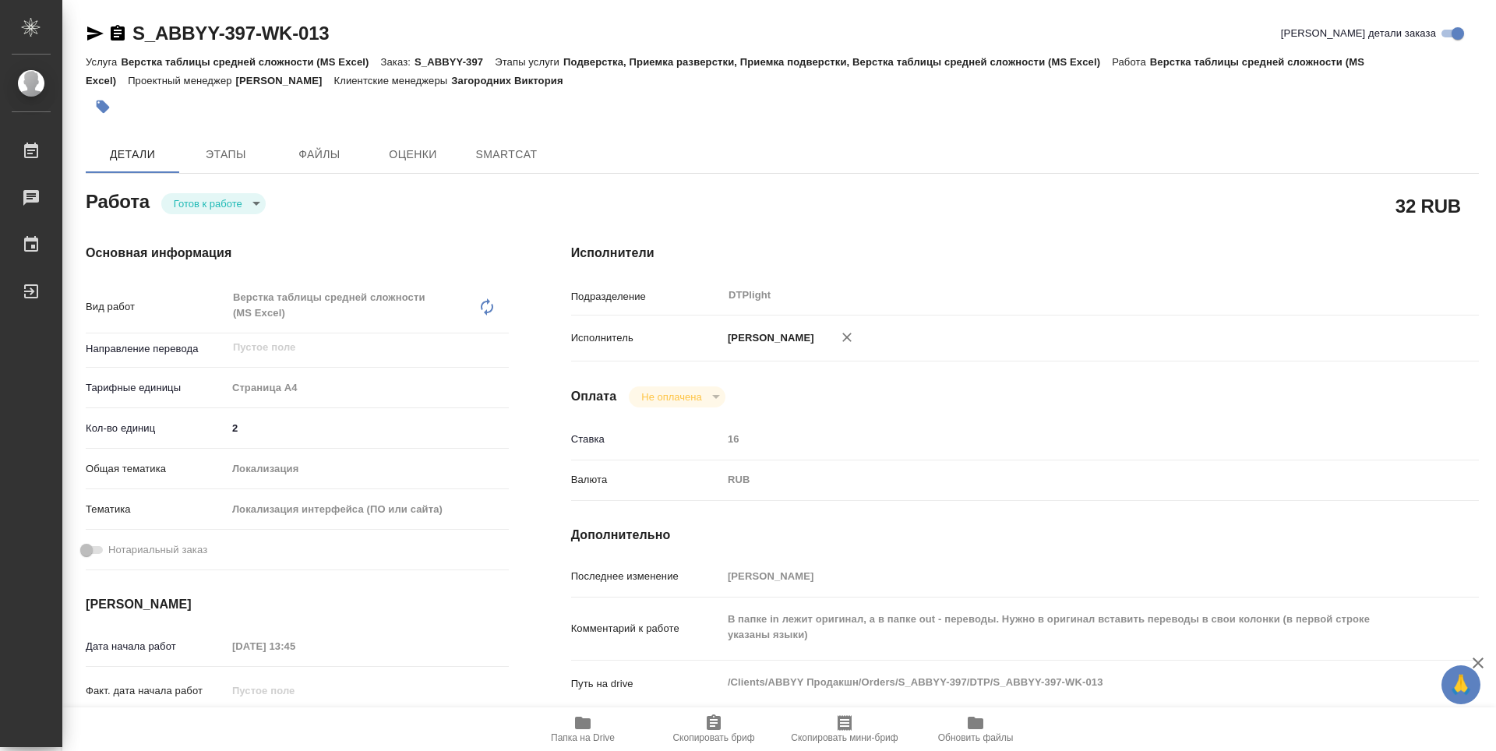
type textarea "x"
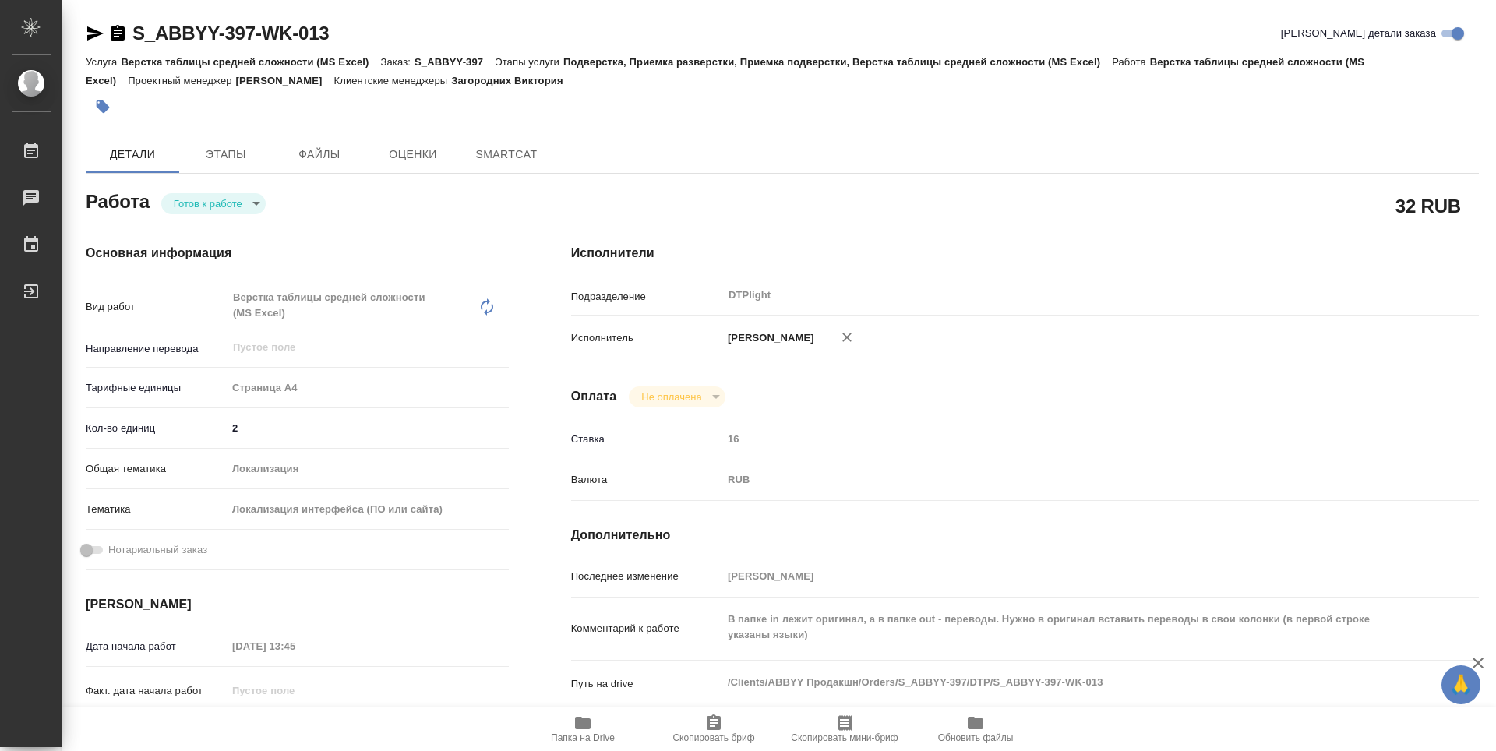
type textarea "x"
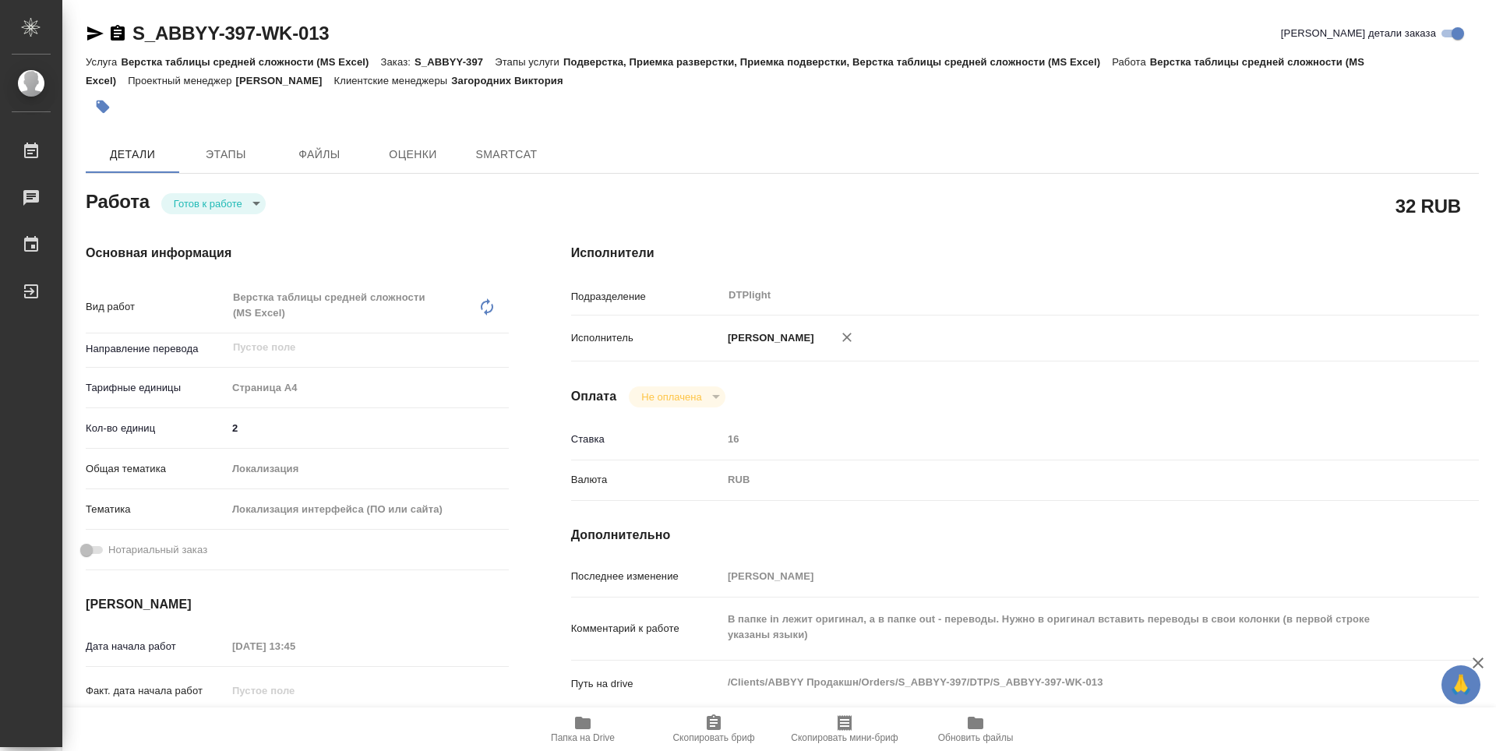
type textarea "x"
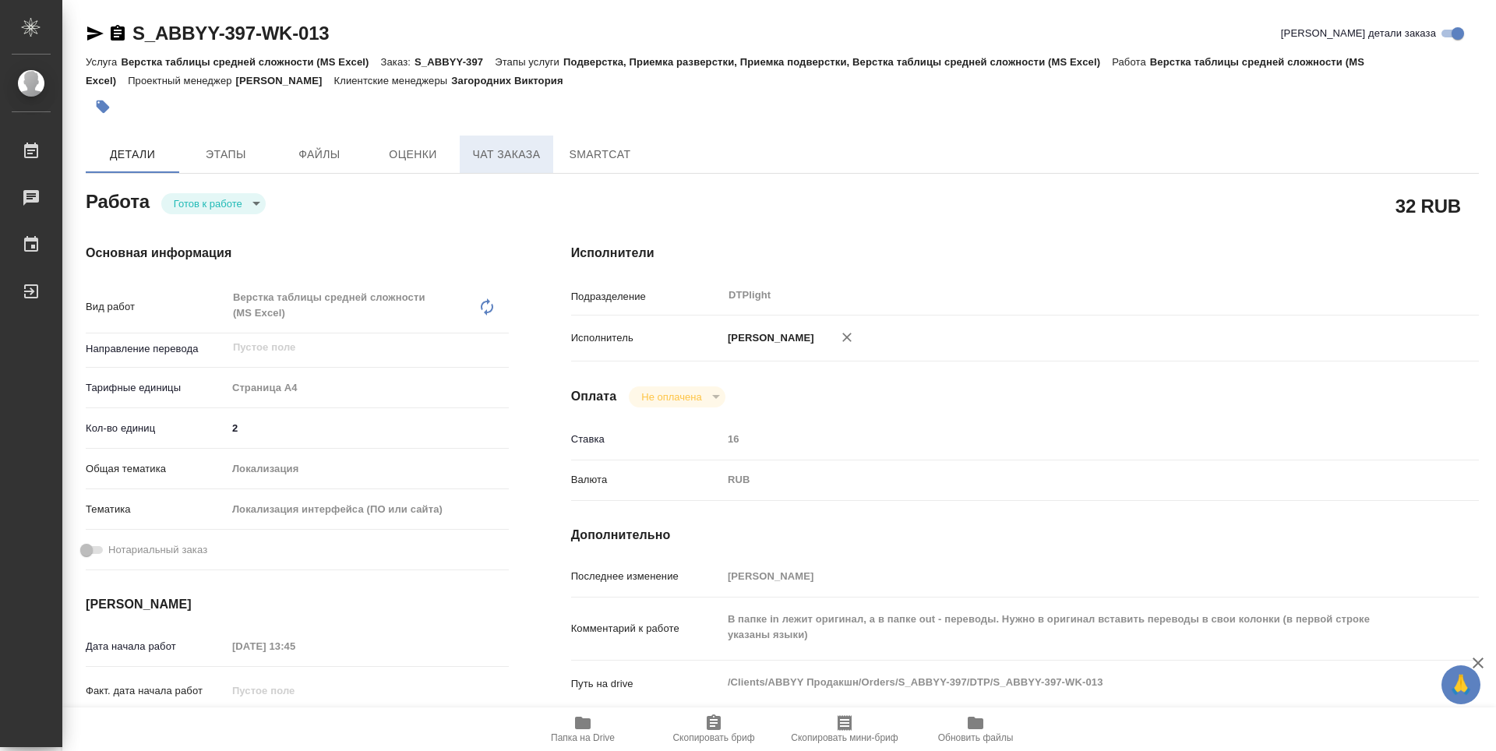
type textarea "x"
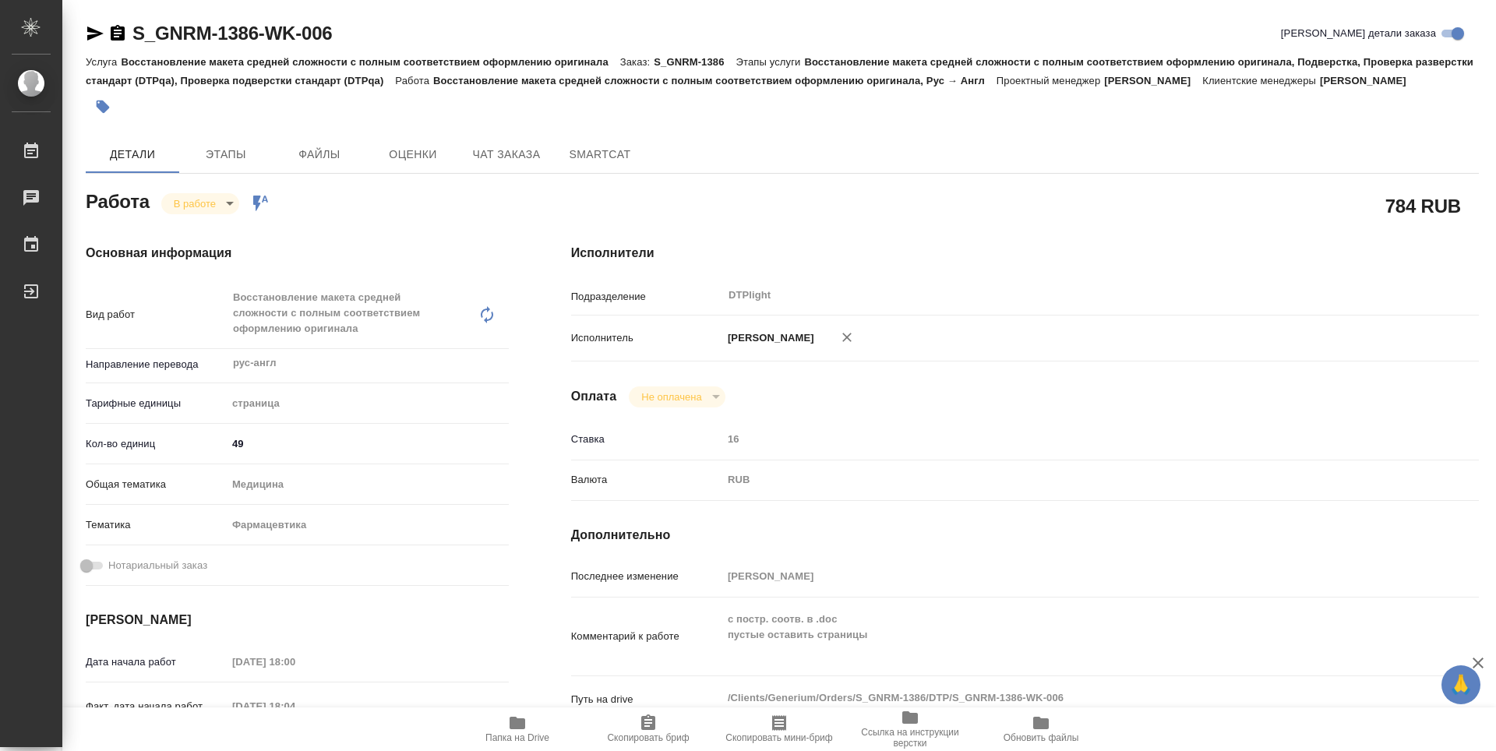
click at [515, 724] on icon "button" at bounding box center [518, 723] width 16 height 12
click at [228, 205] on body "🙏 .cls-1 fill:#fff; AWATERA Guselnikov Roman Работы 0 Чаты График Выйти S_GNRM-…" at bounding box center [748, 375] width 1496 height 751
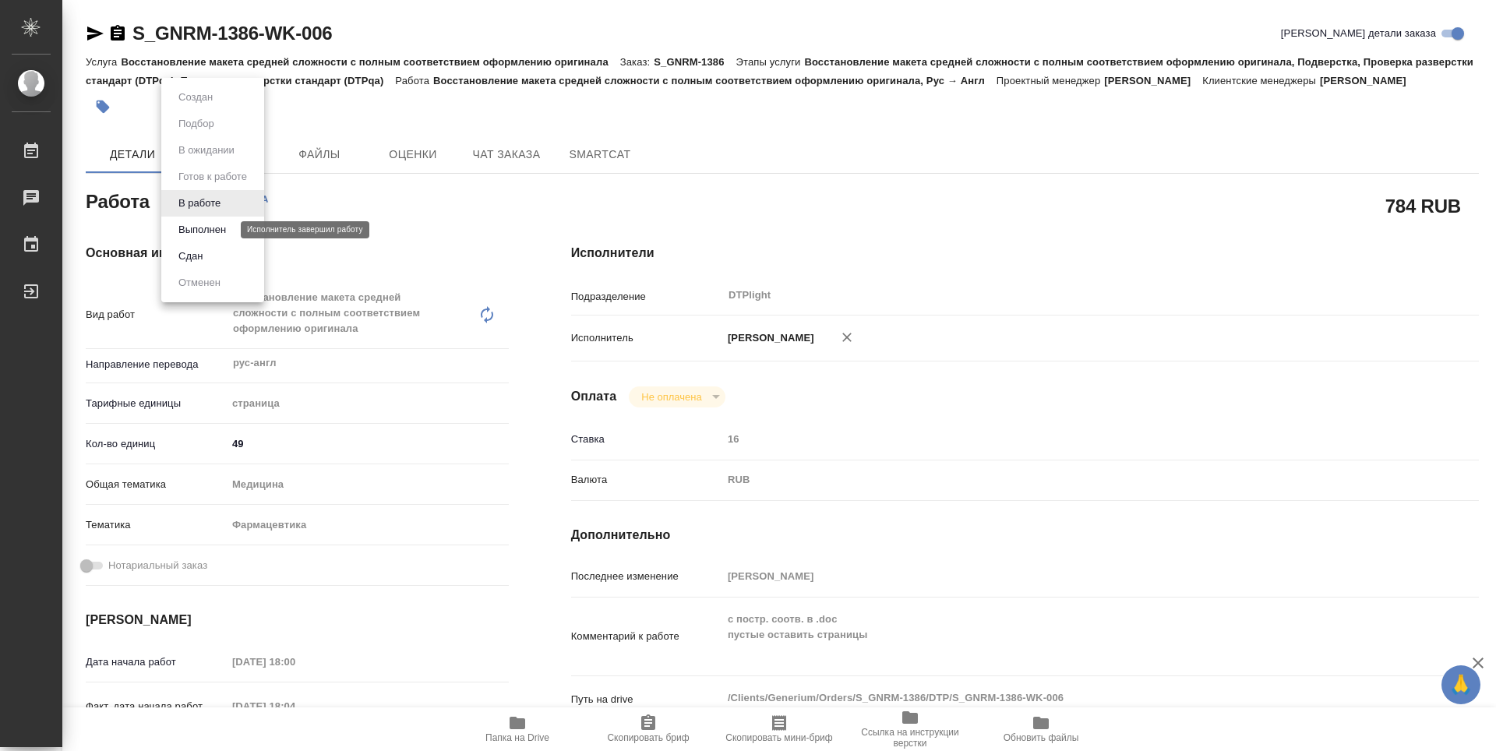
click at [213, 231] on button "Выполнен" at bounding box center [202, 229] width 57 height 17
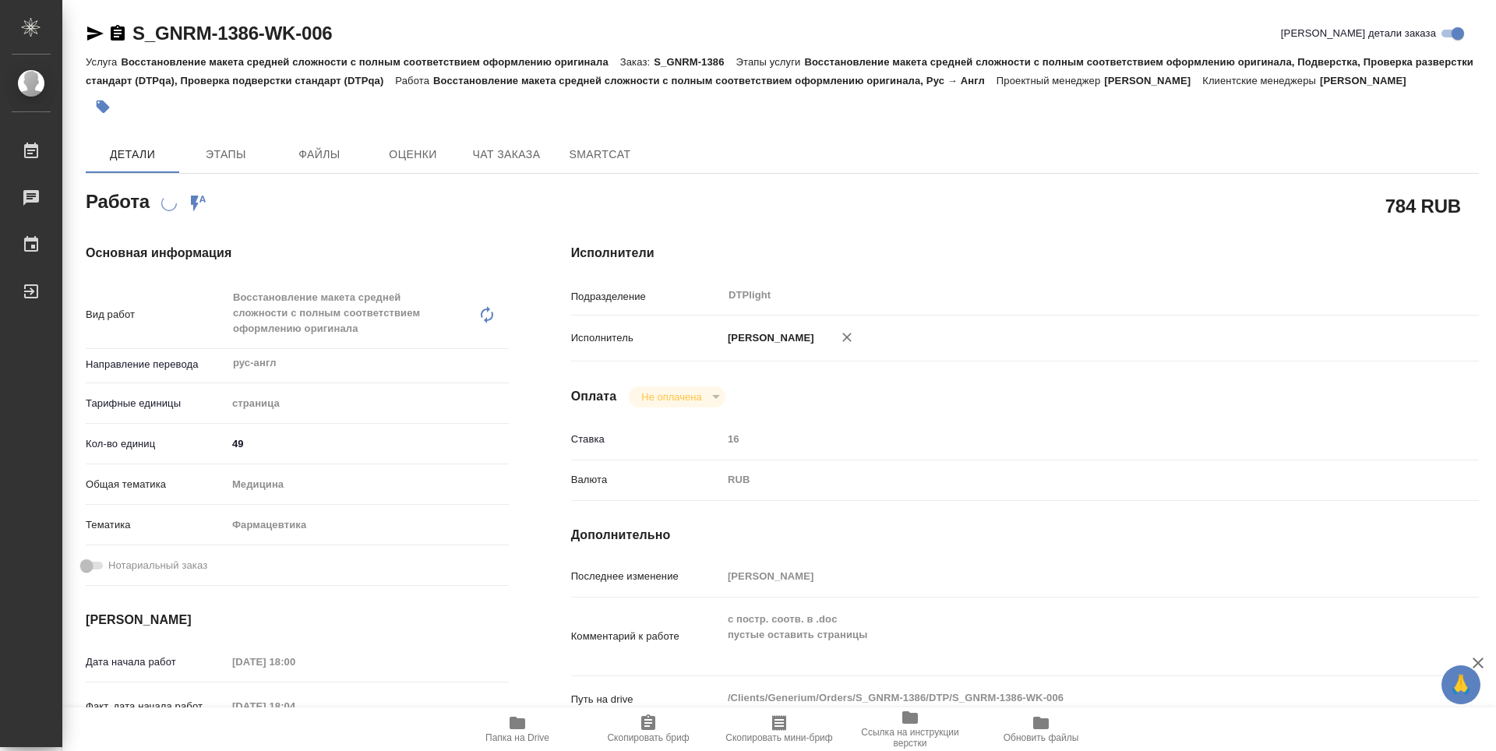
click at [115, 31] on icon "button" at bounding box center [118, 33] width 14 height 16
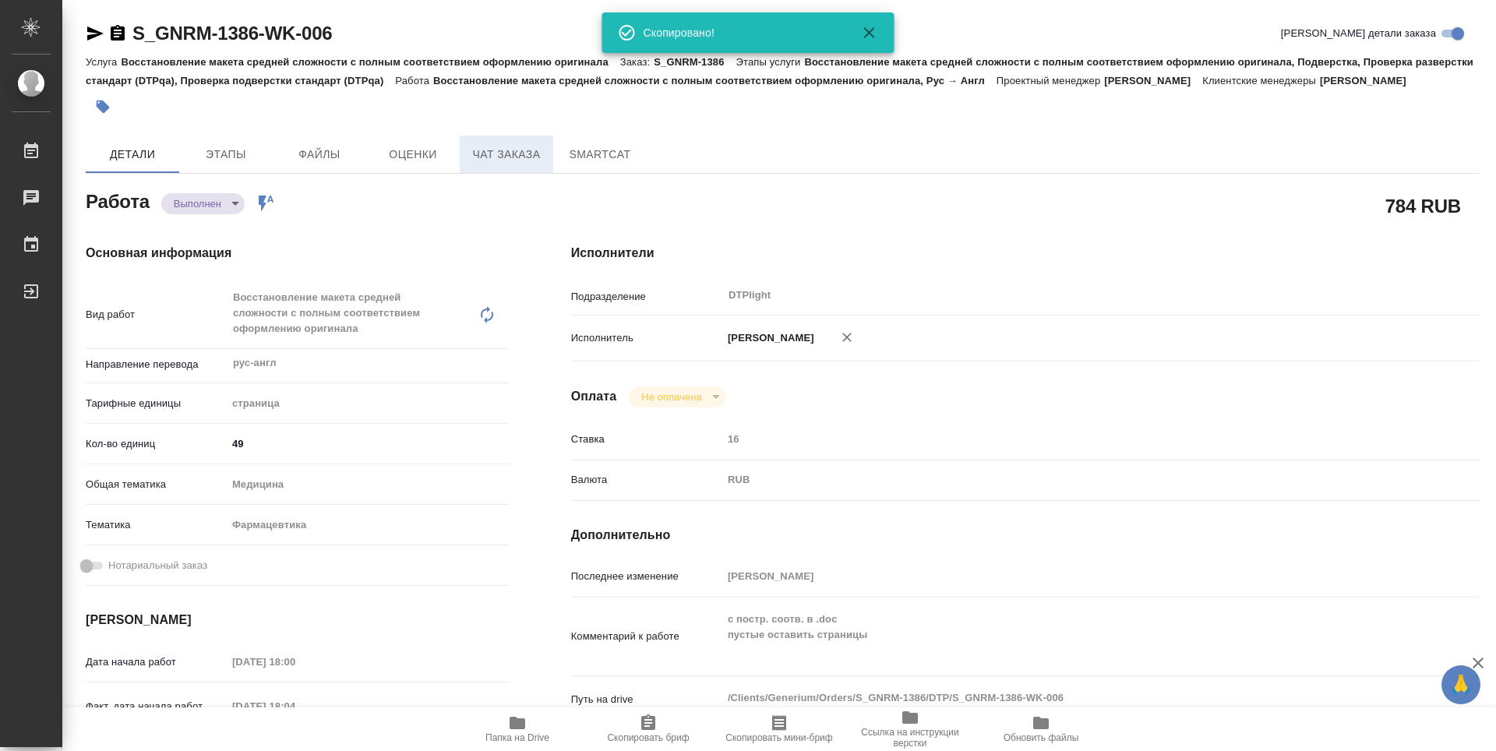
type textarea "x"
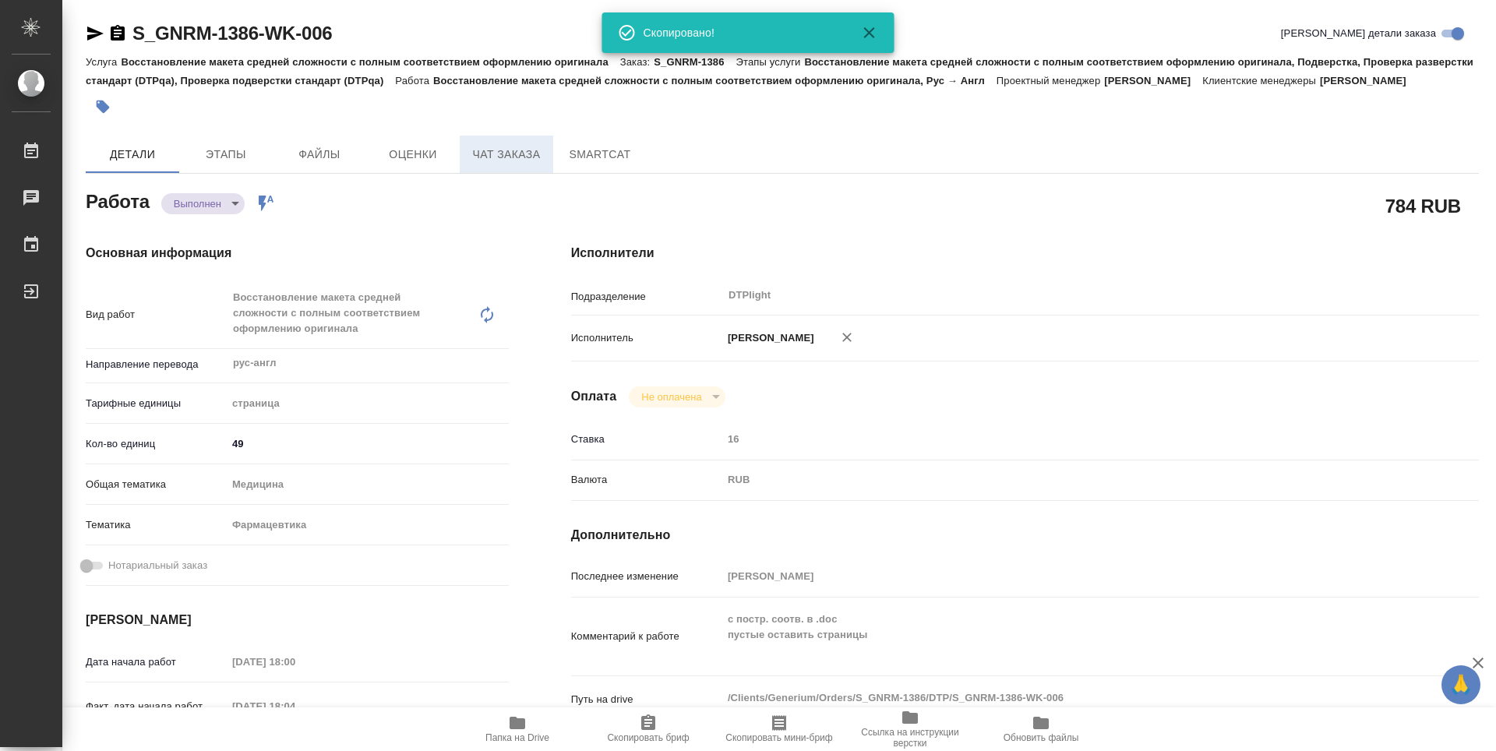
type textarea "x"
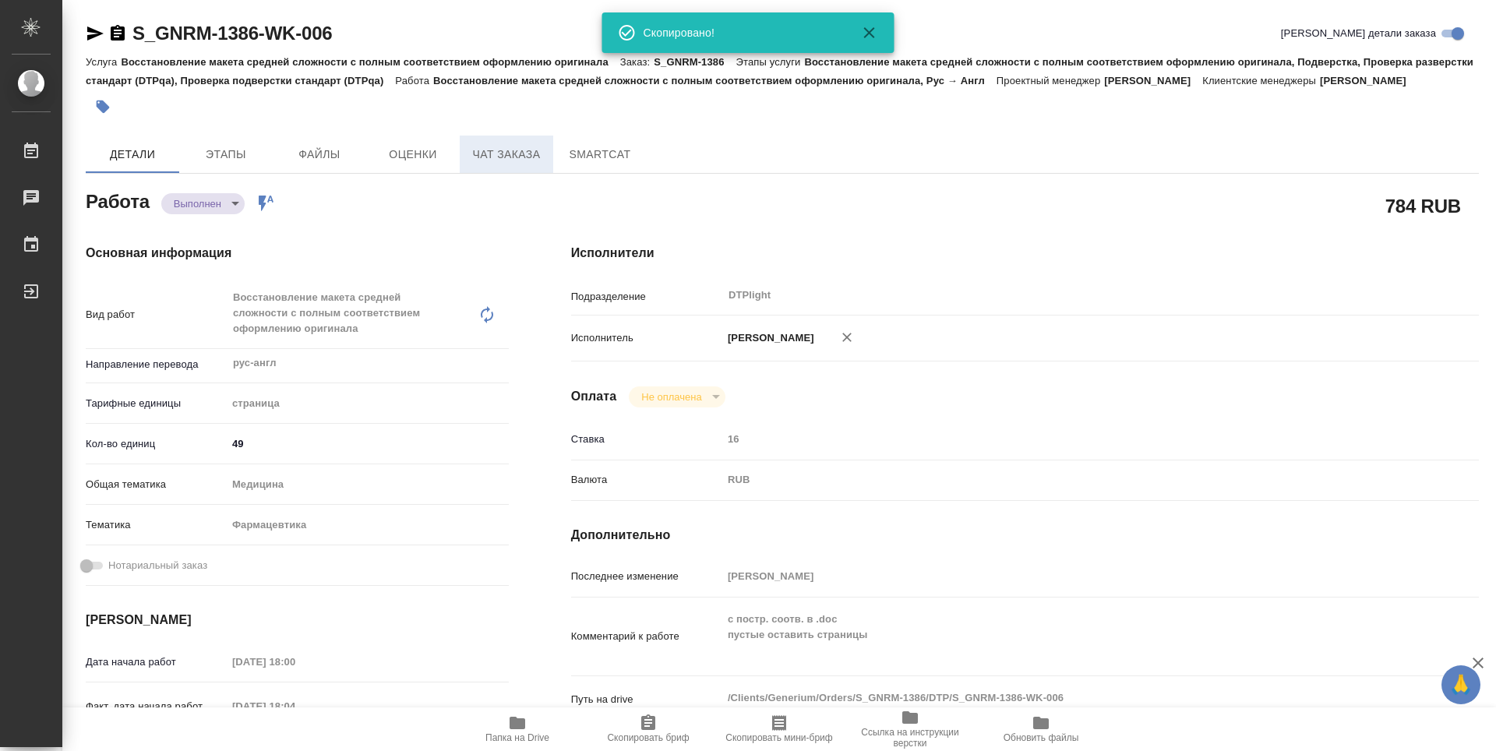
type textarea "x"
